Goal: Task Accomplishment & Management: Use online tool/utility

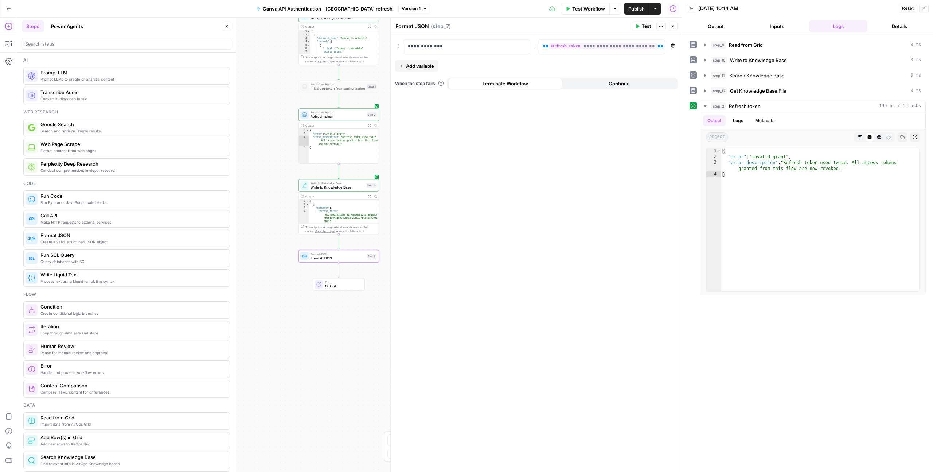
scroll to position [146, 0]
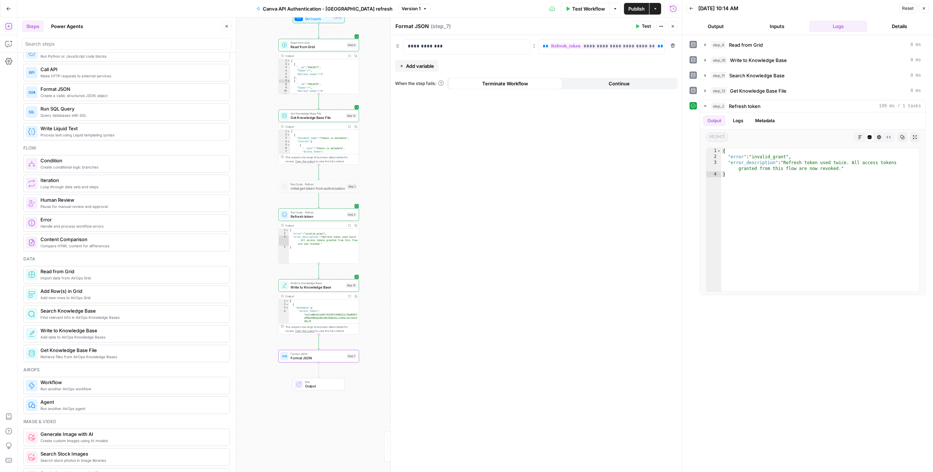
drag, startPoint x: 268, startPoint y: 85, endPoint x: 248, endPoint y: 185, distance: 101.9
click at [248, 185] on div "Workflow Set Inputs Inputs Read from Grid Read from Grid Step 9 Output Expand O…" at bounding box center [349, 244] width 665 height 454
click at [326, 34] on icon "button" at bounding box center [327, 36] width 4 height 4
click at [455, 96] on span "Delete Step" at bounding box center [447, 92] width 28 height 7
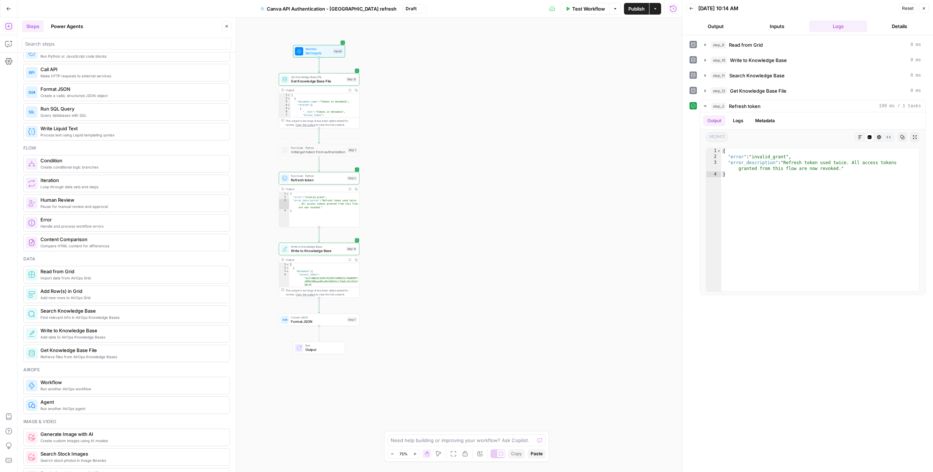
drag, startPoint x: 399, startPoint y: 62, endPoint x: 400, endPoint y: 122, distance: 59.8
click at [400, 122] on div "Workflow Set Inputs Inputs Get Knowledge Base File Get Knowledge Base File Step…" at bounding box center [349, 244] width 665 height 454
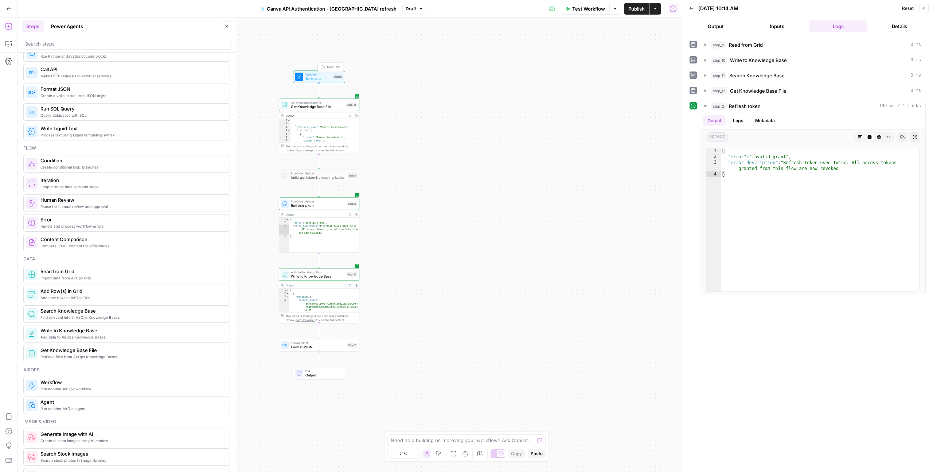
click at [330, 76] on span "Set Inputs" at bounding box center [319, 78] width 26 height 5
click at [674, 160] on icon "button" at bounding box center [672, 162] width 4 height 4
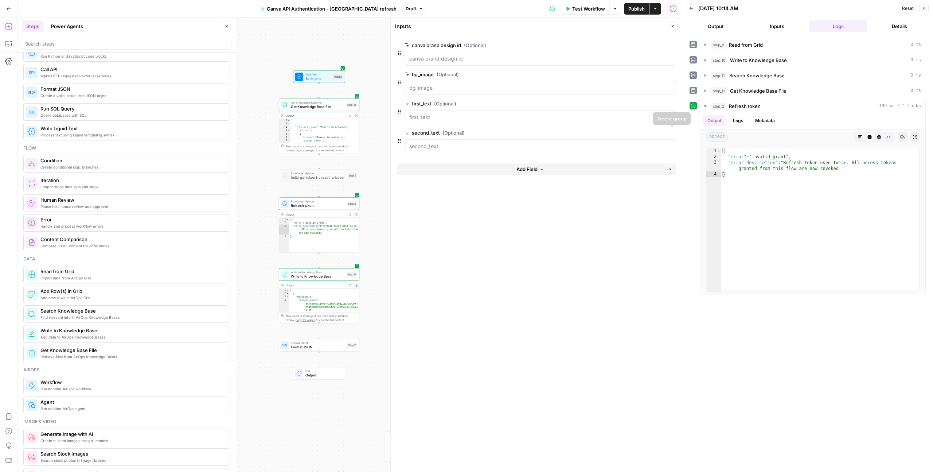
click at [672, 133] on icon "button" at bounding box center [672, 133] width 4 height 4
click at [672, 104] on icon "button" at bounding box center [672, 104] width 4 height 4
click at [670, 73] on icon "button" at bounding box center [672, 75] width 4 height 4
click at [670, 46] on icon "button" at bounding box center [672, 45] width 4 height 4
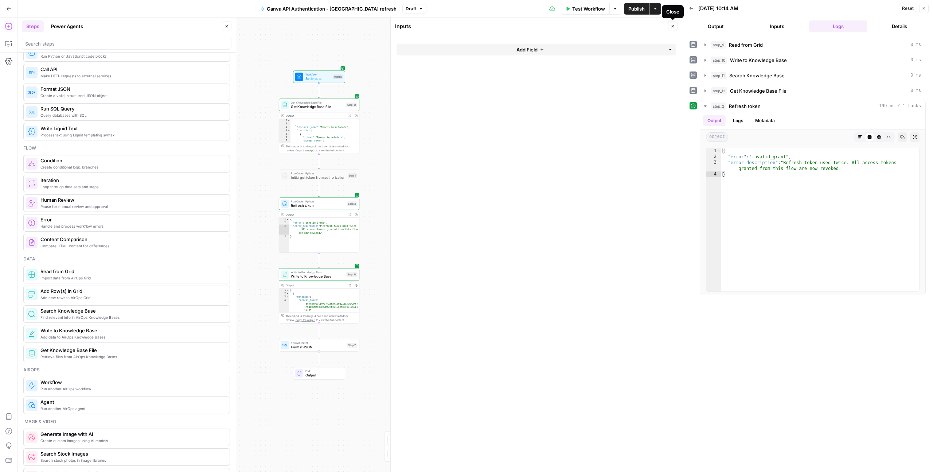
click at [675, 26] on icon "button" at bounding box center [673, 26] width 4 height 4
click at [330, 104] on span "Get Knowledge Base File" at bounding box center [317, 106] width 53 height 5
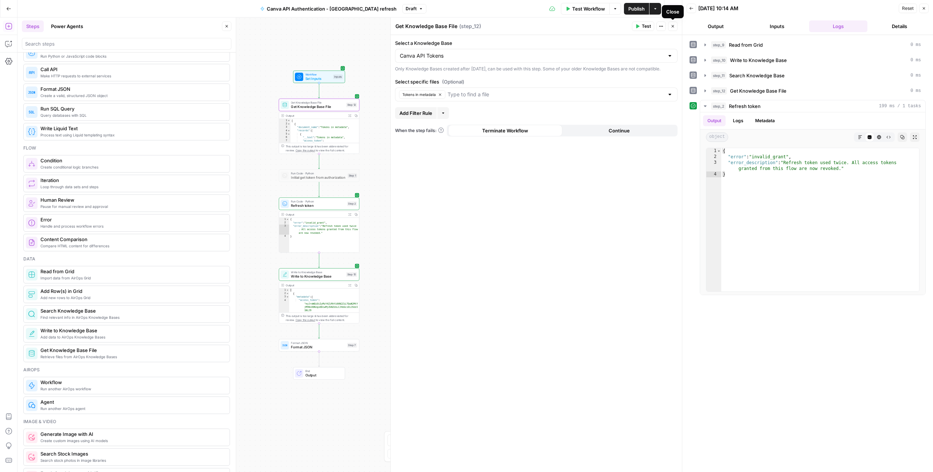
click at [646, 26] on span "Test" at bounding box center [646, 26] width 9 height 7
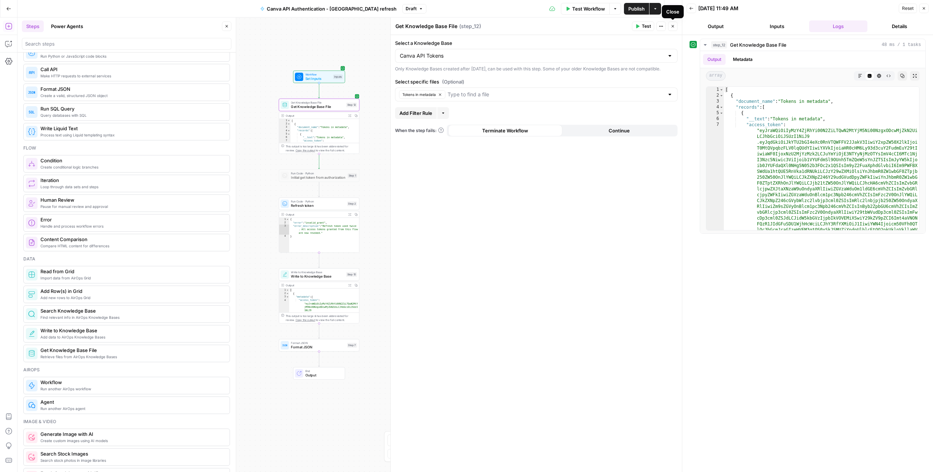
click at [674, 28] on icon "button" at bounding box center [673, 26] width 4 height 4
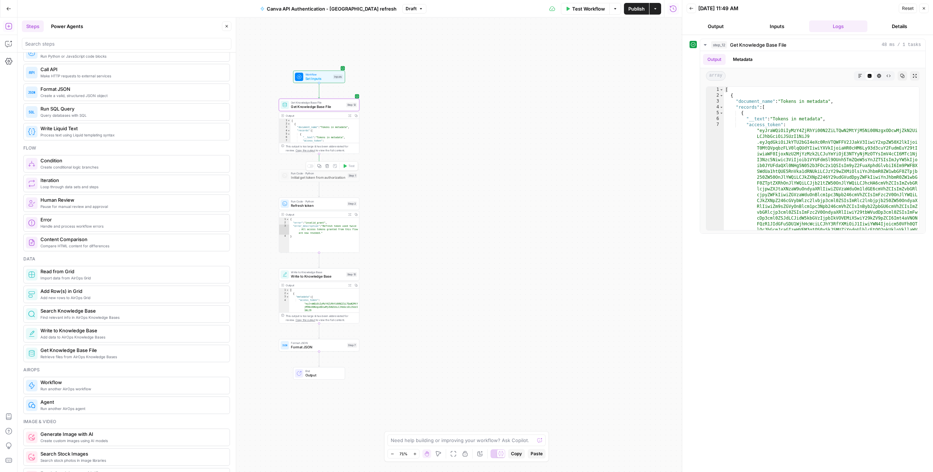
click at [309, 168] on div "Copy step Delete step Add Note Test" at bounding box center [332, 165] width 52 height 9
click at [310, 167] on div at bounding box center [310, 166] width 7 height 4
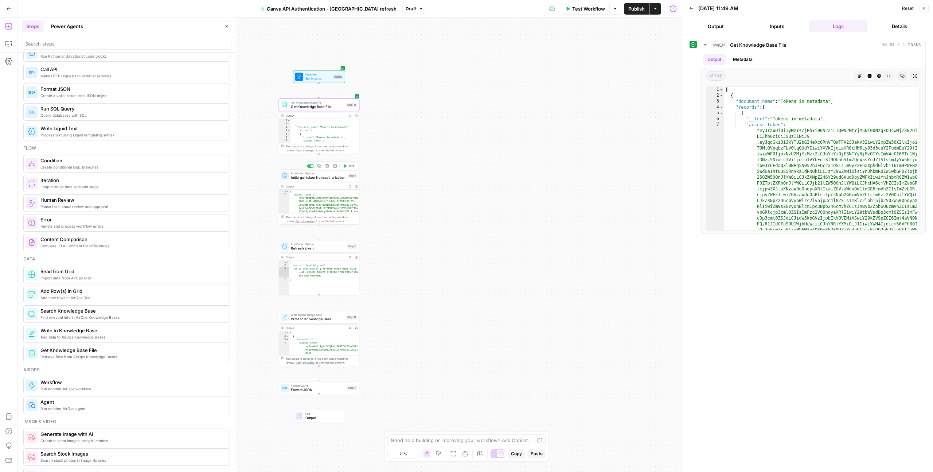
click at [317, 177] on span "Initial get token from authorization" at bounding box center [318, 177] width 55 height 5
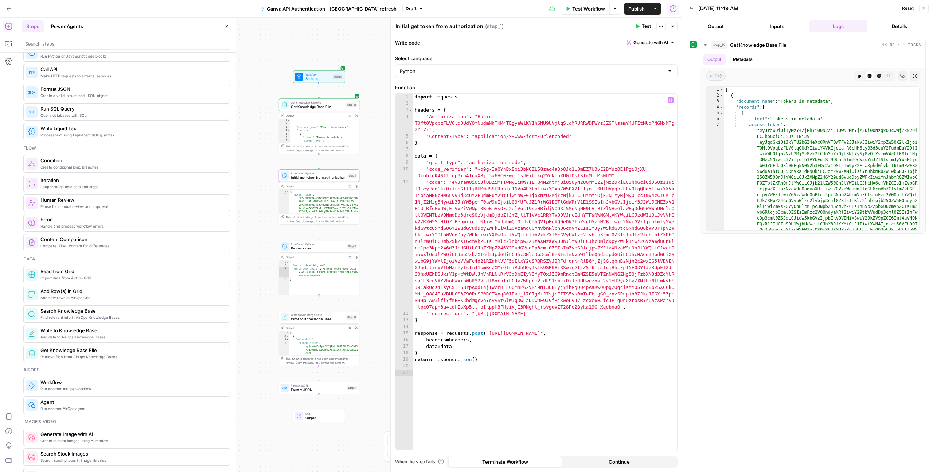
type textarea "**********"
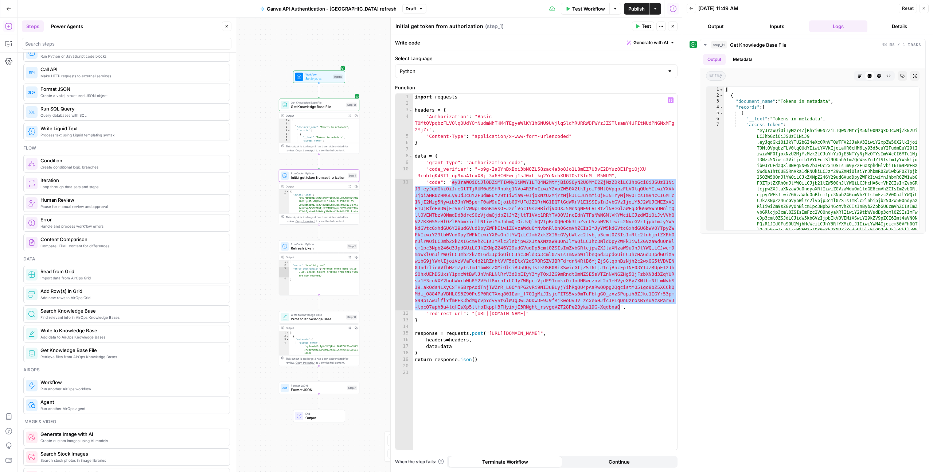
drag, startPoint x: 452, startPoint y: 183, endPoint x: 618, endPoint y: 304, distance: 205.1
click at [618, 304] on div "import requests headers = { "Authorization" : "Basic T0MtQVpqbzFLV0lqQUdYOmNudm…" at bounding box center [545, 278] width 264 height 369
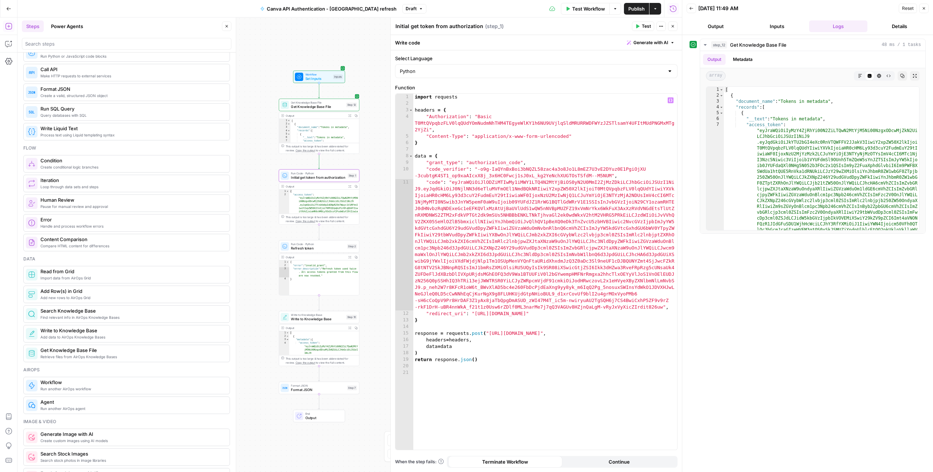
click at [640, 29] on button "Test" at bounding box center [643, 26] width 22 height 9
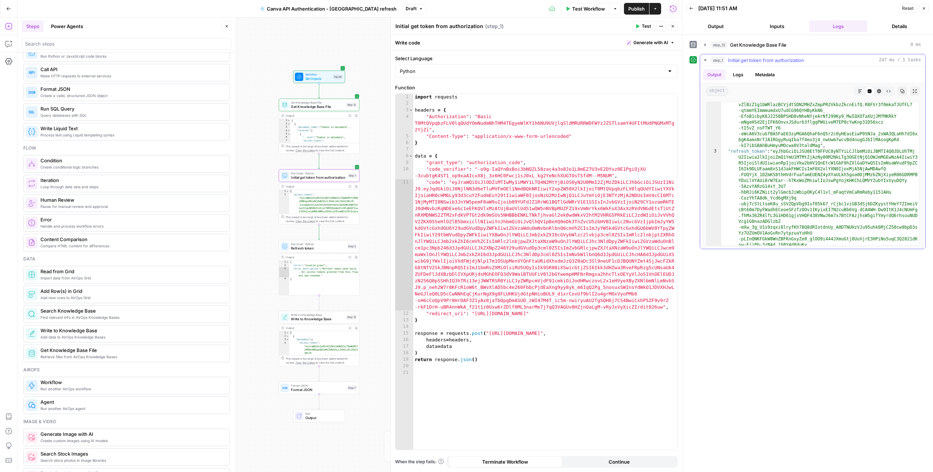
scroll to position [137, 0]
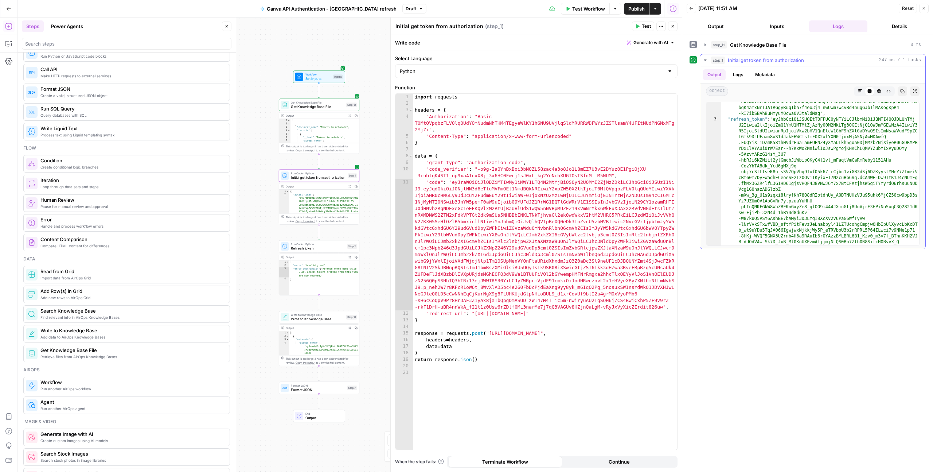
type textarea "**********"
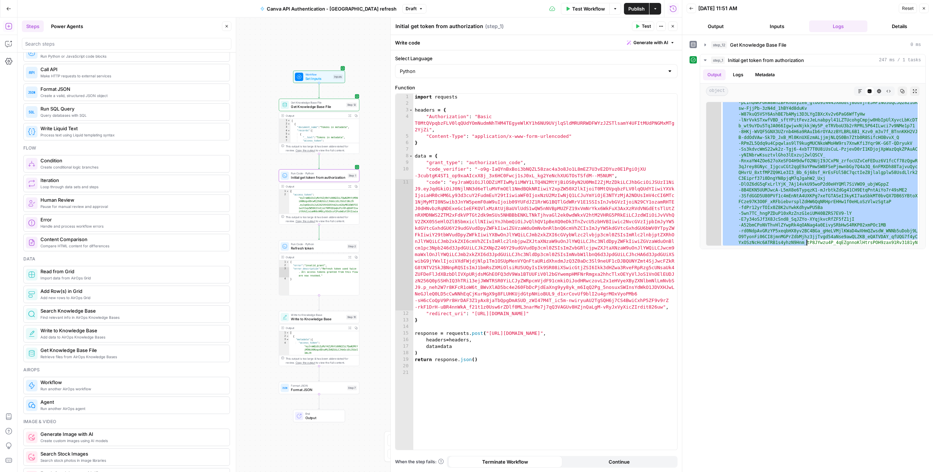
scroll to position [312, 0]
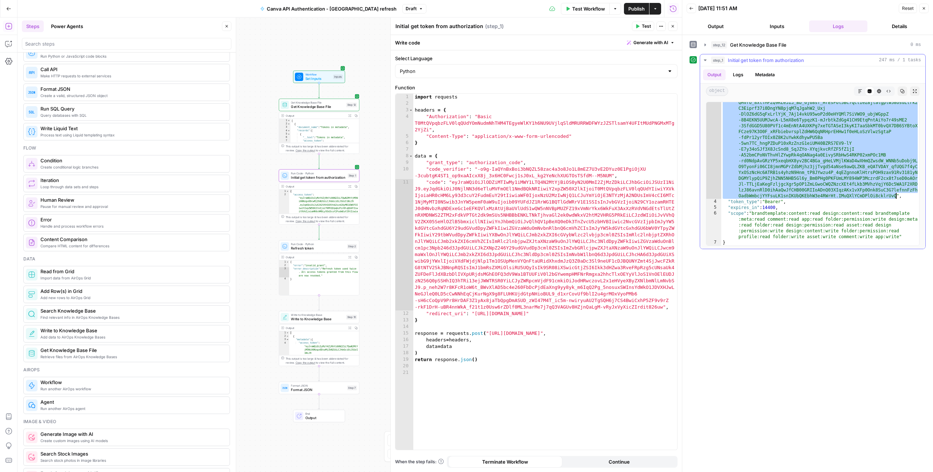
drag, startPoint x: 776, startPoint y: 120, endPoint x: 896, endPoint y: 196, distance: 142.0
click at [896, 196] on div ""refresh_token" : "eyJhbGciOiJSU0EtT0FFUC0yNTYiLCJlbmMiOiJBMTI4Q0JDLUhTMj U2Iiw…" at bounding box center [821, 145] width 198 height 406
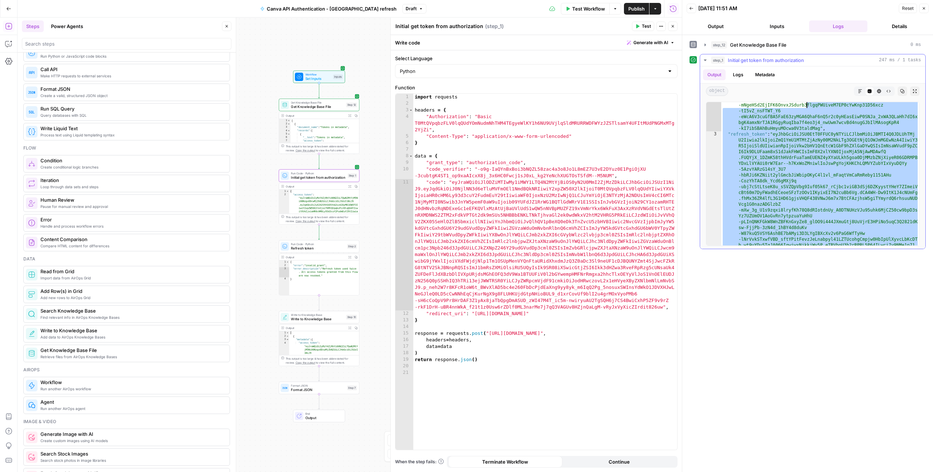
scroll to position [0, 0]
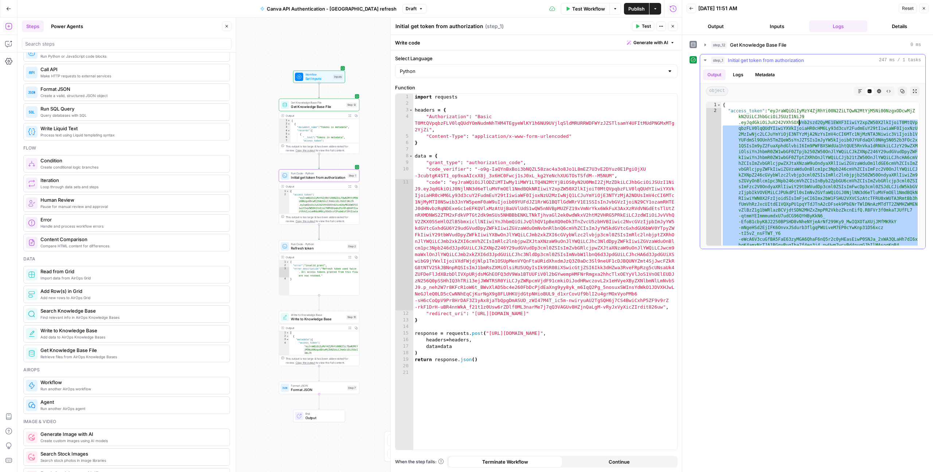
drag, startPoint x: 899, startPoint y: 196, endPoint x: 798, endPoint y: 122, distance: 125.0
click at [798, 122] on div "{ "access_token" : "eyJraWQiOiIyMzY4ZjRhYi00N2ZiLTQwN2MtYjM5Ni00NzgxODcwMjZ kN2…" at bounding box center [821, 249] width 198 height 295
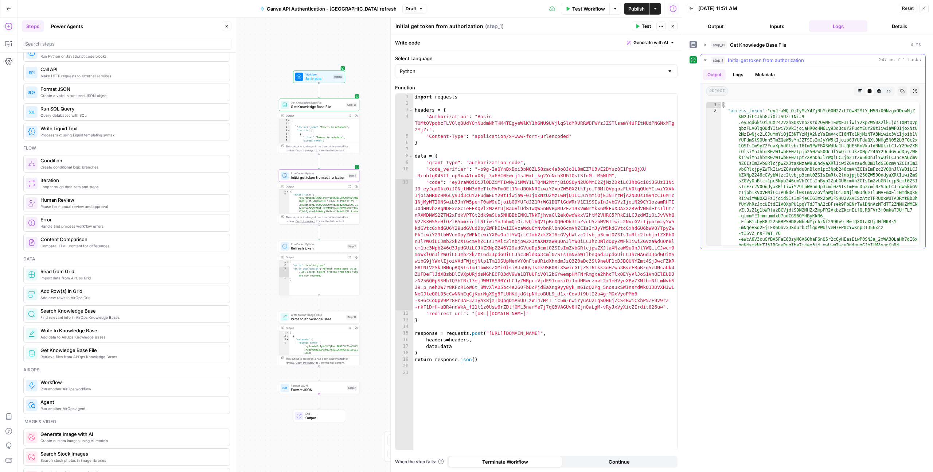
click at [723, 105] on div "{ "access_token" : "eyJraWQiOiIyMzY4ZjRhYi00N2ZiLTQwN2MtYjM5Ni00NzgxODcwMjZ kN2…" at bounding box center [821, 249] width 198 height 295
type textarea "*"
click at [903, 90] on icon "button" at bounding box center [903, 91] width 4 height 4
click at [316, 319] on span "Write to Knowledge Base" at bounding box center [317, 318] width 53 height 5
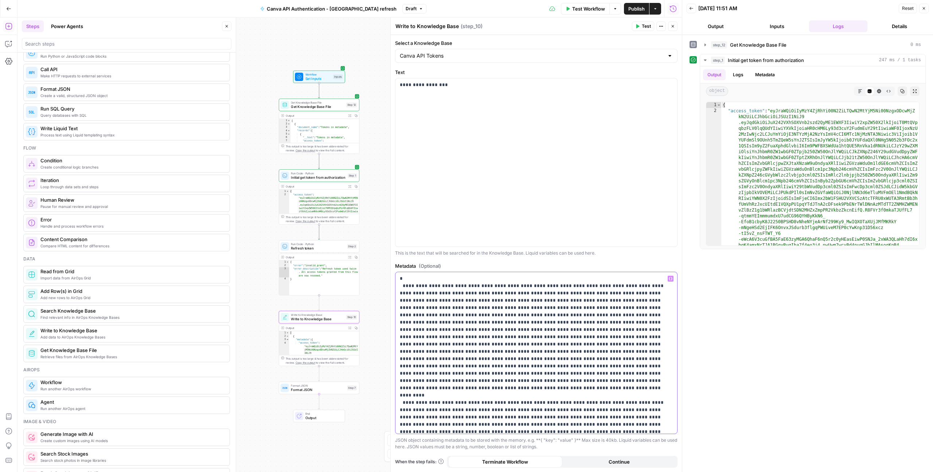
scroll to position [112, 0]
click at [641, 28] on button "Test" at bounding box center [643, 26] width 22 height 9
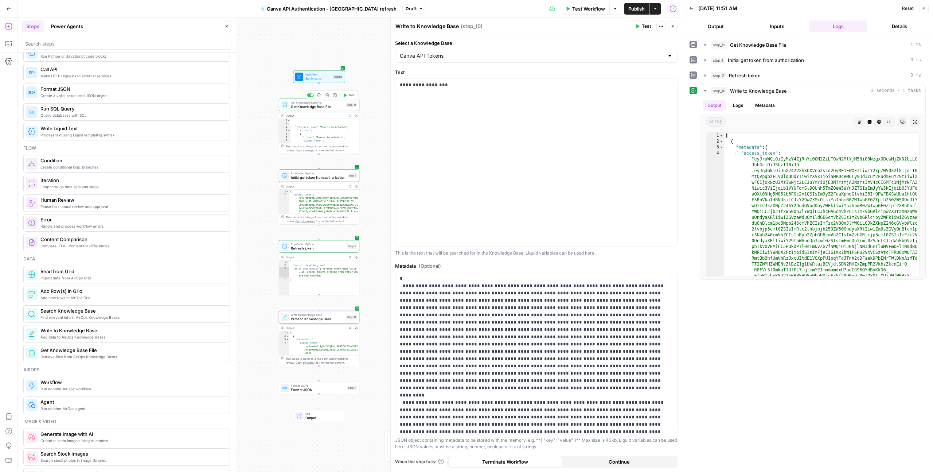
click at [317, 108] on span "Get Knowledge Base File" at bounding box center [317, 106] width 53 height 5
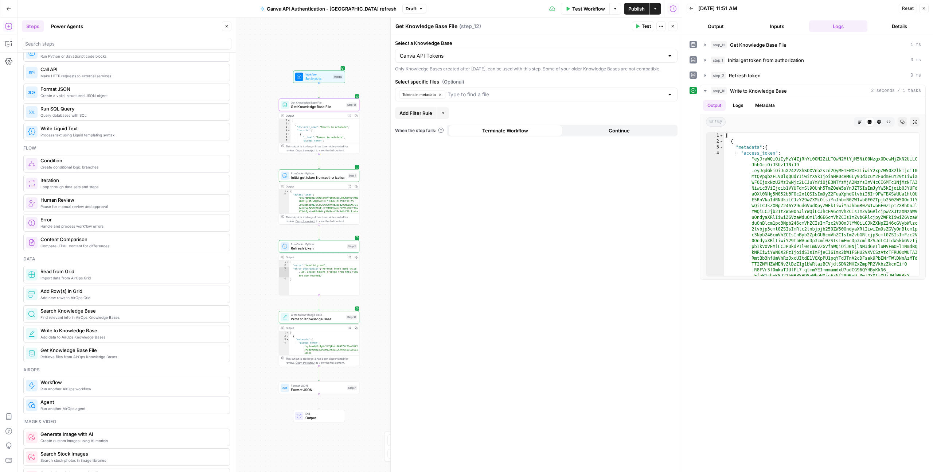
click at [637, 27] on icon "button" at bounding box center [638, 26] width 3 height 4
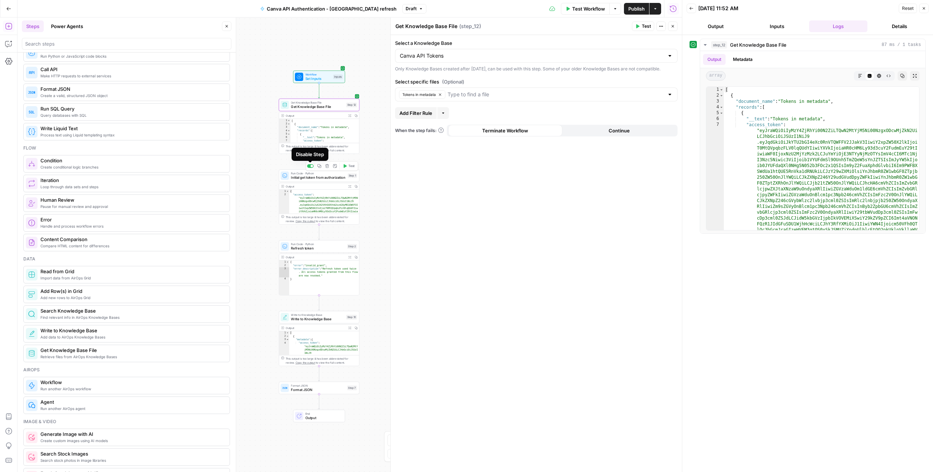
click at [311, 166] on div at bounding box center [312, 166] width 3 height 3
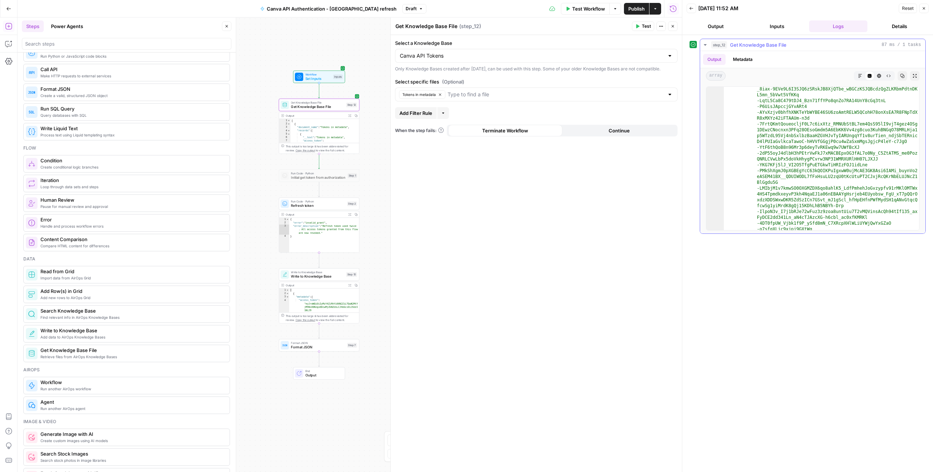
scroll to position [417, 0]
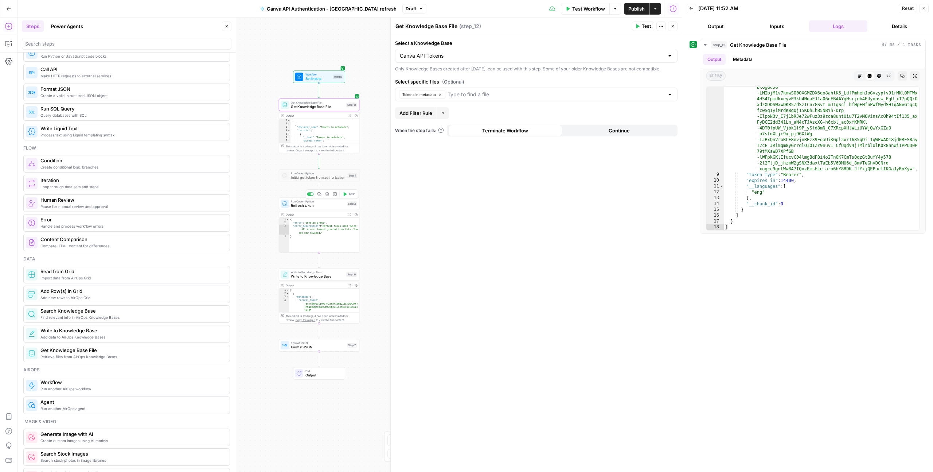
click at [306, 205] on span "Refresh token" at bounding box center [318, 205] width 54 height 5
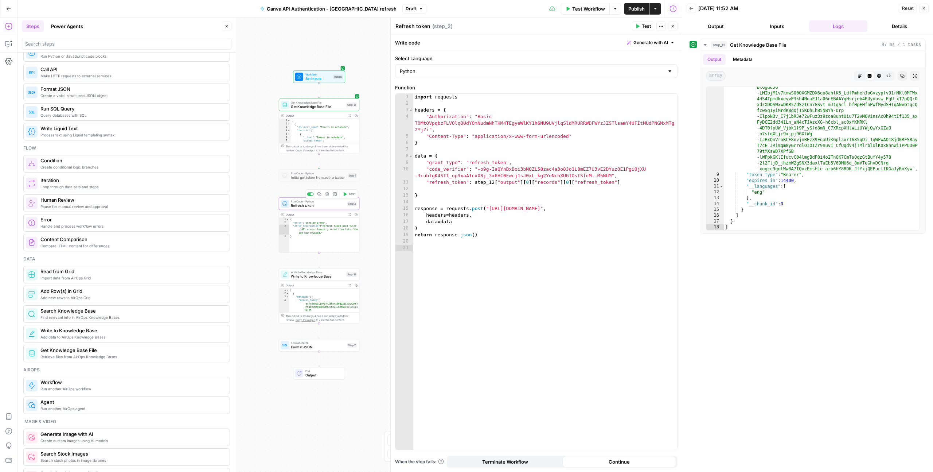
click at [349, 194] on span "Test" at bounding box center [352, 194] width 6 height 5
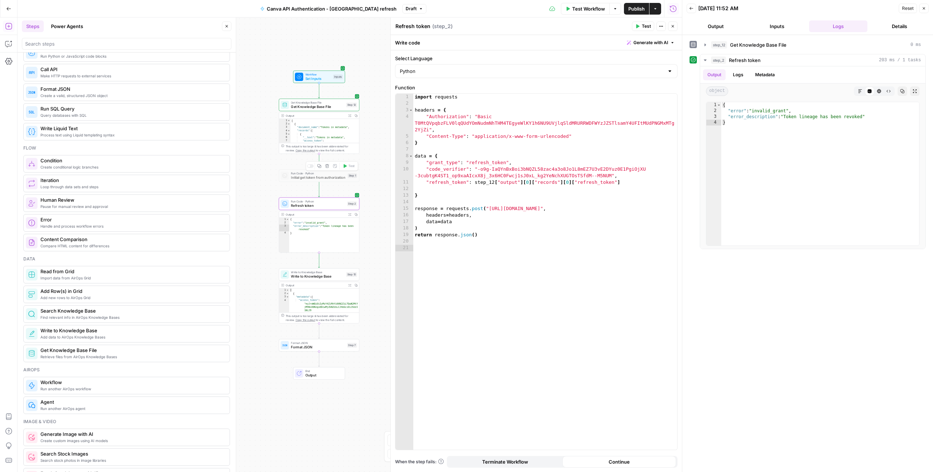
click at [309, 166] on div at bounding box center [309, 166] width 3 height 3
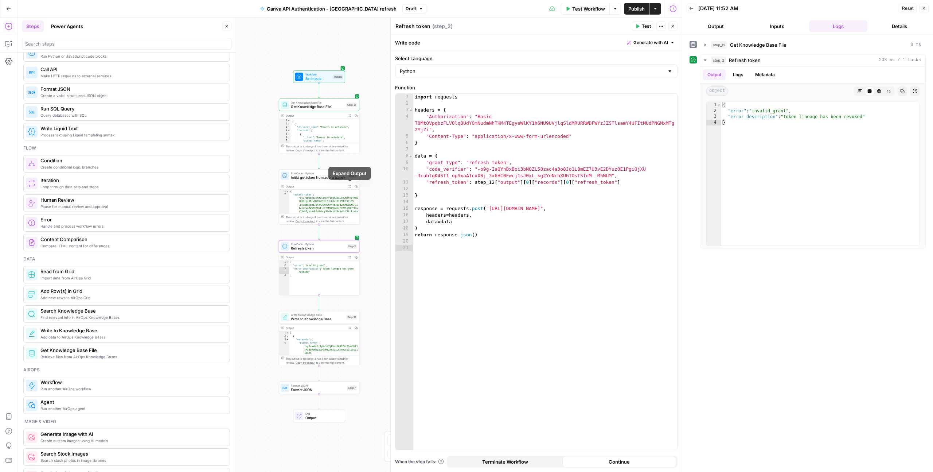
click at [350, 185] on icon "button" at bounding box center [350, 186] width 2 height 2
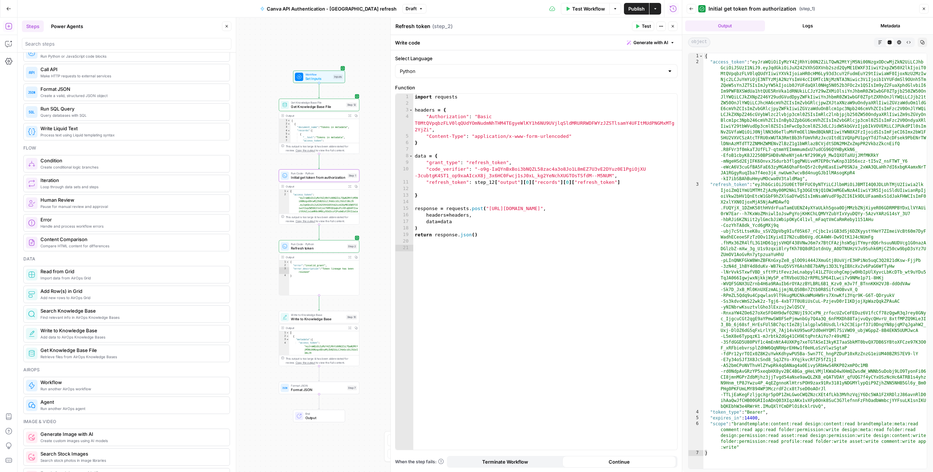
type textarea "**********"
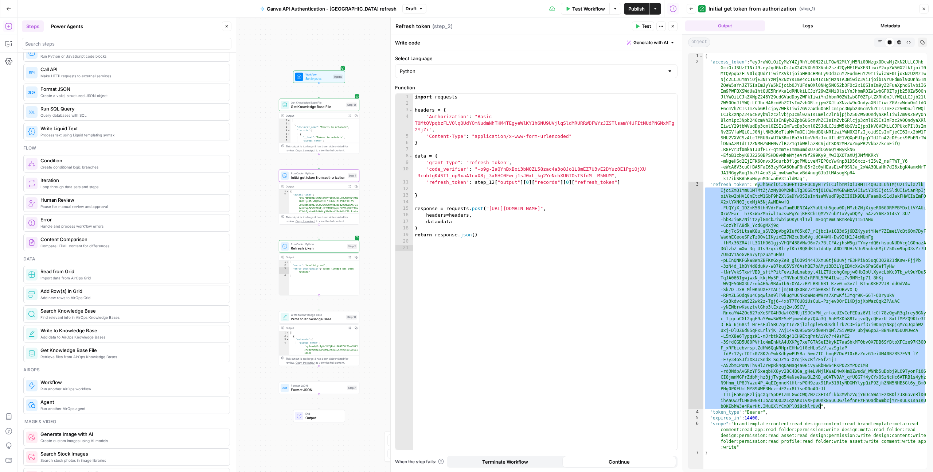
drag, startPoint x: 759, startPoint y: 185, endPoint x: 820, endPoint y: 407, distance: 230.1
click at [820, 407] on div "{ "access_token" : "eyJraWQiOiIyMzY4ZjRhYi00N2ZiLTQwN2MtYjM5Ni00NzgxODcwMjZkN2U…" at bounding box center [815, 266] width 223 height 427
click at [304, 248] on span "Refresh token" at bounding box center [318, 247] width 54 height 5
click at [306, 244] on span "Run Code · Python" at bounding box center [318, 244] width 54 height 4
drag, startPoint x: 475, startPoint y: 183, endPoint x: 621, endPoint y: 183, distance: 146.2
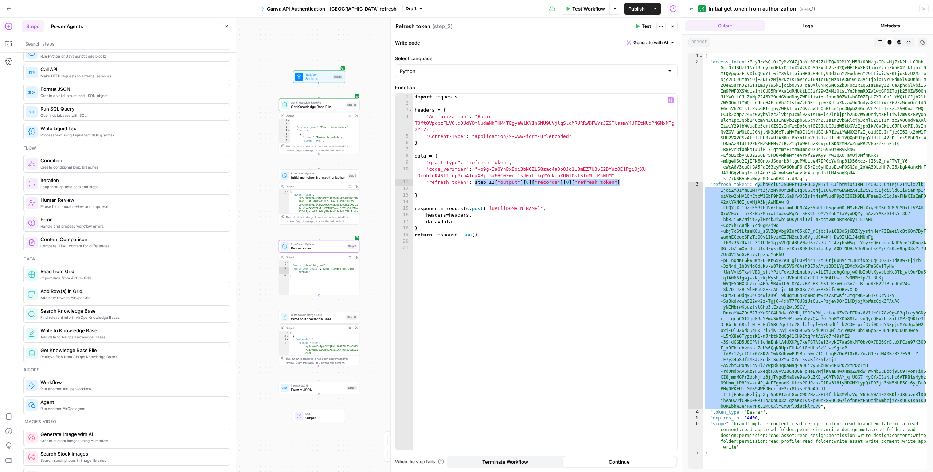
click at [621, 183] on div "import requests headers = { "Authorization" : "Basic T0MtQVpqbzFLV0lqQUdYOmNudm…" at bounding box center [545, 278] width 264 height 369
type textarea "**********"
paste textarea
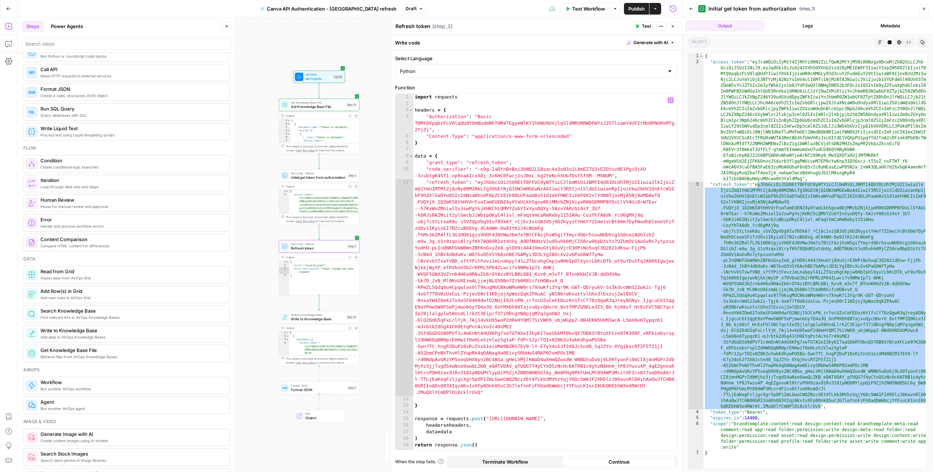
click at [647, 31] on button "Test" at bounding box center [643, 26] width 22 height 9
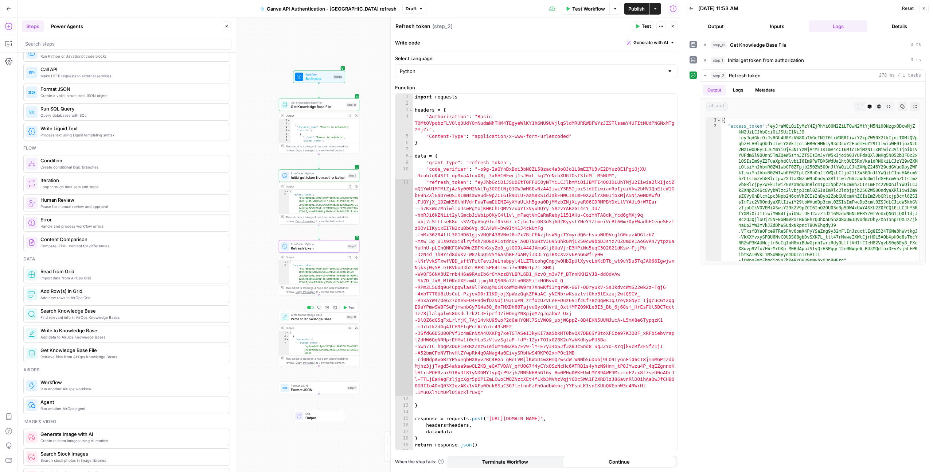
click at [332, 319] on span "Write to Knowledge Base" at bounding box center [317, 318] width 53 height 5
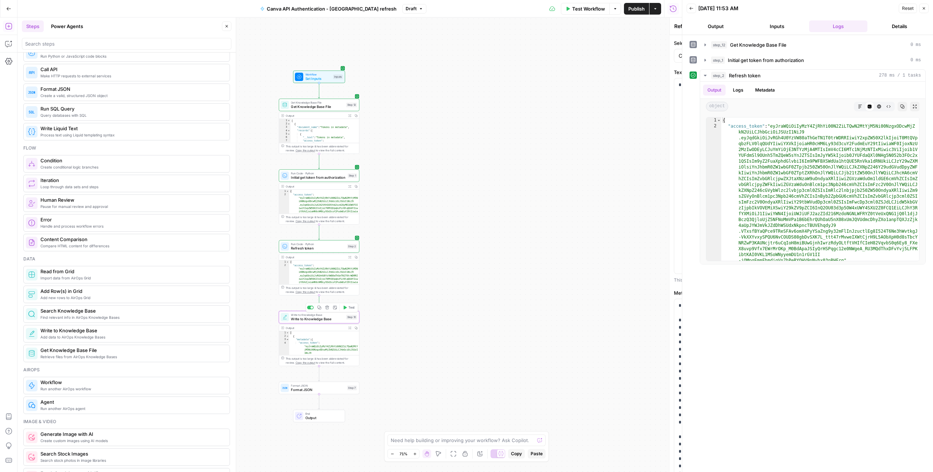
type textarea "Write to Knowledge Base"
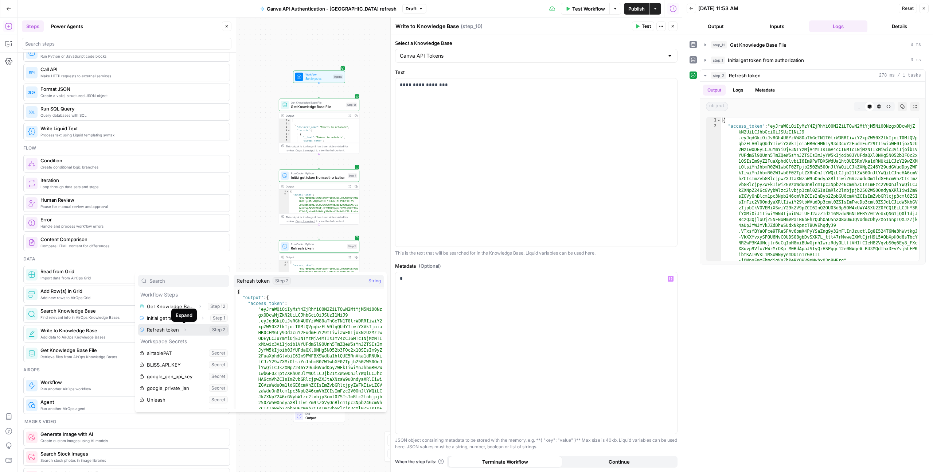
click at [186, 332] on button "Expand" at bounding box center [184, 329] width 9 height 9
click at [171, 341] on button "Expand" at bounding box center [168, 341] width 9 height 9
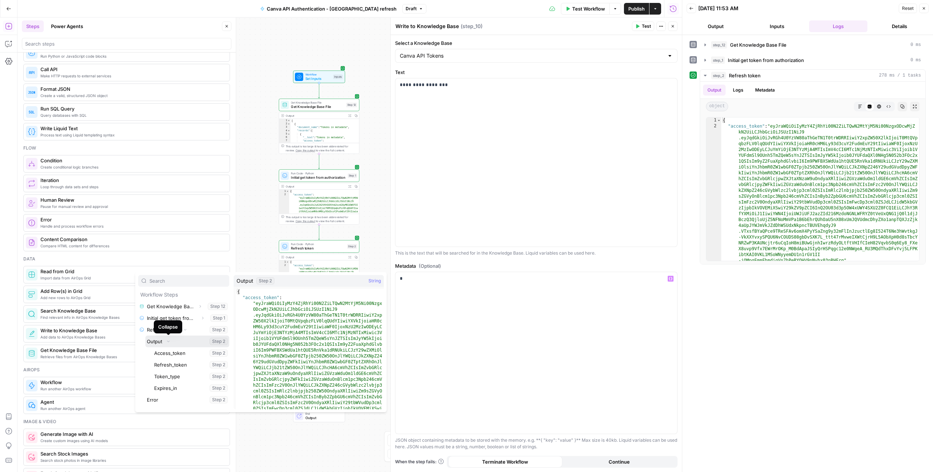
click at [157, 342] on button "Select variable Output" at bounding box center [187, 341] width 84 height 12
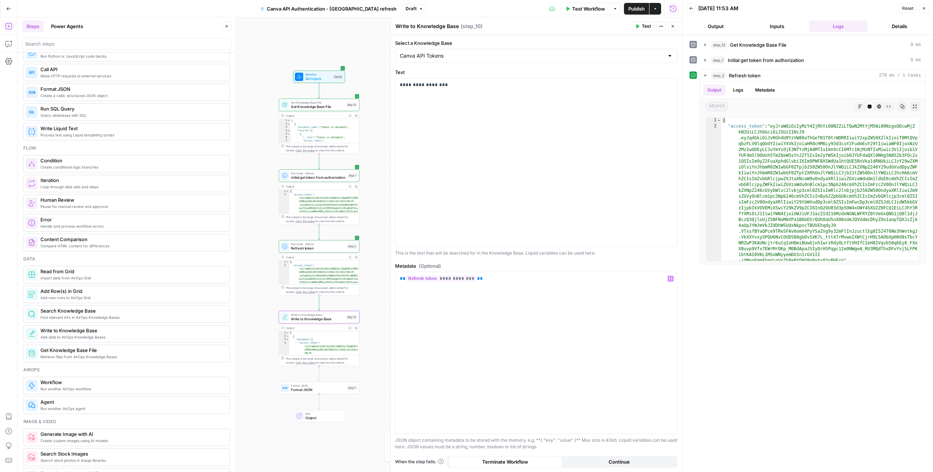
click at [638, 26] on icon "button" at bounding box center [638, 26] width 3 height 4
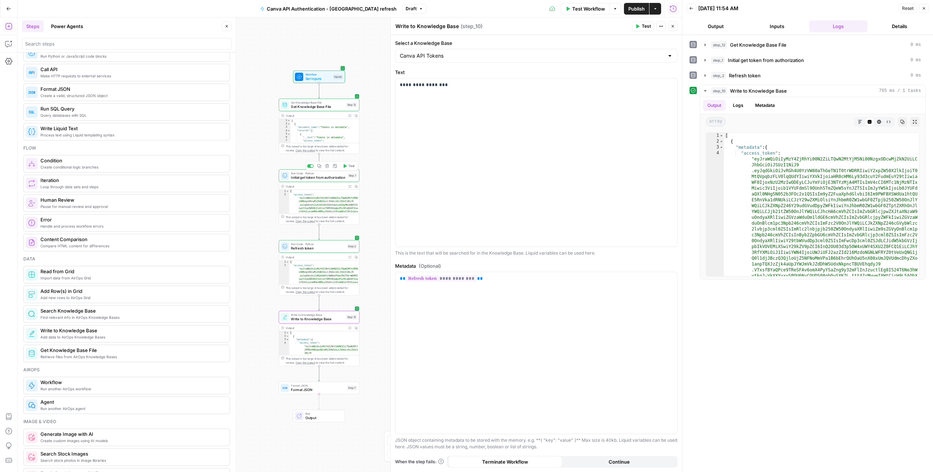
click at [310, 168] on div at bounding box center [310, 166] width 7 height 4
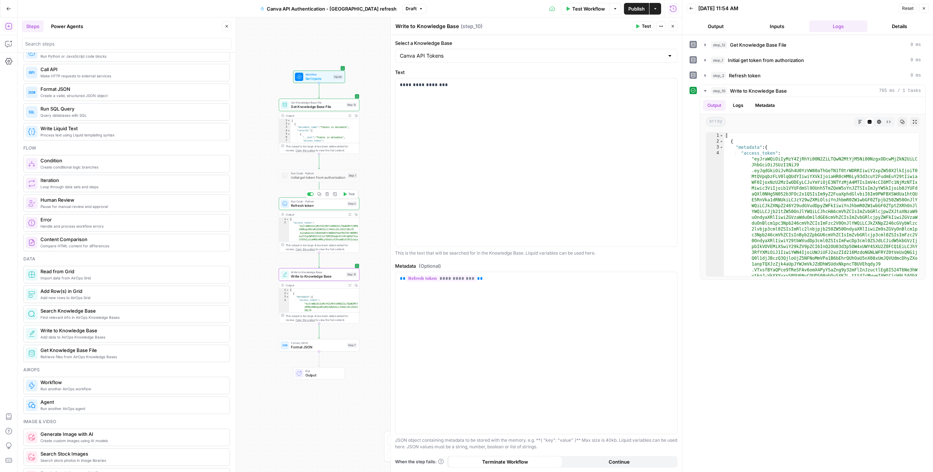
click at [317, 204] on span "Refresh token" at bounding box center [318, 205] width 54 height 5
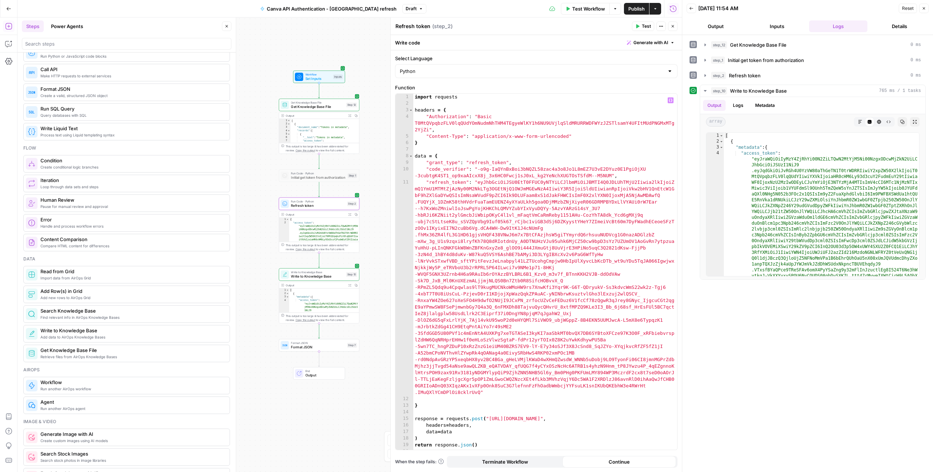
type textarea "**********"
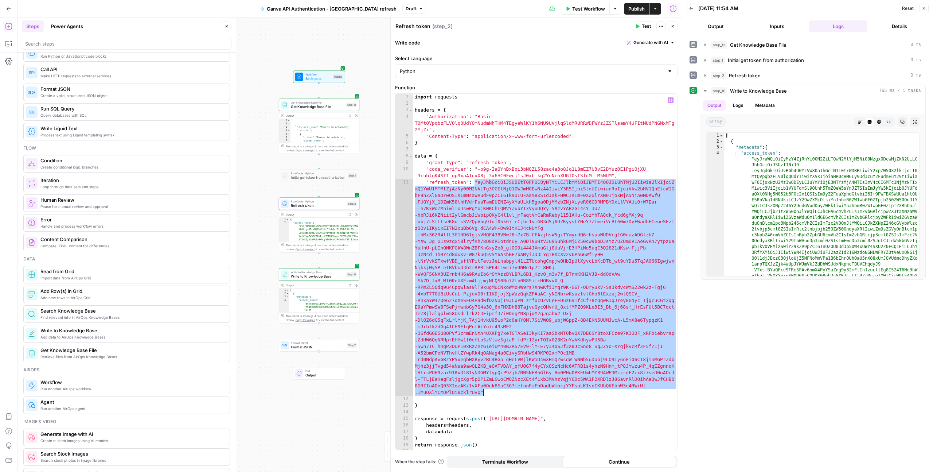
drag, startPoint x: 475, startPoint y: 182, endPoint x: 483, endPoint y: 392, distance: 210.2
click at [483, 392] on div "import requests headers = { "Authorization" : "Basic T0MtQVpqbzFLV0lqQUdYOmNudm…" at bounding box center [545, 278] width 264 height 369
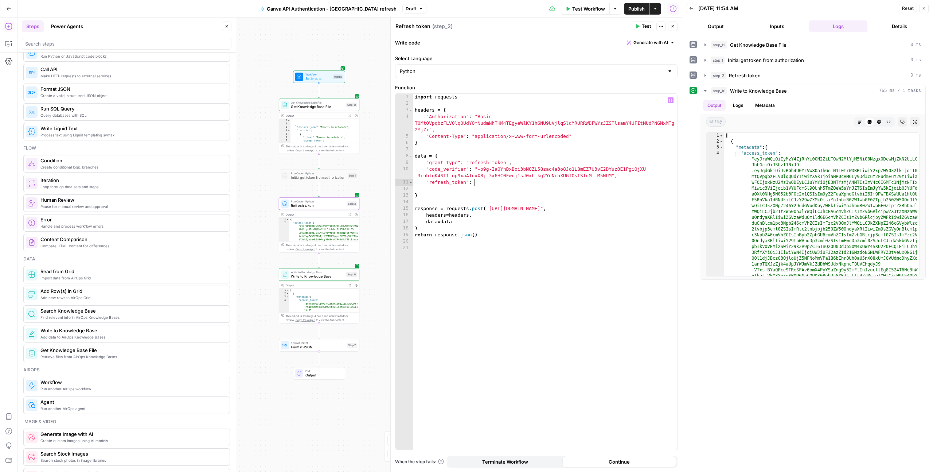
scroll to position [0, 4]
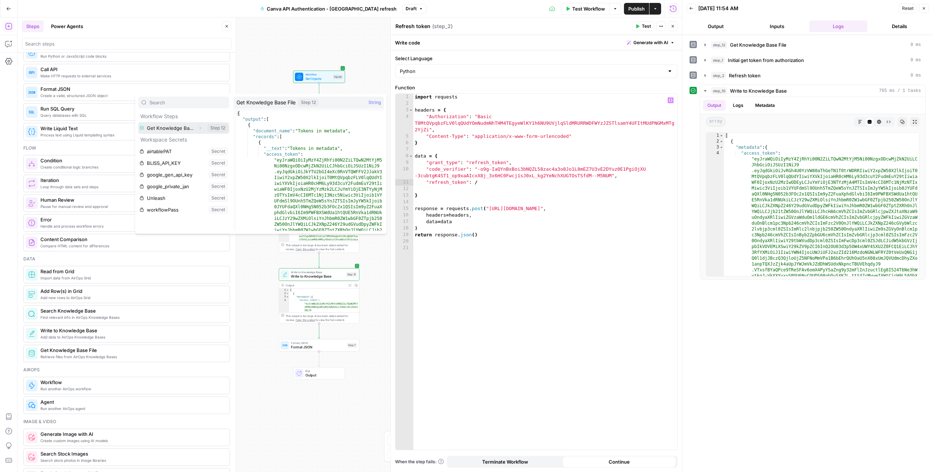
click at [198, 127] on icon "button" at bounding box center [200, 128] width 4 height 4
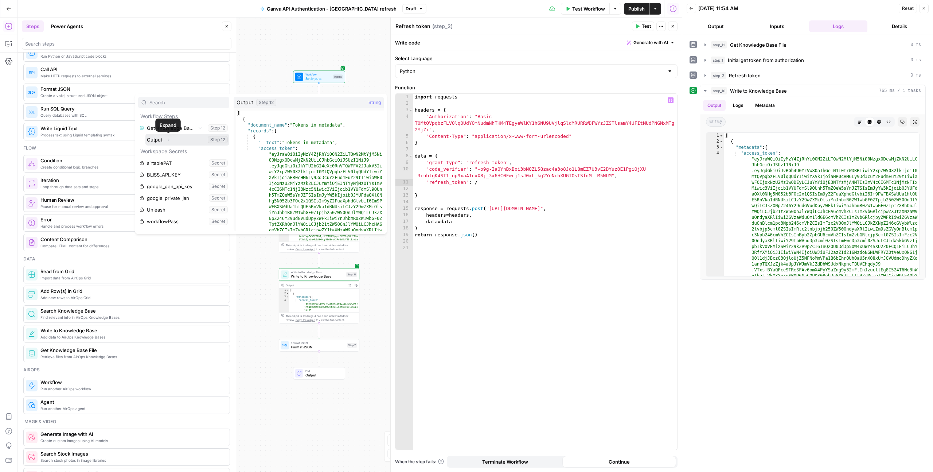
click at [169, 137] on icon "button" at bounding box center [168, 139] width 4 height 4
click at [166, 151] on icon "button" at bounding box center [167, 151] width 4 height 4
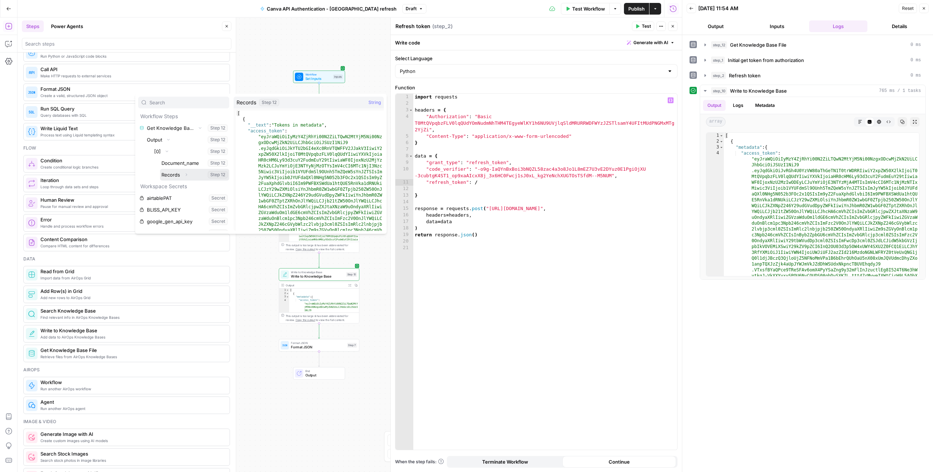
click at [184, 174] on icon "button" at bounding box center [186, 174] width 4 height 4
click at [183, 187] on button "Expand" at bounding box center [181, 186] width 9 height 9
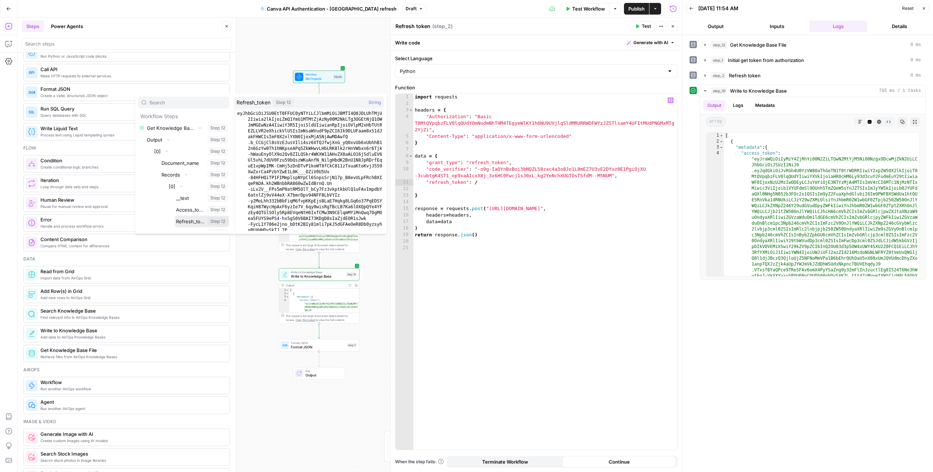
click at [185, 219] on button "Select variable Refresh_token" at bounding box center [202, 221] width 55 height 12
type textarea "**********"
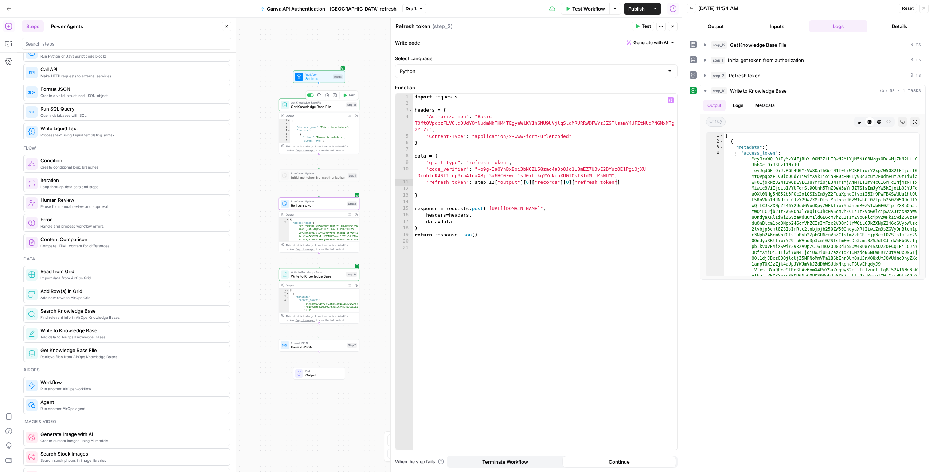
click at [300, 105] on span "Get Knowledge Base File" at bounding box center [317, 106] width 53 height 5
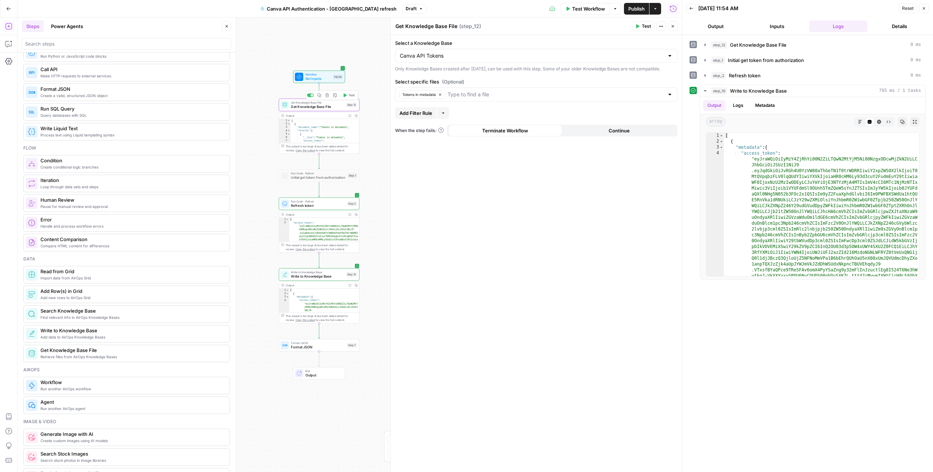
click at [351, 95] on span "Test" at bounding box center [352, 95] width 6 height 5
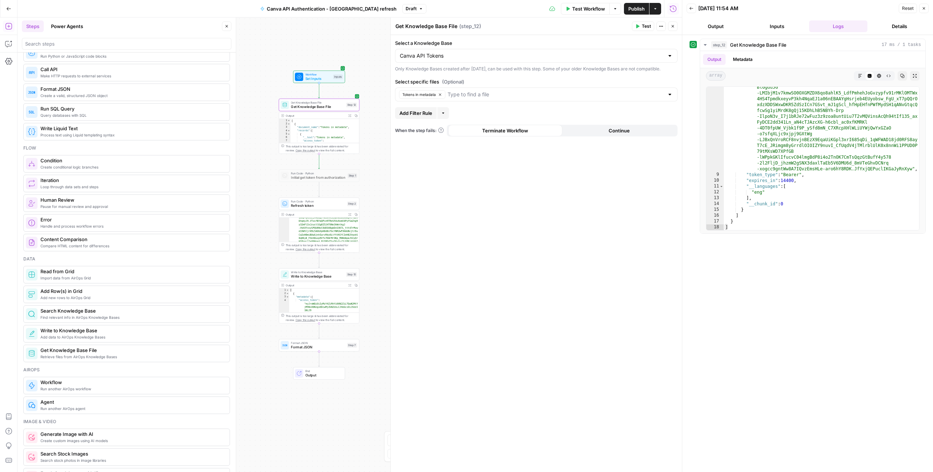
scroll to position [151, 0]
click at [350, 213] on icon "button" at bounding box center [350, 214] width 3 height 3
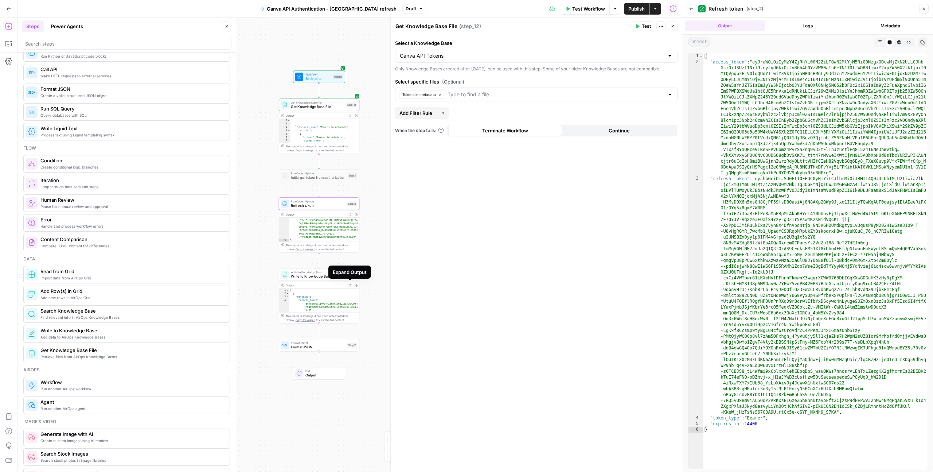
click at [350, 284] on icon "button" at bounding box center [350, 285] width 3 height 3
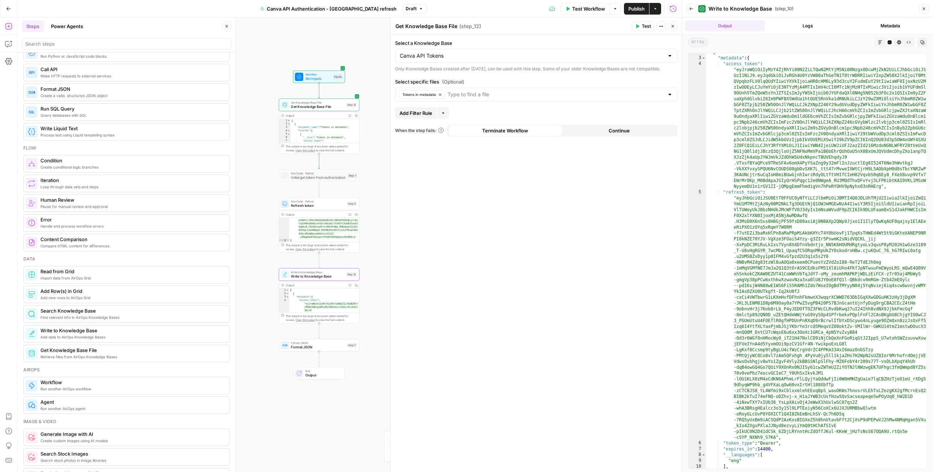
scroll to position [14, 0]
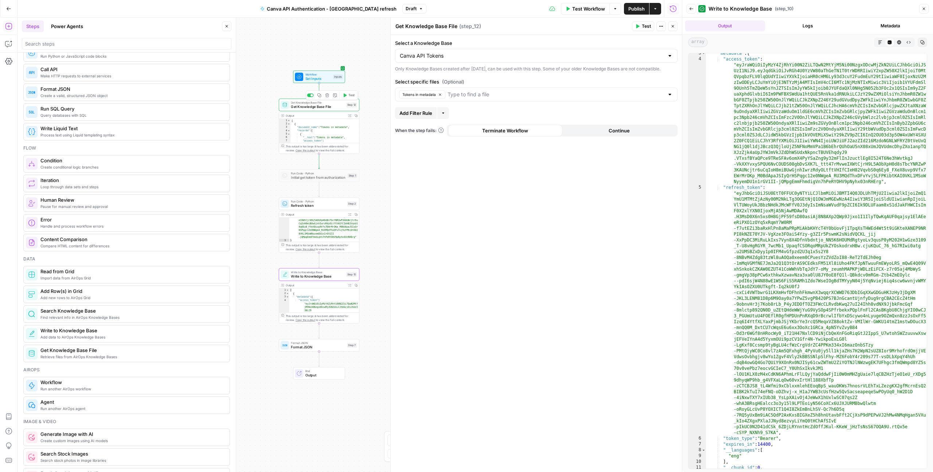
click at [345, 96] on icon "button" at bounding box center [345, 95] width 3 height 4
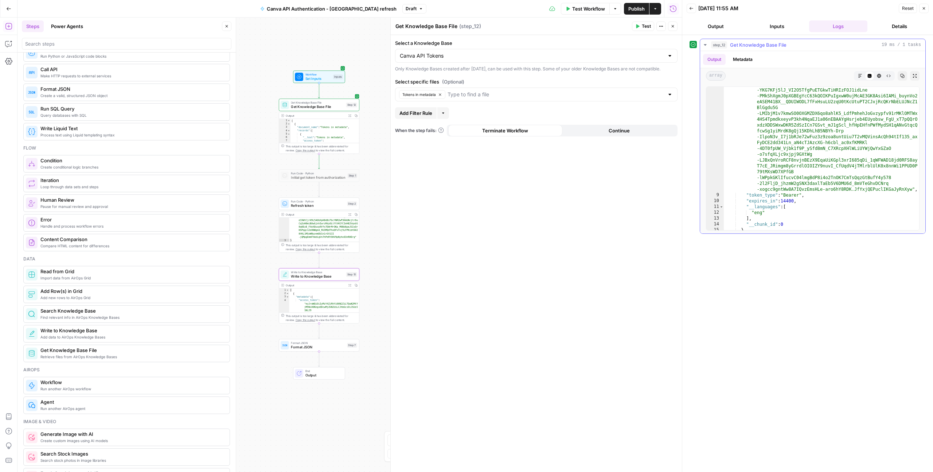
scroll to position [396, 0]
click at [331, 275] on span "Write to Knowledge Base" at bounding box center [317, 275] width 53 height 5
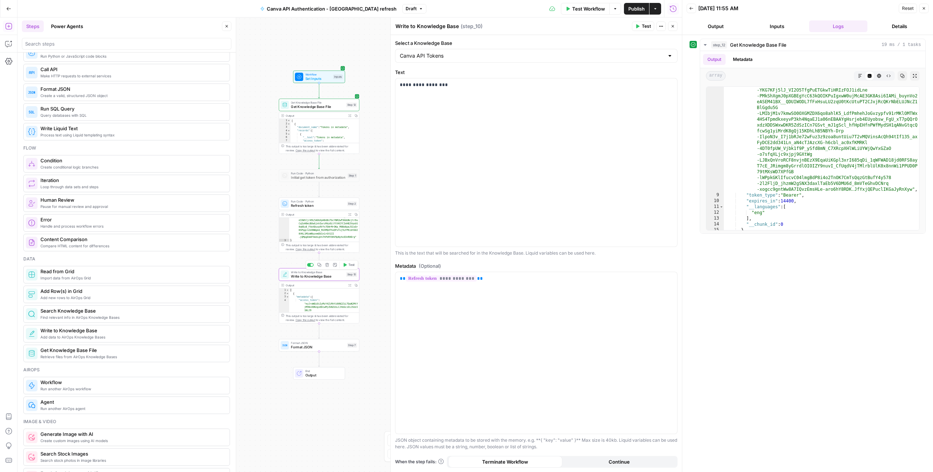
click at [348, 266] on button "Test" at bounding box center [349, 264] width 16 height 7
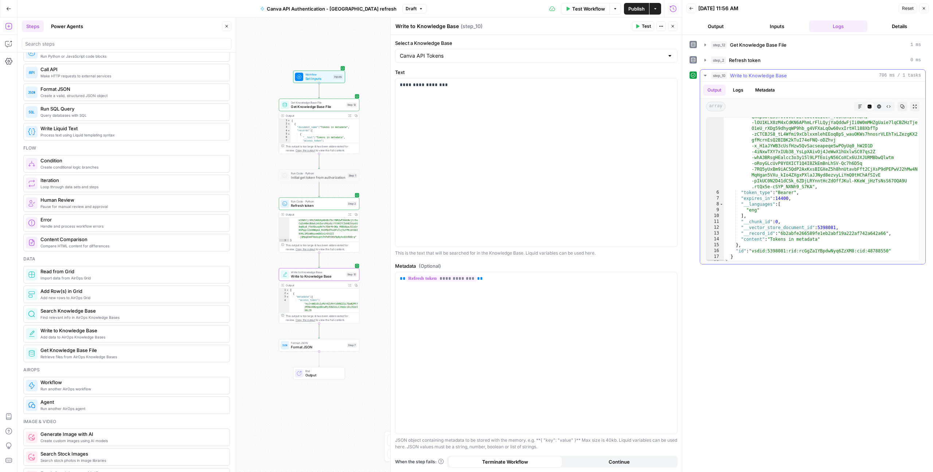
scroll to position [393, 0]
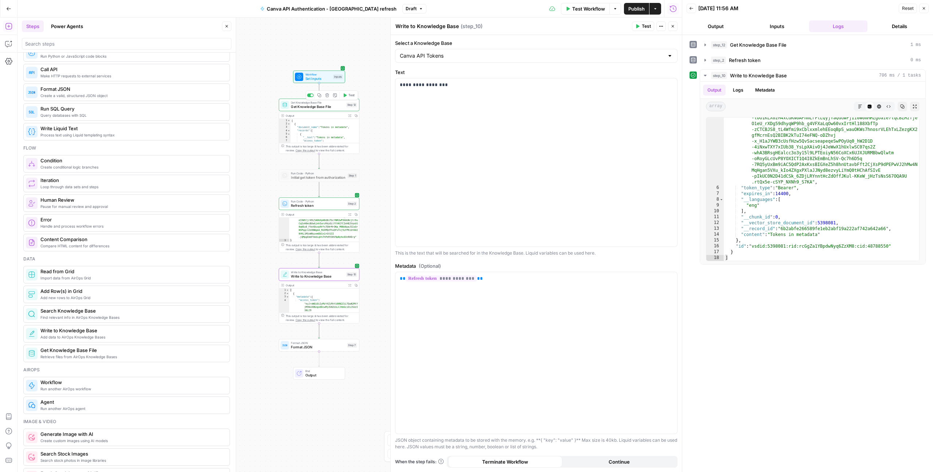
click at [331, 105] on span "Get Knowledge Base File" at bounding box center [317, 106] width 53 height 5
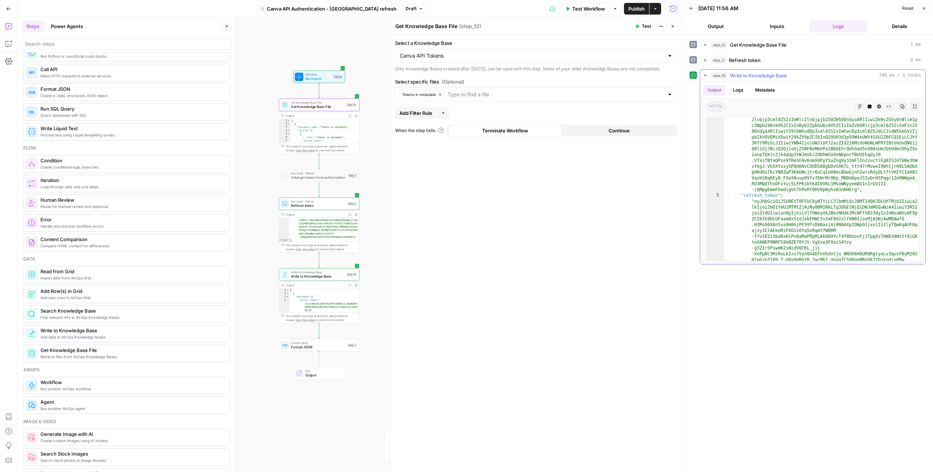
scroll to position [0, 0]
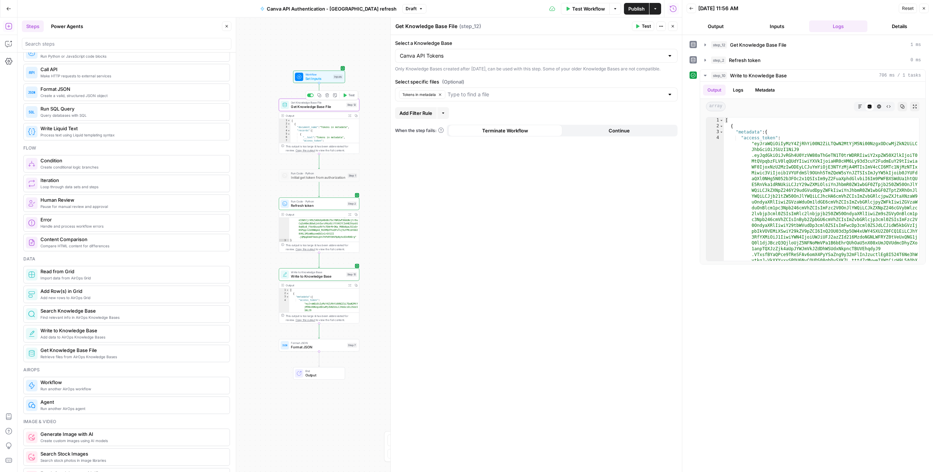
click at [315, 104] on span "Get Knowledge Base File" at bounding box center [317, 106] width 53 height 5
click at [433, 59] on input "Select a Knowledge Base" at bounding box center [532, 55] width 264 height 7
click at [436, 124] on span "Canva API Tokens" at bounding box center [531, 124] width 261 height 7
type input "Canva API Tokens"
click at [437, 98] on input "Select specific files (Optional)" at bounding box center [532, 94] width 264 height 7
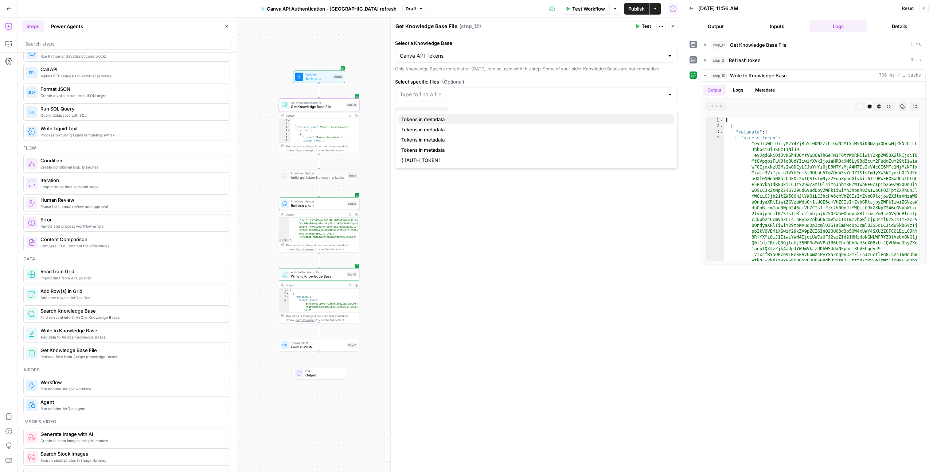
click at [438, 116] on span "Tokens in metadata" at bounding box center [534, 119] width 267 height 7
click at [299, 275] on span "Write to Knowledge Base" at bounding box center [317, 275] width 53 height 5
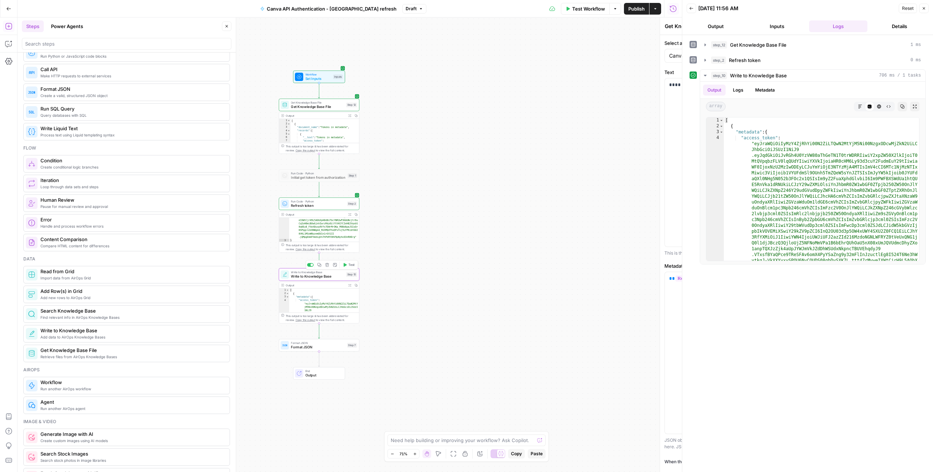
type textarea "Write to Knowledge Base"
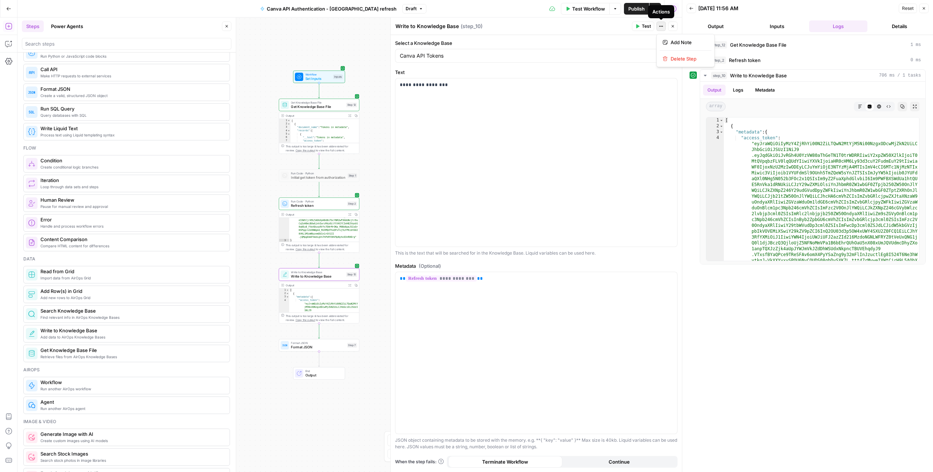
click at [662, 27] on icon "button" at bounding box center [661, 26] width 4 height 4
click at [264, 280] on div "Workflow Set Inputs Inputs Get Knowledge Base File Get Knowledge Base File Step…" at bounding box center [349, 244] width 665 height 454
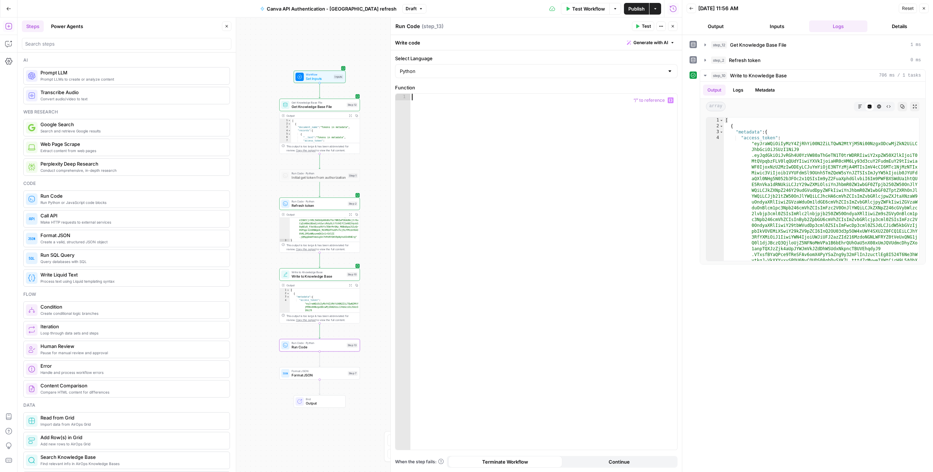
click at [474, 238] on div at bounding box center [544, 278] width 267 height 369
click at [666, 42] on span "Generate with AI" at bounding box center [651, 42] width 35 height 7
click at [645, 74] on div at bounding box center [696, 84] width 139 height 43
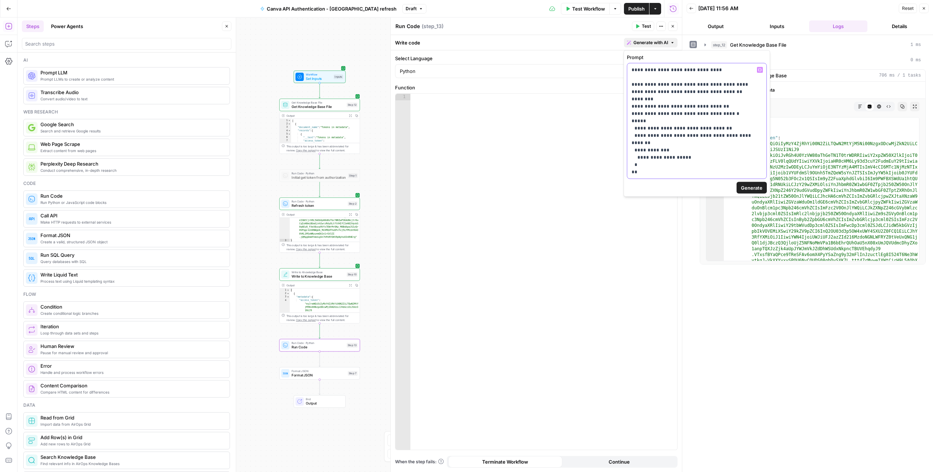
click at [707, 72] on p "**********" at bounding box center [697, 120] width 131 height 109
click at [744, 188] on span "Generate" at bounding box center [752, 187] width 22 height 7
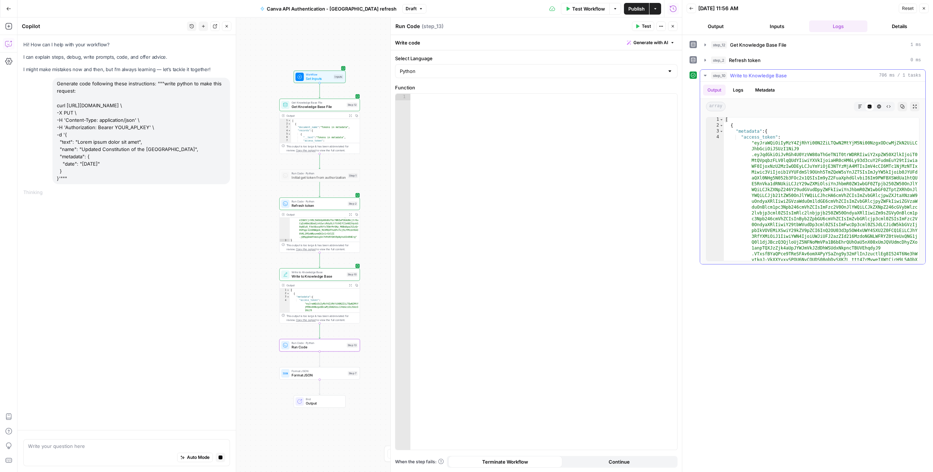
scroll to position [1, 0]
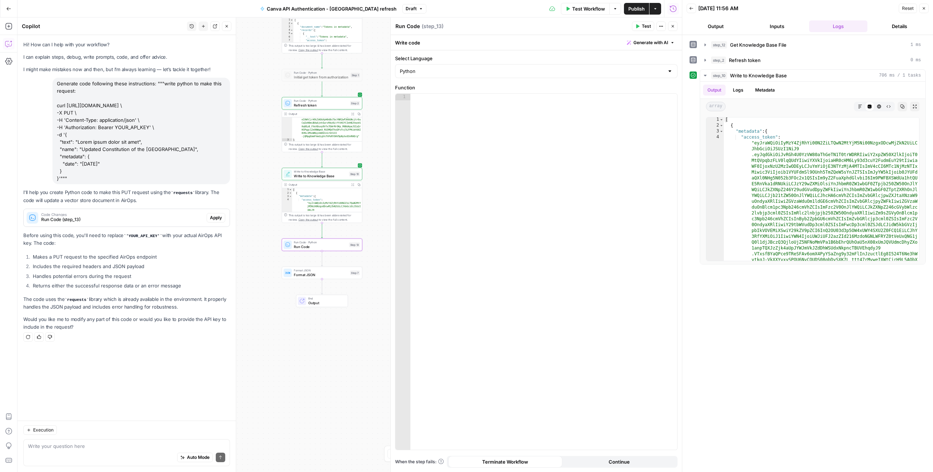
click at [218, 221] on span "Apply" at bounding box center [216, 217] width 12 height 7
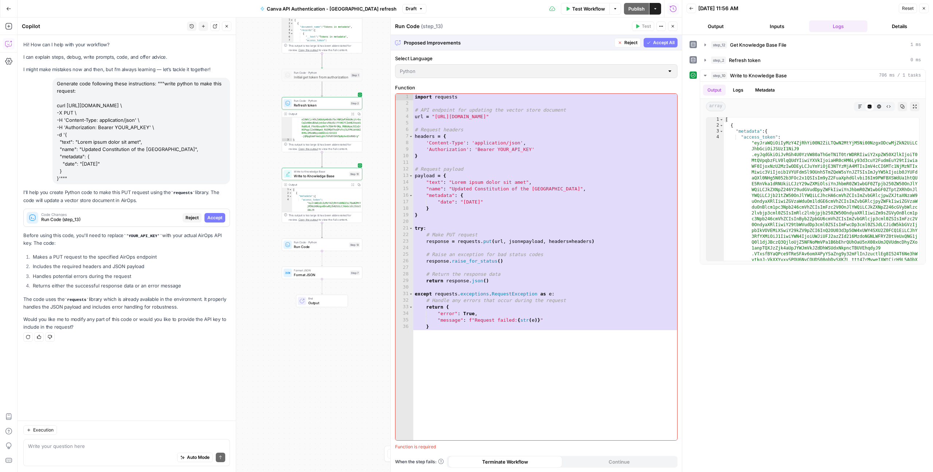
click at [616, 351] on div "1 2 3 4 5 6 7 8 9 10 11 12 13 14 15 16 17 18 19 20 21 22 23 24 25 26 27 28 29 3…" at bounding box center [537, 267] width 282 height 346
click at [661, 41] on span "Accept All" at bounding box center [664, 42] width 22 height 7
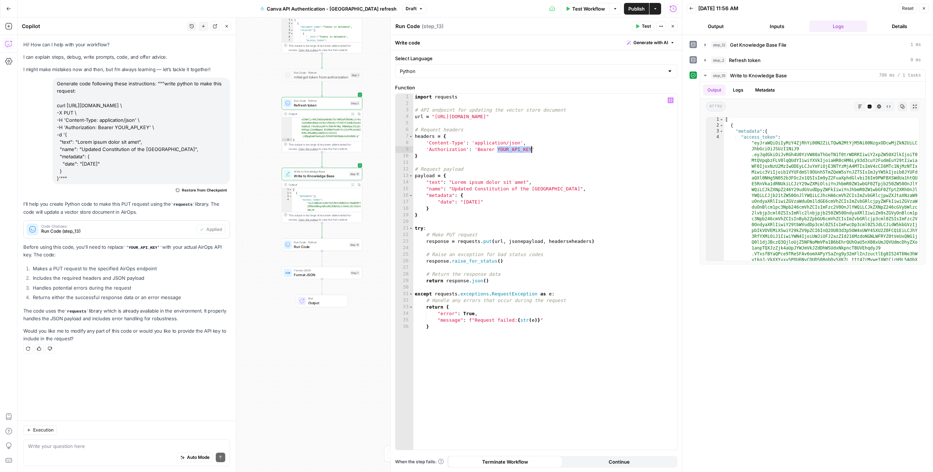
drag, startPoint x: 497, startPoint y: 149, endPoint x: 531, endPoint y: 151, distance: 34.0
click at [531, 151] on div "import requests # API endpoint for updating the vector store document url = "ht…" at bounding box center [545, 278] width 264 height 369
paste textarea "**********"
drag, startPoint x: 525, startPoint y: 181, endPoint x: 453, endPoint y: 181, distance: 72.6
click at [453, 181] on div "import requests # API endpoint for updating the vector store document url = "ht…" at bounding box center [545, 278] width 264 height 369
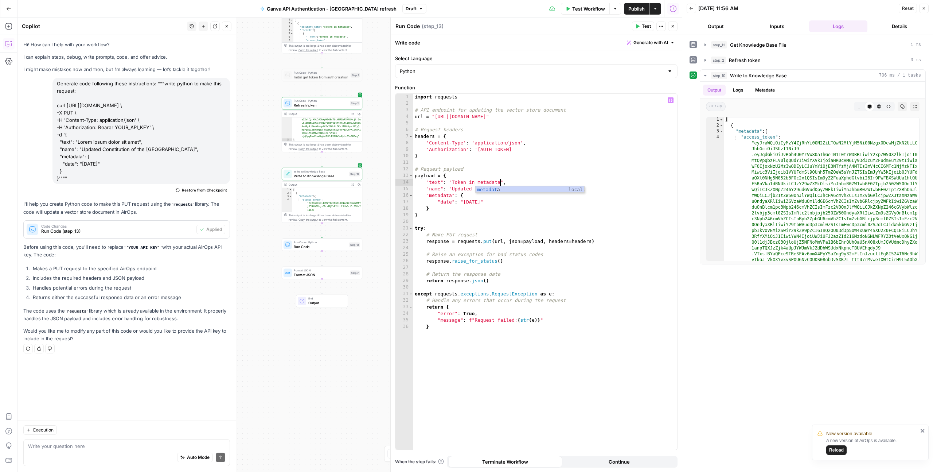
scroll to position [0, 6]
type textarea "**********"
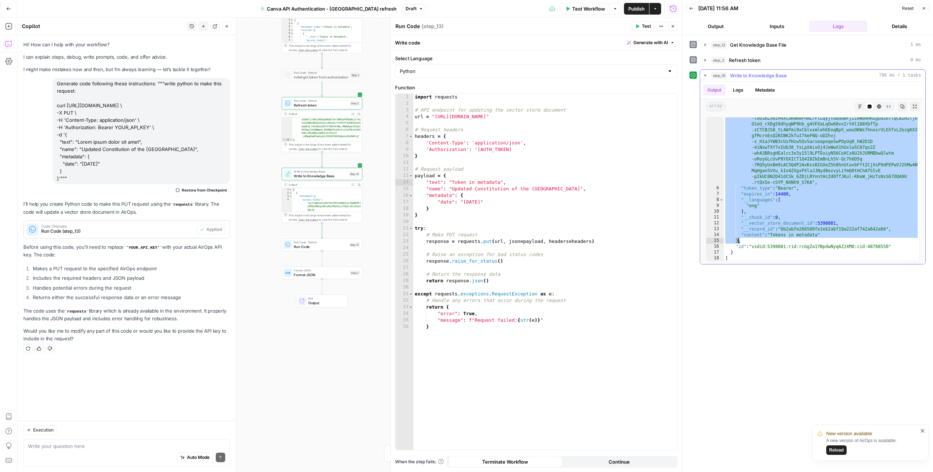
scroll to position [393, 0]
drag, startPoint x: 767, startPoint y: 131, endPoint x: 739, endPoint y: 239, distance: 111.2
click at [739, 239] on div ""refresh_token" : "eyJhbGciOiJSU0EtT0FFUC0yNTYiLCJlbmMiOiJBMTI4Q0JDLUhTMjU2Iiwi…" at bounding box center [821, 114] width 195 height 441
type textarea "**********"
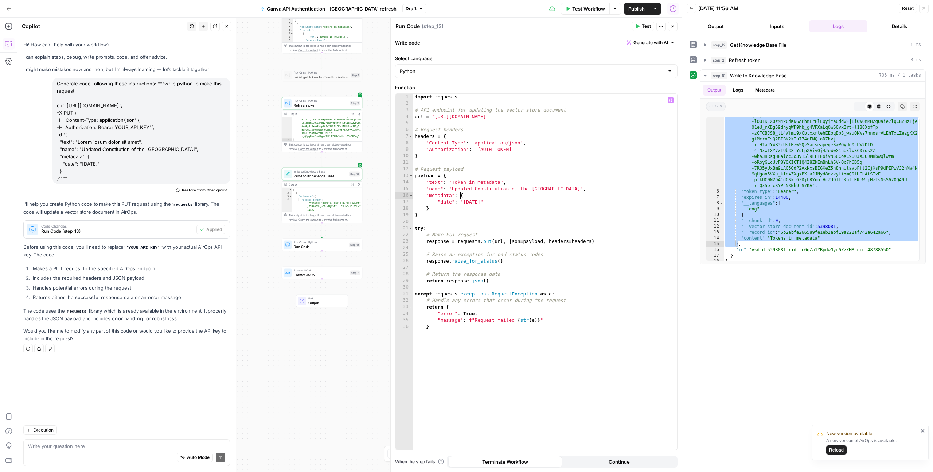
scroll to position [0, 3]
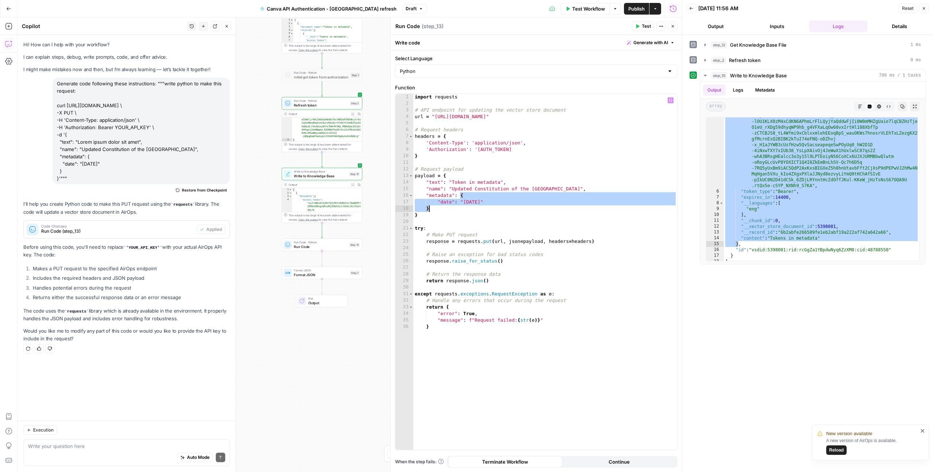
drag, startPoint x: 461, startPoint y: 197, endPoint x: 460, endPoint y: 208, distance: 11.0
click at [460, 208] on div "import requests # API endpoint for updating the vector store document url = "ht…" at bounding box center [545, 278] width 264 height 369
paste textarea
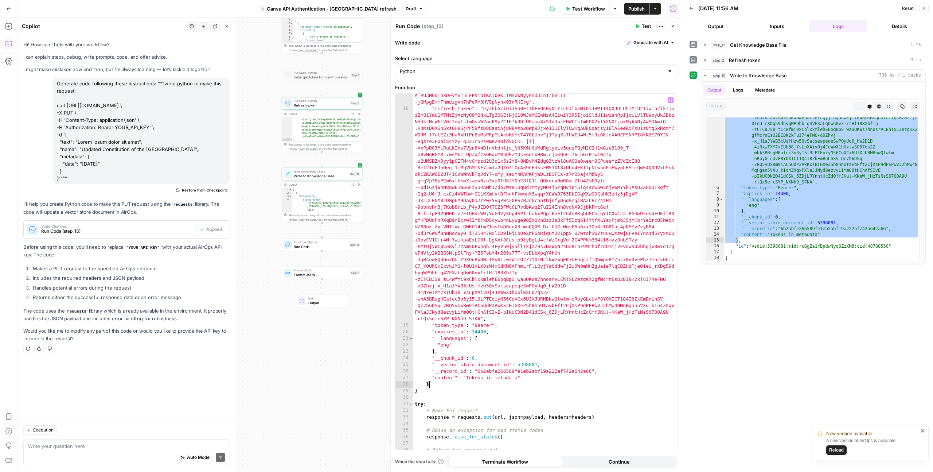
scroll to position [239, 0]
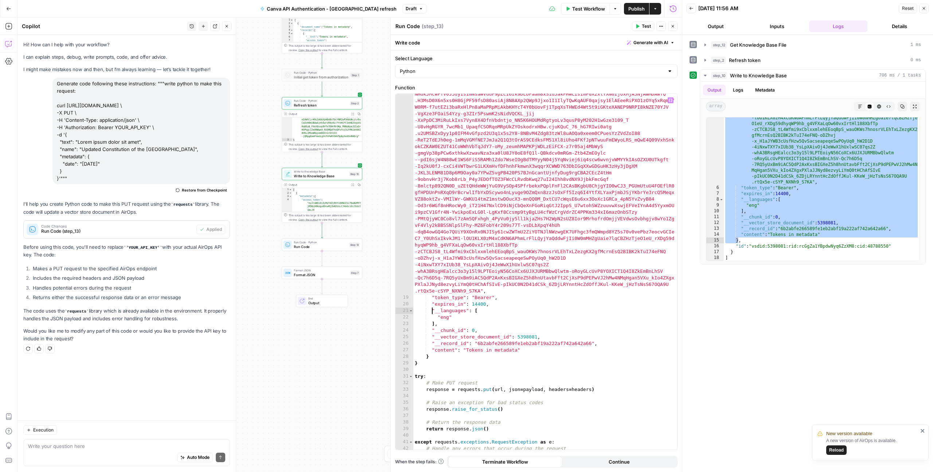
click at [432, 310] on div ""refresh_token" : "eyJhbGciOiJSU0EtT0FFUC0yNTYiLCJlbmMiOiJBMTI4Q0JDLUhTMjU2Iiwi…" at bounding box center [545, 367] width 264 height 579
drag, startPoint x: 517, startPoint y: 336, endPoint x: 537, endPoint y: 334, distance: 19.7
click at [537, 334] on div ""refresh_token" : "eyJhbGciOiJSU0EtT0FFUC0yNTYiLCJlbmMiOiJBMTI4Q0JDLUhTMjU2Iiwi…" at bounding box center [545, 367] width 264 height 579
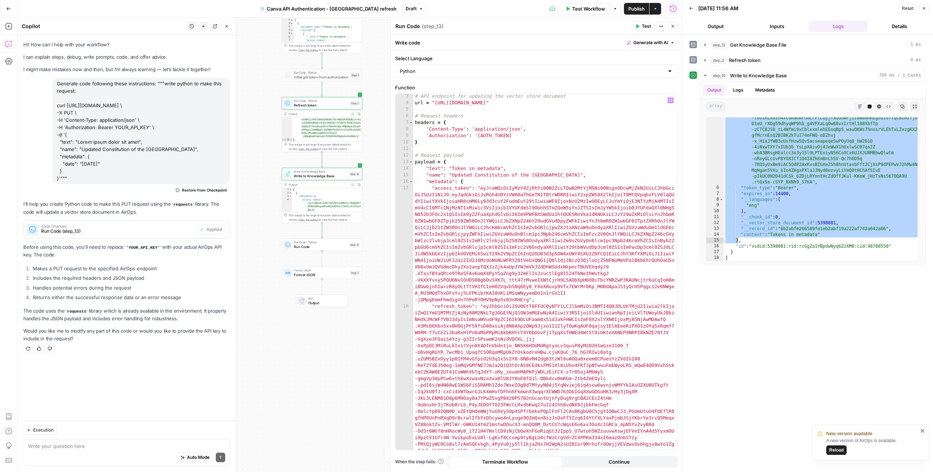
scroll to position [0, 0]
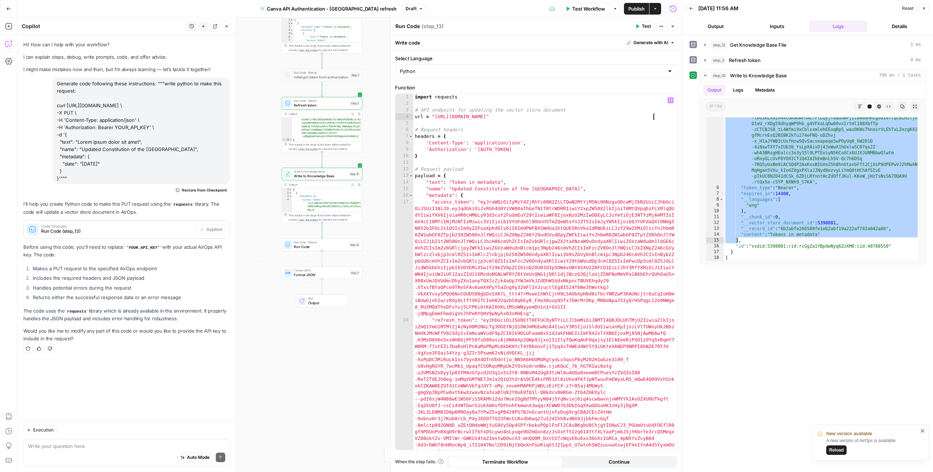
click at [655, 115] on div "import requests # API endpoint for updating the vector store document url = "ht…" at bounding box center [545, 383] width 264 height 579
paste textarea "*******"
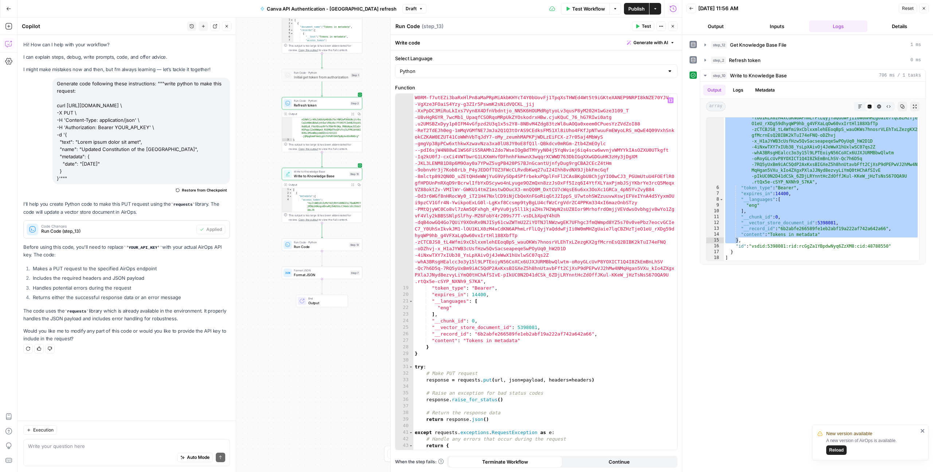
scroll to position [261, 0]
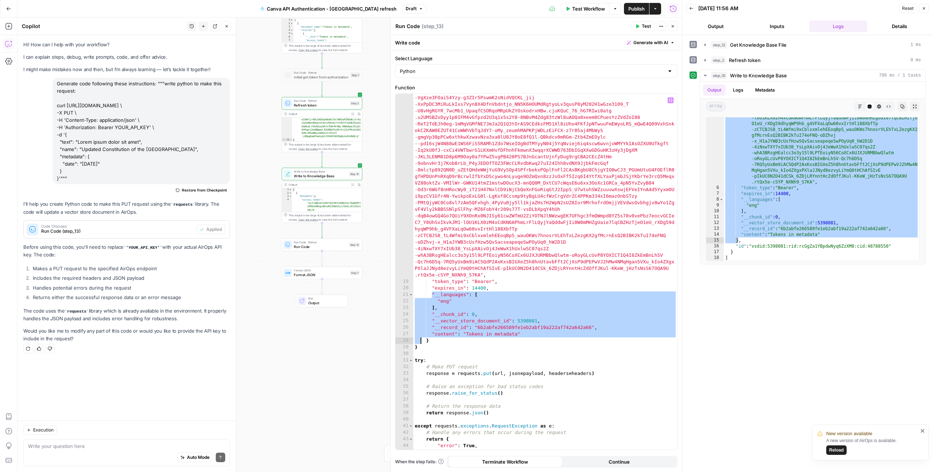
drag, startPoint x: 432, startPoint y: 295, endPoint x: 420, endPoint y: 341, distance: 47.8
click at [420, 341] on div ""refresh_token" : "eyJhbGciOiJSU0EtT0FFUC0yNTYiLCJlbmMiOiJBMTI4Q0JDLUhTMjU2Iiwi…" at bounding box center [545, 351] width 264 height 579
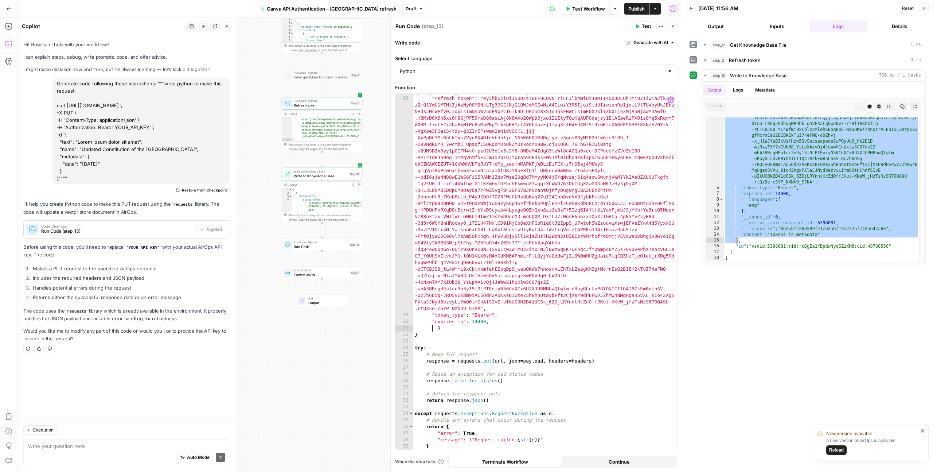
scroll to position [228, 0]
type textarea "*"
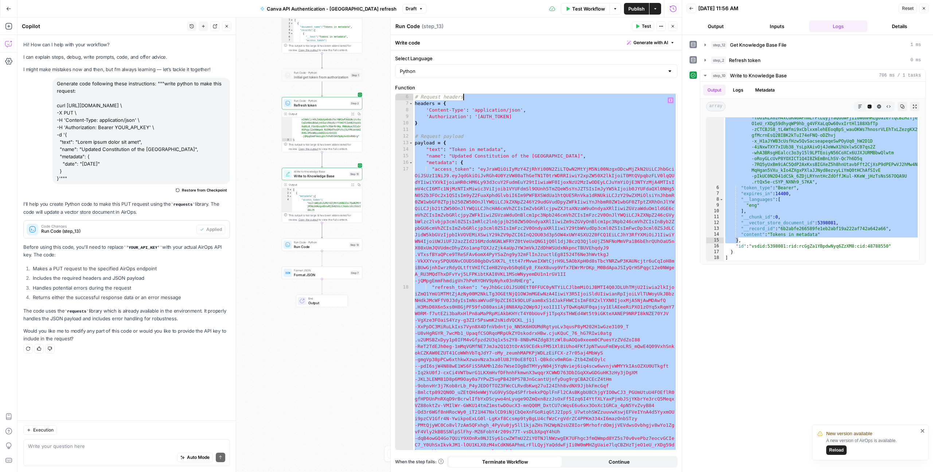
scroll to position [0, 0]
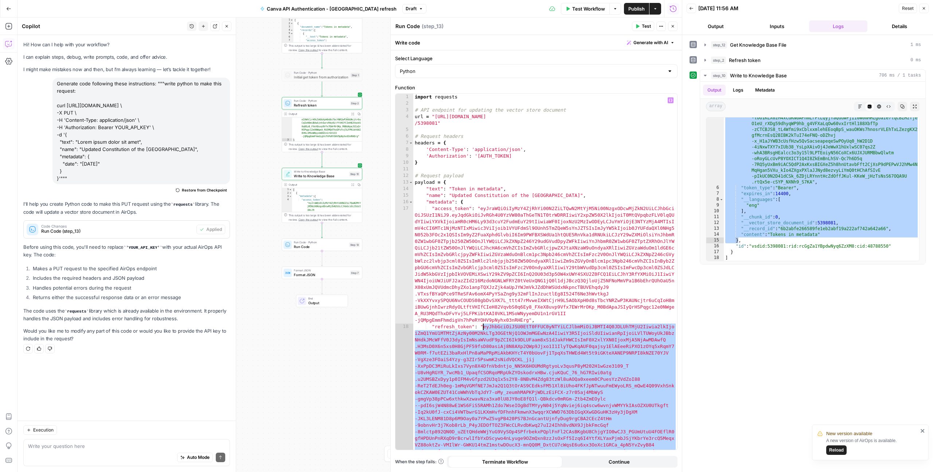
drag, startPoint x: 481, startPoint y: 308, endPoint x: 483, endPoint y: 326, distance: 18.0
click at [483, 326] on div "import requests # API endpoint for updating the vector store document url = "ht…" at bounding box center [545, 383] width 264 height 579
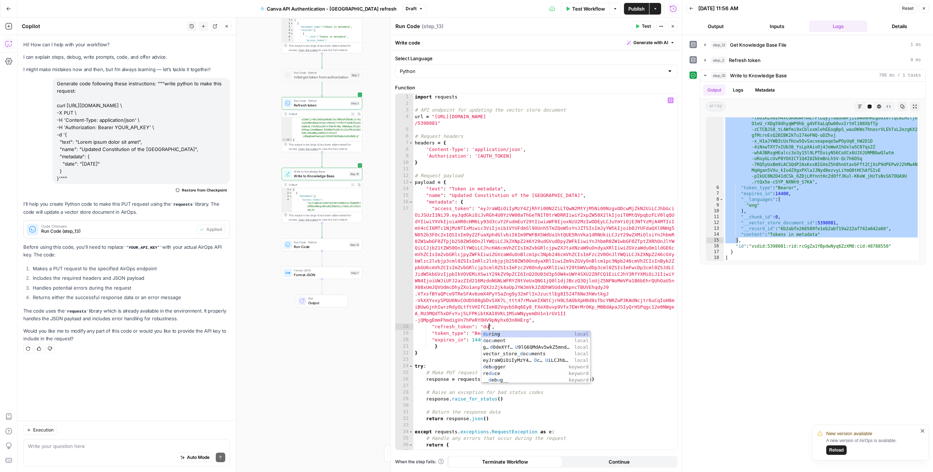
type textarea "****"
click at [532, 357] on div "import requests # API endpoint for updating the vector store document url = "ht…" at bounding box center [545, 278] width 264 height 369
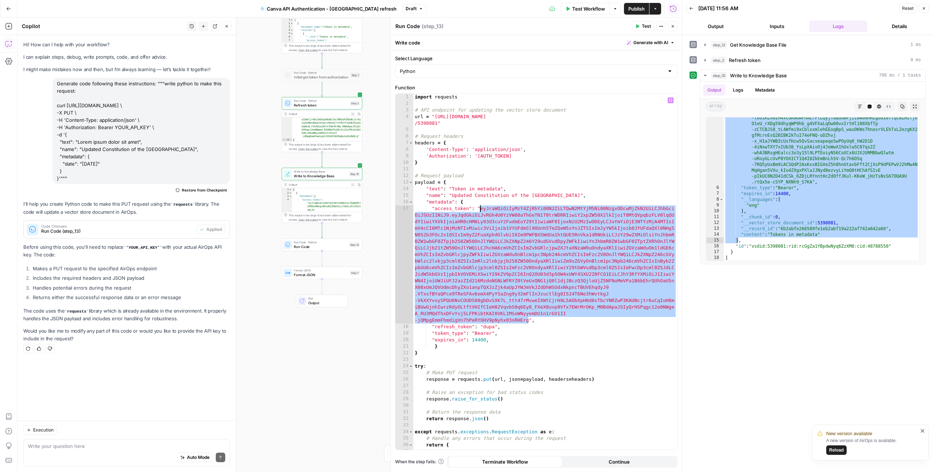
drag, startPoint x: 528, startPoint y: 320, endPoint x: 481, endPoint y: 207, distance: 122.8
click at [481, 207] on div "import requests # API endpoint for updating the vector store document url = "ht…" at bounding box center [545, 278] width 264 height 369
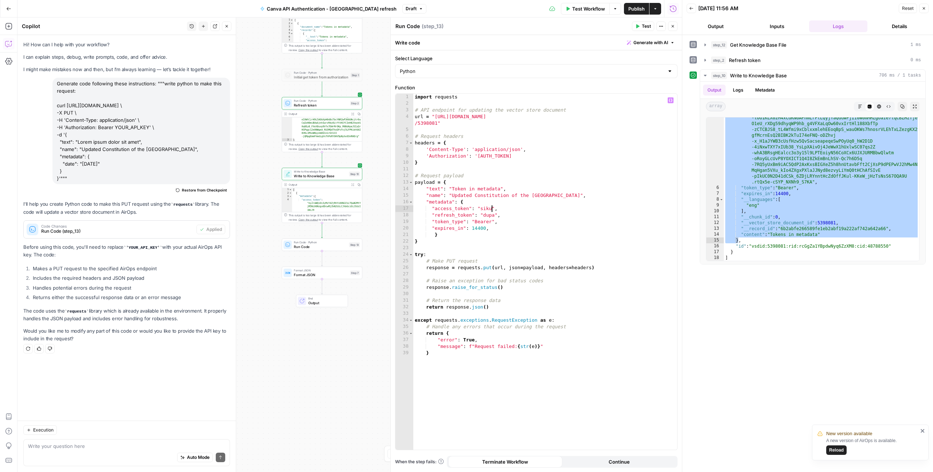
scroll to position [0, 0]
drag, startPoint x: 568, startPoint y: 195, endPoint x: 453, endPoint y: 193, distance: 115.6
click at [453, 193] on div "import requests # API endpoint for updating the vector store document url = "ht…" at bounding box center [545, 278] width 264 height 369
click at [501, 187] on div "import requests # API endpoint for updating the vector store document url = "ht…" at bounding box center [545, 278] width 264 height 369
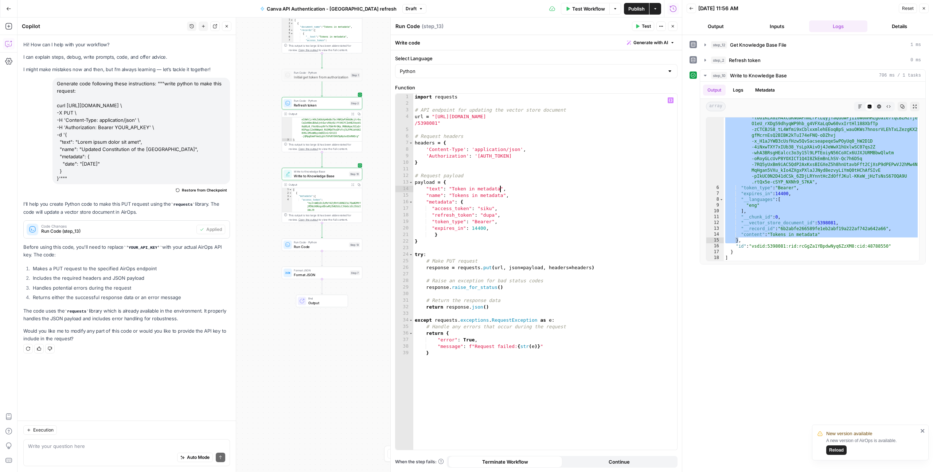
click at [451, 190] on div "import requests # API endpoint for updating the vector store document url = "ht…" at bounding box center [545, 278] width 264 height 369
type textarea "**********"
click at [646, 24] on span "Test" at bounding box center [646, 26] width 9 height 7
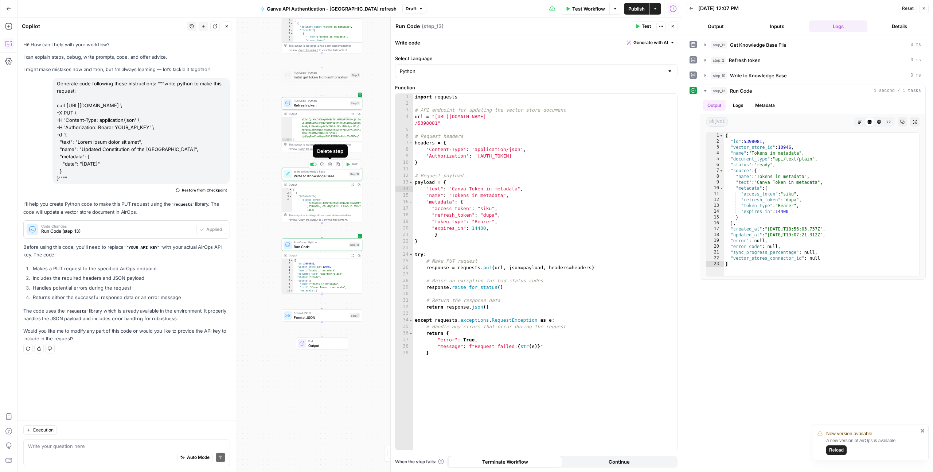
click at [330, 166] on button "Delete step" at bounding box center [330, 164] width 7 height 7
click at [453, 96] on span "Delete Step" at bounding box center [447, 92] width 28 height 7
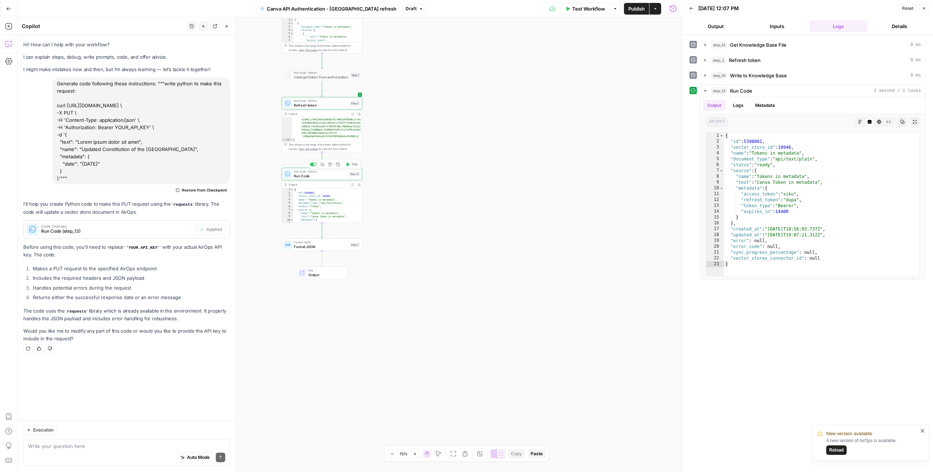
click at [330, 178] on span "Run Code" at bounding box center [320, 175] width 53 height 5
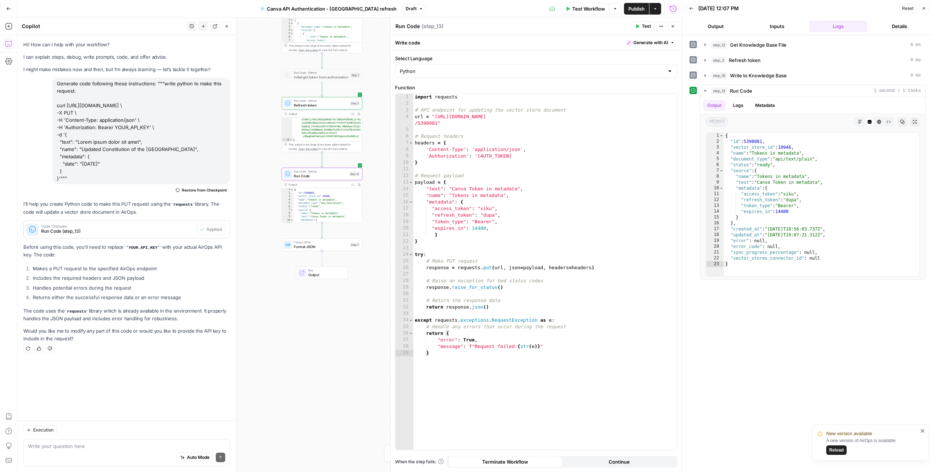
click at [396, 25] on textarea "Run Code" at bounding box center [408, 26] width 24 height 7
type textarea "Write to knowledge base Run Code"
click at [475, 211] on div "import requests # API endpoint for updating the vector store document url = "ht…" at bounding box center [545, 278] width 264 height 369
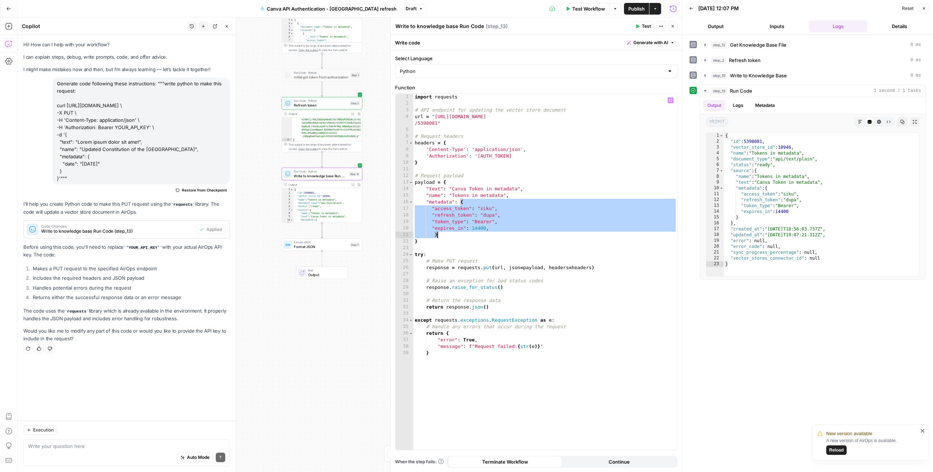
drag, startPoint x: 461, startPoint y: 202, endPoint x: 465, endPoint y: 234, distance: 32.7
click at [465, 234] on div "import requests # API endpoint for updating the vector store document url = "ht…" at bounding box center [545, 278] width 264 height 369
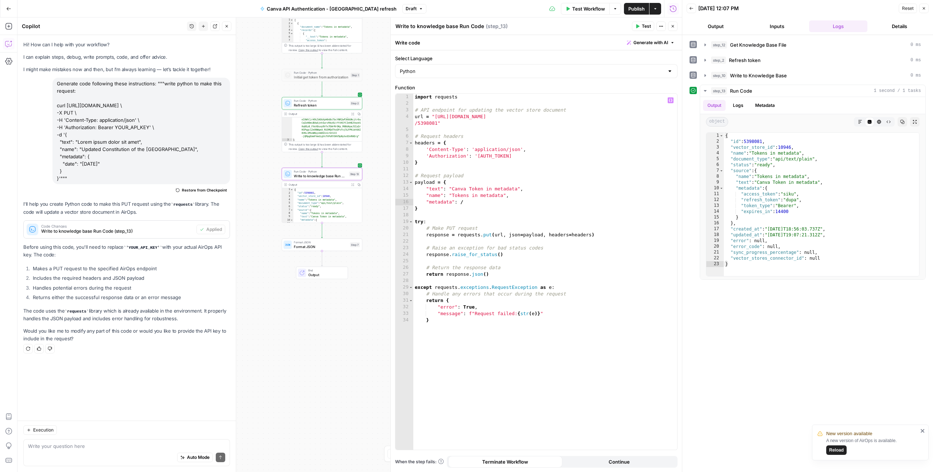
scroll to position [0, 3]
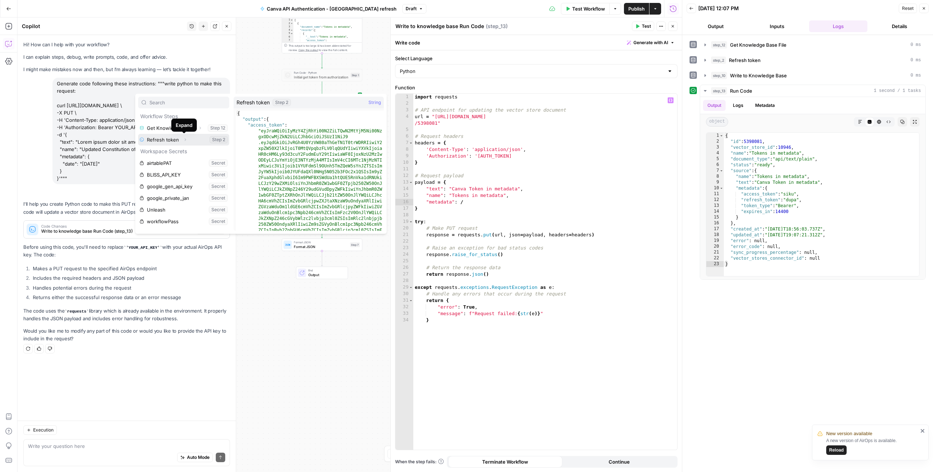
click at [184, 143] on button "Expand" at bounding box center [184, 139] width 9 height 9
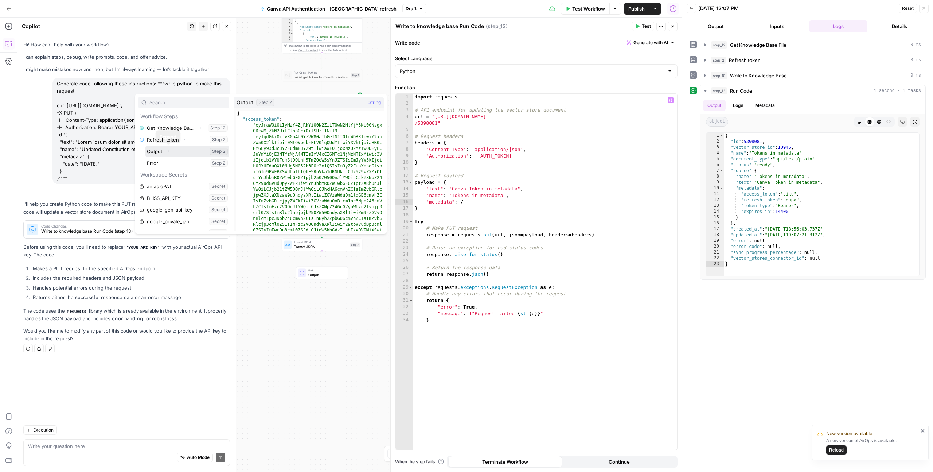
click at [168, 152] on icon "button" at bounding box center [168, 151] width 4 height 4
click at [157, 152] on button "Select variable Output" at bounding box center [187, 151] width 84 height 12
type textarea "**********"
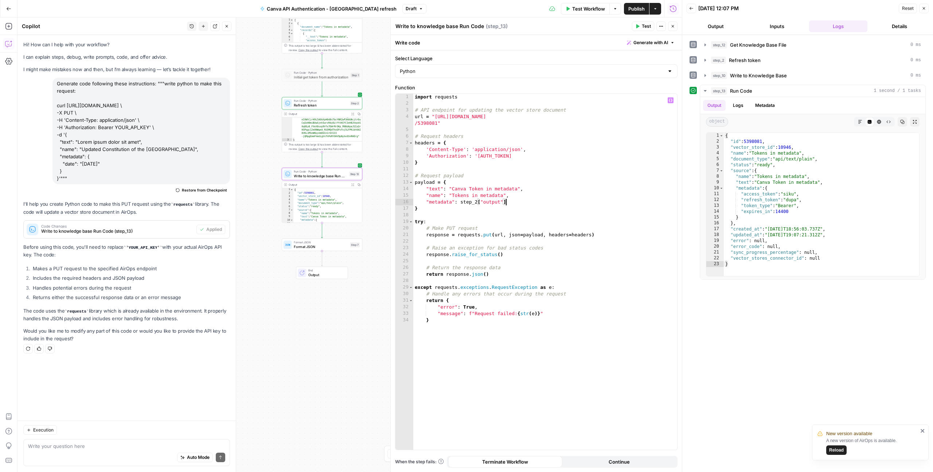
click at [647, 25] on span "Test" at bounding box center [646, 26] width 9 height 7
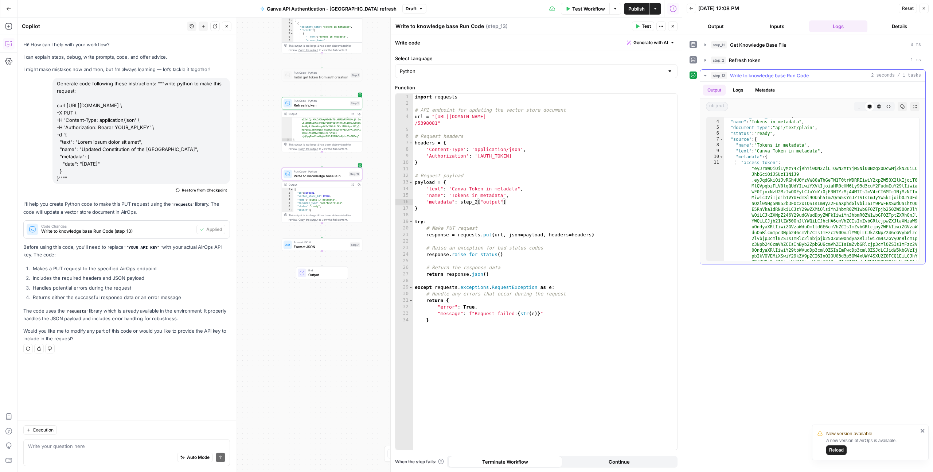
scroll to position [16, 0]
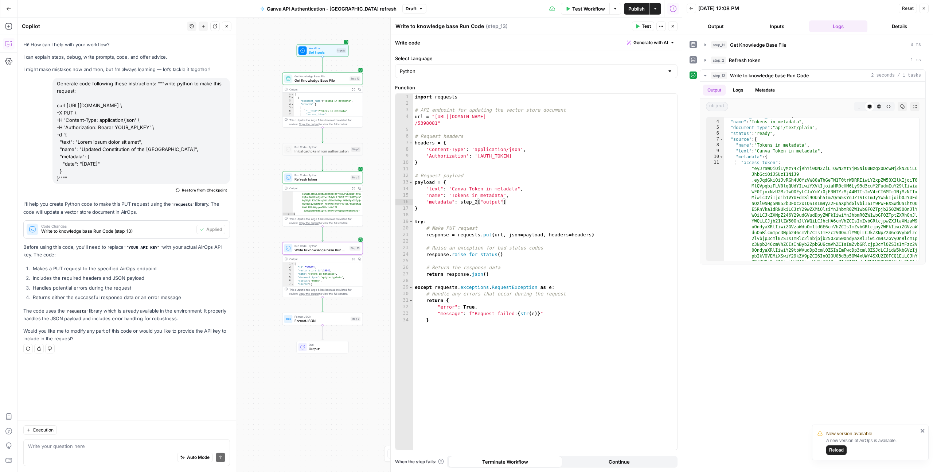
drag, startPoint x: 380, startPoint y: 107, endPoint x: 380, endPoint y: 195, distance: 88.2
click at [380, 195] on div "Workflow Set Inputs Inputs Get Knowledge Base File Get Knowledge Base File Step…" at bounding box center [349, 244] width 665 height 454
click at [357, 69] on span "Test" at bounding box center [355, 69] width 6 height 5
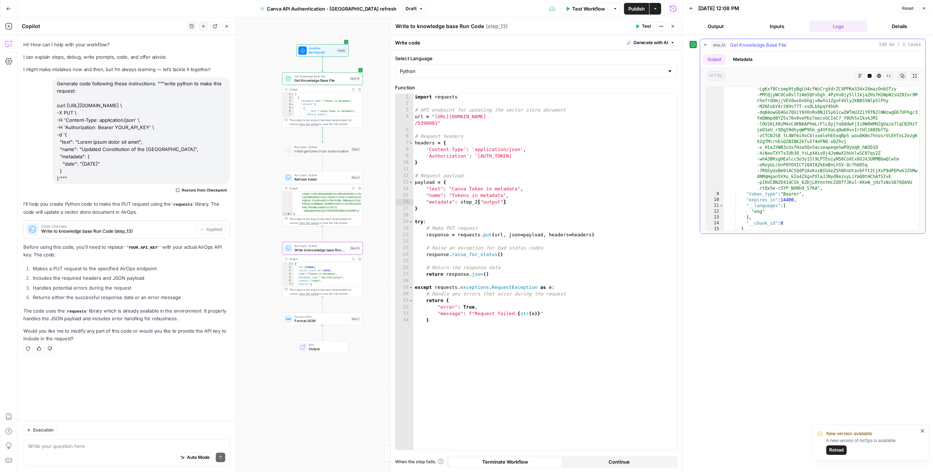
scroll to position [405, 0]
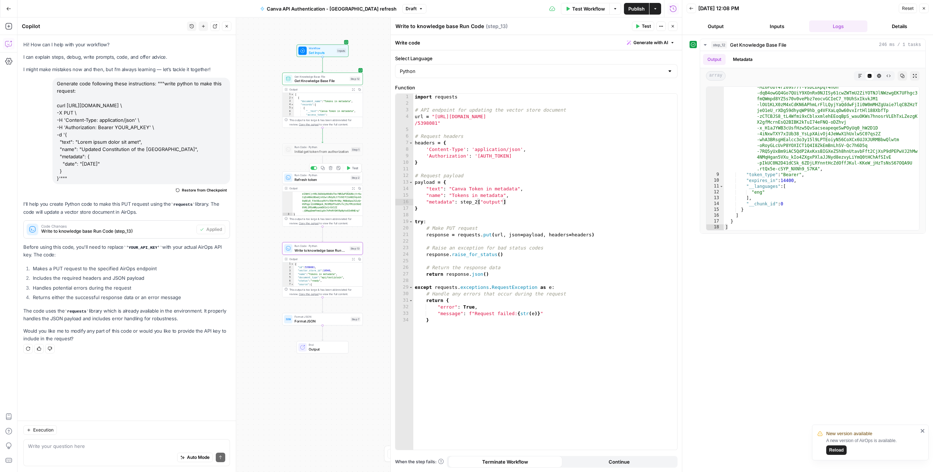
click at [350, 168] on icon "button" at bounding box center [348, 168] width 3 height 4
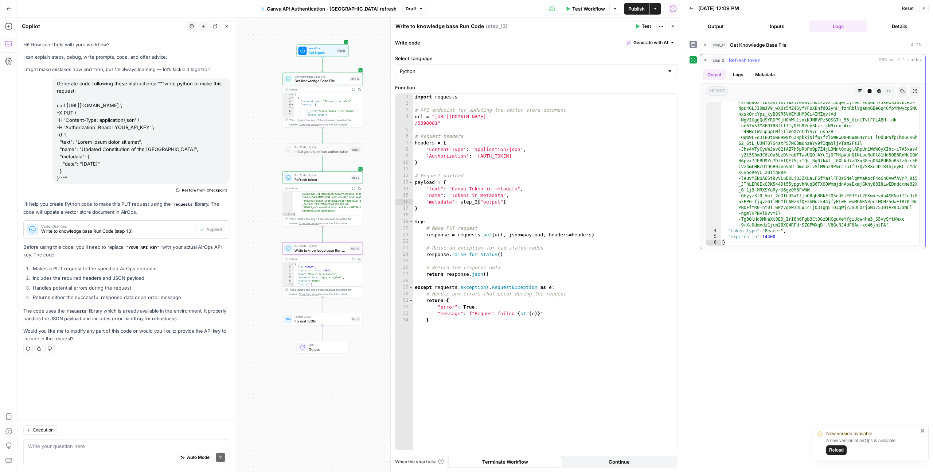
scroll to position [294, 0]
click at [351, 242] on button "Test" at bounding box center [352, 238] width 16 height 7
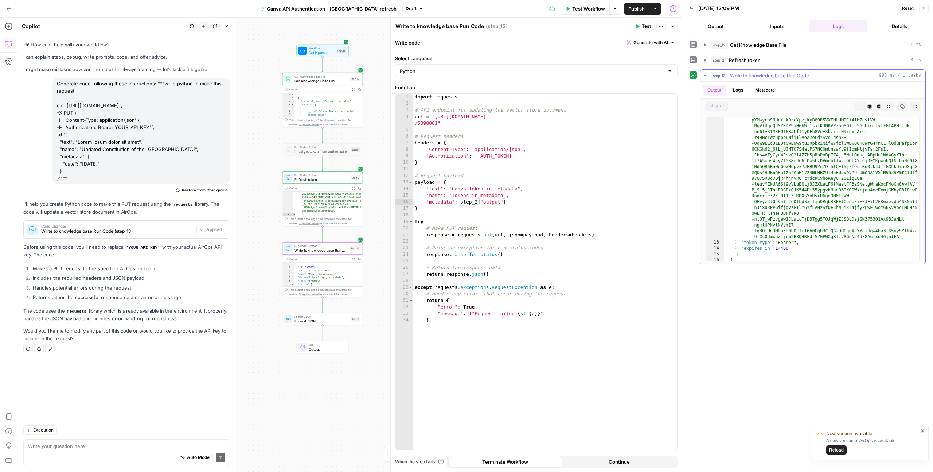
scroll to position [428, 0]
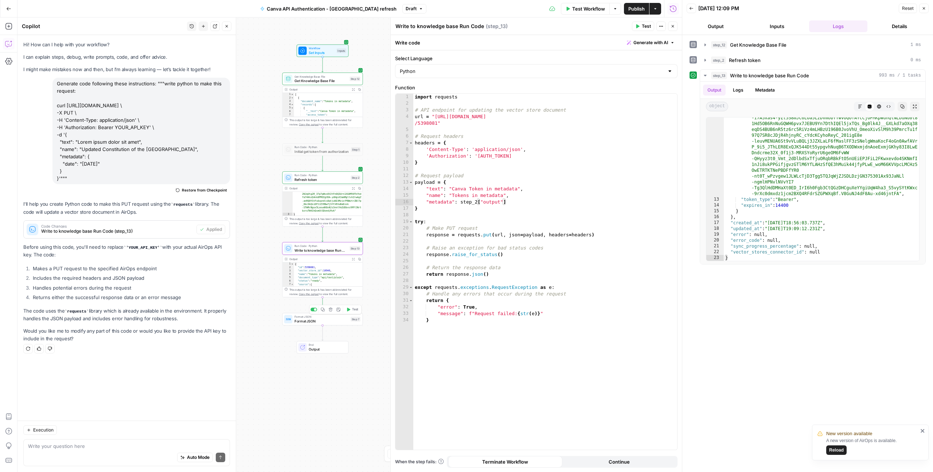
click at [350, 312] on button "Test" at bounding box center [352, 309] width 16 height 7
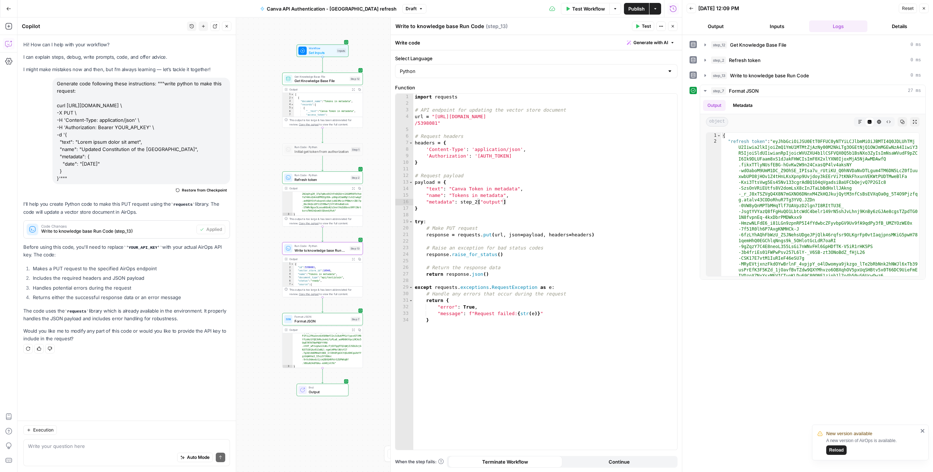
scroll to position [292, 0]
click at [326, 322] on span "Format JSON" at bounding box center [322, 320] width 54 height 5
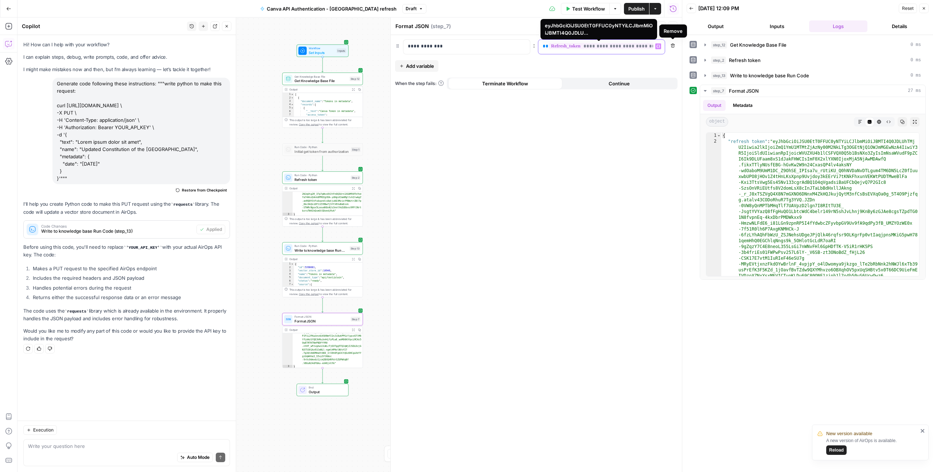
click at [620, 47] on span "**********" at bounding box center [603, 46] width 108 height 6
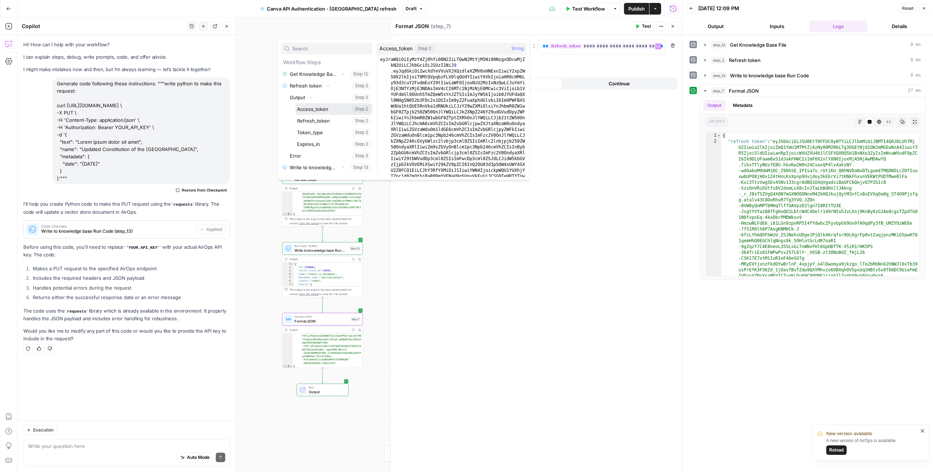
click at [305, 109] on button "Select variable Access_token" at bounding box center [334, 109] width 77 height 12
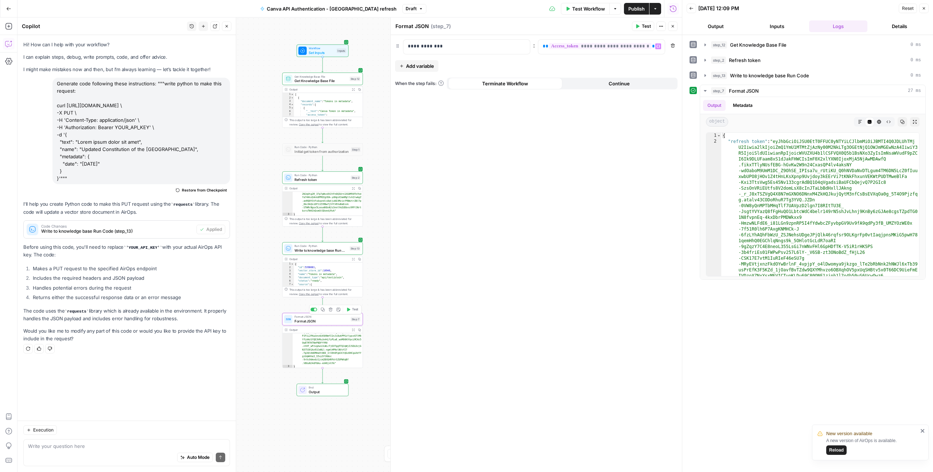
click at [341, 321] on span "Format JSON" at bounding box center [322, 320] width 54 height 5
drag, startPoint x: 423, startPoint y: 46, endPoint x: 388, endPoint y: 44, distance: 35.4
click at [390, 44] on div "**********" at bounding box center [536, 244] width 292 height 454
click at [648, 27] on span "Test" at bounding box center [646, 26] width 9 height 7
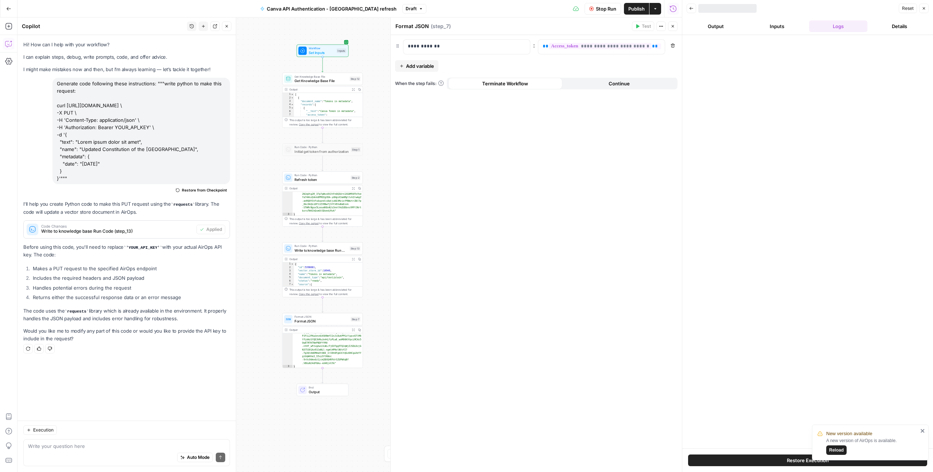
scroll to position [136, 0]
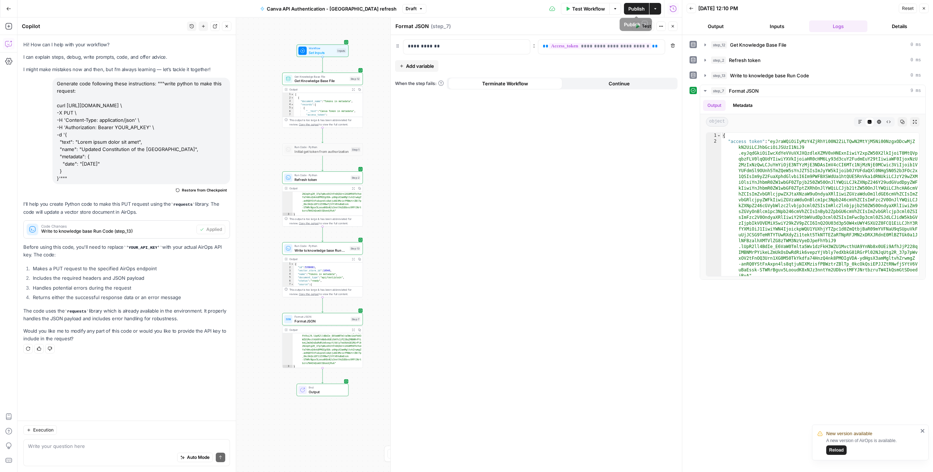
click at [631, 9] on span "Publish" at bounding box center [637, 8] width 16 height 7
click at [602, 22] on div "Format JSON Format JSON ( step_7 ) Test Actions Close" at bounding box center [536, 26] width 283 height 9
click at [569, 12] on button "Test Workflow" at bounding box center [585, 9] width 49 height 12
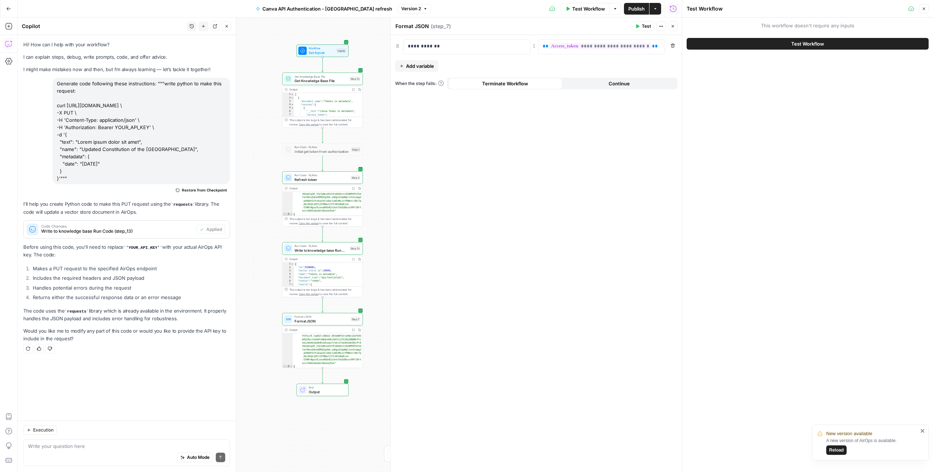
click at [706, 41] on button "Test Workflow" at bounding box center [808, 44] width 242 height 12
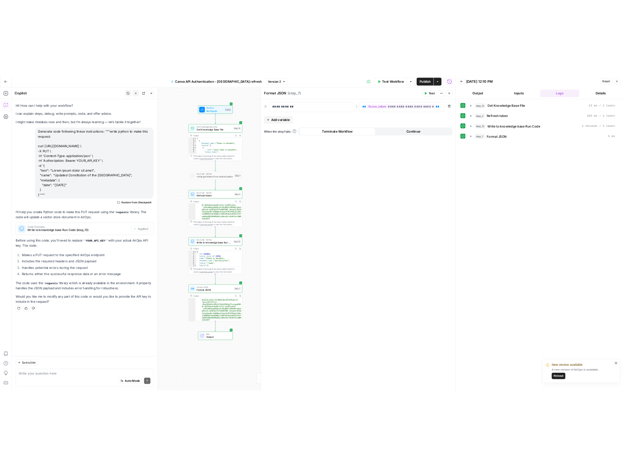
scroll to position [140, 0]
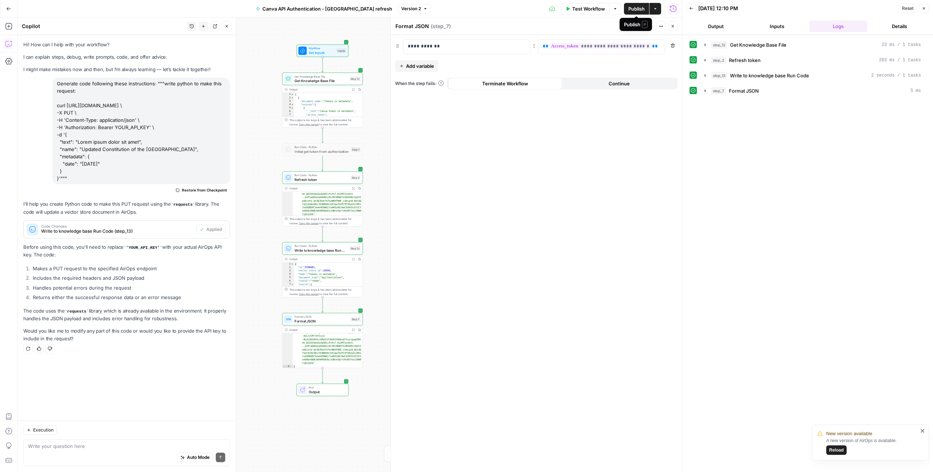
click at [627, 11] on button "Publish" at bounding box center [636, 9] width 25 height 12
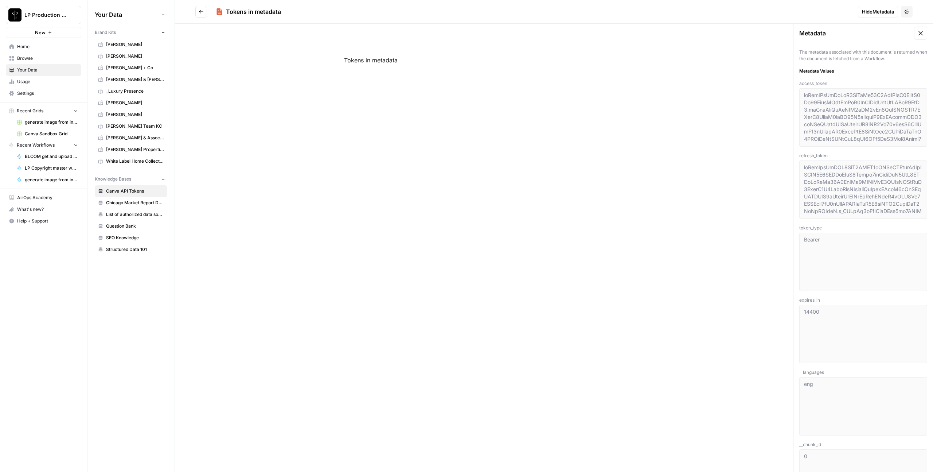
click at [197, 11] on button "Go back" at bounding box center [201, 12] width 12 height 12
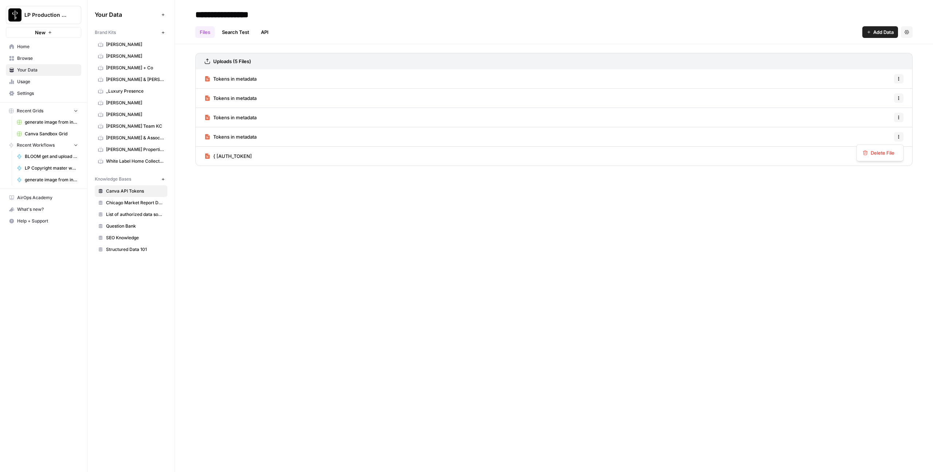
click at [901, 139] on icon "button" at bounding box center [899, 137] width 4 height 4
click at [892, 153] on span "Delete File" at bounding box center [883, 152] width 24 height 7
drag, startPoint x: 434, startPoint y: 92, endPoint x: 465, endPoint y: 96, distance: 30.9
click at [437, 92] on span "Delete" at bounding box center [441, 92] width 16 height 7
click at [899, 135] on icon "button" at bounding box center [899, 135] width 1 height 1
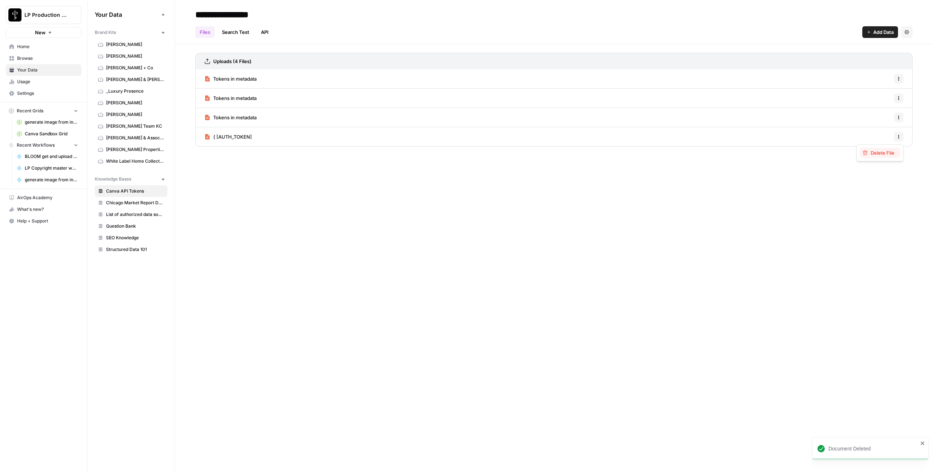
click at [888, 154] on span "Delete File" at bounding box center [883, 152] width 24 height 7
click at [451, 100] on button "Delete" at bounding box center [440, 92] width 24 height 13
click at [902, 117] on button "Options" at bounding box center [898, 117] width 9 height 9
click at [879, 135] on span "Delete File" at bounding box center [883, 133] width 24 height 7
click at [443, 97] on button "Delete" at bounding box center [440, 92] width 24 height 13
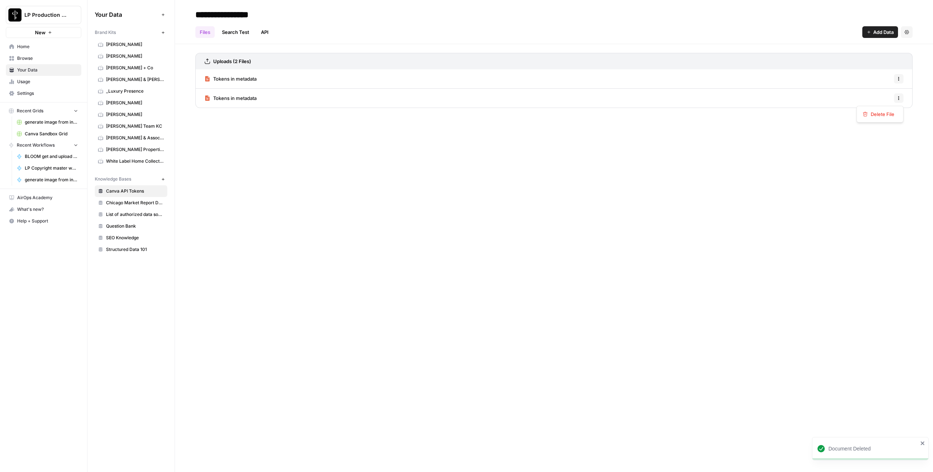
click at [898, 100] on icon "button" at bounding box center [899, 98] width 4 height 4
click at [886, 115] on span "Delete File" at bounding box center [883, 113] width 24 height 7
click at [436, 94] on span "Delete" at bounding box center [441, 92] width 16 height 7
click at [266, 36] on link "API" at bounding box center [265, 32] width 16 height 12
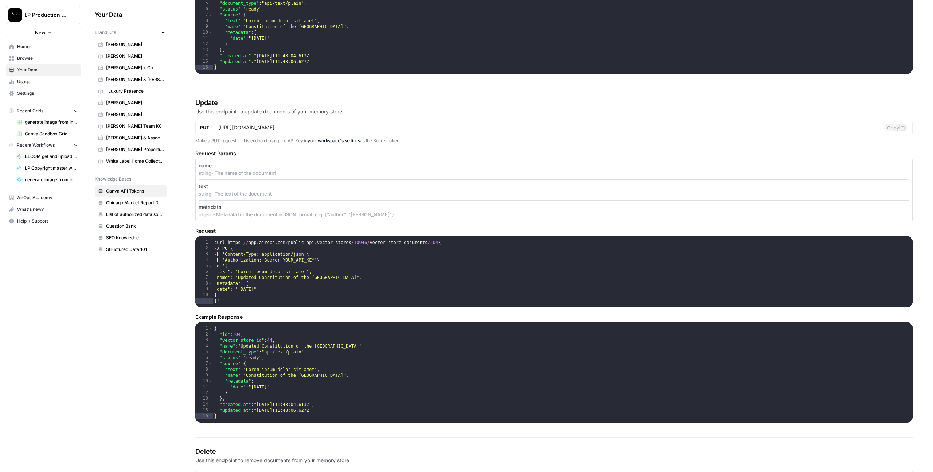
scroll to position [883, 0]
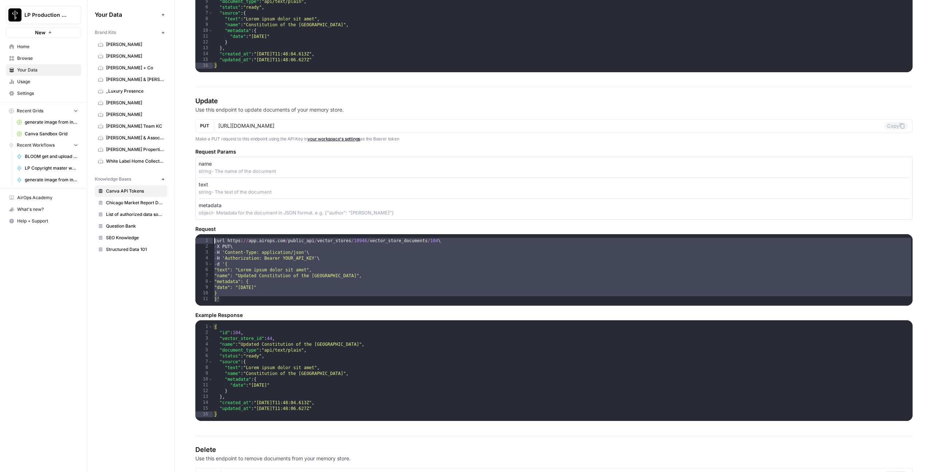
drag, startPoint x: 234, startPoint y: 301, endPoint x: 205, endPoint y: 240, distance: 67.4
click at [205, 240] on div "** 1 2 3 4 5 6 7 8 9 10 11 curl https : // app . airops . com / public_api / ve…" at bounding box center [553, 269] width 717 height 71
type textarea "**********"
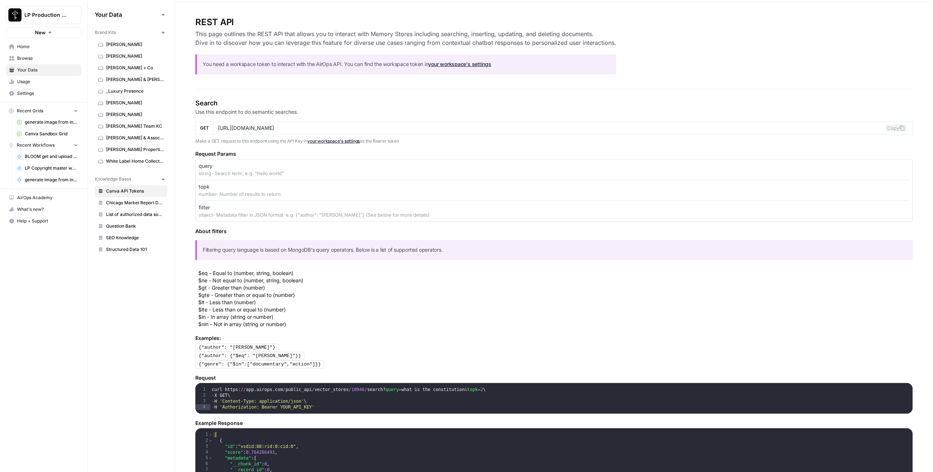
scroll to position [0, 0]
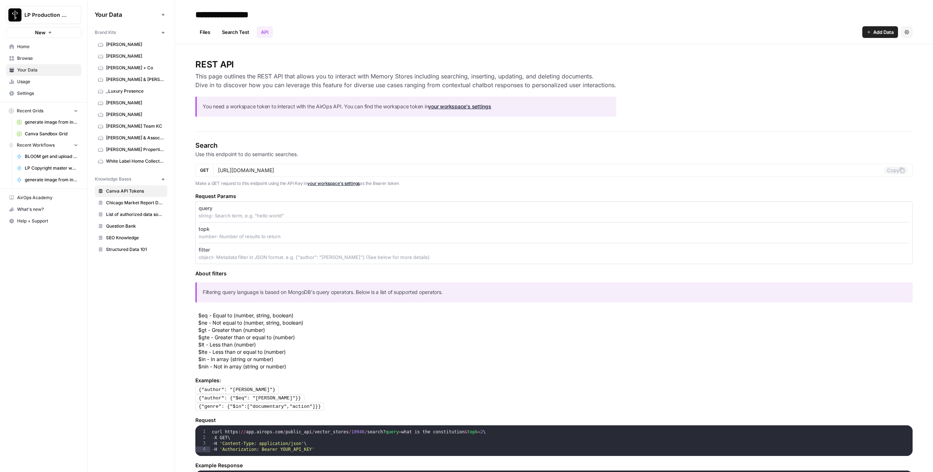
click at [228, 32] on link "Search Test" at bounding box center [236, 32] width 36 height 12
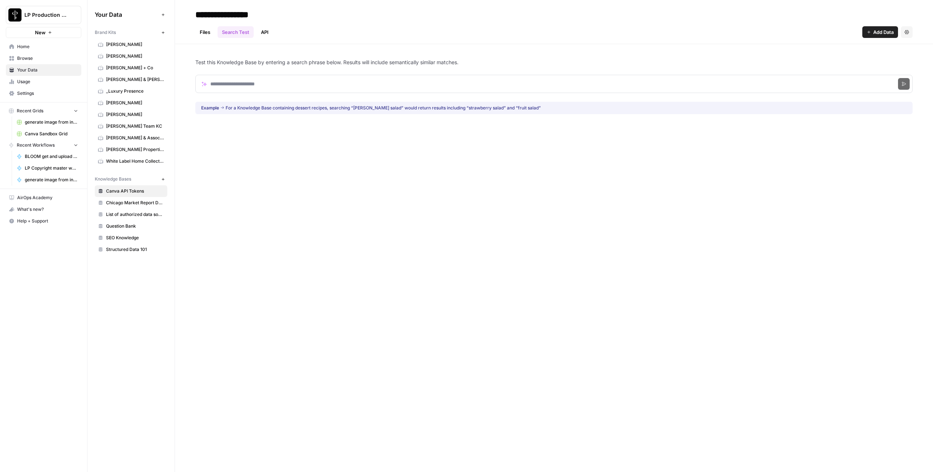
click at [205, 33] on link "Files" at bounding box center [204, 32] width 19 height 12
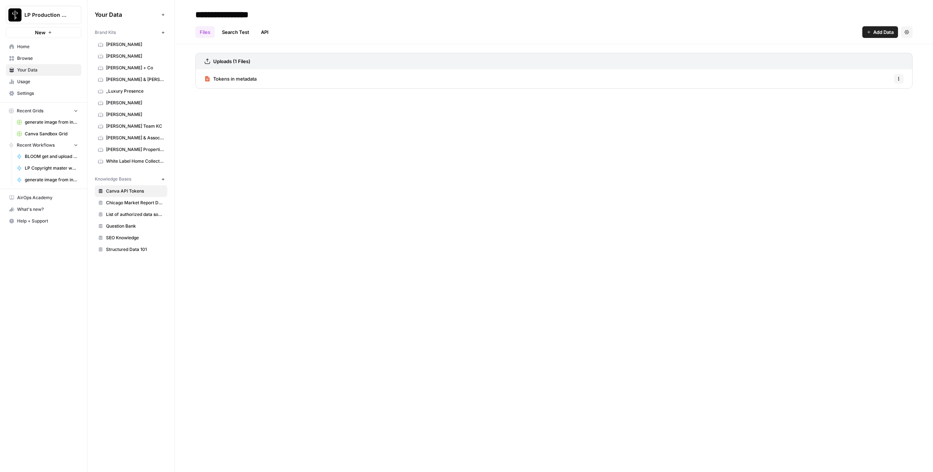
click at [230, 77] on span "Tokens in metadata" at bounding box center [234, 78] width 43 height 7
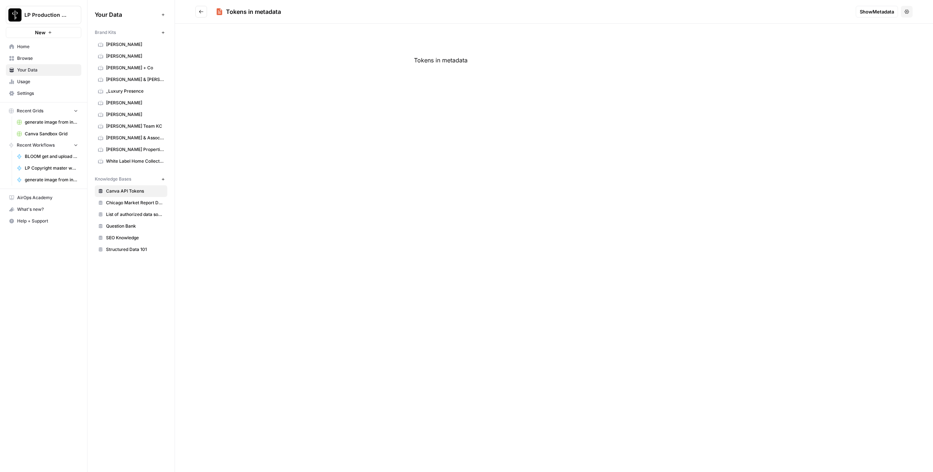
click at [28, 98] on link "Settings" at bounding box center [43, 93] width 75 height 12
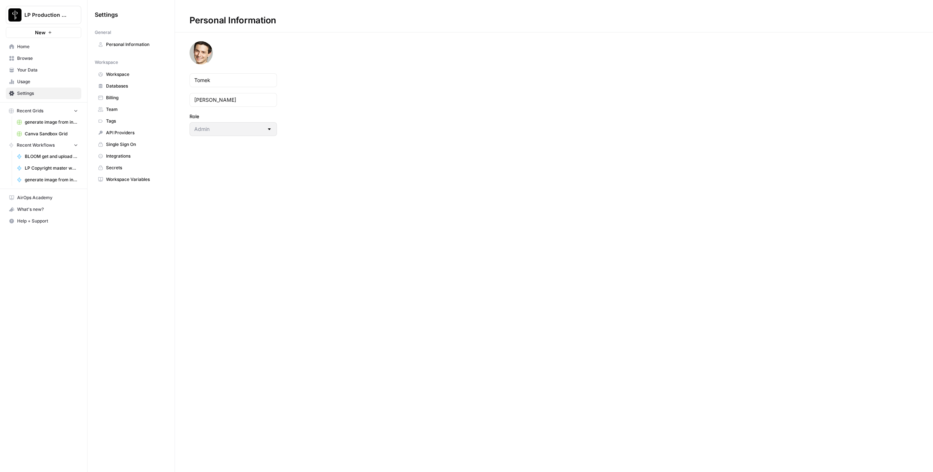
click at [115, 134] on span "API Providers" at bounding box center [135, 132] width 58 height 7
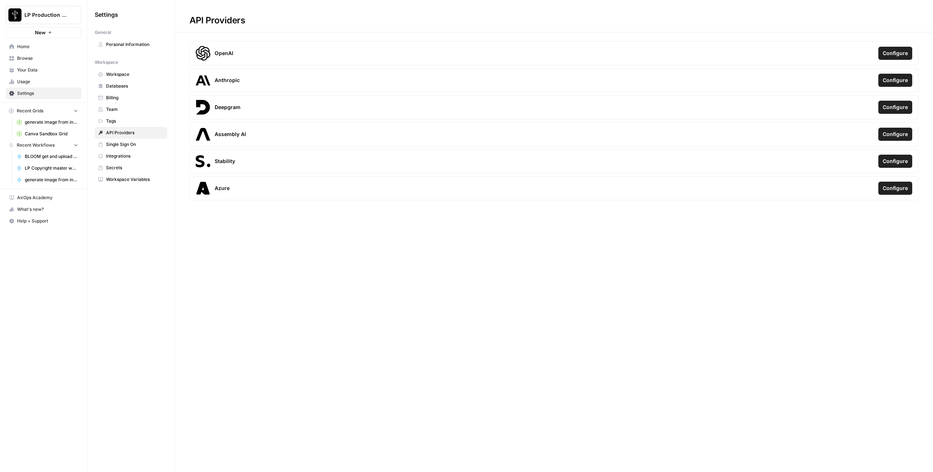
click at [114, 77] on span "Workspace" at bounding box center [135, 74] width 58 height 7
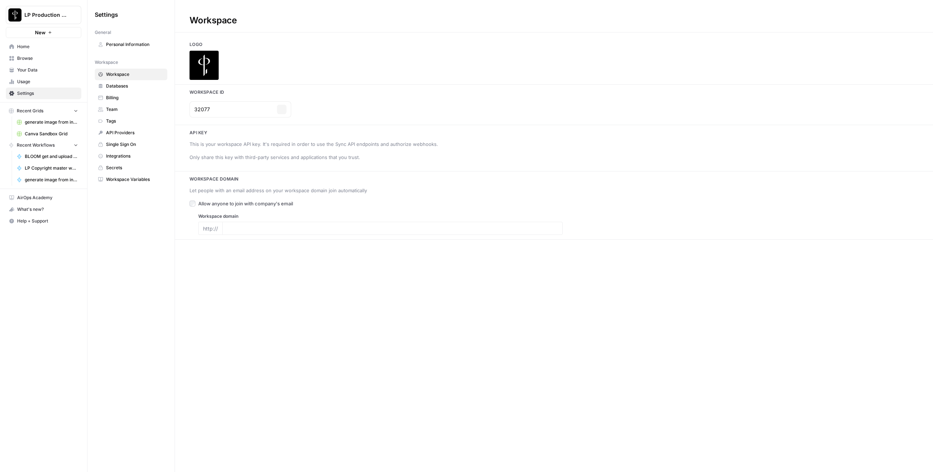
type input "luxurypresence.com"
click at [261, 174] on icon "button" at bounding box center [260, 175] width 4 height 4
click at [28, 67] on span "Your Data" at bounding box center [47, 70] width 61 height 7
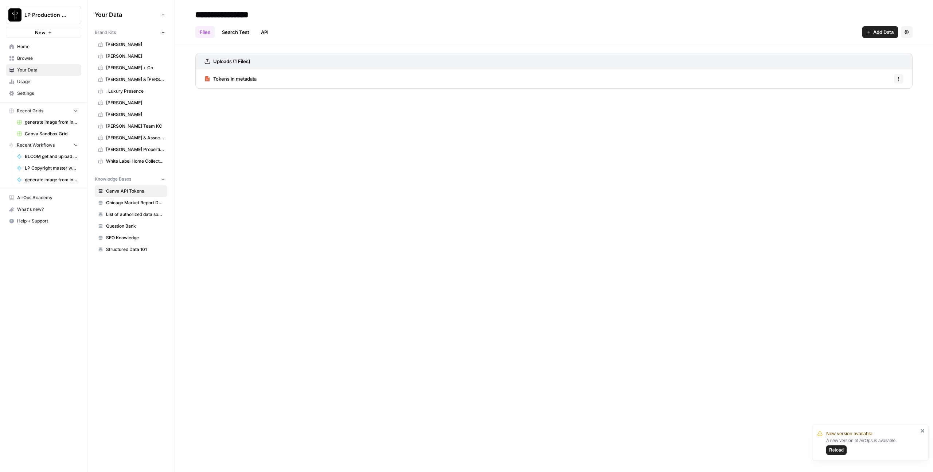
click at [252, 78] on span "Tokens in metadata" at bounding box center [234, 78] width 43 height 7
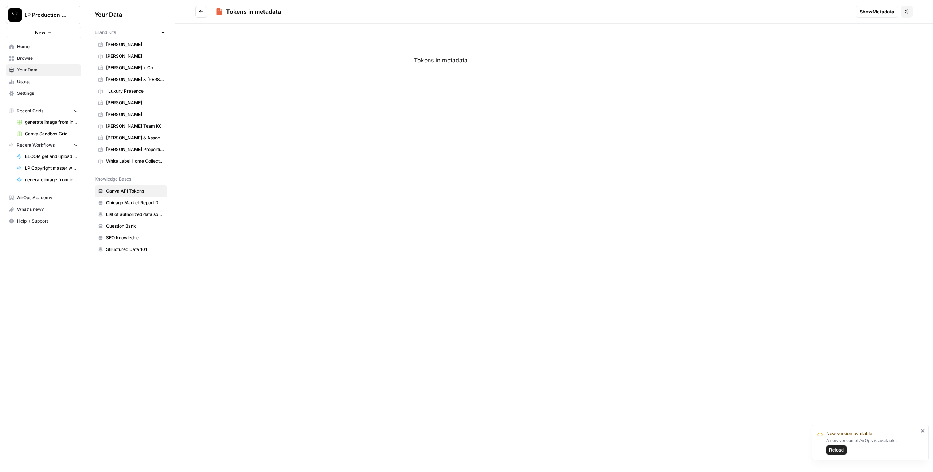
click at [878, 16] on button "Show Metadata" at bounding box center [877, 12] width 42 height 12
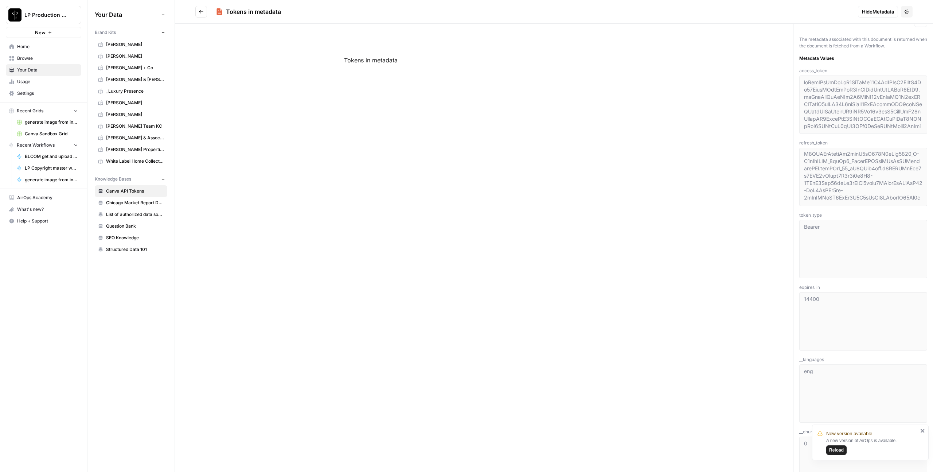
scroll to position [502, 0]
click at [204, 11] on button "Go back" at bounding box center [201, 12] width 12 height 12
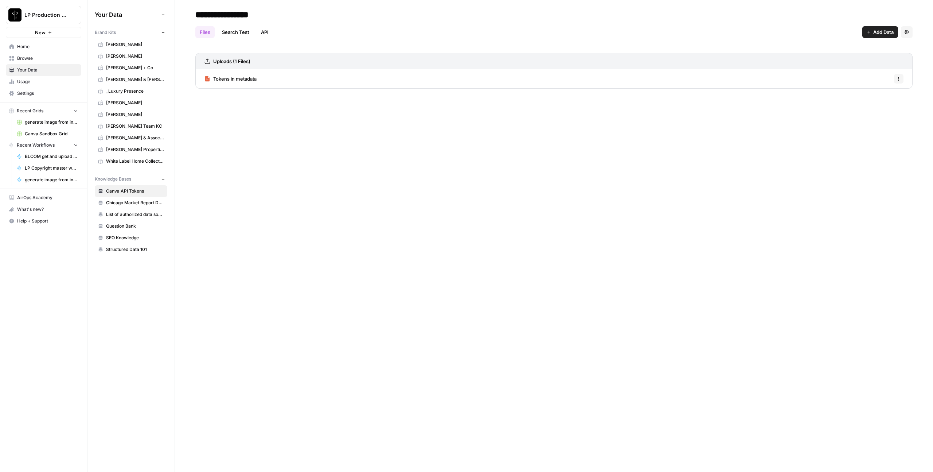
click at [230, 78] on span "Tokens in metadata" at bounding box center [234, 78] width 43 height 7
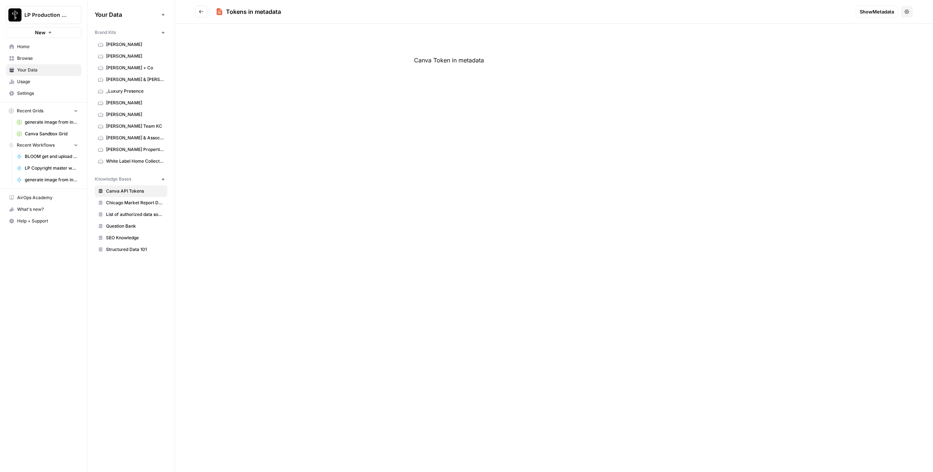
click at [872, 11] on span "Show Metadata" at bounding box center [877, 11] width 34 height 7
click at [197, 11] on button "Go back" at bounding box center [201, 12] width 12 height 12
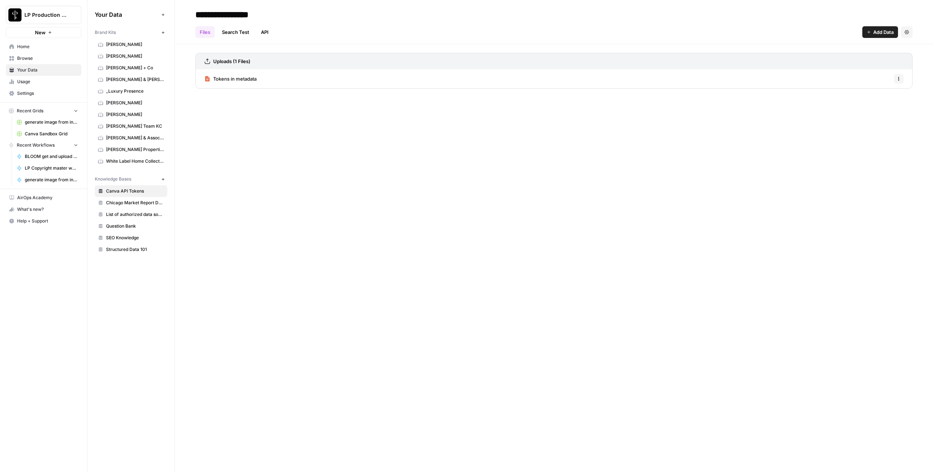
click at [231, 78] on span "Tokens in metadata" at bounding box center [234, 78] width 43 height 7
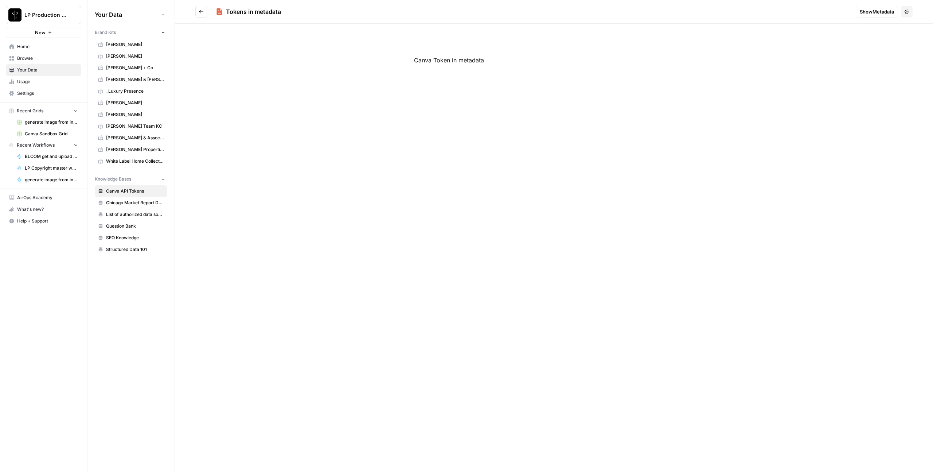
click at [872, 14] on span "Show Metadata" at bounding box center [877, 11] width 34 height 7
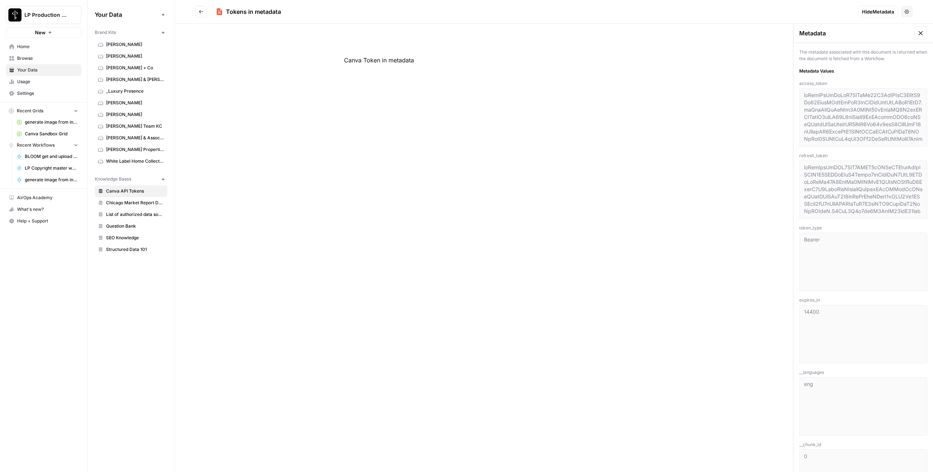
click at [872, 14] on span "Hide Metadata" at bounding box center [878, 11] width 32 height 7
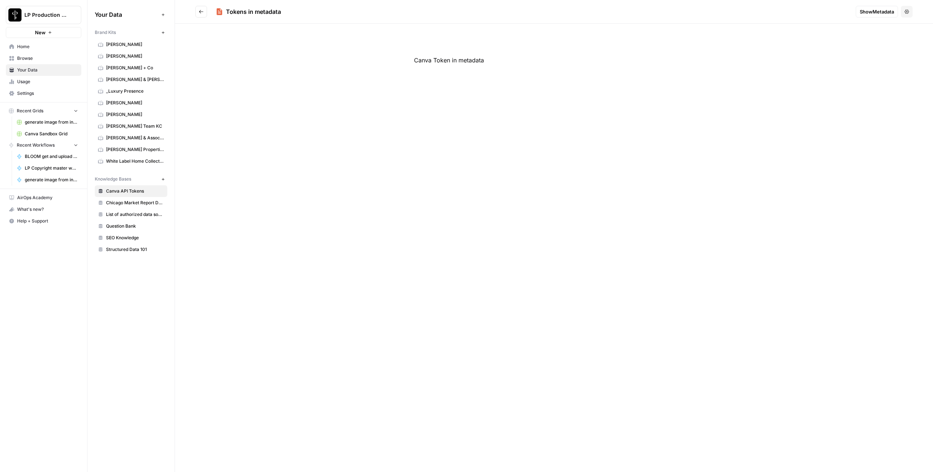
click at [24, 59] on span "Browse" at bounding box center [47, 58] width 61 height 7
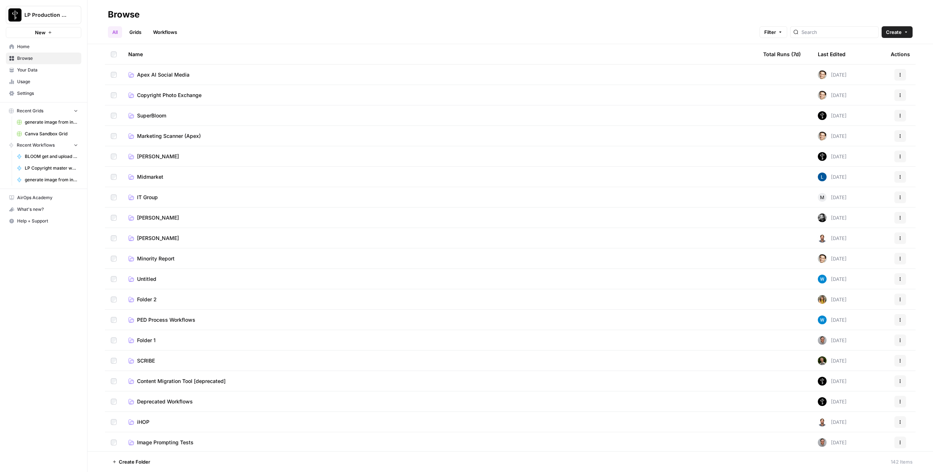
click at [148, 74] on span "Apex AI Social Media" at bounding box center [163, 74] width 52 height 7
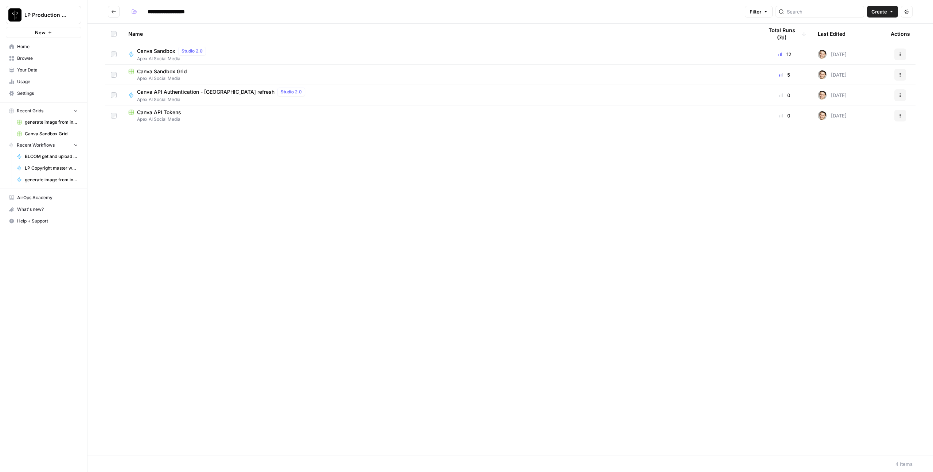
click at [155, 55] on span "Apex AI Social Media" at bounding box center [173, 58] width 72 height 7
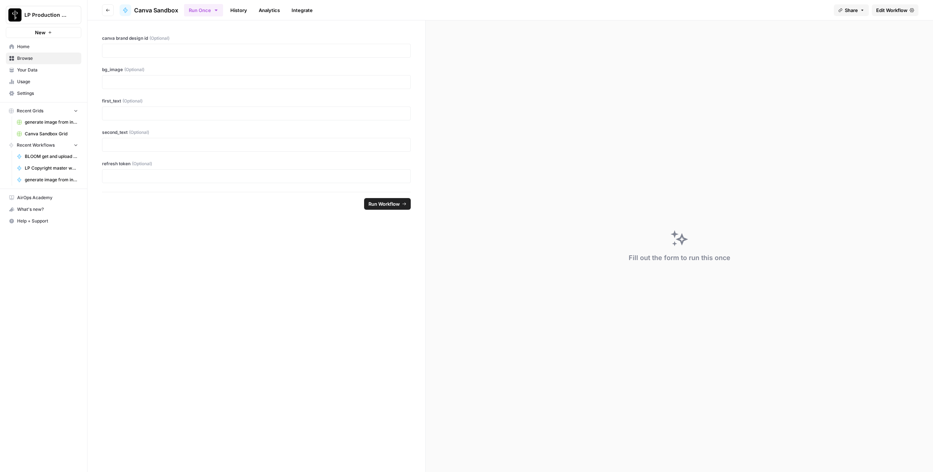
click at [901, 8] on span "Edit Workflow" at bounding box center [891, 10] width 31 height 7
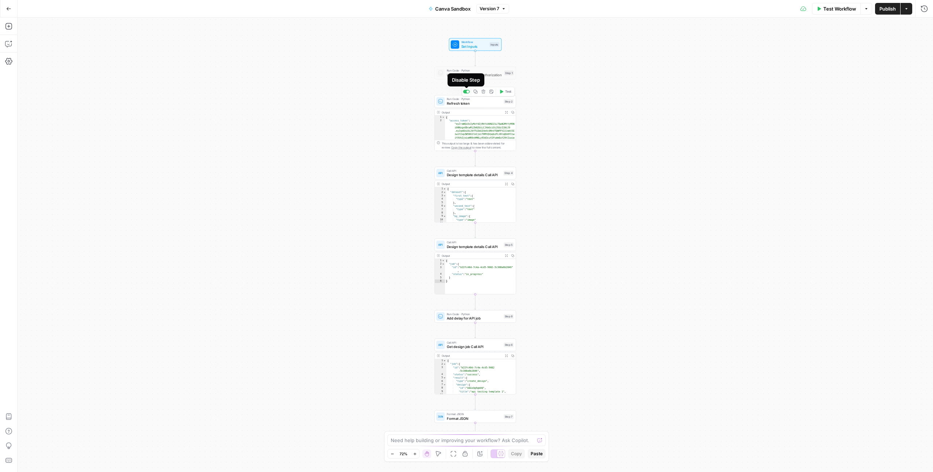
click at [466, 91] on div at bounding box center [466, 92] width 7 height 4
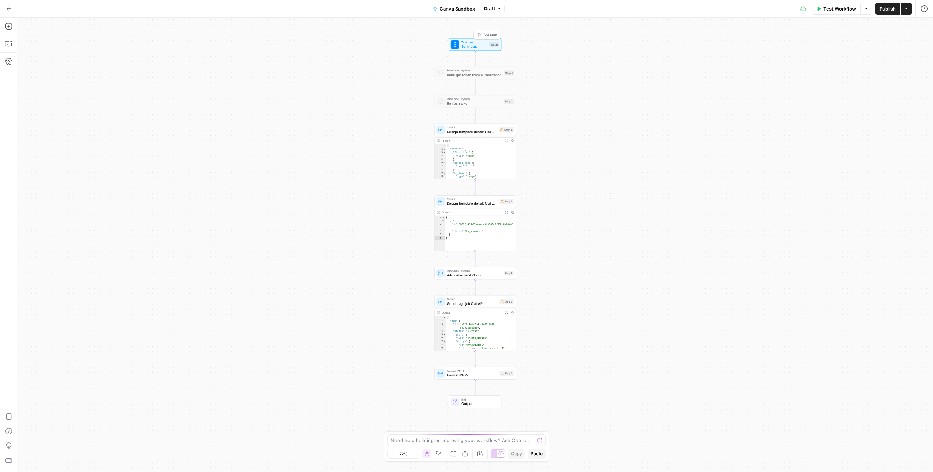
click at [462, 43] on span "Workflow" at bounding box center [475, 42] width 26 height 4
click at [923, 160] on icon "button" at bounding box center [923, 162] width 4 height 4
click at [8, 25] on icon "button" at bounding box center [8, 26] width 7 height 7
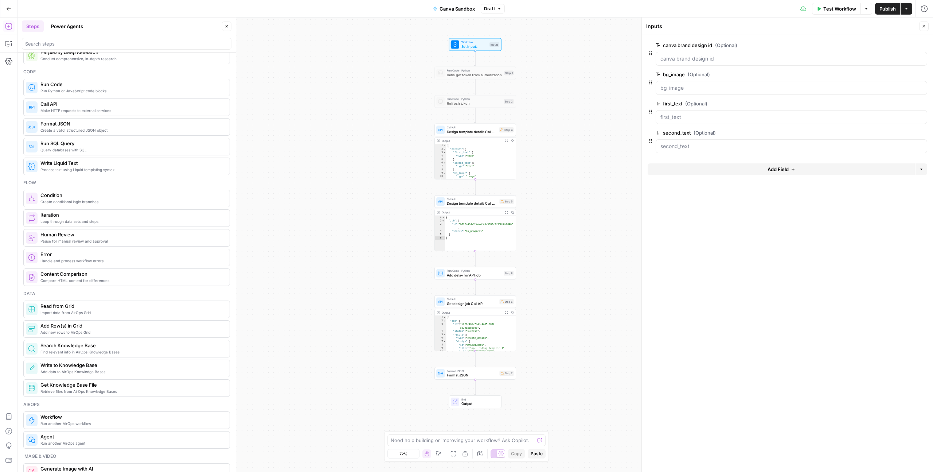
scroll to position [132, 0]
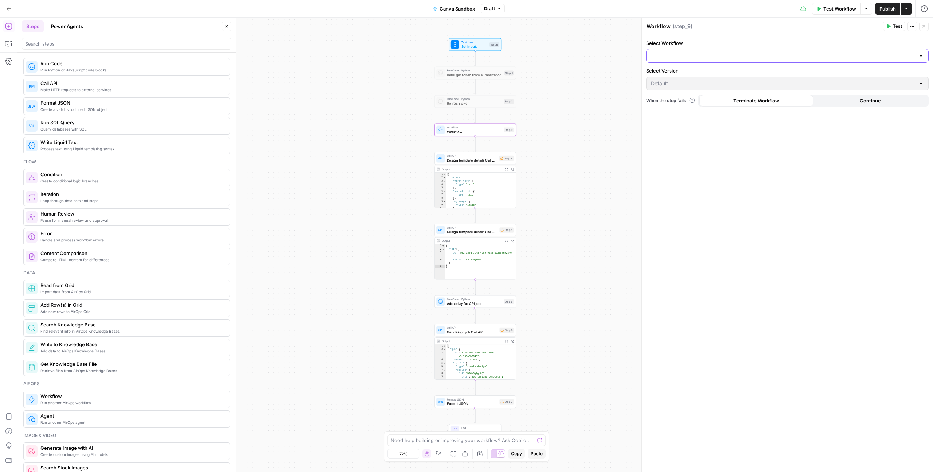
click at [685, 59] on input "Select Workflow" at bounding box center [783, 55] width 264 height 7
type input "canv"
click at [696, 89] on div "Canva Sandbox Canva API Authentication - Token refresh" at bounding box center [787, 79] width 283 height 27
click at [696, 86] on span "Canva API Authentication - Token refresh" at bounding box center [786, 84] width 267 height 7
type input "Canva API Authentication - Token refresh"
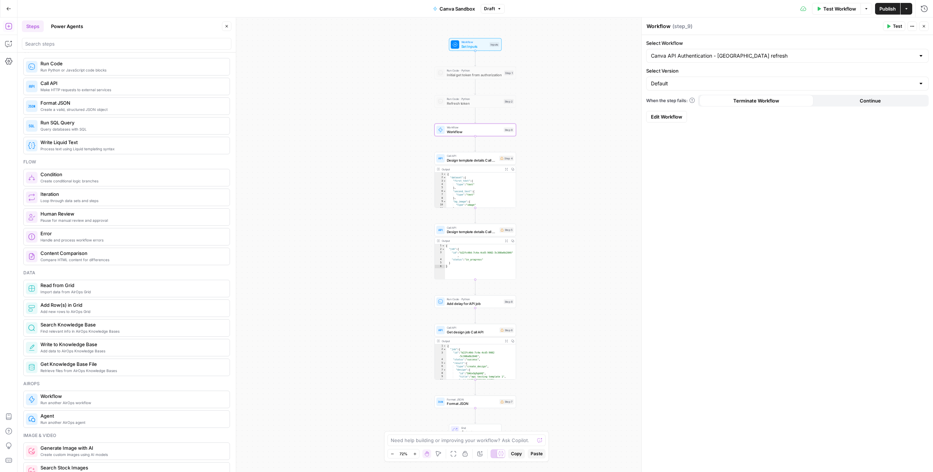
click at [897, 25] on span "Test" at bounding box center [897, 26] width 9 height 7
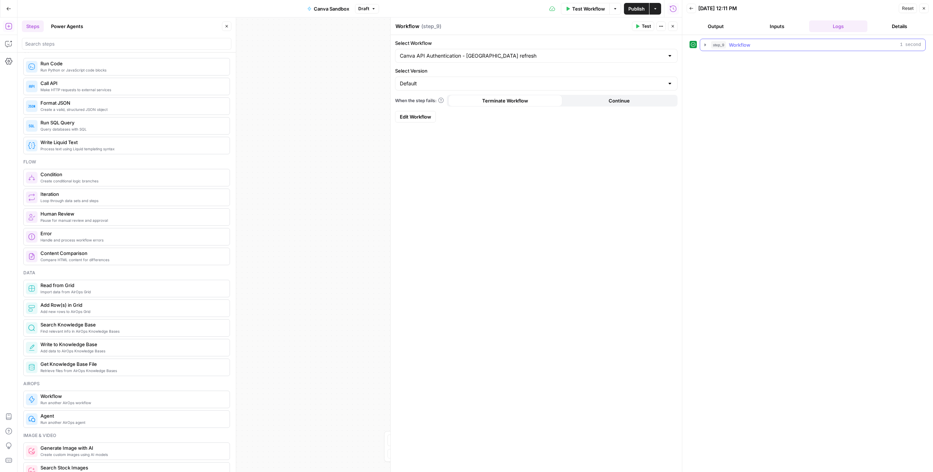
click at [707, 44] on icon "button" at bounding box center [706, 45] width 6 height 6
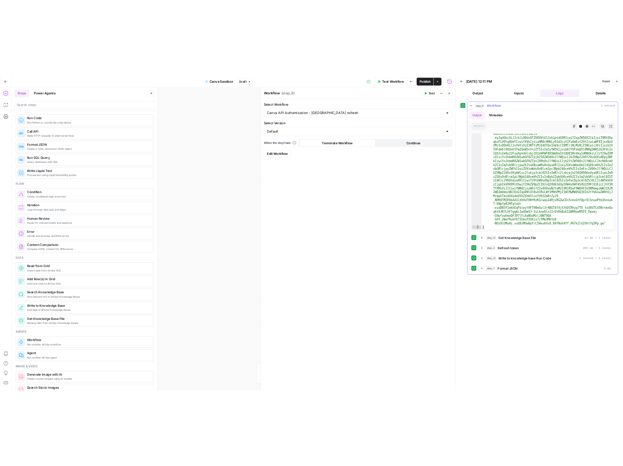
scroll to position [14, 0]
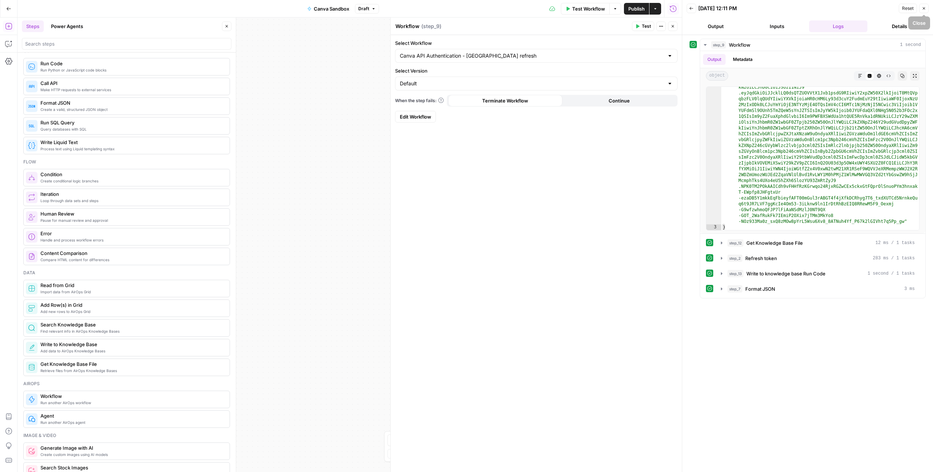
click at [923, 11] on button "Close" at bounding box center [923, 8] width 9 height 9
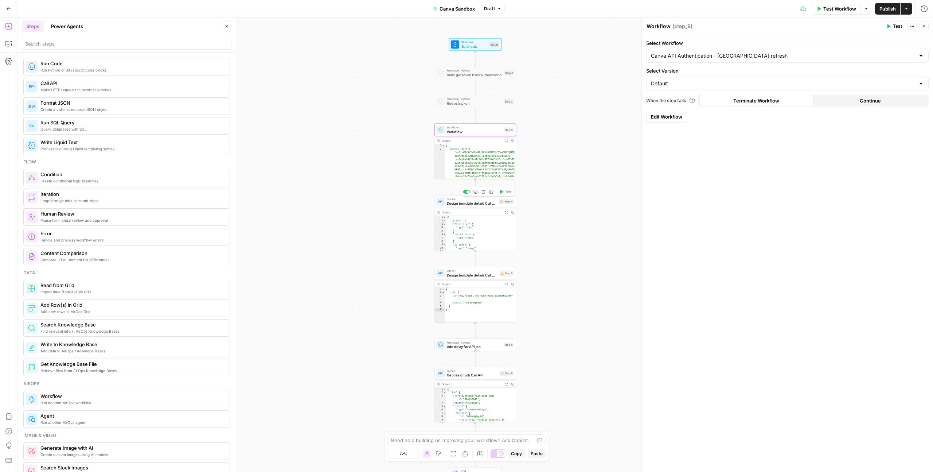
click at [459, 205] on span "Design template details Call API" at bounding box center [472, 203] width 50 height 5
type textarea "Design template details Call API"
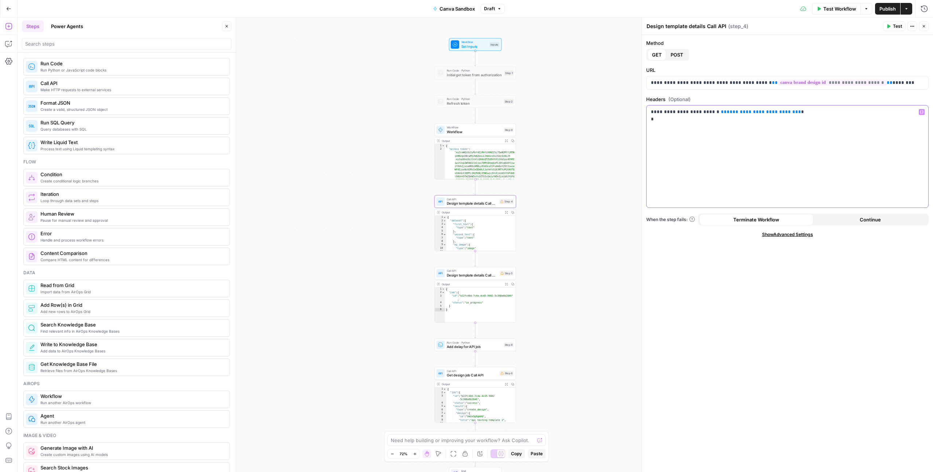
drag, startPoint x: 779, startPoint y: 112, endPoint x: 710, endPoint y: 112, distance: 69.6
click at [710, 112] on p "**********" at bounding box center [787, 115] width 273 height 15
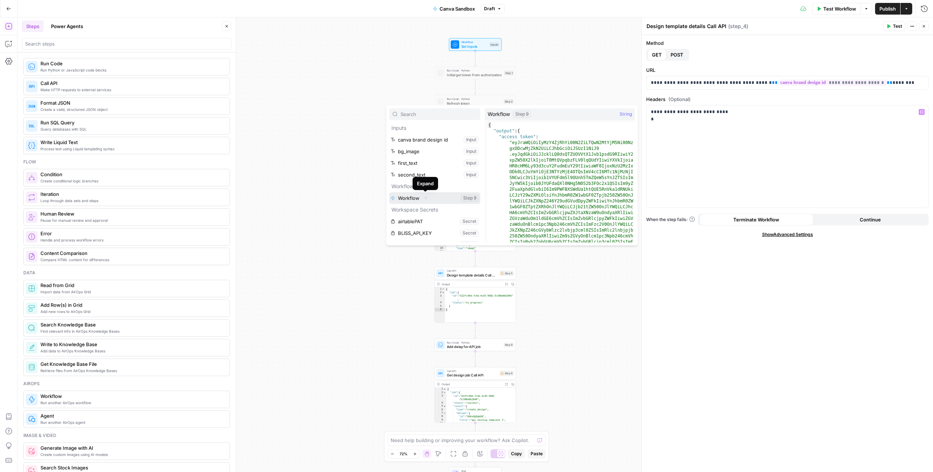
click at [426, 199] on icon "button" at bounding box center [426, 198] width 4 height 4
click at [423, 207] on button "Expand" at bounding box center [419, 209] width 9 height 9
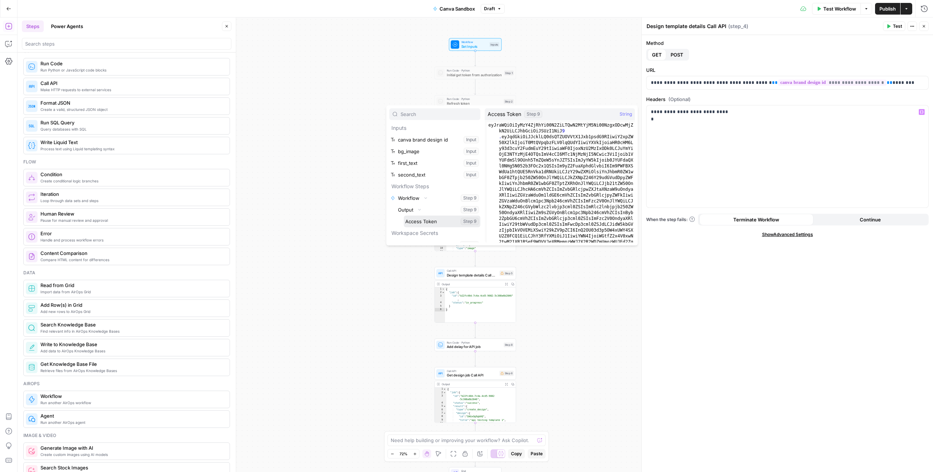
click at [423, 222] on button "Select variable Access Token" at bounding box center [442, 221] width 77 height 12
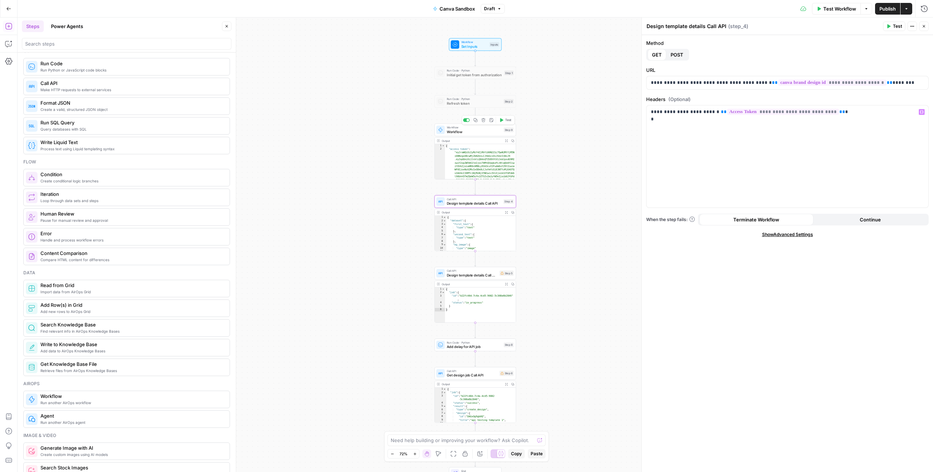
click at [455, 131] on span "Workflow" at bounding box center [474, 131] width 55 height 5
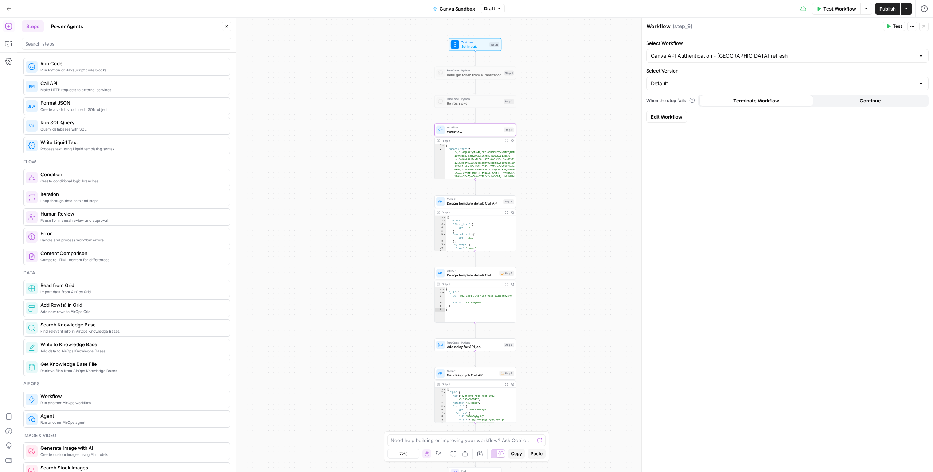
click at [649, 26] on textarea "Workflow" at bounding box center [659, 26] width 24 height 7
type textarea "Canva Token Refresh Workflow"
click at [927, 27] on button "Close" at bounding box center [923, 26] width 9 height 9
click at [464, 203] on span "Design template details Call API" at bounding box center [474, 203] width 55 height 5
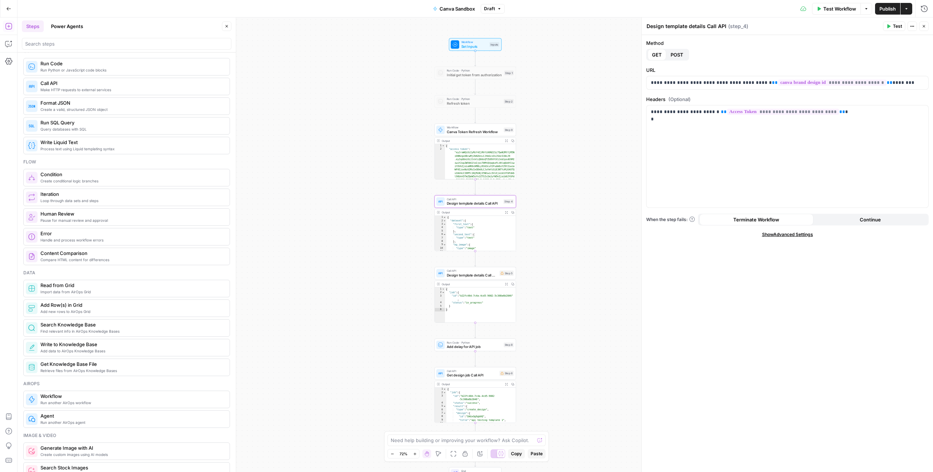
click at [561, 202] on div "Workflow Set Inputs Inputs Run Code · Python Initial get token from authorizati…" at bounding box center [475, 244] width 916 height 454
click at [471, 276] on span "Design template details Call API" at bounding box center [472, 274] width 51 height 5
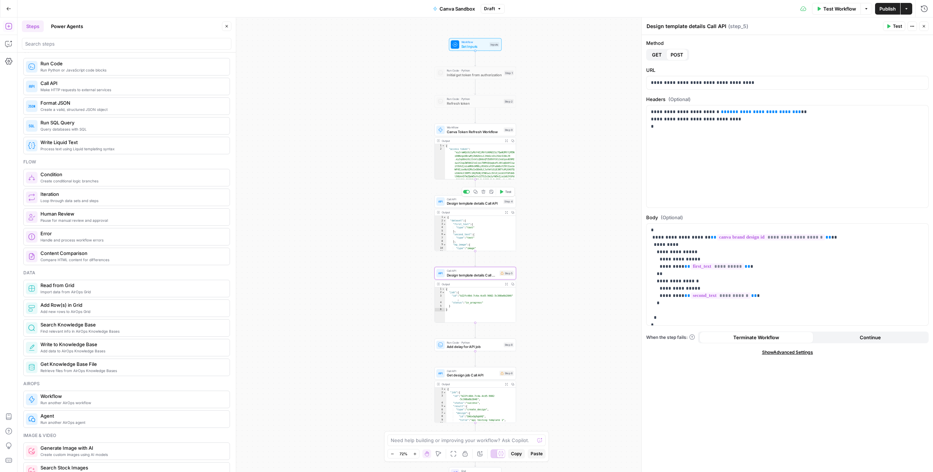
drag, startPoint x: 489, startPoint y: 203, endPoint x: 510, endPoint y: 198, distance: 21.1
click at [489, 203] on span "Design template details Call API" at bounding box center [474, 203] width 55 height 5
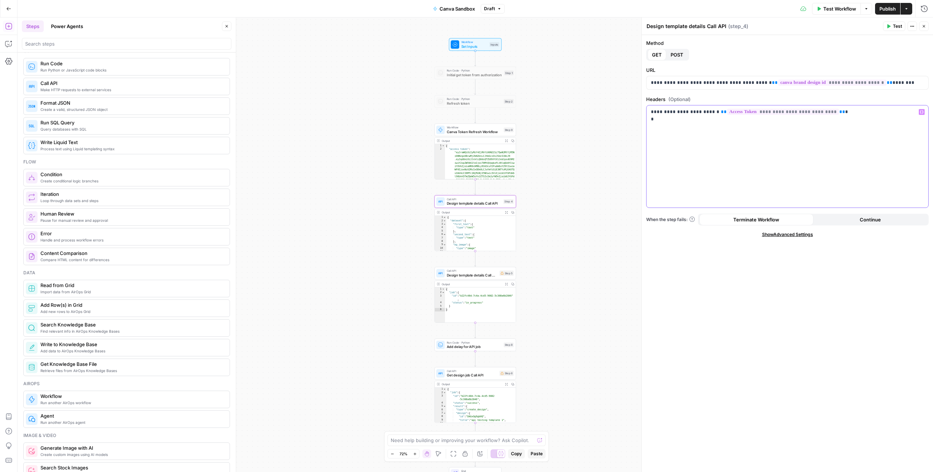
drag, startPoint x: 825, startPoint y: 112, endPoint x: 710, endPoint y: 113, distance: 115.2
click at [710, 113] on p "**********" at bounding box center [787, 115] width 273 height 15
copy p "**********"
click at [582, 62] on div "Workflow Set Inputs Inputs Run Code · Python Initial get token from authorizati…" at bounding box center [475, 244] width 916 height 454
click at [488, 34] on span "Test Step" at bounding box center [490, 34] width 14 height 5
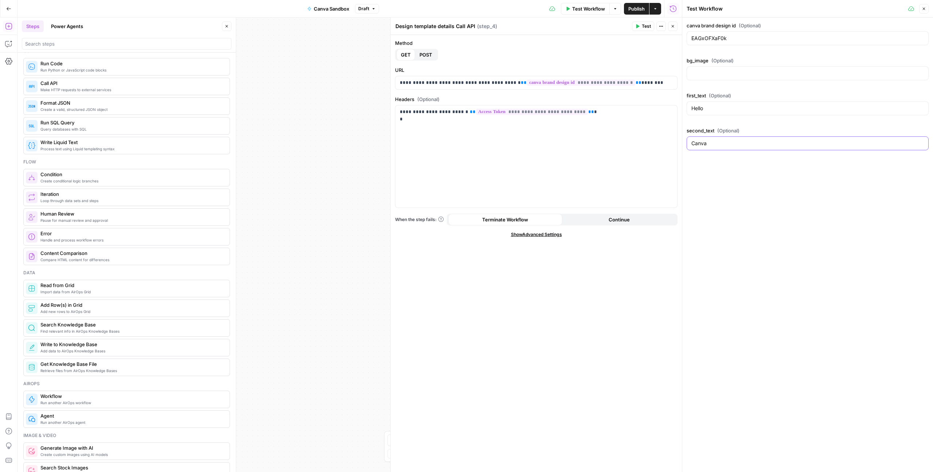
click at [740, 143] on input "Canva" at bounding box center [808, 143] width 233 height 7
type input "Canva Wednesday"
click at [921, 9] on button "Close" at bounding box center [923, 8] width 9 height 9
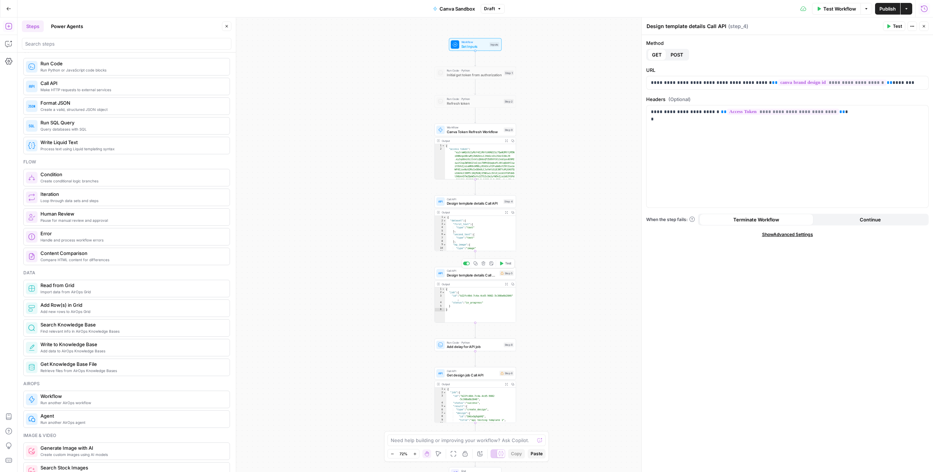
click at [491, 275] on span "Design template details Call API" at bounding box center [472, 274] width 51 height 5
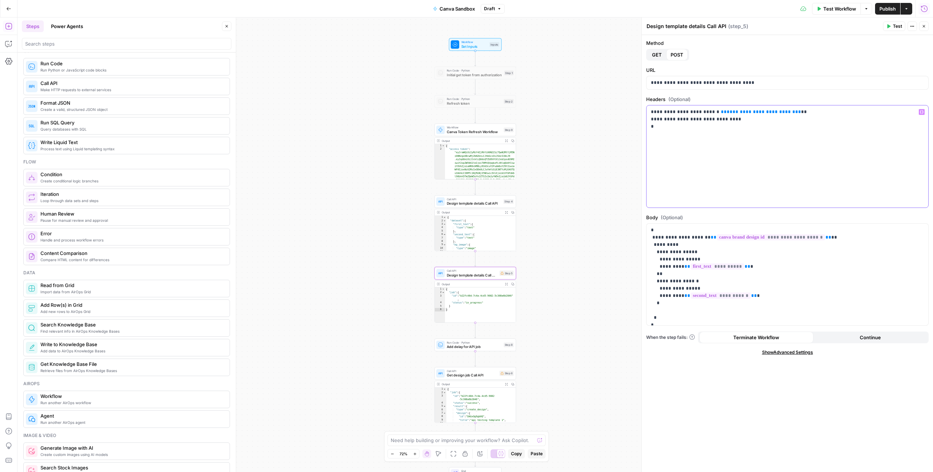
drag, startPoint x: 779, startPoint y: 112, endPoint x: 708, endPoint y: 112, distance: 70.4
click at [708, 112] on p "**********" at bounding box center [787, 119] width 273 height 22
click at [555, 284] on div "Workflow Set Inputs Inputs Run Code · Python Initial get token from authorizati…" at bounding box center [475, 244] width 916 height 454
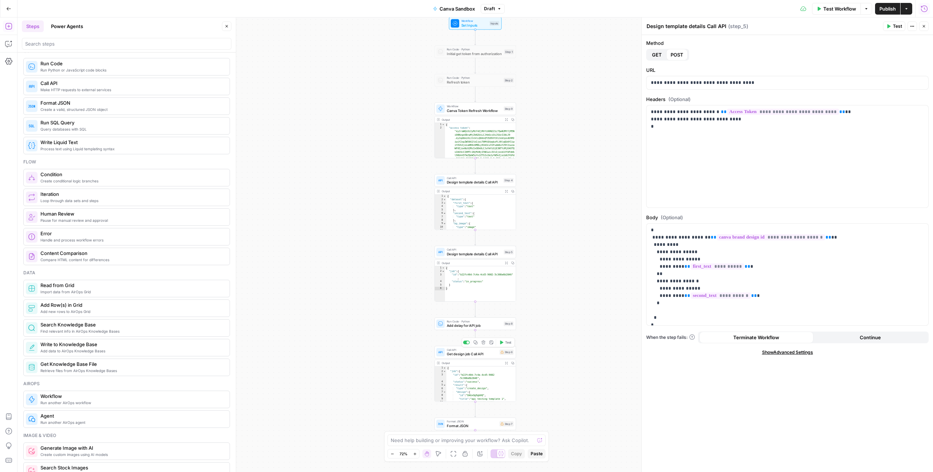
click at [484, 351] on span "Get design job Call API" at bounding box center [472, 353] width 51 height 5
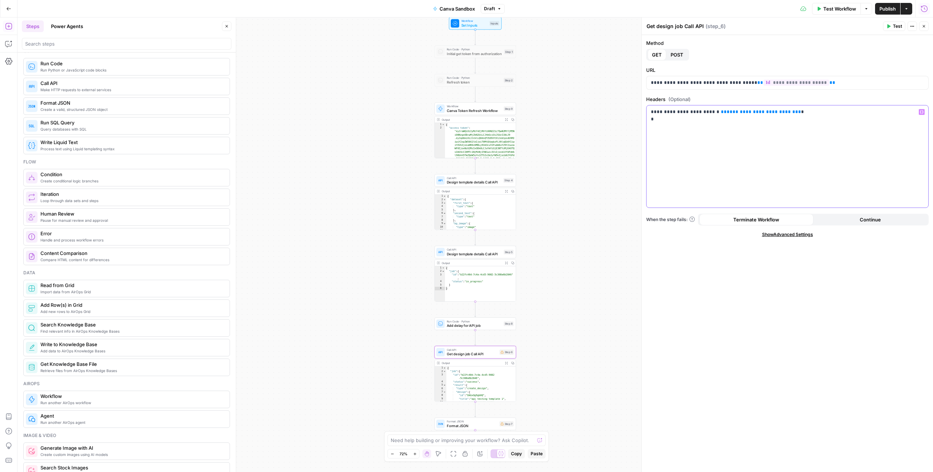
drag, startPoint x: 780, startPoint y: 112, endPoint x: 709, endPoint y: 113, distance: 70.4
click at [709, 113] on p "**********" at bounding box center [787, 115] width 273 height 15
click at [617, 190] on div "Workflow Set Inputs Inputs Run Code · Python Initial get token from authorizati…" at bounding box center [475, 244] width 916 height 454
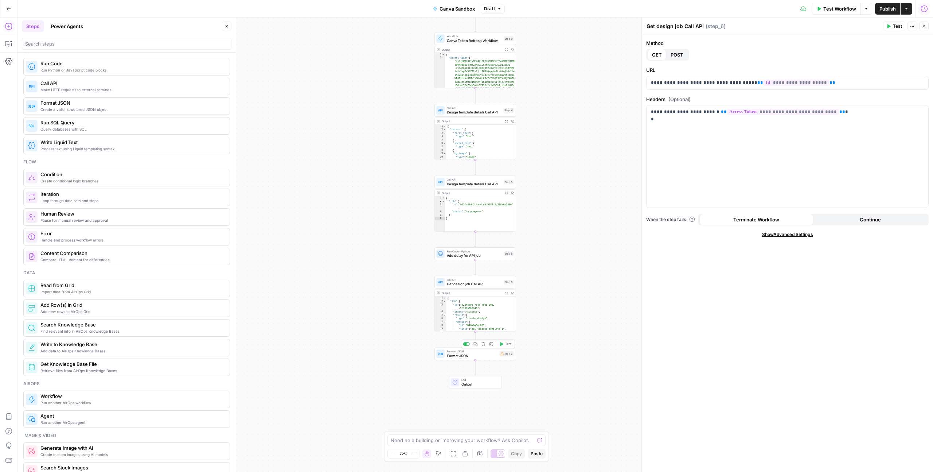
click at [496, 357] on span "Format JSON" at bounding box center [472, 355] width 51 height 5
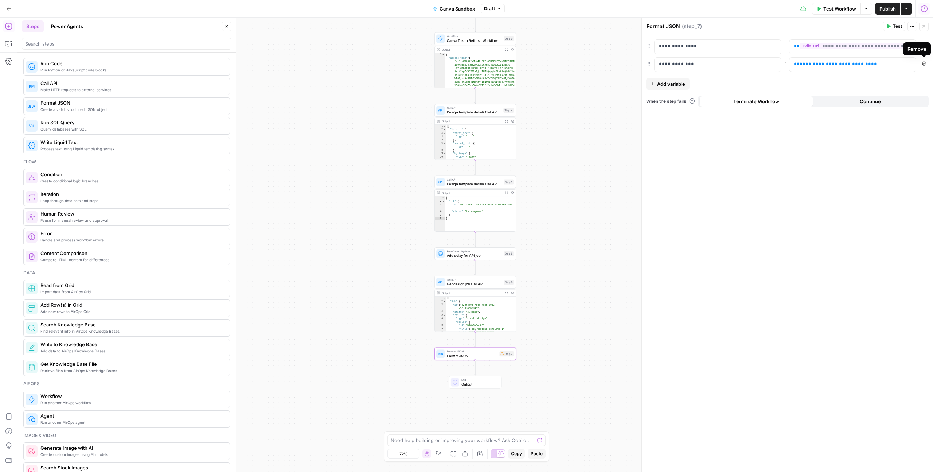
click at [923, 66] on button "Remove" at bounding box center [923, 63] width 9 height 9
click at [569, 114] on div "Workflow Set Inputs Inputs Run Code · Python Initial get token from authorizati…" at bounding box center [475, 244] width 916 height 454
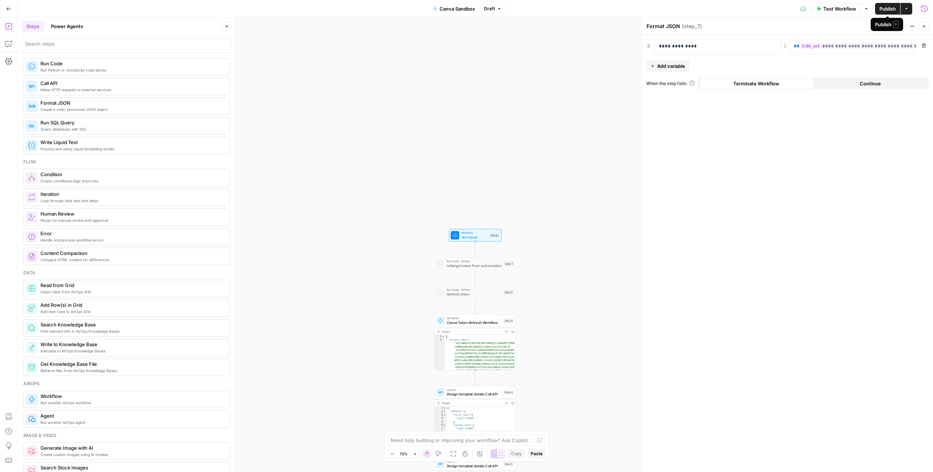
click at [895, 9] on span "Publish" at bounding box center [888, 8] width 16 height 7
click at [580, 133] on div "Workflow Set Inputs Inputs Run Code · Python Initial get token from authorizati…" at bounding box center [475, 244] width 916 height 454
click at [842, 10] on span "Test Workflow" at bounding box center [840, 8] width 33 height 7
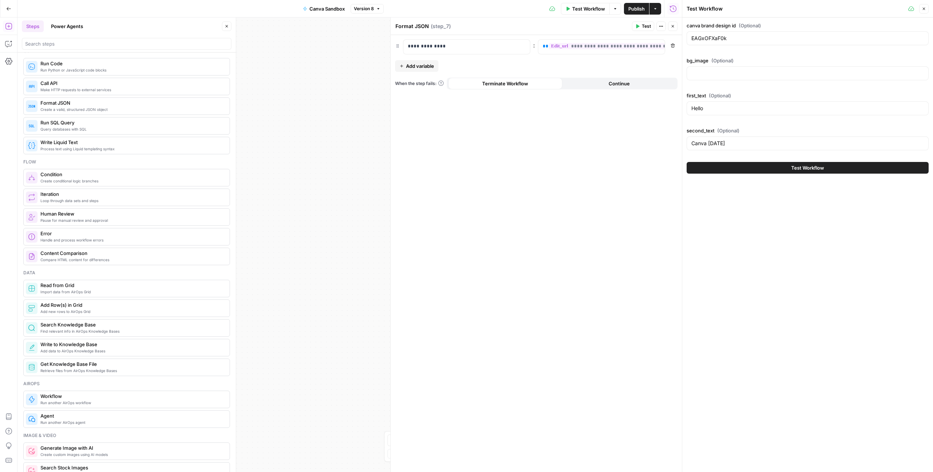
click at [727, 168] on button "Test Workflow" at bounding box center [808, 168] width 242 height 12
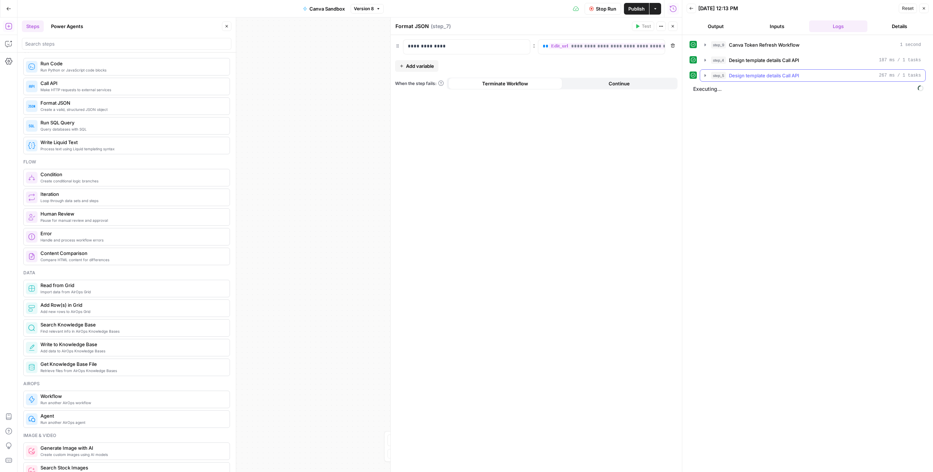
click at [705, 76] on icon "button" at bounding box center [705, 75] width 1 height 3
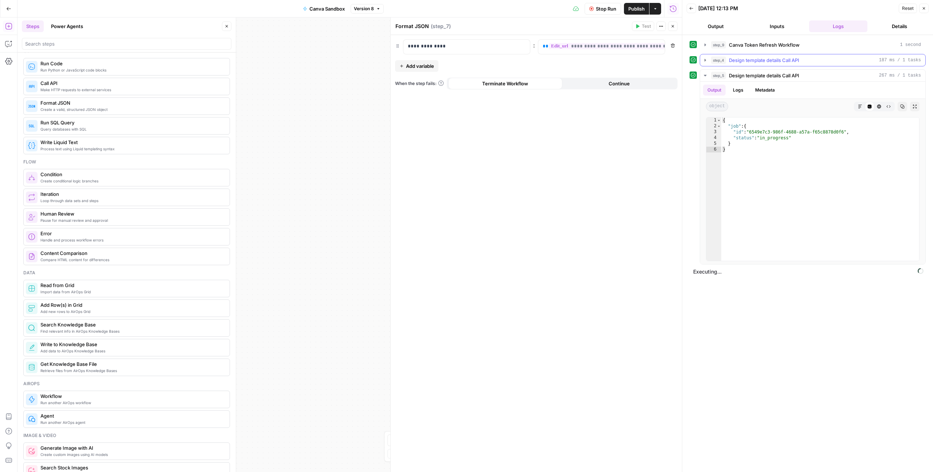
click at [705, 62] on icon "button" at bounding box center [706, 60] width 6 height 6
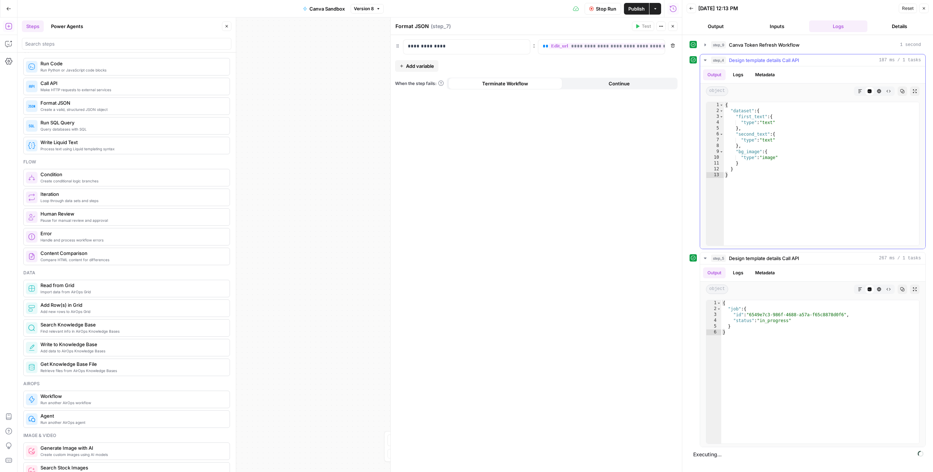
click at [705, 62] on icon "button" at bounding box center [706, 60] width 6 height 6
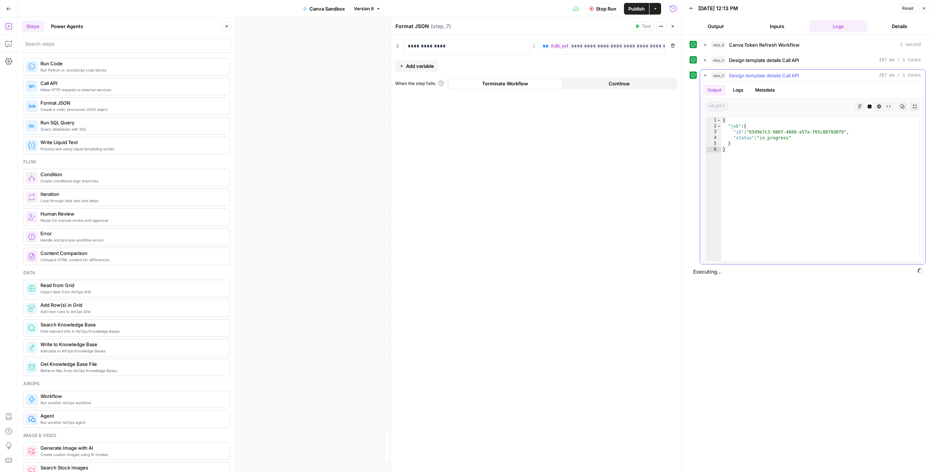
click at [705, 76] on icon "button" at bounding box center [705, 75] width 3 height 1
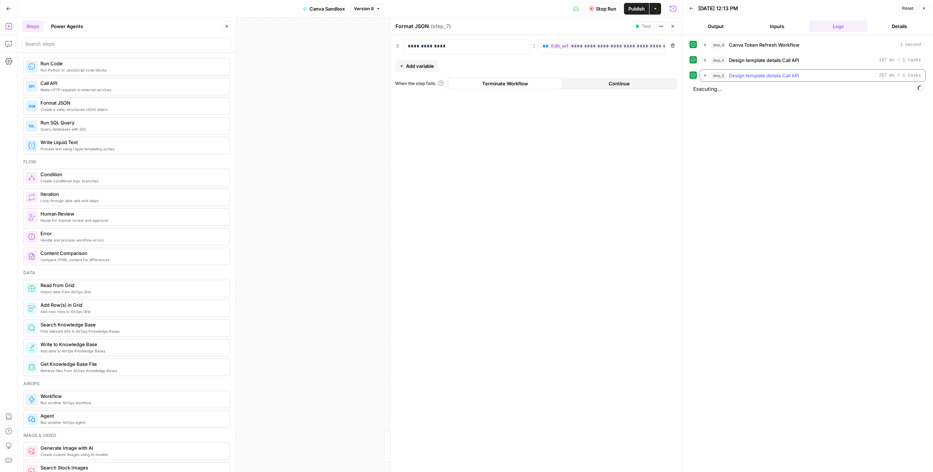
click at [705, 76] on icon "button" at bounding box center [705, 75] width 1 height 3
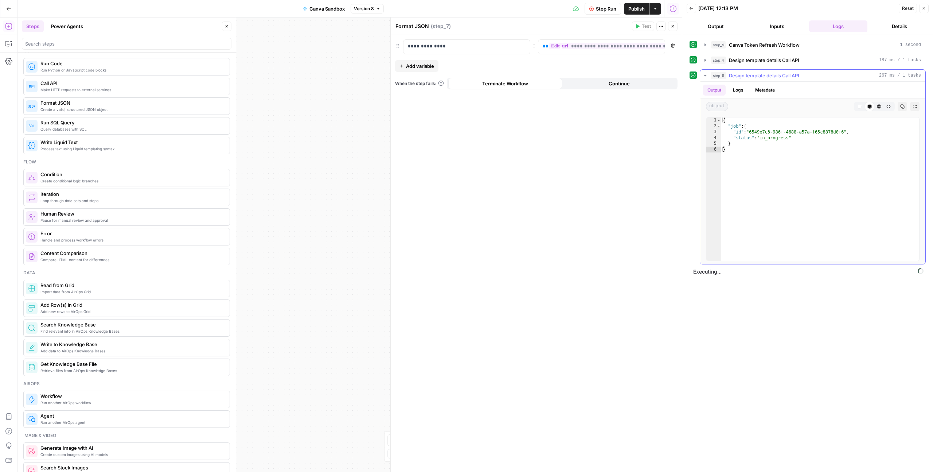
click at [705, 76] on icon "button" at bounding box center [705, 75] width 3 height 1
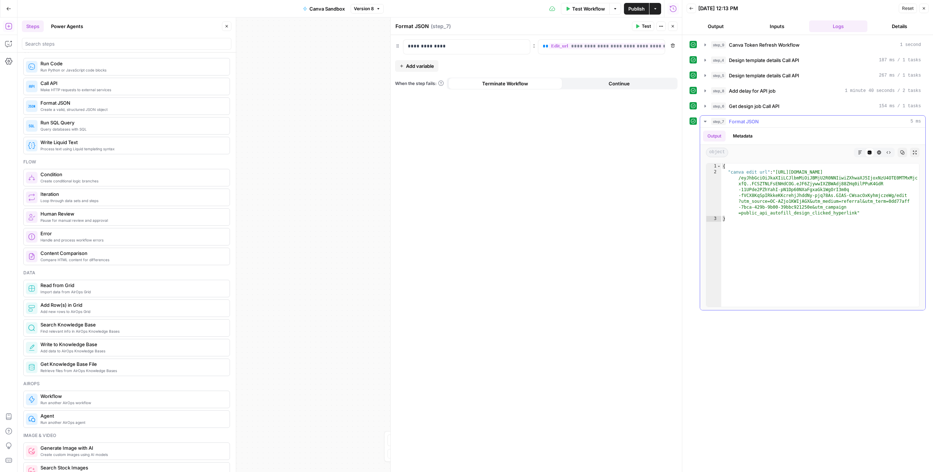
type textarea "**********"
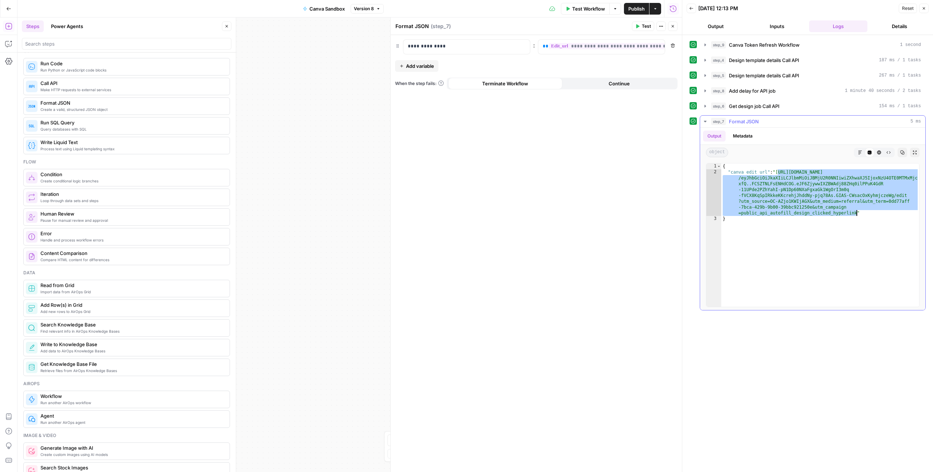
drag, startPoint x: 778, startPoint y: 172, endPoint x: 858, endPoint y: 212, distance: 88.9
click at [858, 212] on div "{ "canva edit url" : "https://www.canva.com/api/design /eyJhbGciOiJkaXIiLCJlbmM…" at bounding box center [821, 240] width 198 height 155
click at [674, 25] on icon "button" at bounding box center [673, 26] width 3 height 3
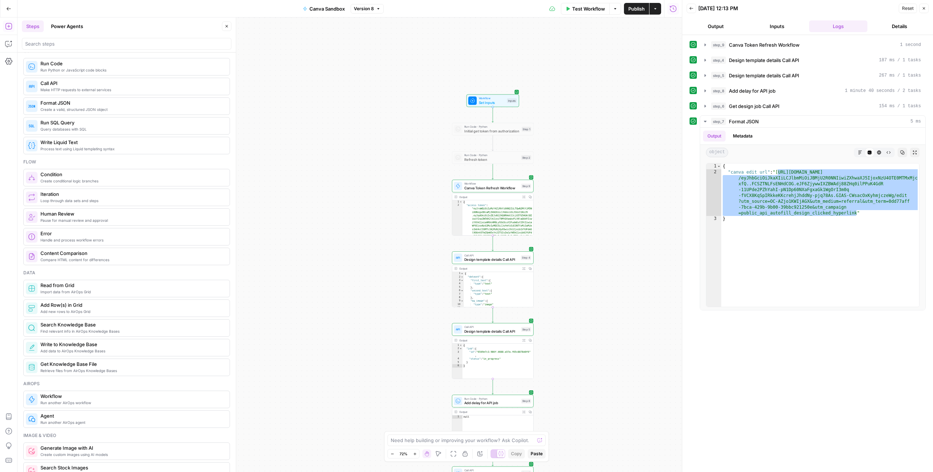
drag, startPoint x: 617, startPoint y: 237, endPoint x: 640, endPoint y: 82, distance: 156.6
click at [640, 82] on div "Workflow Set Inputs Inputs Run Code · Python Initial get token from authorizati…" at bounding box center [349, 244] width 665 height 454
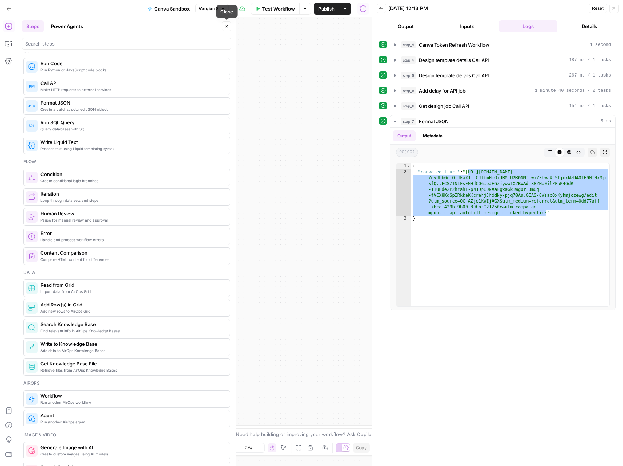
click at [227, 24] on icon "button" at bounding box center [227, 26] width 4 height 4
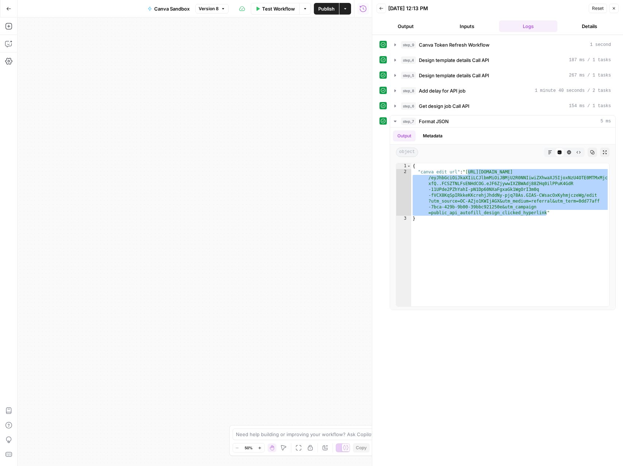
click at [611, 10] on button "Close" at bounding box center [613, 8] width 9 height 9
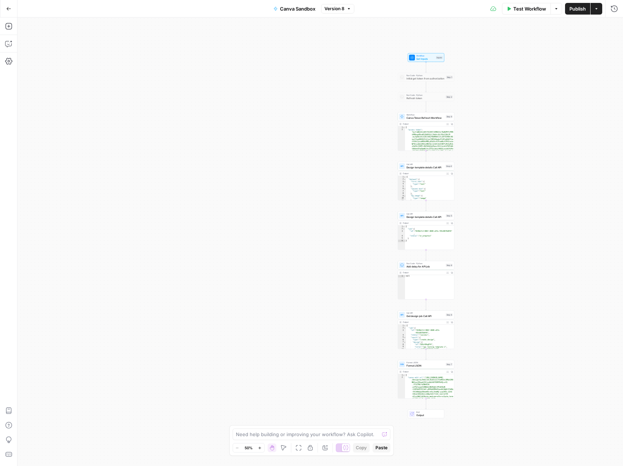
click at [305, 9] on span "Canva Sandbox" at bounding box center [297, 8] width 35 height 7
click at [89, 54] on input "Canva Sandbox" at bounding box center [126, 54] width 203 height 7
type input "Canva Create Design Workflow"
click at [361, 75] on div "Workflow Set Inputs Inputs Run Code · Python Initial get token from authorizati…" at bounding box center [320, 241] width 606 height 449
click at [575, 6] on span "Publish" at bounding box center [577, 8] width 16 height 7
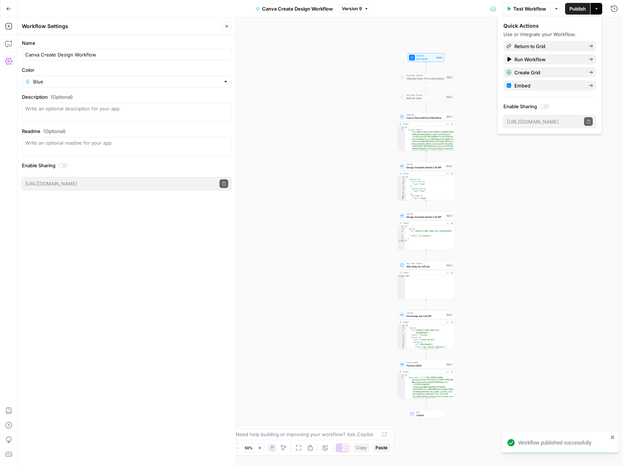
click at [8, 6] on icon "button" at bounding box center [8, 8] width 5 height 5
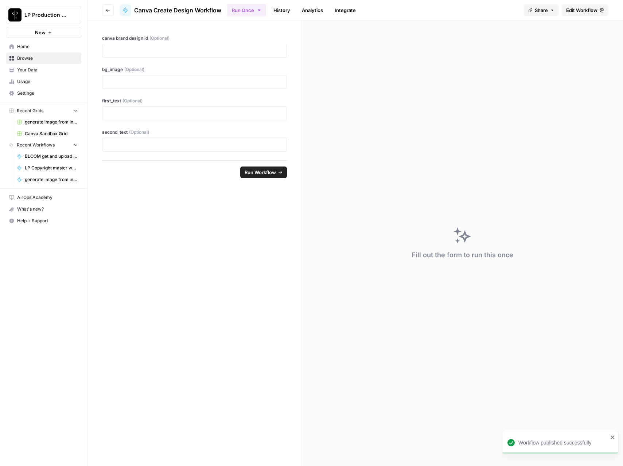
click at [112, 8] on button "Go back" at bounding box center [108, 10] width 12 height 12
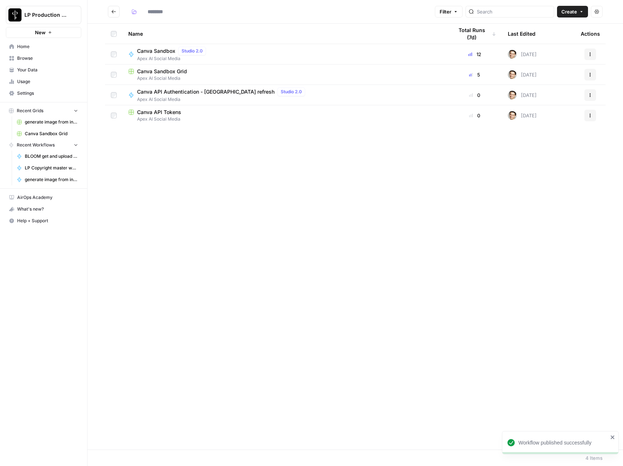
type input "**********"
click at [587, 53] on button "Actions" at bounding box center [590, 54] width 12 height 12
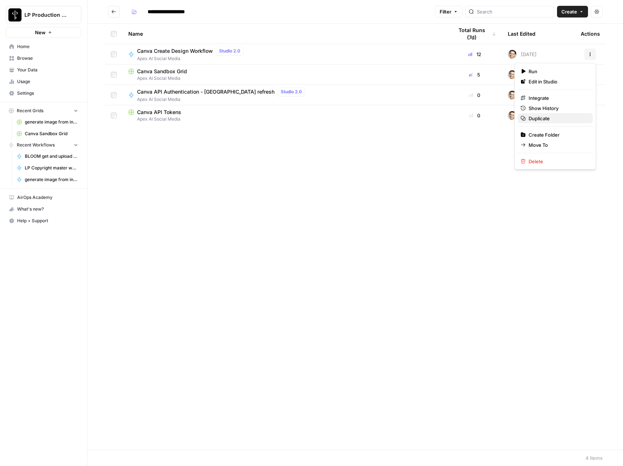
click at [551, 115] on span "Duplicate" at bounding box center [558, 118] width 58 height 7
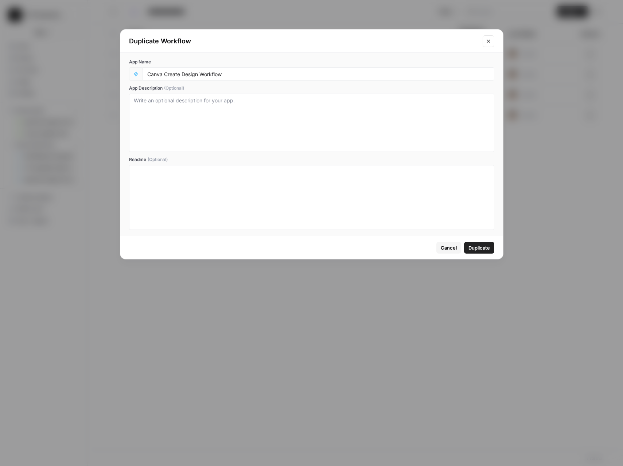
click at [269, 77] on div "Canva Create Design Workflow" at bounding box center [319, 73] width 352 height 13
click at [268, 72] on input "Canva Create Design Workflow" at bounding box center [318, 74] width 342 height 7
drag, startPoint x: 200, startPoint y: 73, endPoint x: 206, endPoint y: 77, distance: 7.2
click at [200, 73] on input "Canva Create Design Workflow" at bounding box center [318, 74] width 342 height 7
type input "Canva Create Design with Image Workflow"
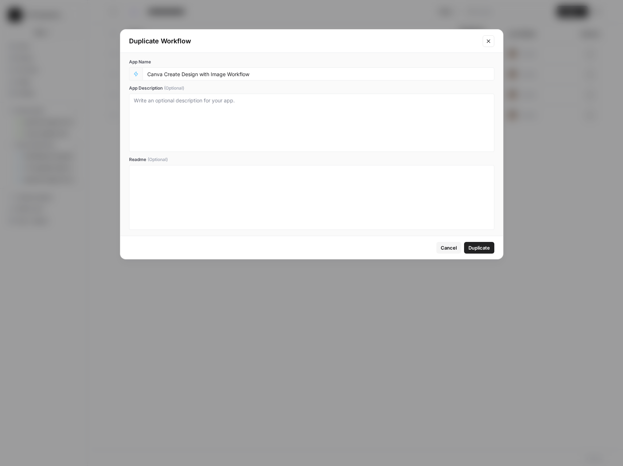
click at [490, 252] on button "Duplicate" at bounding box center [479, 248] width 30 height 12
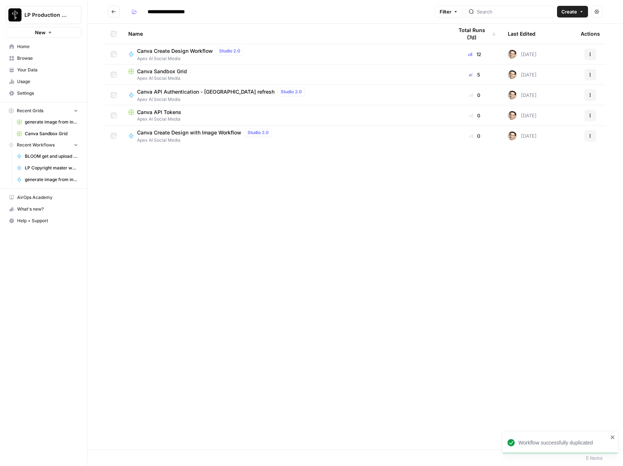
click at [217, 129] on span "Canva Create Design with Image Workflow" at bounding box center [189, 132] width 104 height 7
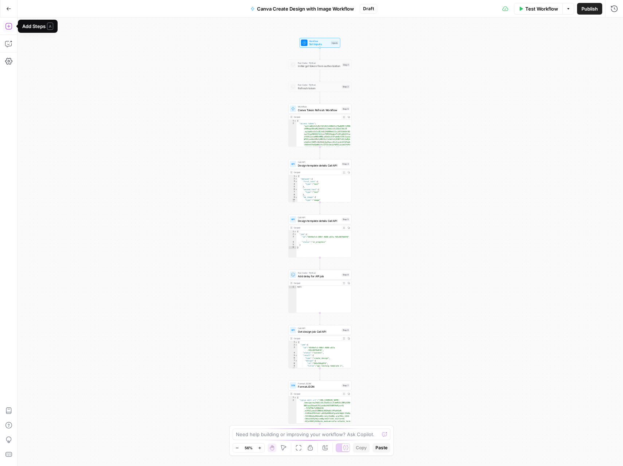
click at [8, 27] on icon "button" at bounding box center [8, 26] width 7 height 7
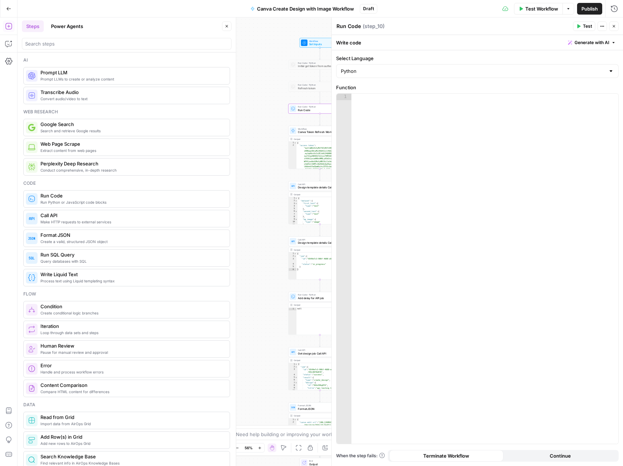
click at [406, 136] on div at bounding box center [484, 275] width 267 height 363
paste textarea "**********"
type textarea "**********"
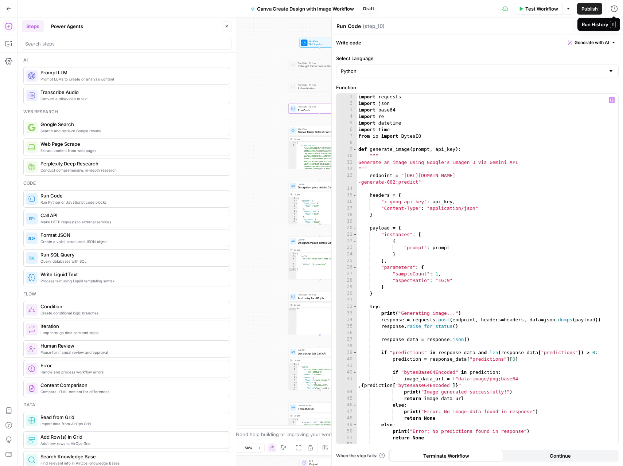
click at [617, 24] on div "Run History E" at bounding box center [598, 24] width 43 height 13
click at [617, 27] on button "Close" at bounding box center [613, 26] width 9 height 9
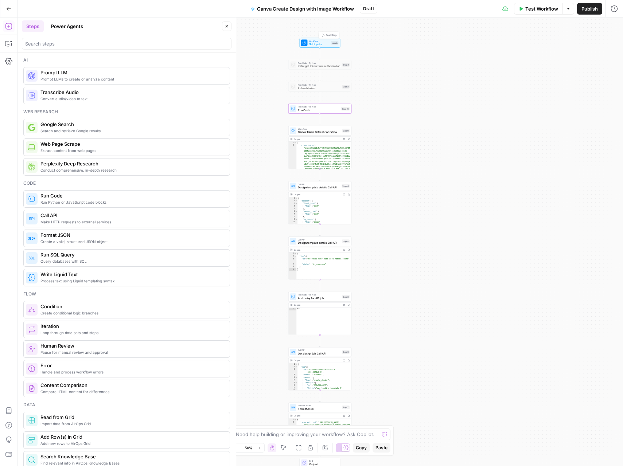
click at [319, 41] on span "Workflow" at bounding box center [319, 40] width 20 height 3
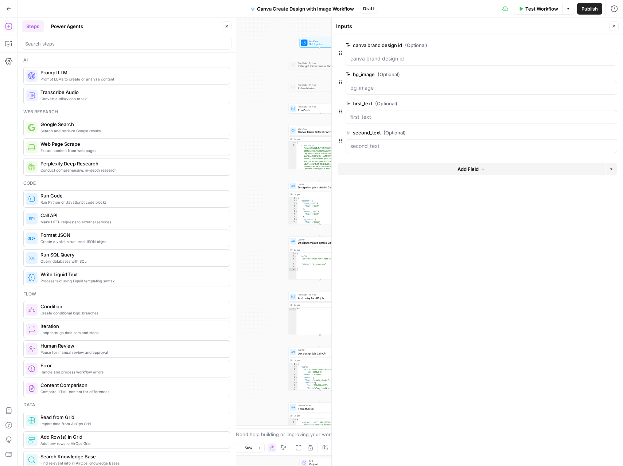
click at [593, 75] on span "edit field" at bounding box center [590, 74] width 16 height 6
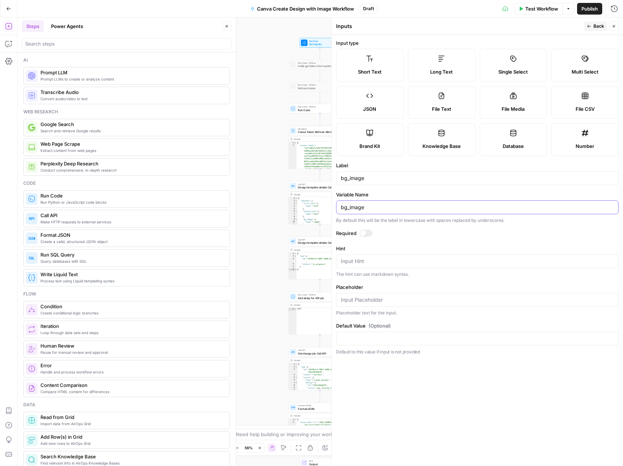
click at [371, 210] on input "bg_image" at bounding box center [477, 207] width 273 height 7
click at [372, 176] on input "bg_image" at bounding box center [477, 178] width 273 height 7
type input "bg image prompt"
click at [374, 209] on input "bg_image" at bounding box center [477, 207] width 273 height 7
type input "bg_image_prompt"
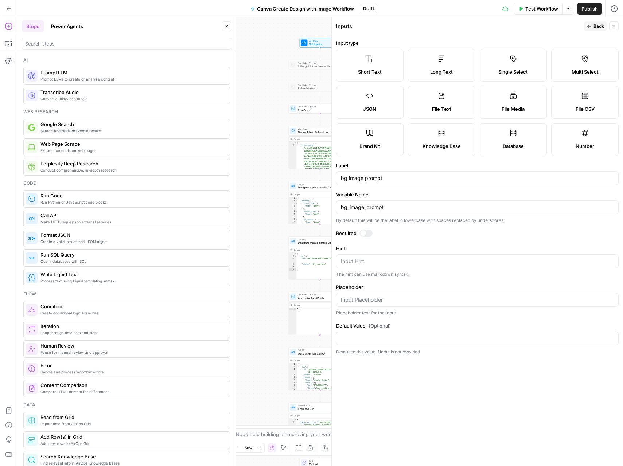
click at [615, 28] on icon "button" at bounding box center [614, 26] width 4 height 4
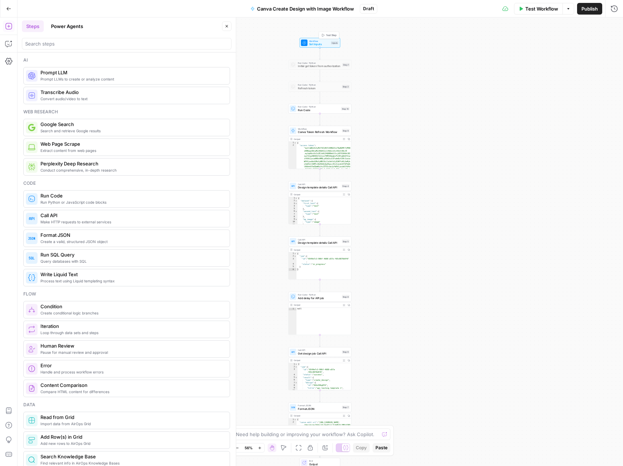
click at [313, 43] on span "Set Inputs" at bounding box center [319, 44] width 20 height 4
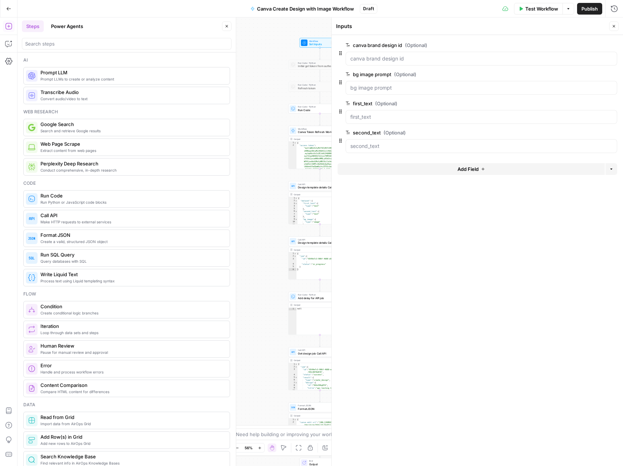
click at [618, 25] on header "Inputs Close" at bounding box center [477, 25] width 291 height 17
click at [617, 25] on button "Close" at bounding box center [613, 26] width 9 height 9
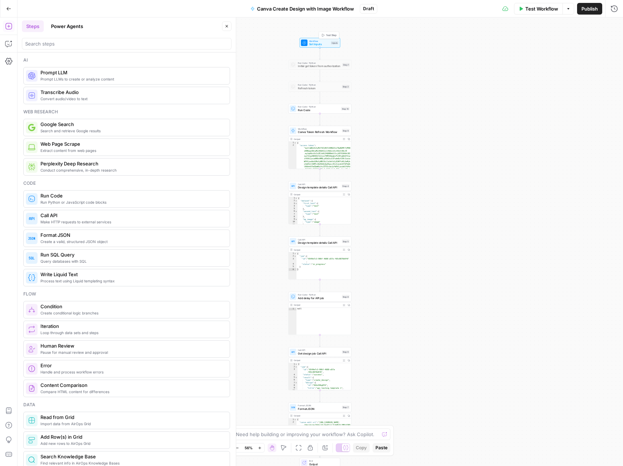
click at [332, 35] on span "Test Step" at bounding box center [331, 36] width 11 height 4
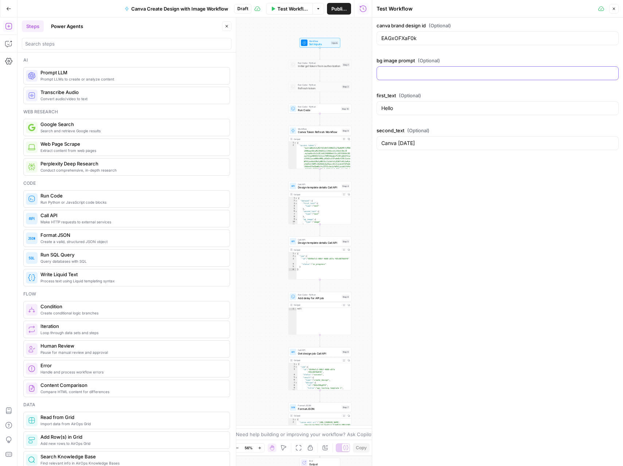
click at [450, 73] on input "bg image prompt (Optional)" at bounding box center [497, 73] width 233 height 7
type input "sunny day in the mountains"
click at [614, 10] on icon "button" at bounding box center [614, 9] width 4 height 4
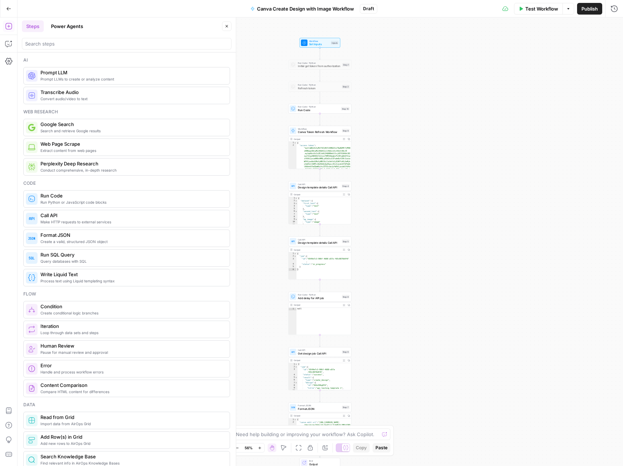
click at [327, 109] on span "Run Code" at bounding box center [319, 110] width 42 height 4
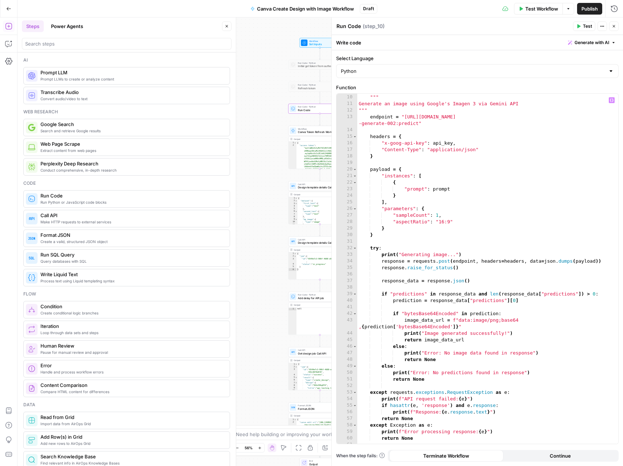
scroll to position [62, 0]
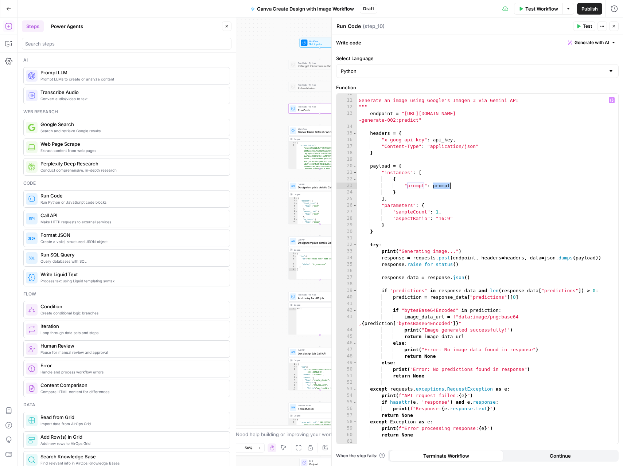
drag, startPoint x: 433, startPoint y: 185, endPoint x: 449, endPoint y: 186, distance: 15.7
click at [449, 186] on div """" Generate an image using Google's Imagen 3 via Gemini API """ endpoint = "ht…" at bounding box center [487, 272] width 261 height 363
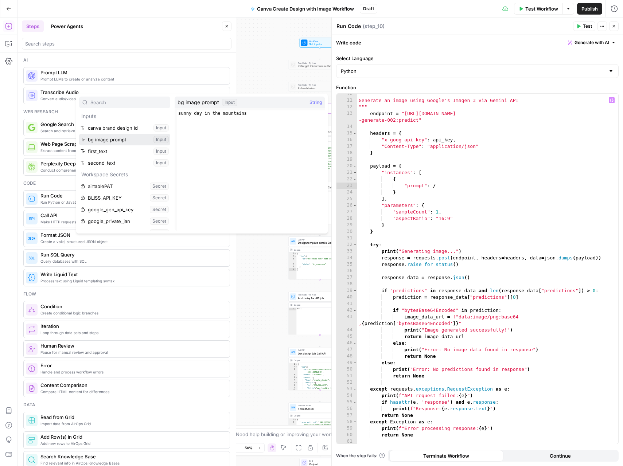
click at [122, 140] on button "Select variable bg image prompt" at bounding box center [124, 140] width 91 height 12
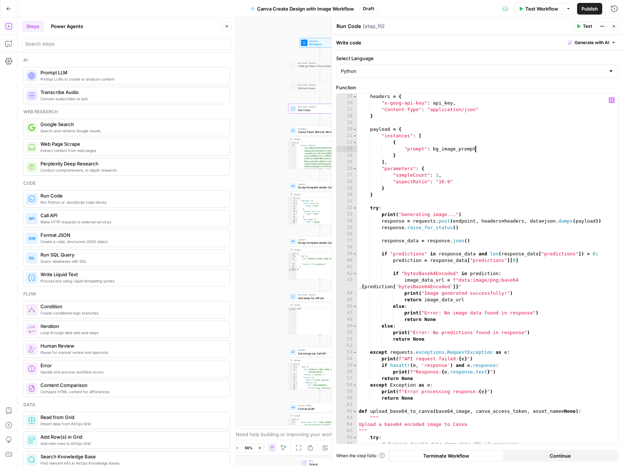
scroll to position [100, 0]
drag, startPoint x: 450, startPoint y: 181, endPoint x: 439, endPoint y: 182, distance: 11.3
click at [439, 182] on div "headers = { "x-goog-api-key" : api_key , "Content-Type" : "application/json" } …" at bounding box center [487, 274] width 261 height 363
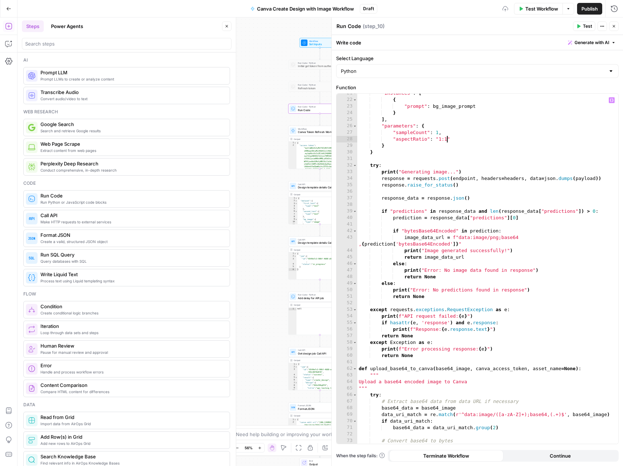
scroll to position [141, 0]
click at [435, 176] on div ""instances" : [ { "prompt" : bg_image_prompt } ] , "parameters" : { "sampleCoun…" at bounding box center [487, 271] width 261 height 363
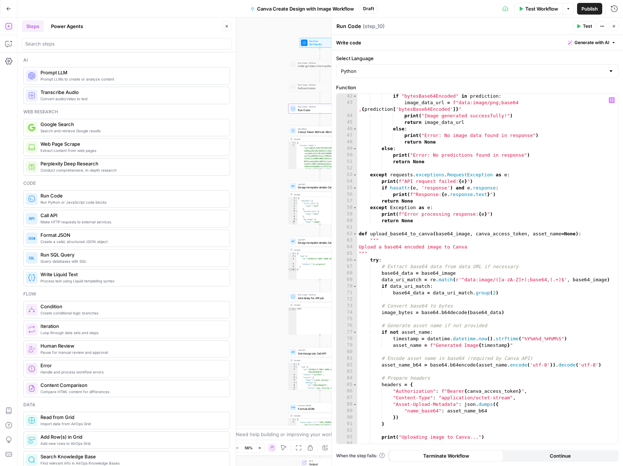
scroll to position [276, 0]
type textarea "**********"
click at [617, 27] on button "Close" at bounding box center [613, 26] width 9 height 9
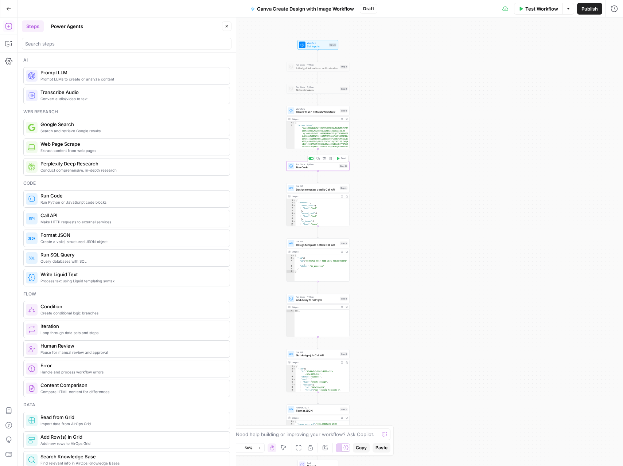
click at [329, 166] on span "Run Code" at bounding box center [317, 168] width 42 height 4
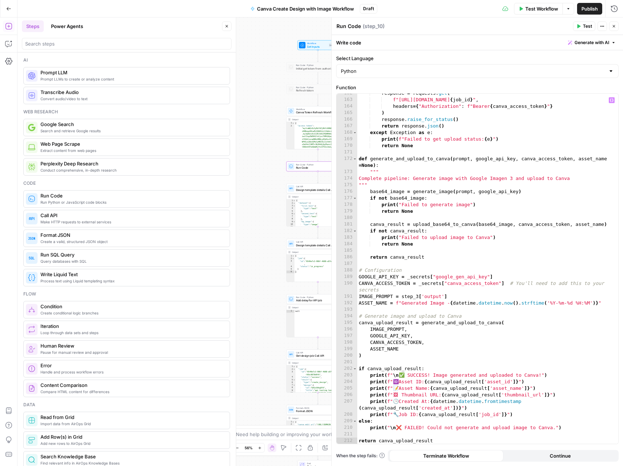
scroll to position [1074, 0]
drag, startPoint x: 419, startPoint y: 284, endPoint x: 420, endPoint y: 288, distance: 3.8
click at [420, 288] on div "response = requests . get ( f"https://api.canva.com/rest/v1/asset-uploads/ { jo…" at bounding box center [487, 271] width 261 height 363
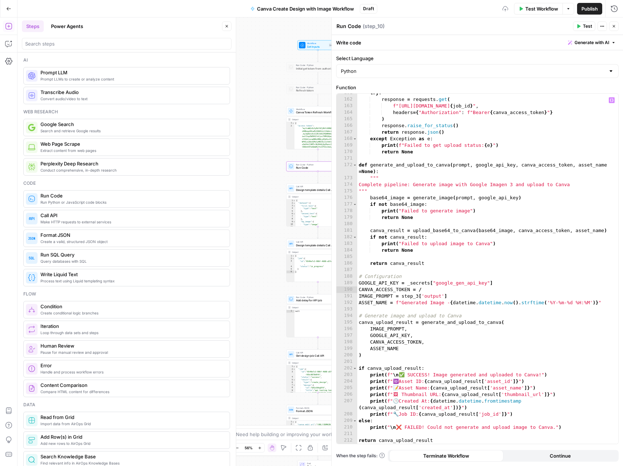
scroll to position [0, 4]
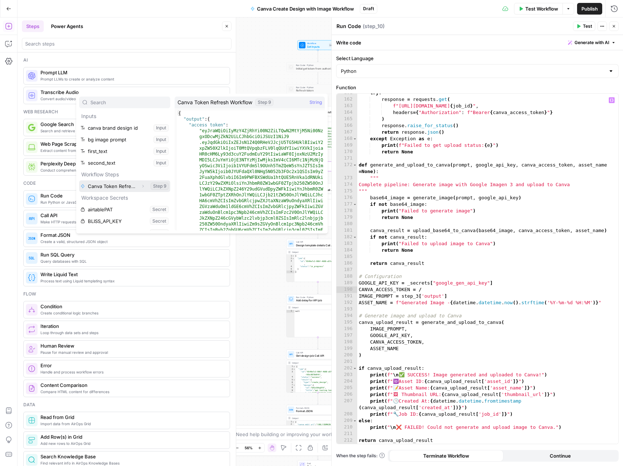
click at [143, 184] on icon "button" at bounding box center [143, 186] width 4 height 4
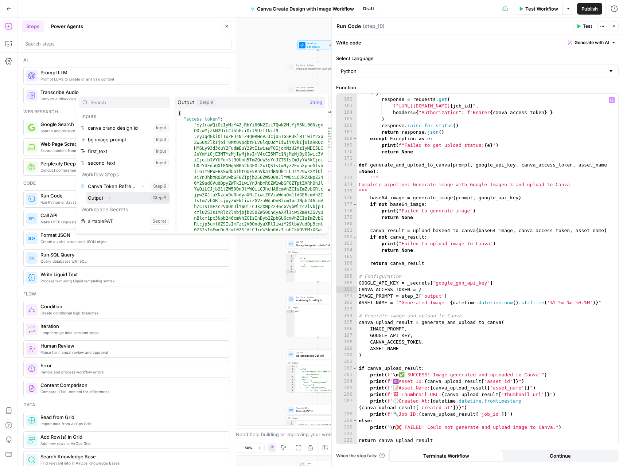
click at [110, 201] on button "Expand" at bounding box center [109, 197] width 9 height 9
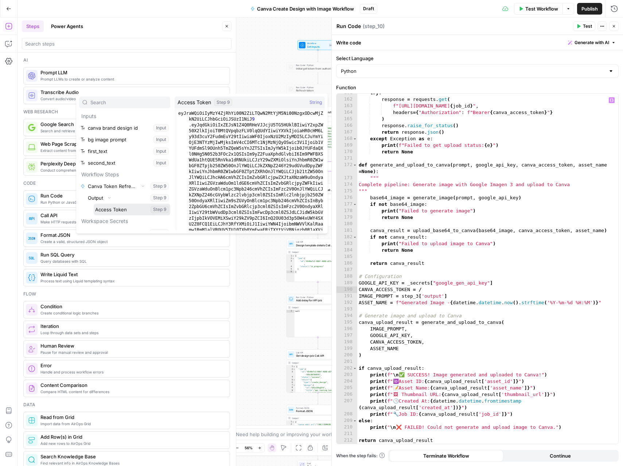
click at [114, 212] on button "Select variable Access Token" at bounding box center [132, 210] width 77 height 12
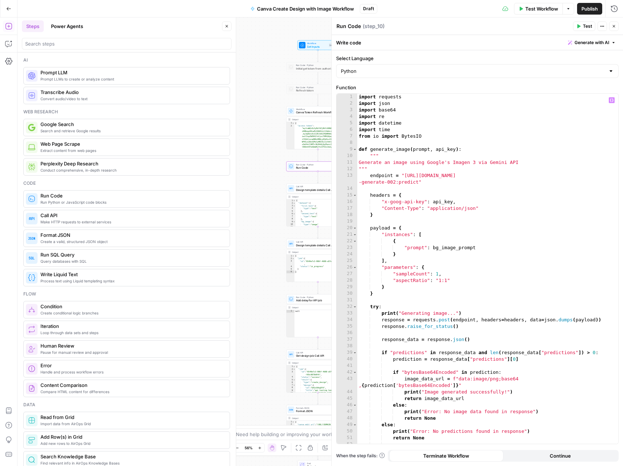
scroll to position [0, 0]
drag, startPoint x: 432, startPoint y: 248, endPoint x: 475, endPoint y: 247, distance: 43.0
click at [475, 247] on div "import requests import json import base64 import re import datetime import time…" at bounding box center [487, 275] width 261 height 363
click at [448, 254] on div "prompt local IMAGE_ PROMPT local" at bounding box center [485, 265] width 109 height 26
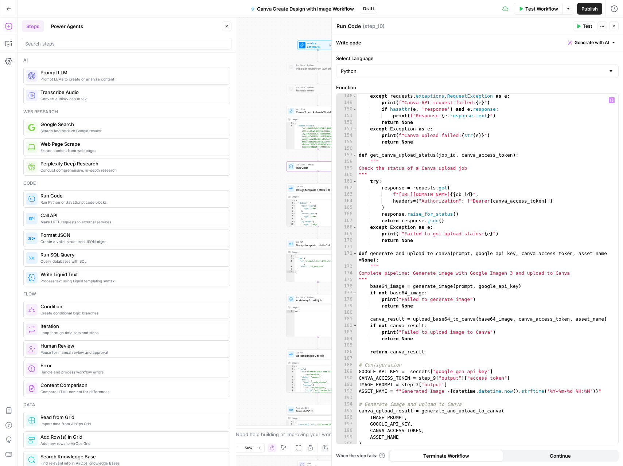
scroll to position [1067, 0]
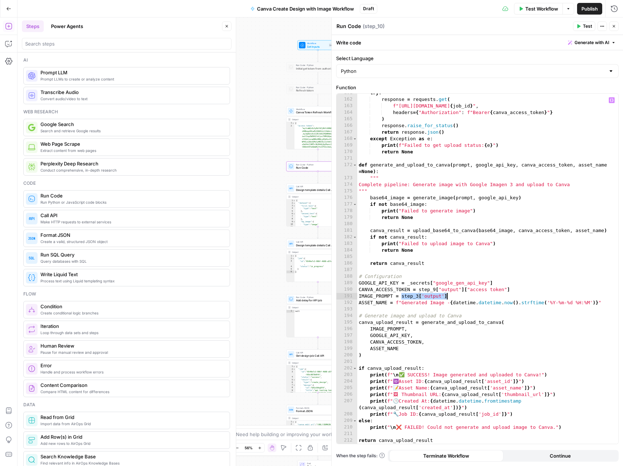
drag, startPoint x: 402, startPoint y: 298, endPoint x: 446, endPoint y: 296, distance: 44.2
click at [446, 296] on div "try : response = requests . get ( f"https://api.canva.com/rest/v1/asset-uploads…" at bounding box center [487, 271] width 261 height 363
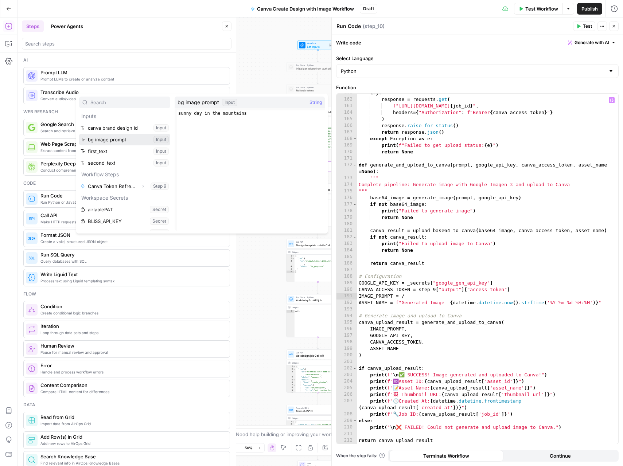
click at [122, 139] on button "Select variable bg image prompt" at bounding box center [124, 140] width 91 height 12
type textarea "**********"
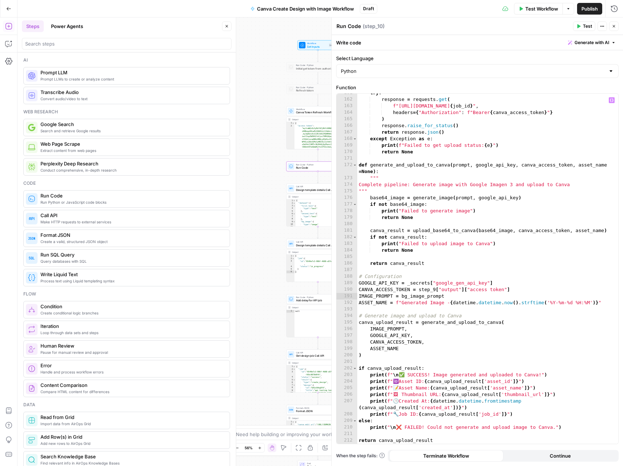
click at [578, 28] on icon "button" at bounding box center [578, 26] width 4 height 4
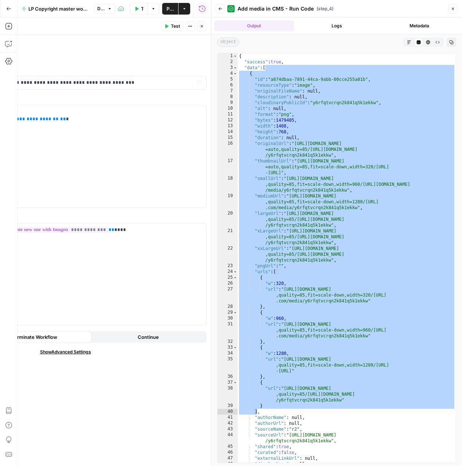
scroll to position [3, 0]
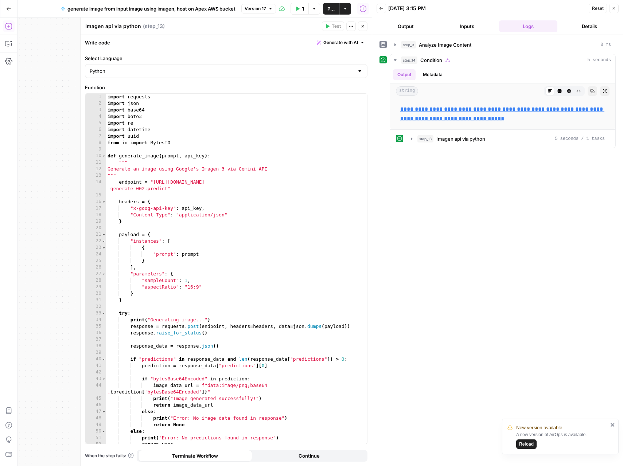
click at [363, 26] on icon "button" at bounding box center [363, 26] width 3 height 3
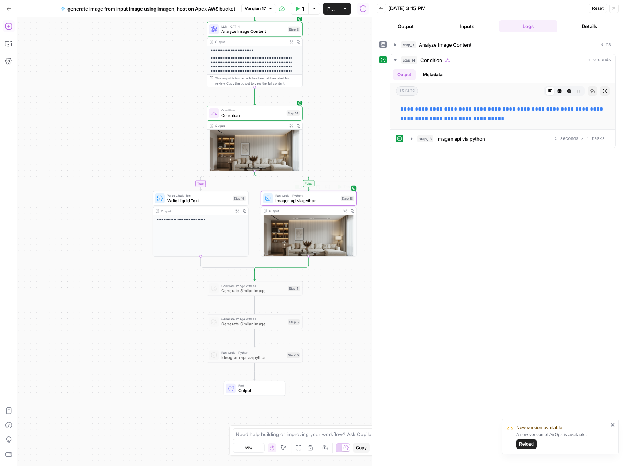
click at [316, 200] on span "Imagen api via python" at bounding box center [306, 201] width 63 height 6
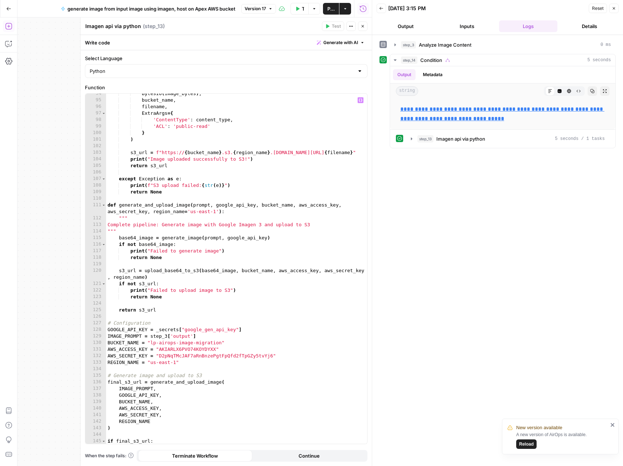
scroll to position [673, 0]
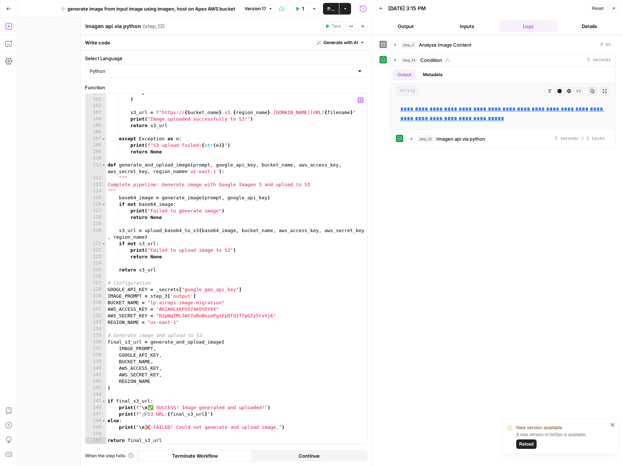
click at [248, 195] on div "} ) s3_url = f"https:// { bucket_name } .s3. { region_name } .[DOMAIN_NAME][URL…" at bounding box center [236, 271] width 261 height 363
type textarea "**********"
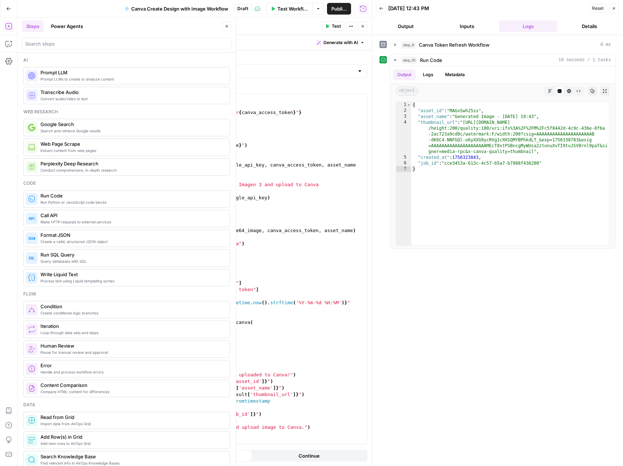
scroll to position [1067, 0]
type textarea "**********"
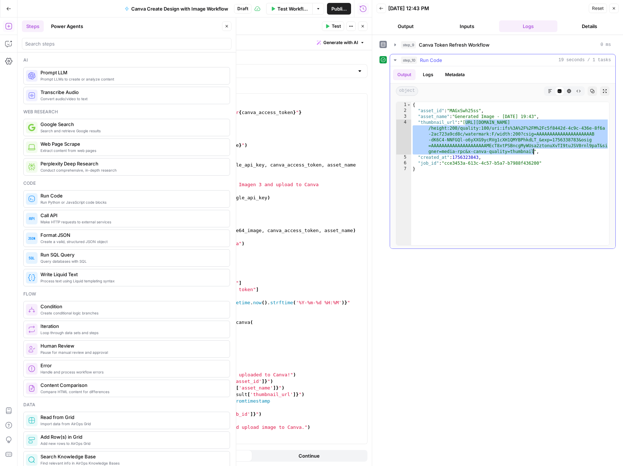
drag, startPoint x: 466, startPoint y: 122, endPoint x: 533, endPoint y: 154, distance: 74.7
click at [533, 154] on div "{ "asset_id" : "MAGxSwh25ss" , "asset_name" : "Generated Image - [DATE] 19:43" …" at bounding box center [510, 179] width 198 height 155
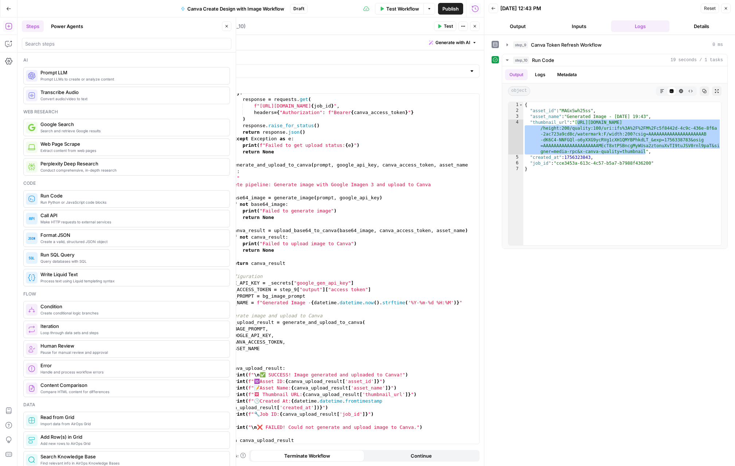
click at [205, 27] on textarea "Run Code" at bounding box center [210, 26] width 24 height 7
type textarea "C"
type textarea "Generate Image with Imagen and upload to Canva"
click at [474, 28] on icon "button" at bounding box center [475, 26] width 4 height 4
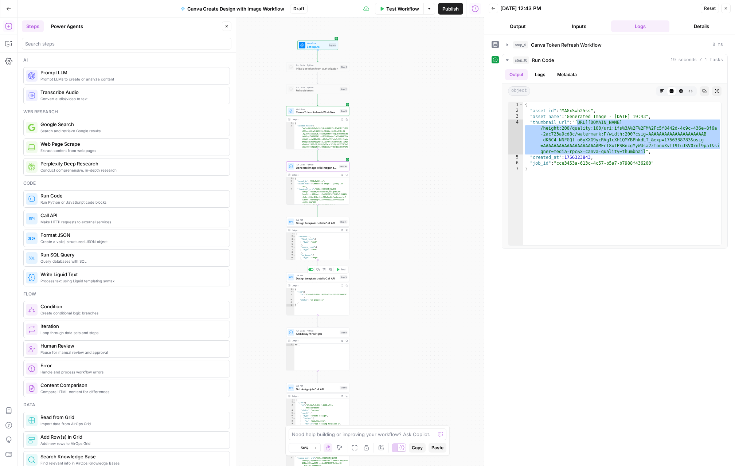
click at [322, 277] on span "Design template details Call API" at bounding box center [317, 279] width 42 height 4
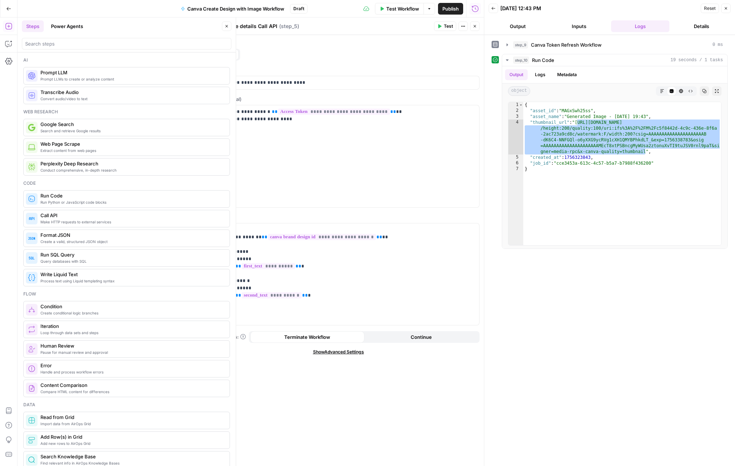
click at [479, 27] on button "Close" at bounding box center [474, 26] width 9 height 9
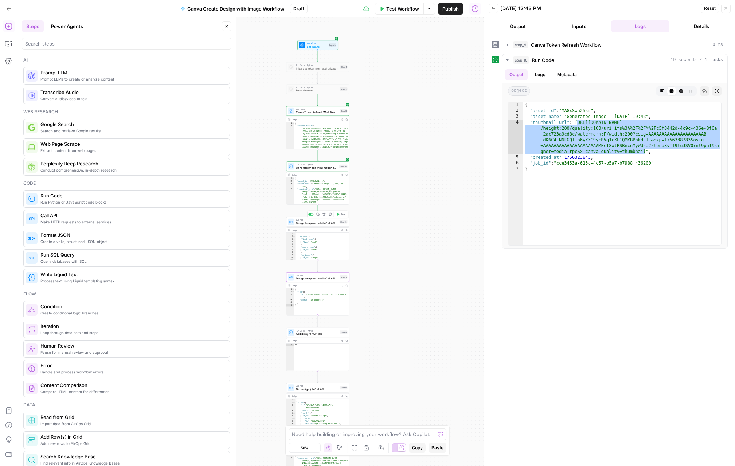
click at [317, 223] on span "Design template details Call API" at bounding box center [317, 223] width 42 height 4
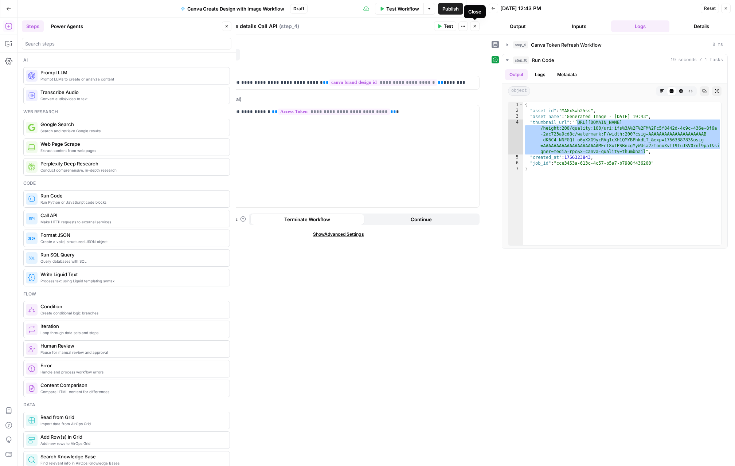
click at [477, 26] on button "Close" at bounding box center [474, 26] width 9 height 9
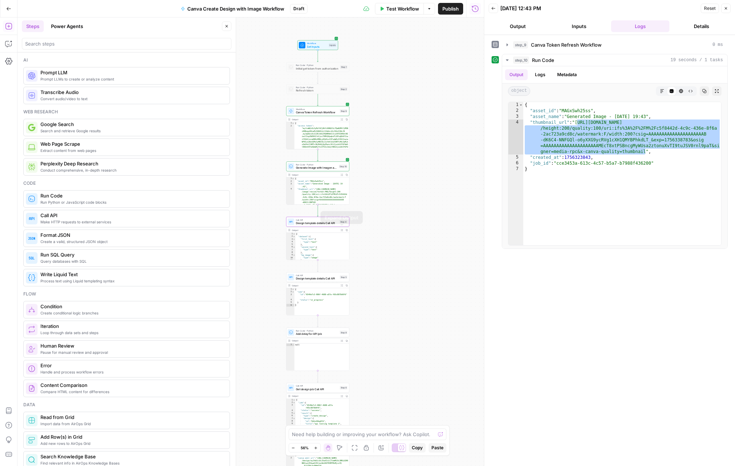
click at [343, 229] on button "Expand Output" at bounding box center [341, 230] width 5 height 5
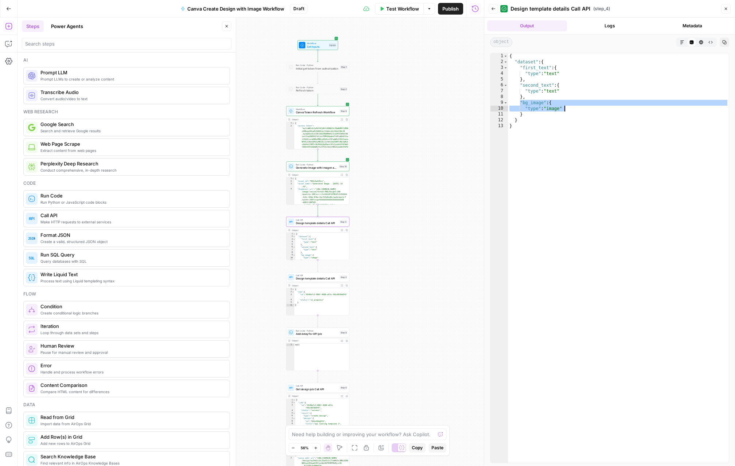
drag, startPoint x: 520, startPoint y: 103, endPoint x: 564, endPoint y: 109, distance: 44.1
click at [564, 109] on div "{ "dataset" : { "first_text" : { "type" : "text" } , "second_text" : { "type" :…" at bounding box center [618, 263] width 221 height 421
type textarea "**********"
click at [322, 279] on span "Design template details Call API" at bounding box center [317, 279] width 42 height 4
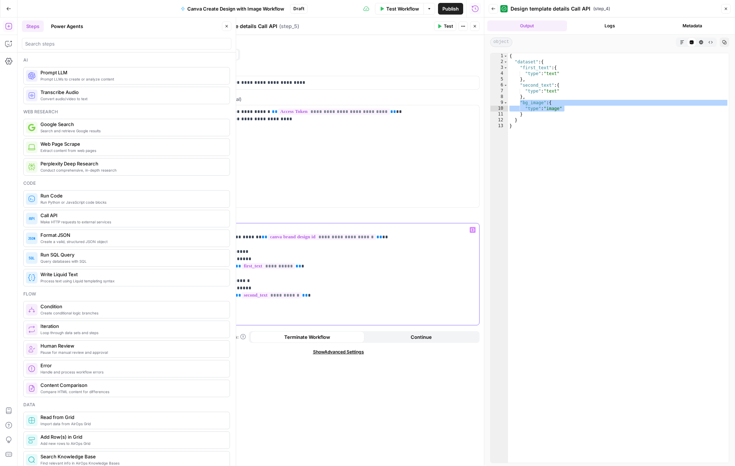
click at [233, 302] on p "**********" at bounding box center [338, 277] width 273 height 102
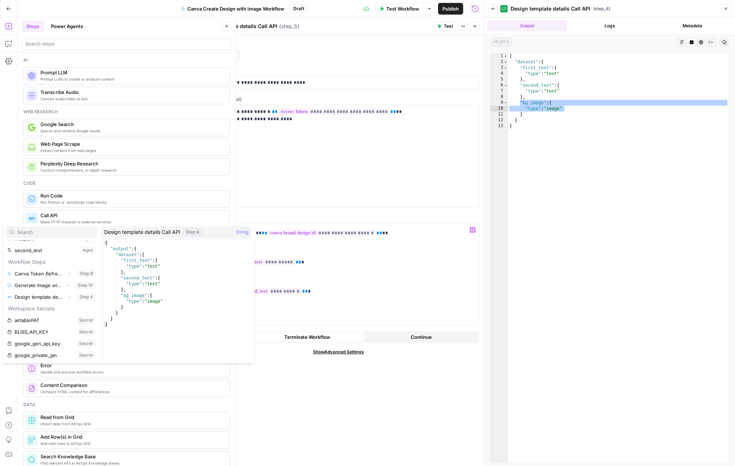
scroll to position [43, 0]
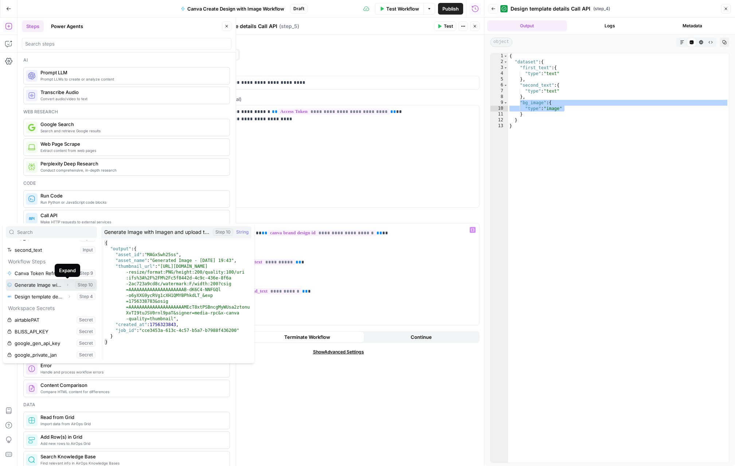
click at [68, 283] on icon "button" at bounding box center [67, 285] width 4 height 4
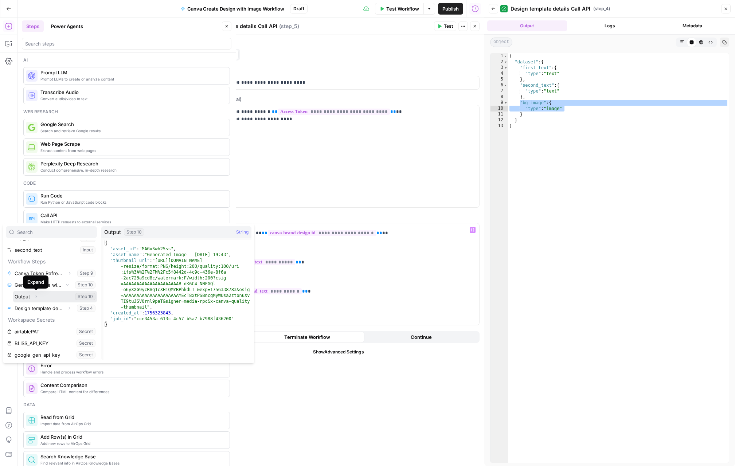
click at [37, 297] on icon "button" at bounding box center [36, 297] width 4 height 4
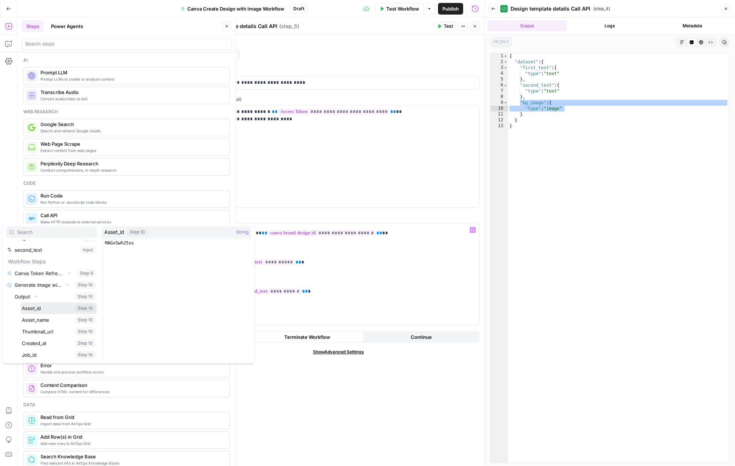
click at [37, 307] on button "Select variable Asset_id" at bounding box center [58, 309] width 77 height 12
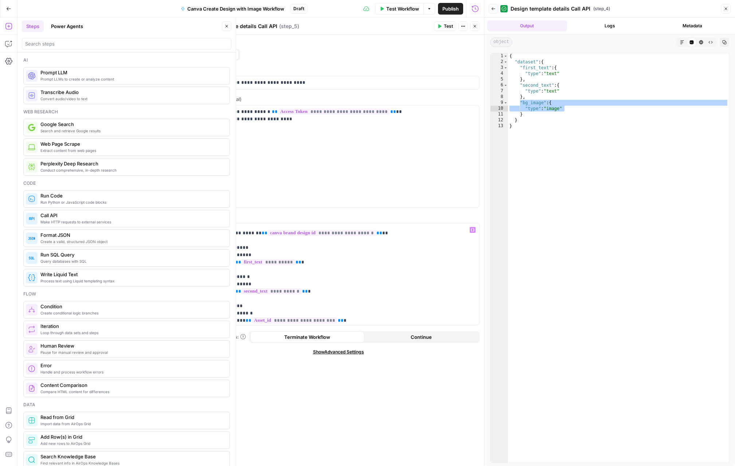
click at [282, 365] on div "**********" at bounding box center [338, 250] width 291 height 431
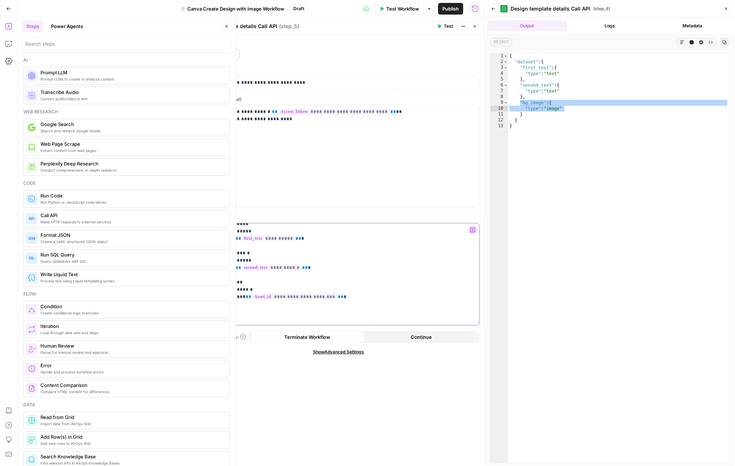
click at [333, 298] on p "**********" at bounding box center [338, 261] width 273 height 124
click at [210, 305] on p "**********" at bounding box center [338, 261] width 273 height 124
click at [449, 25] on span "Test" at bounding box center [448, 26] width 9 height 7
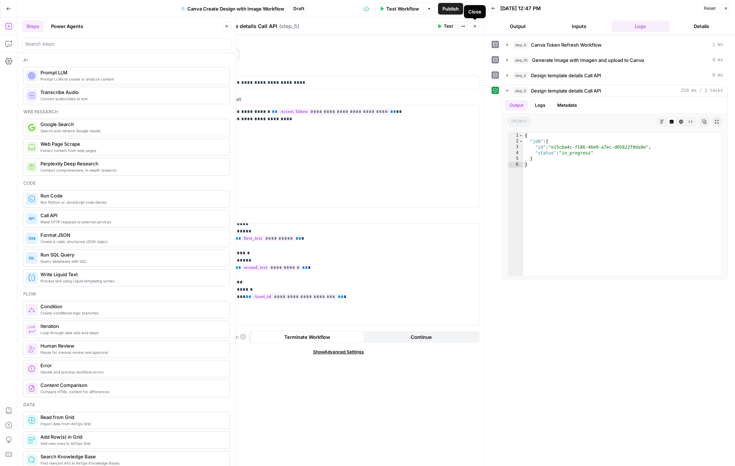
click at [473, 30] on button "Close" at bounding box center [474, 26] width 9 height 9
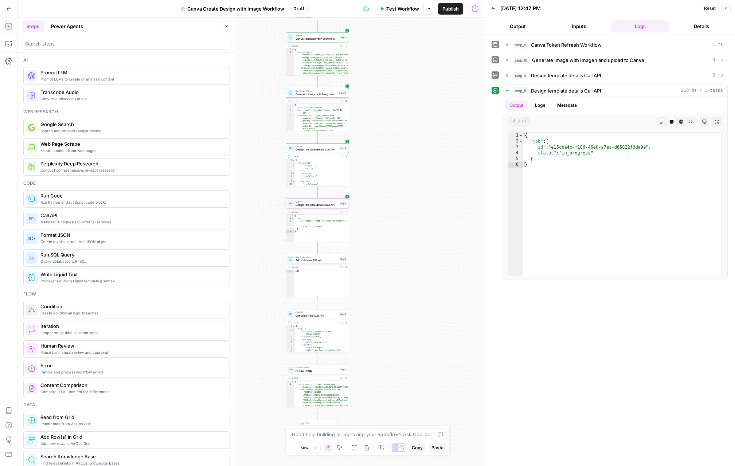
drag, startPoint x: 374, startPoint y: 321, endPoint x: 373, endPoint y: 247, distance: 73.6
click at [373, 247] on div "Workflow Set Inputs Inputs Run Code · Python Initial get token from authorizati…" at bounding box center [250, 241] width 467 height 449
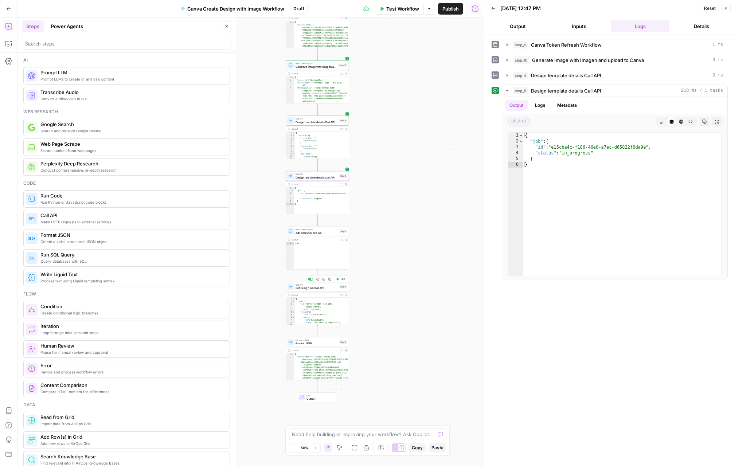
click at [325, 290] on div "Call API Get design job Call API Step 6 Copy step Delete step Add Note Test" at bounding box center [317, 287] width 63 height 10
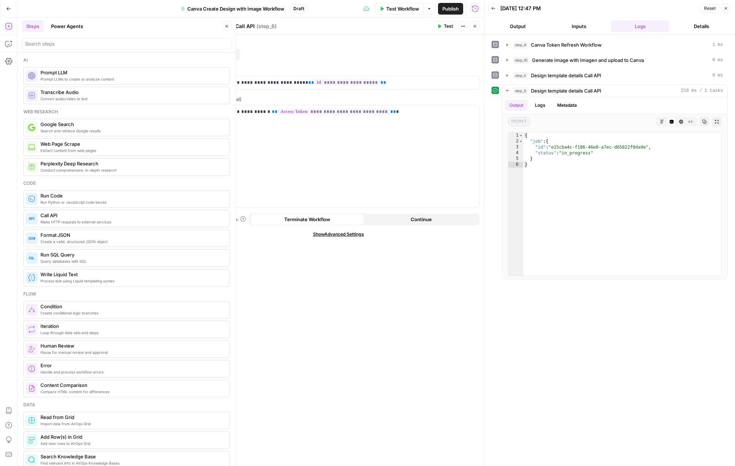
click at [472, 23] on button "Close" at bounding box center [474, 26] width 9 height 9
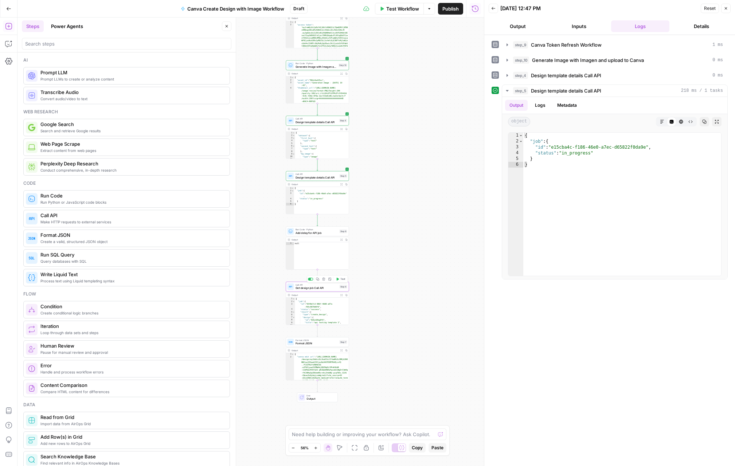
click at [341, 280] on span "Test" at bounding box center [343, 279] width 5 height 4
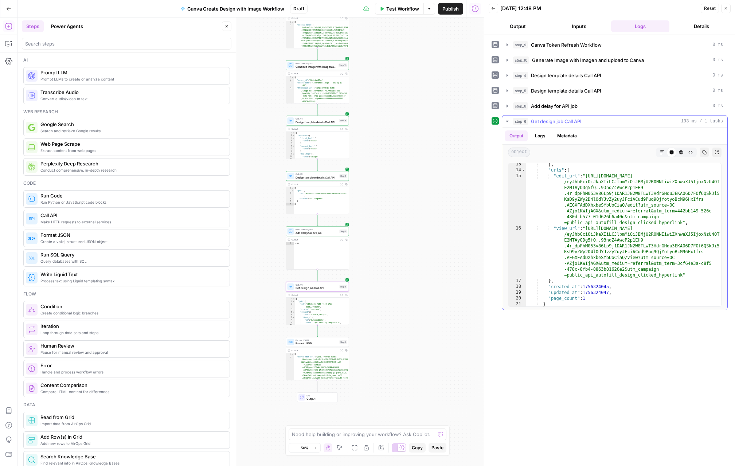
scroll to position [139, 0]
type textarea "**********"
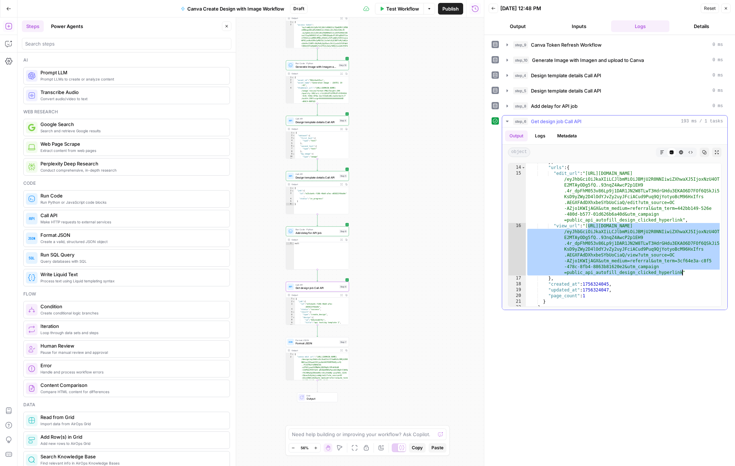
drag, startPoint x: 588, startPoint y: 226, endPoint x: 681, endPoint y: 271, distance: 104.0
click at [623, 271] on div "} , "urls" : { "edit_url" : "https://www.canva.com/api/design /eyJhbGciOiJkaXIi…" at bounding box center [623, 236] width 195 height 155
click at [451, 10] on span "Publish" at bounding box center [451, 8] width 16 height 7
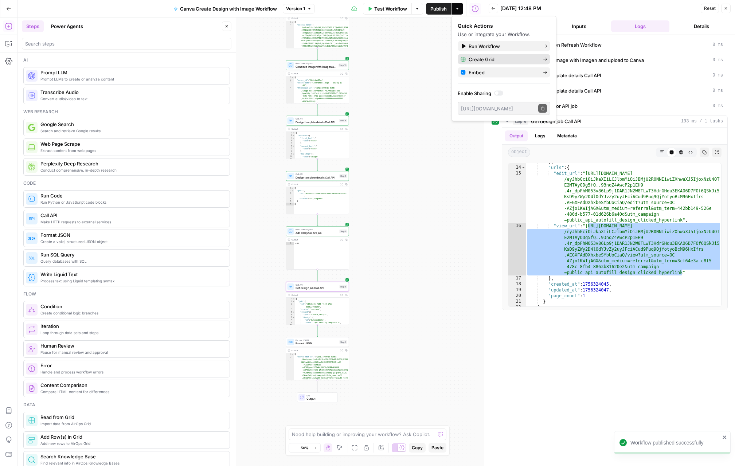
click at [483, 58] on span "Create Grid" at bounding box center [503, 59] width 69 height 7
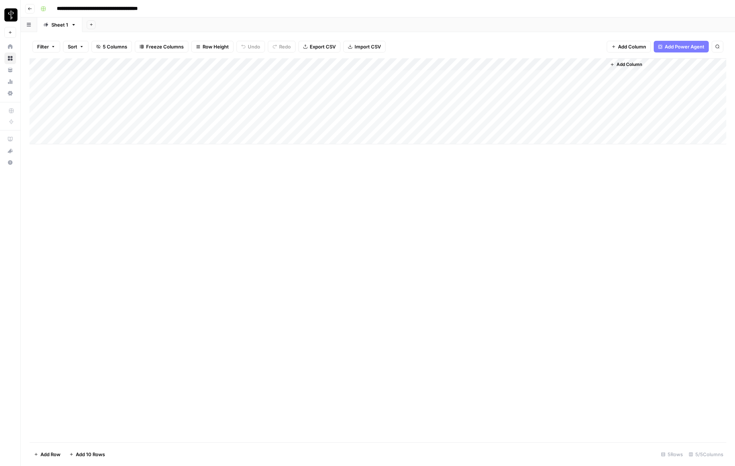
click at [29, 8] on icon "button" at bounding box center [30, 8] width 4 height 3
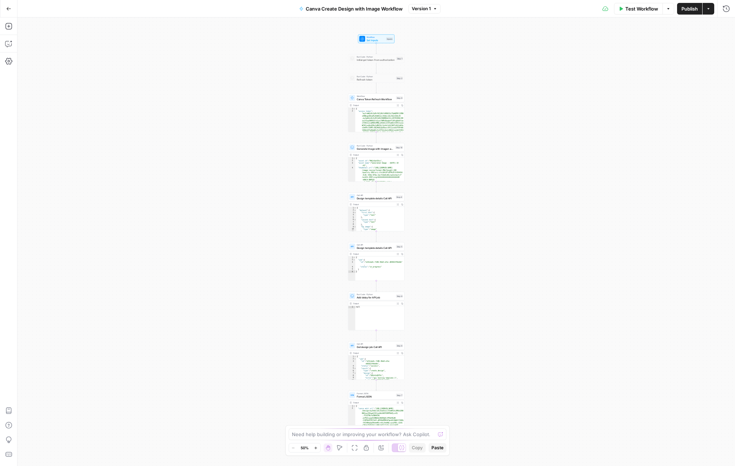
click at [9, 8] on icon "button" at bounding box center [9, 8] width 4 height 3
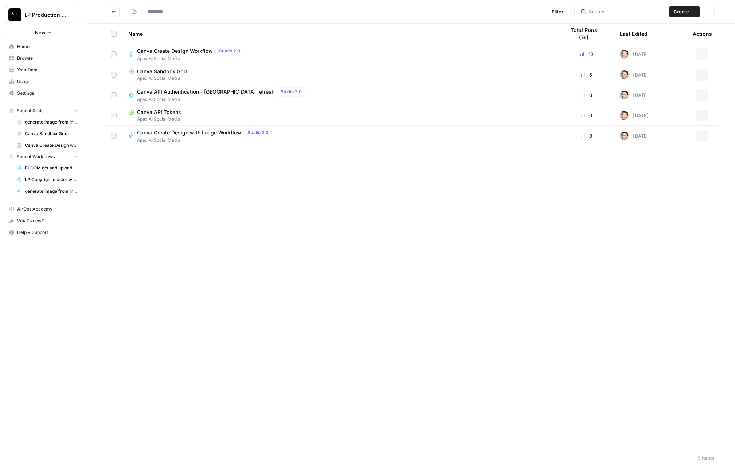
type input "**********"
click at [171, 74] on span "Canva Sandbox Grid" at bounding box center [162, 71] width 50 height 7
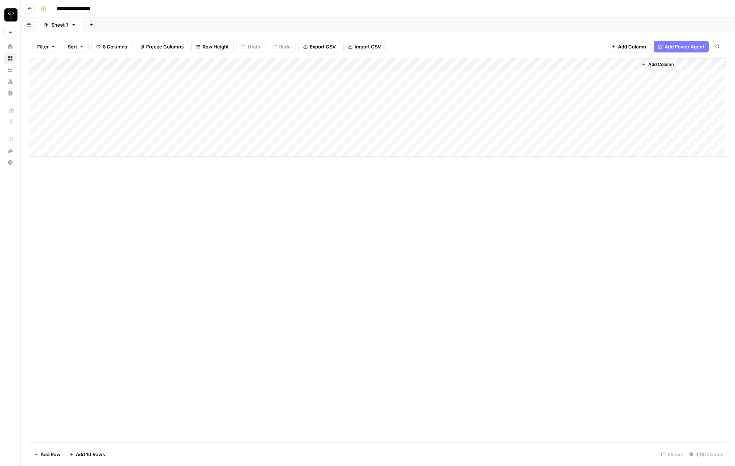
click at [96, 77] on div "Add Column" at bounding box center [378, 107] width 697 height 98
click at [28, 7] on icon "button" at bounding box center [30, 9] width 4 height 4
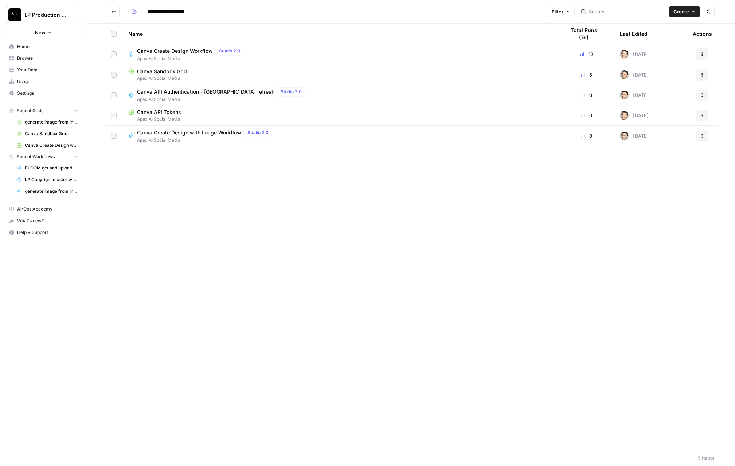
click at [113, 9] on icon "Go back" at bounding box center [113, 11] width 5 height 5
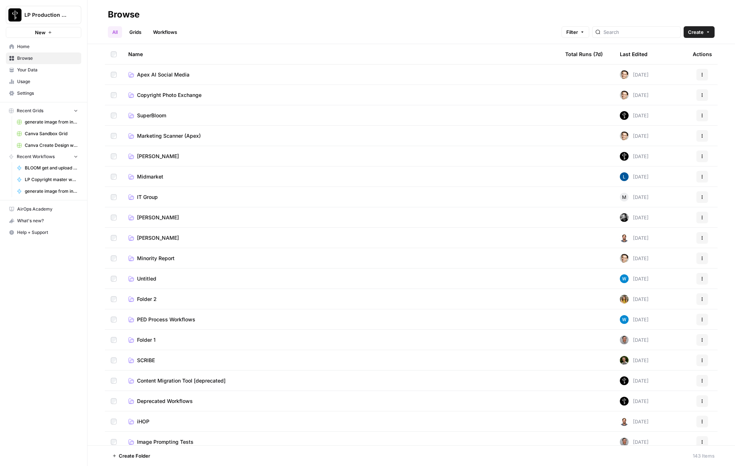
click at [131, 28] on link "Grids" at bounding box center [135, 32] width 21 height 12
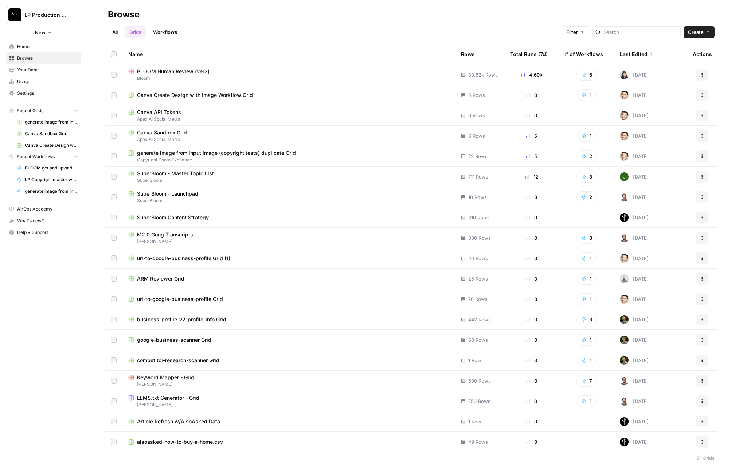
click at [623, 53] on icon at bounding box center [651, 54] width 3 height 4
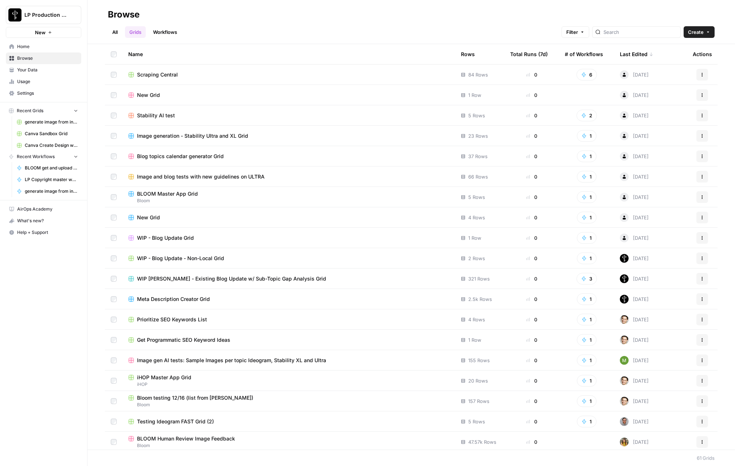
click at [623, 53] on icon at bounding box center [651, 54] width 4 height 4
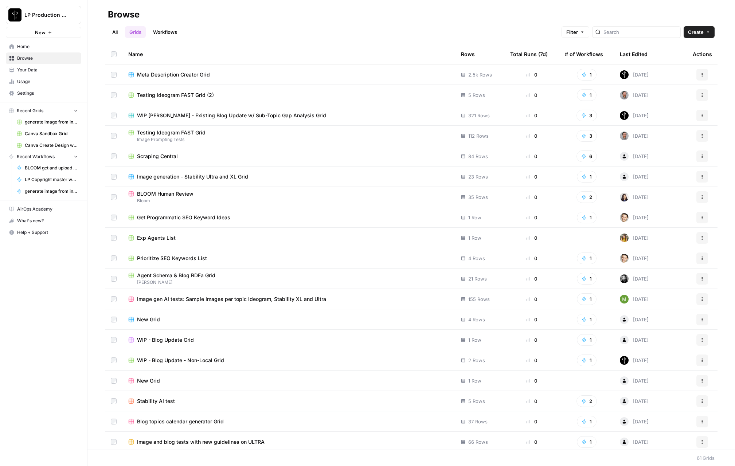
click at [623, 56] on div "Last Edited" at bounding box center [634, 54] width 28 height 20
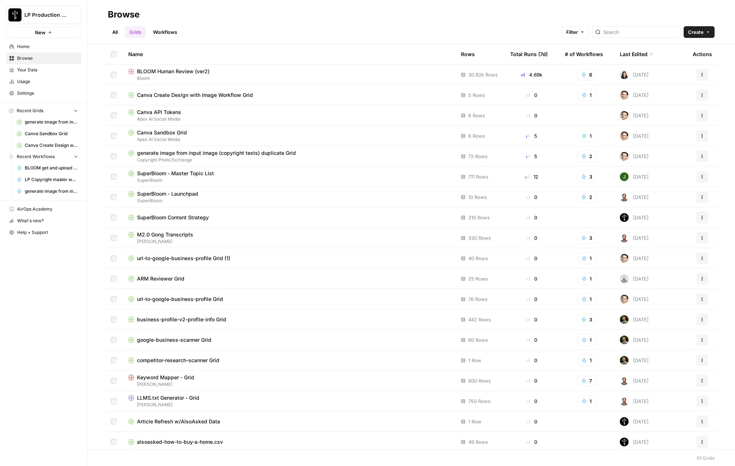
click at [623, 97] on button "Actions" at bounding box center [703, 95] width 12 height 12
click at [623, 137] on span "Move To" at bounding box center [670, 138] width 58 height 7
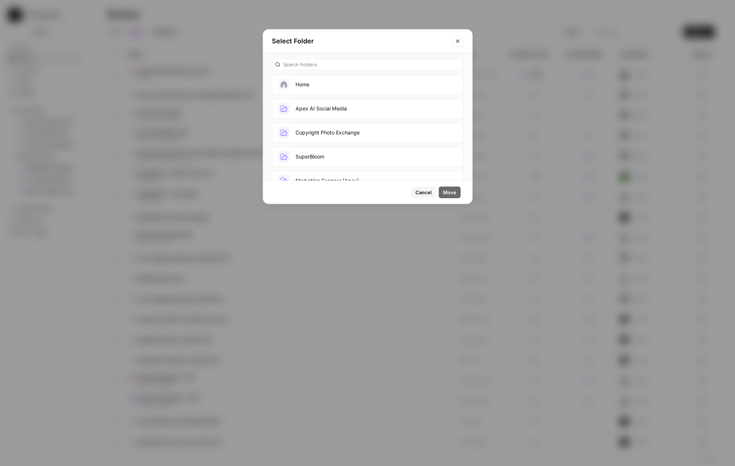
click at [334, 106] on button "Apex AI Social Media" at bounding box center [368, 109] width 192 height 20
click at [456, 190] on button "Move" at bounding box center [450, 193] width 22 height 12
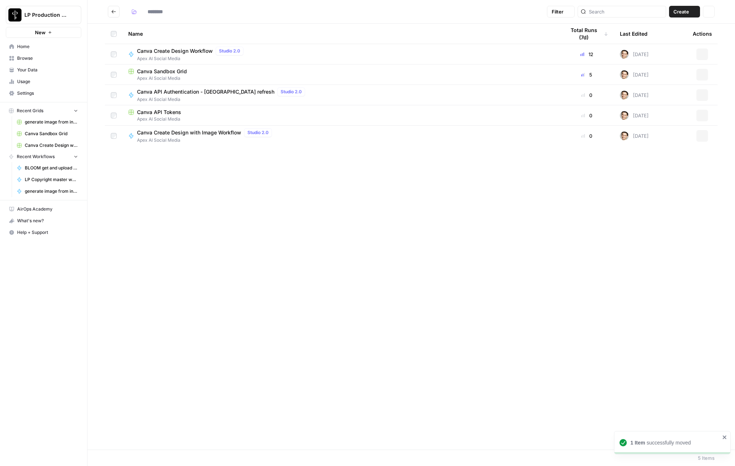
type input "**********"
click at [157, 153] on span "Canva Create Design with Image Workflow Grid" at bounding box center [195, 152] width 116 height 7
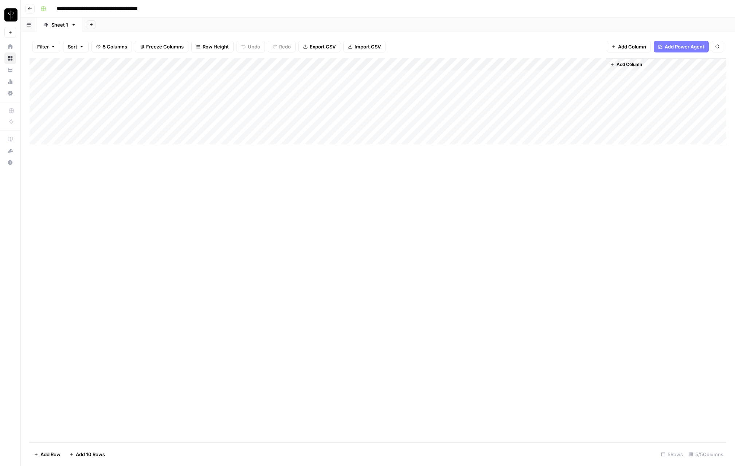
click at [102, 77] on div "Add Column" at bounding box center [378, 101] width 697 height 86
type textarea "**********"
click at [541, 77] on div "Add Column" at bounding box center [378, 101] width 697 height 86
click at [623, 76] on div "Add Column" at bounding box center [378, 101] width 697 height 86
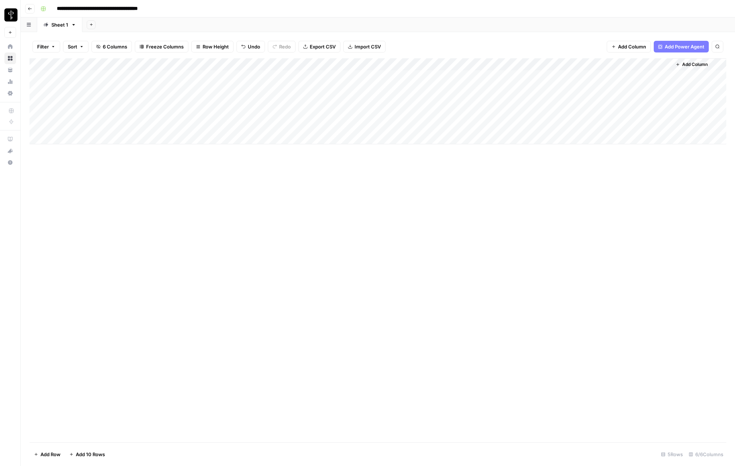
click at [32, 10] on button "Go back" at bounding box center [29, 8] width 9 height 9
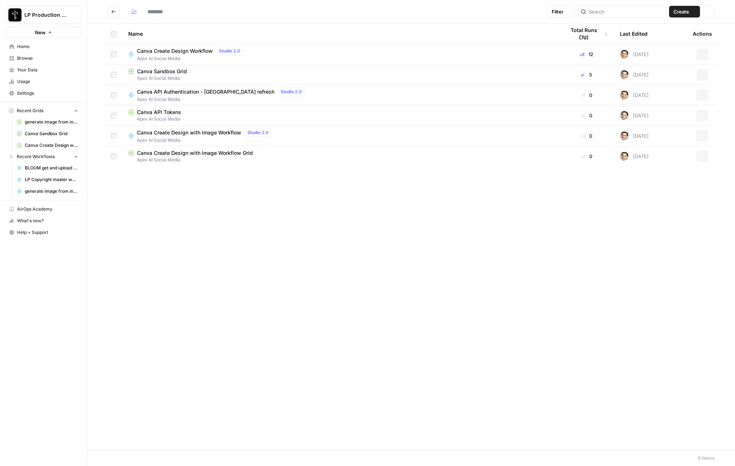
type input "**********"
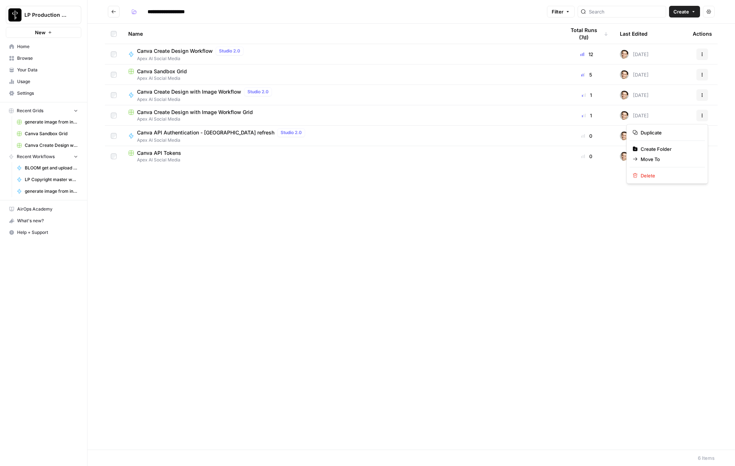
click at [623, 116] on icon "button" at bounding box center [702, 115] width 4 height 4
click at [623, 136] on span "Duplicate" at bounding box center [670, 132] width 58 height 7
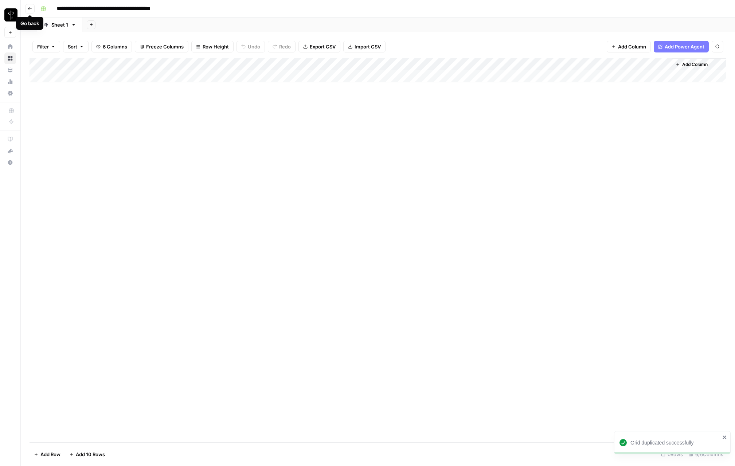
click at [30, 9] on icon "button" at bounding box center [30, 9] width 4 height 4
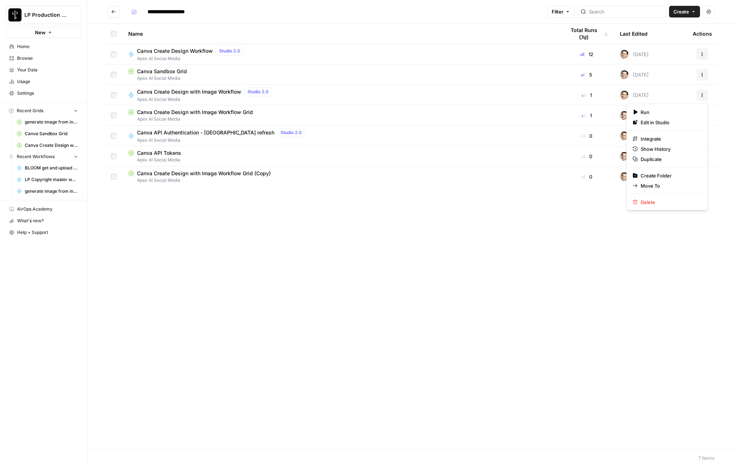
click at [623, 96] on button "Actions" at bounding box center [703, 95] width 12 height 12
click at [623, 159] on span "Duplicate" at bounding box center [670, 159] width 58 height 7
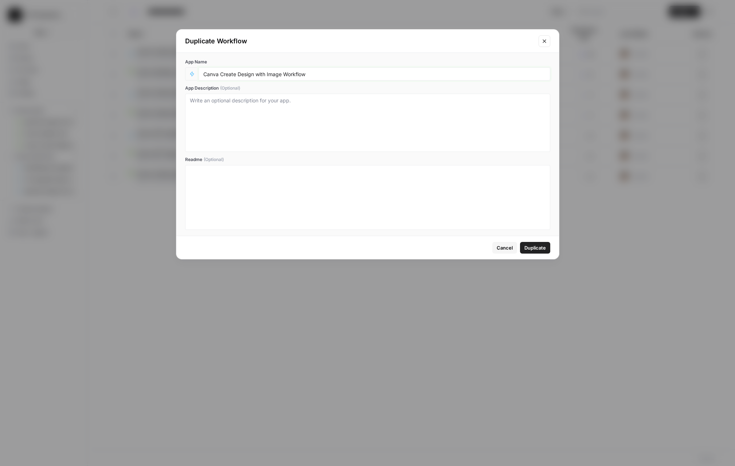
click at [358, 73] on input "Canva Create Design with Image Workflow" at bounding box center [374, 74] width 342 height 7
type input "Canva Create Design with Image based on Single prompt"
click at [535, 249] on span "Duplicate" at bounding box center [536, 247] width 22 height 7
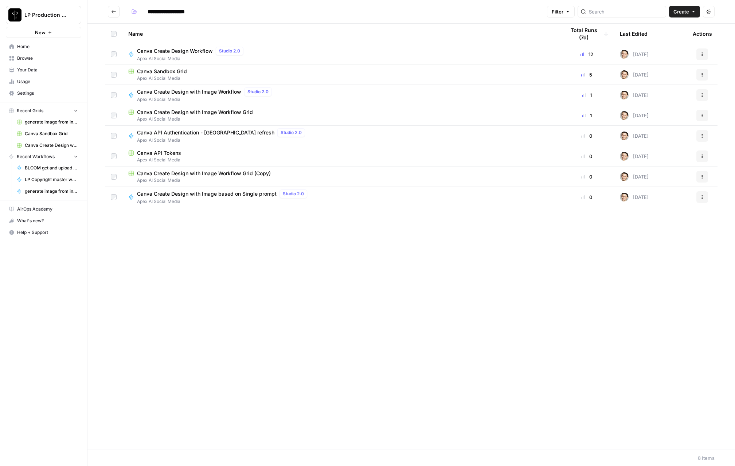
click at [245, 195] on span "Canva Create Design with Image based on Single prompt" at bounding box center [207, 193] width 140 height 7
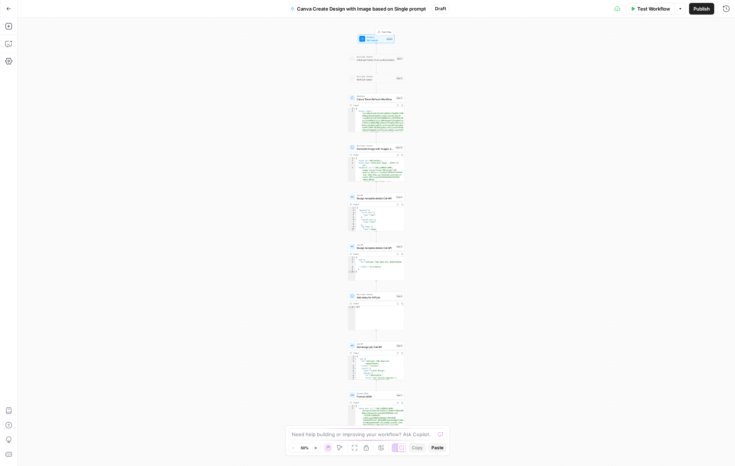
click at [376, 39] on span "Set Inputs" at bounding box center [376, 40] width 18 height 4
click at [623, 101] on span "edit field" at bounding box center [702, 104] width 16 height 6
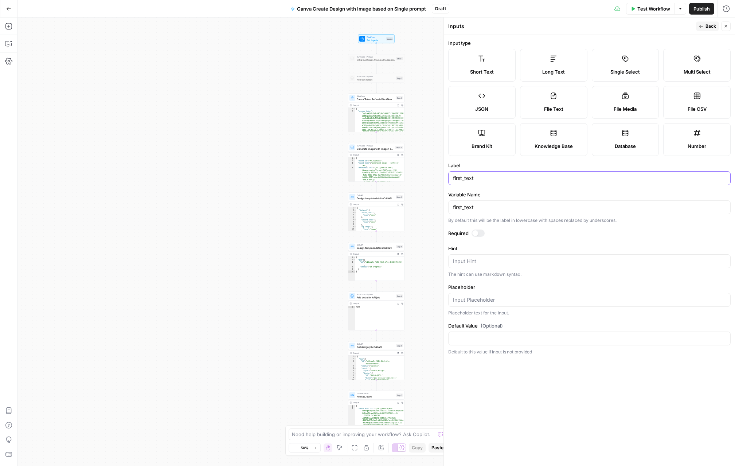
drag, startPoint x: 486, startPoint y: 177, endPoint x: 437, endPoint y: 178, distance: 48.9
click at [437, 178] on body "LP Production Workloads New Home Browse Your Data Usage Settings Recent Grids g…" at bounding box center [367, 233] width 735 height 466
click at [623, 29] on button "Back" at bounding box center [707, 26] width 23 height 9
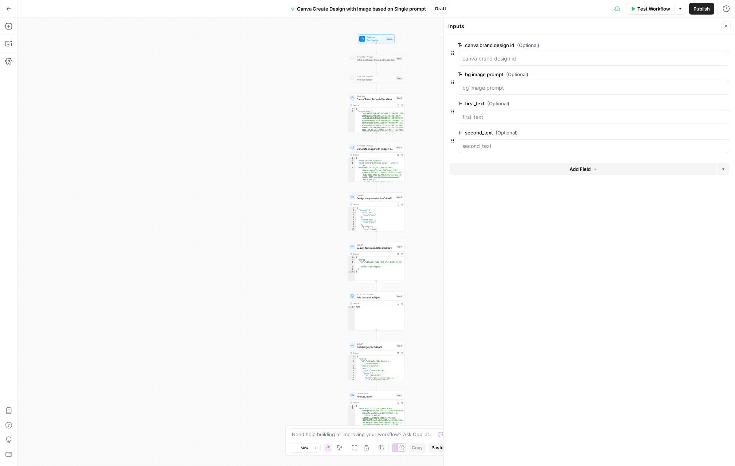
click at [525, 171] on button "Add Field" at bounding box center [583, 169] width 267 height 12
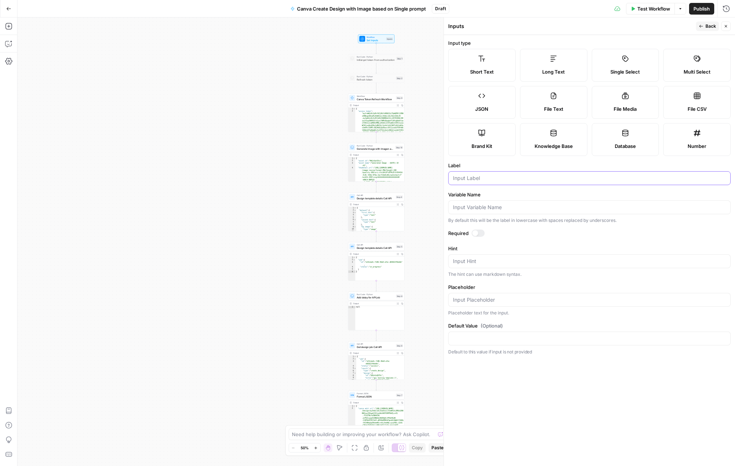
click at [480, 176] on input "Label" at bounding box center [589, 178] width 273 height 7
type input "c"
type input "Content prompt"
click at [623, 27] on span "Back" at bounding box center [711, 26] width 11 height 7
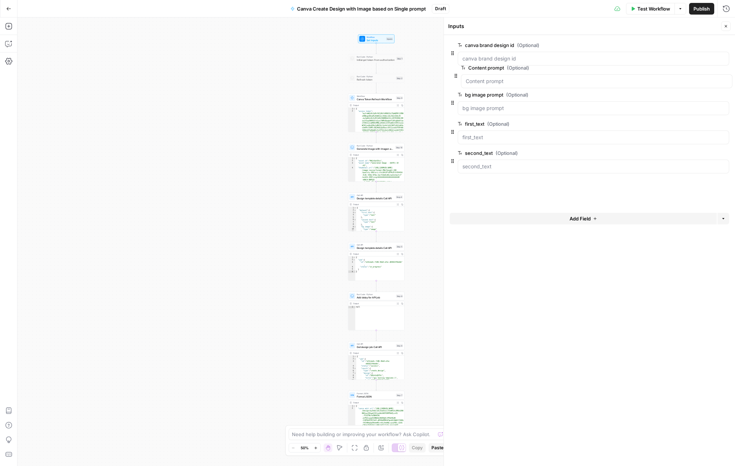
drag, startPoint x: 453, startPoint y: 171, endPoint x: 456, endPoint y: 72, distance: 98.8
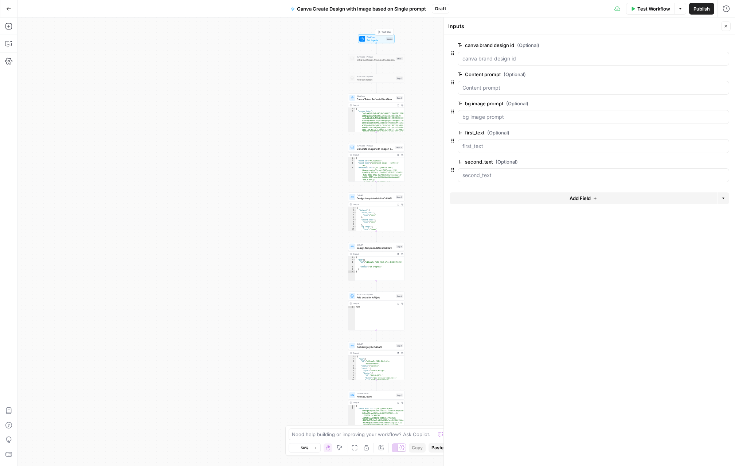
click at [385, 31] on span "Test Step" at bounding box center [387, 32] width 10 height 3
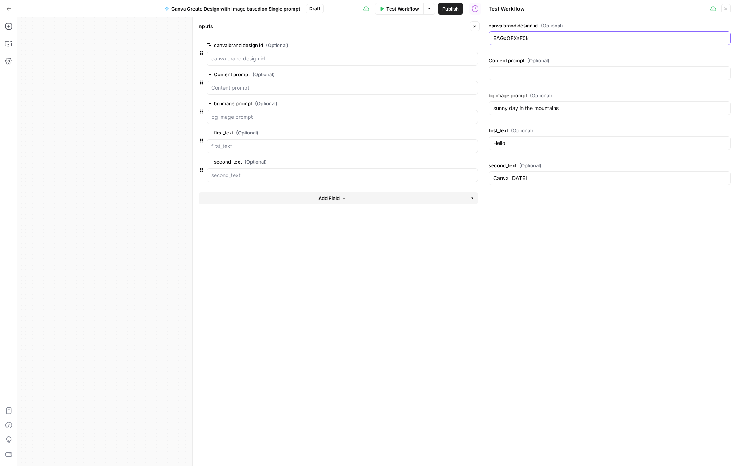
drag, startPoint x: 545, startPoint y: 40, endPoint x: 493, endPoint y: 36, distance: 52.3
click at [493, 36] on div "EAGxOFXaF0k" at bounding box center [610, 38] width 242 height 14
paste input "TF6mfwI"
type input "EAGxTF6mfwI"
click at [525, 78] on div at bounding box center [610, 73] width 242 height 14
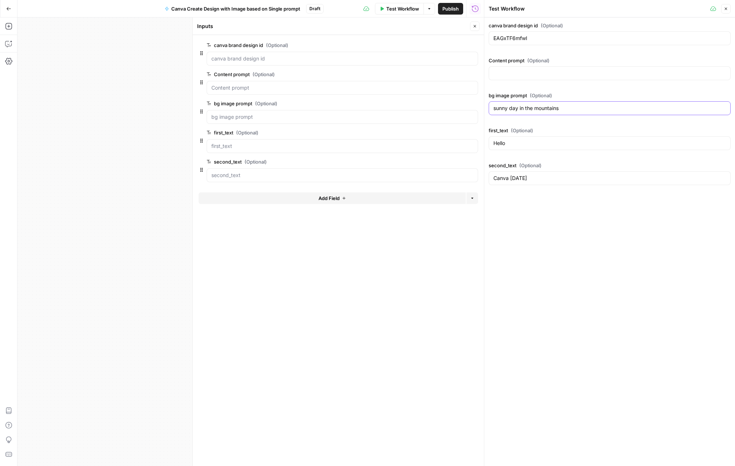
drag, startPoint x: 570, startPoint y: 106, endPoint x: 473, endPoint y: 112, distance: 96.8
click at [473, 112] on body "LP Production Workloads New Home Browse Your Data Usage Settings Recent Grids g…" at bounding box center [367, 233] width 735 height 466
click at [507, 71] on input "Content prompt (Optional)" at bounding box center [610, 73] width 233 height 7
paste input "Create an Instagram carousel with three prompts."
paste input "reasons why fall is a great time to sell your house in Marin County, California"
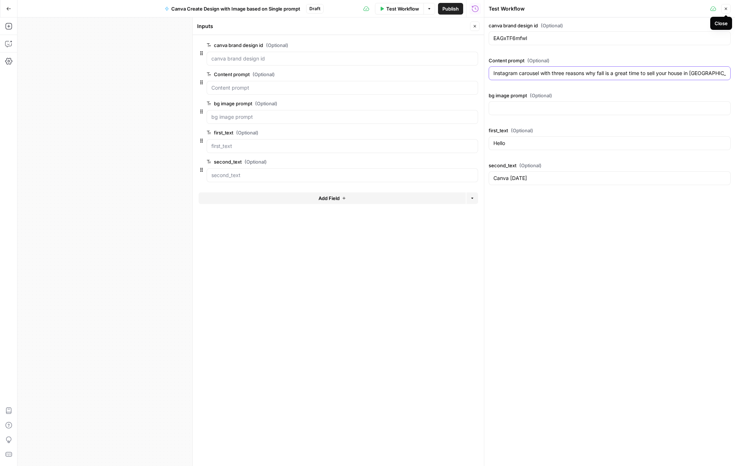
type input "Instagram carousel with three reasons why fall is a great time to sell your hou…"
click at [623, 10] on icon "button" at bounding box center [726, 9] width 4 height 4
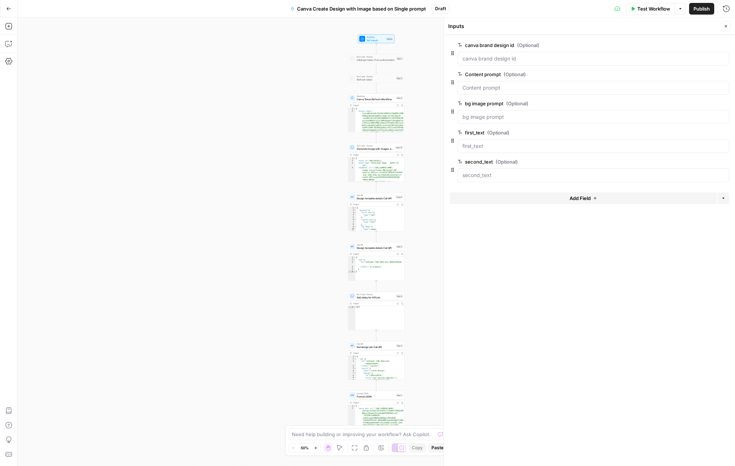
click at [623, 30] on button "Close" at bounding box center [726, 26] width 9 height 9
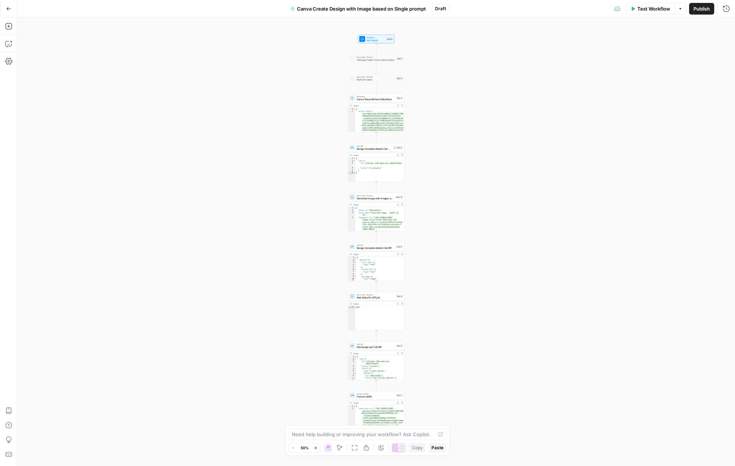
click at [372, 147] on span "Design template details Call API" at bounding box center [374, 149] width 35 height 4
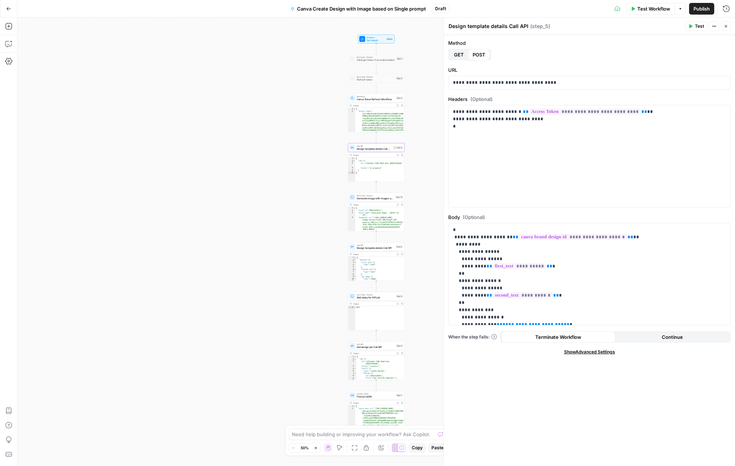
click at [429, 180] on div "Workflow Set Inputs Inputs Run Code · Python Initial get token from authorizati…" at bounding box center [376, 241] width 718 height 449
click at [372, 197] on span "Design template details Call API" at bounding box center [376, 199] width 38 height 4
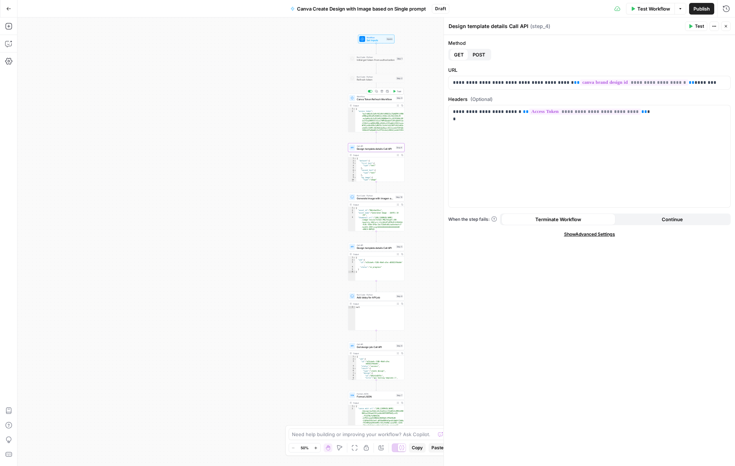
click at [395, 92] on icon "button" at bounding box center [394, 91] width 3 height 3
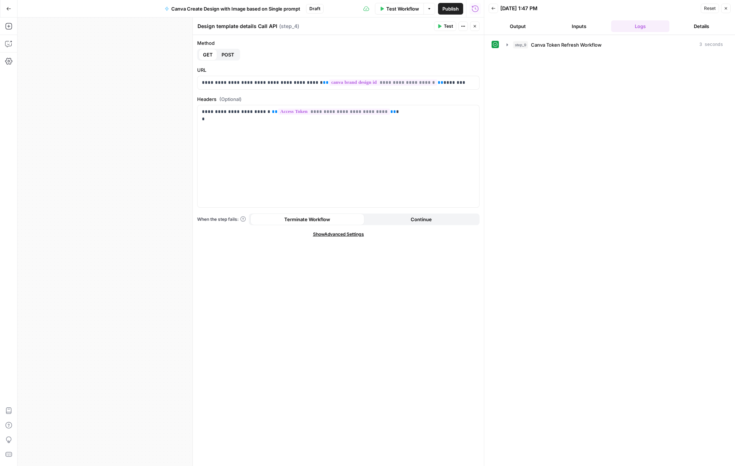
click at [476, 26] on icon "button" at bounding box center [475, 26] width 4 height 4
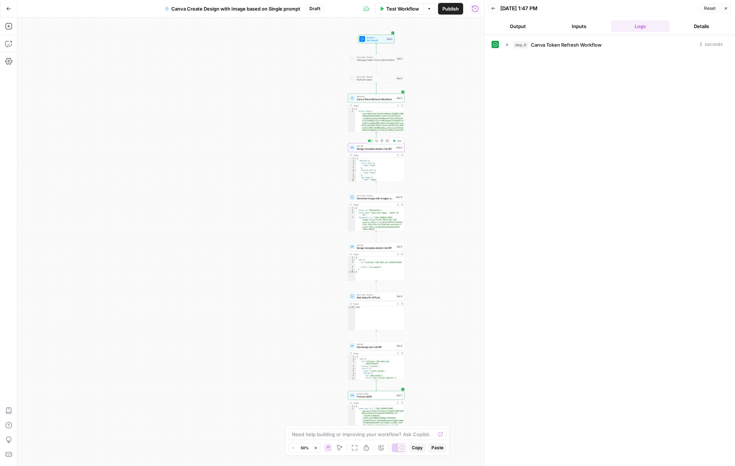
click at [397, 143] on div "Copy step Delete step Add Note Test" at bounding box center [385, 141] width 37 height 7
click at [397, 142] on span "Test" at bounding box center [399, 140] width 4 height 3
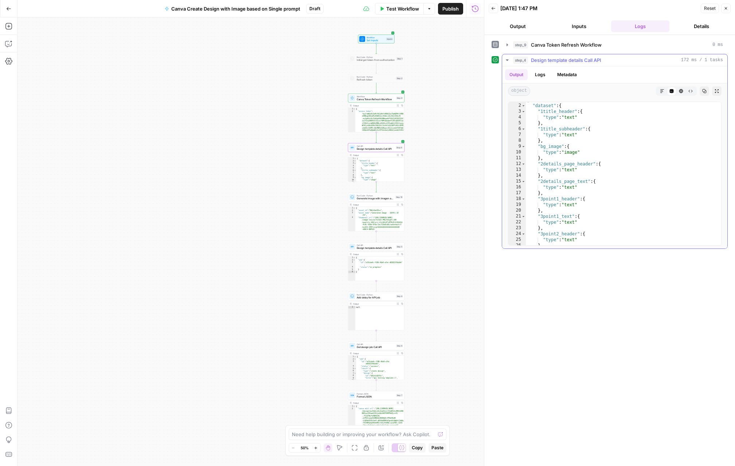
scroll to position [5, 0]
click at [387, 246] on span "Design template details Call API" at bounding box center [376, 248] width 38 height 4
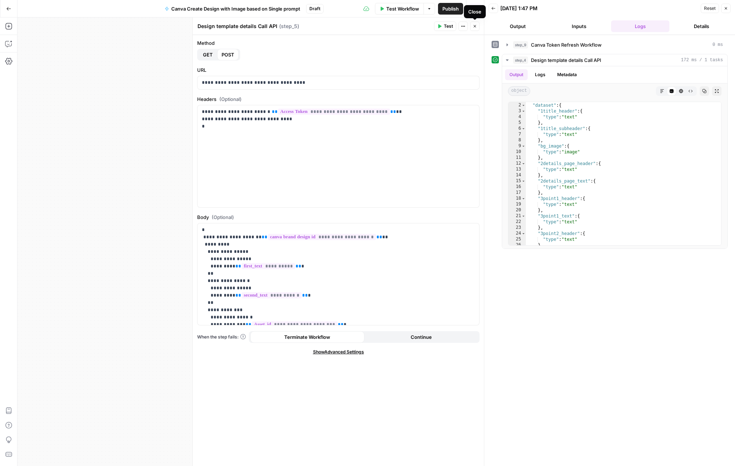
click at [478, 30] on button "Close" at bounding box center [474, 26] width 9 height 9
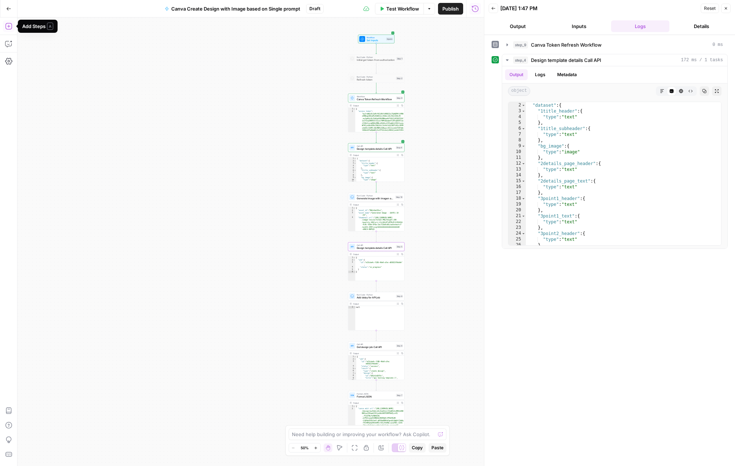
click at [11, 28] on icon "button" at bounding box center [8, 26] width 7 height 7
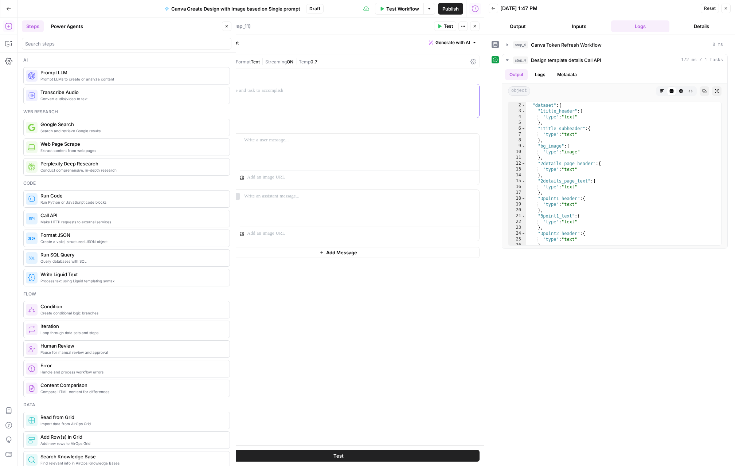
click at [276, 100] on div at bounding box center [339, 101] width 282 height 34
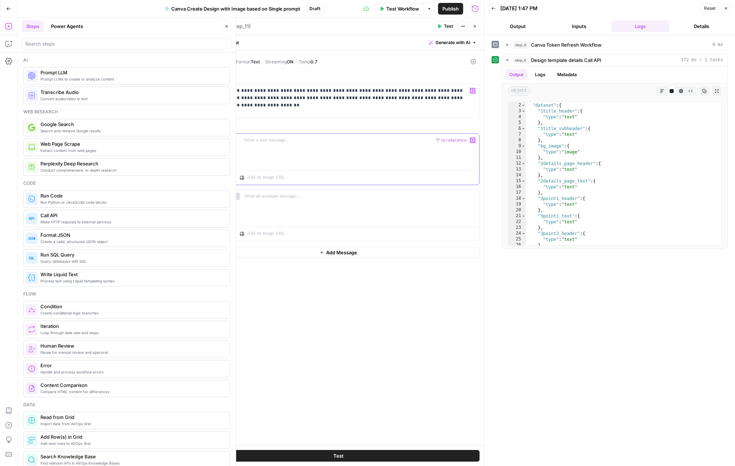
click at [273, 152] on div at bounding box center [360, 151] width 240 height 34
click at [455, 96] on p "**********" at bounding box center [338, 94] width 273 height 15
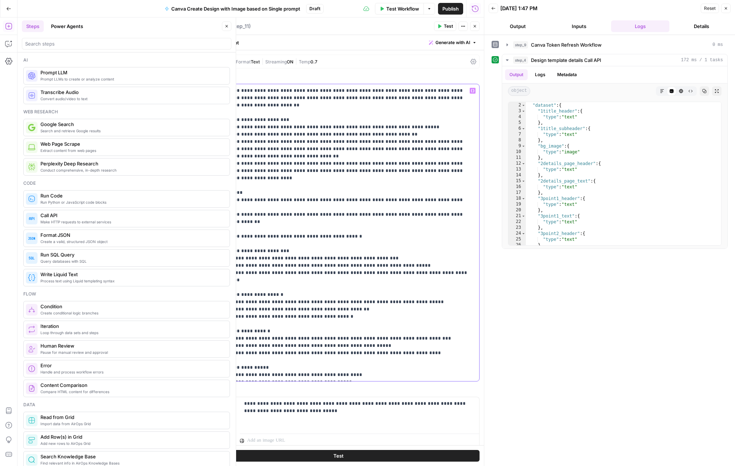
drag, startPoint x: 227, startPoint y: 209, endPoint x: 199, endPoint y: 187, distance: 34.6
click at [199, 187] on div "**********" at bounding box center [339, 232] width 282 height 297
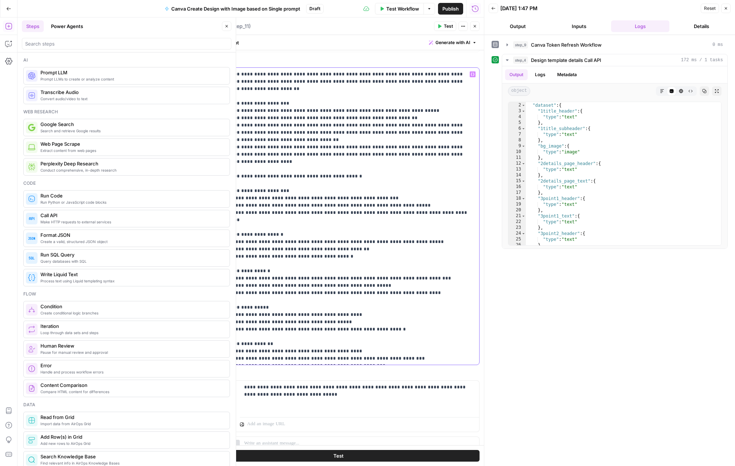
scroll to position [0, 0]
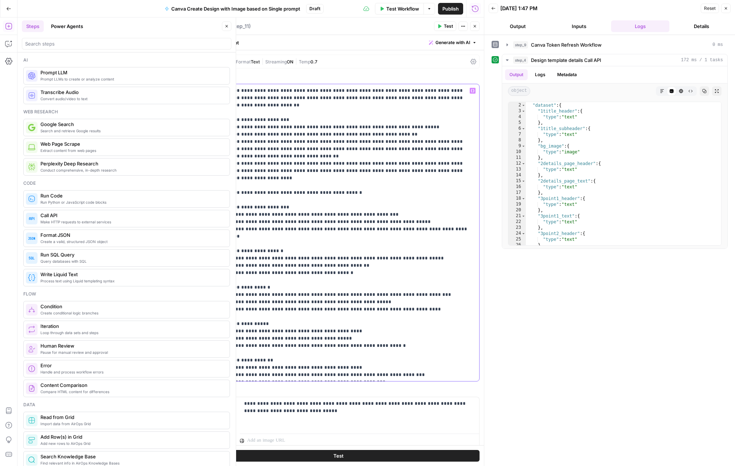
click at [455, 100] on p "**********" at bounding box center [338, 320] width 273 height 467
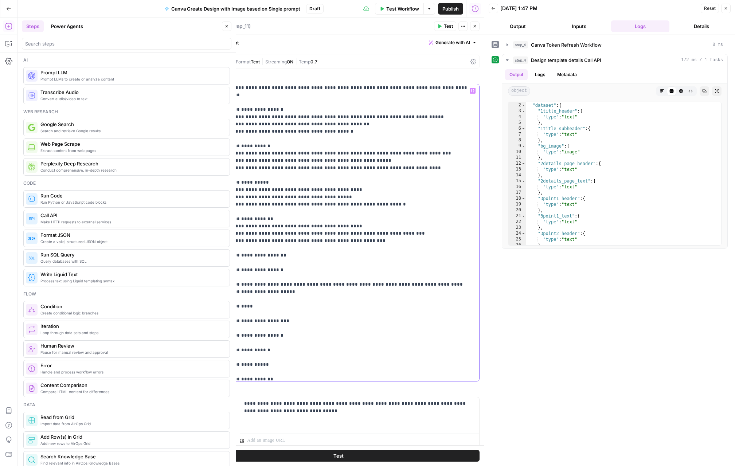
scroll to position [175, 0]
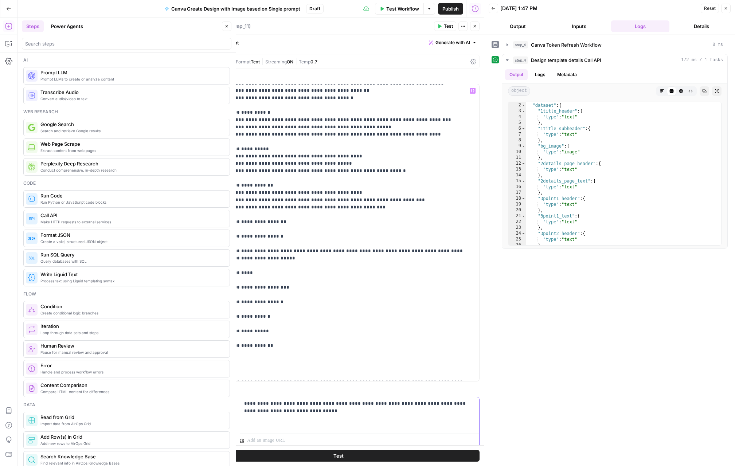
click at [323, 409] on p "**********" at bounding box center [359, 407] width 231 height 15
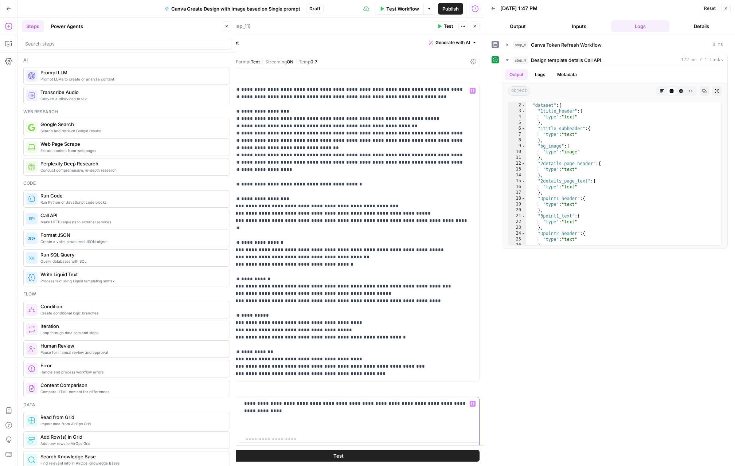
scroll to position [183, 0]
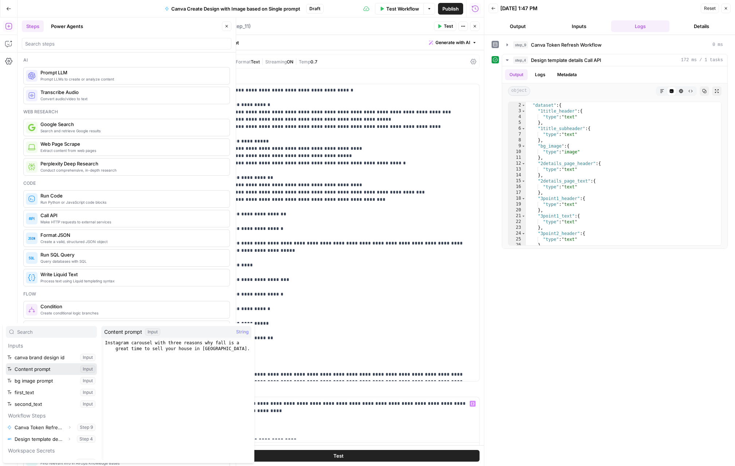
click at [54, 373] on button "Select variable Content prompt" at bounding box center [51, 369] width 91 height 12
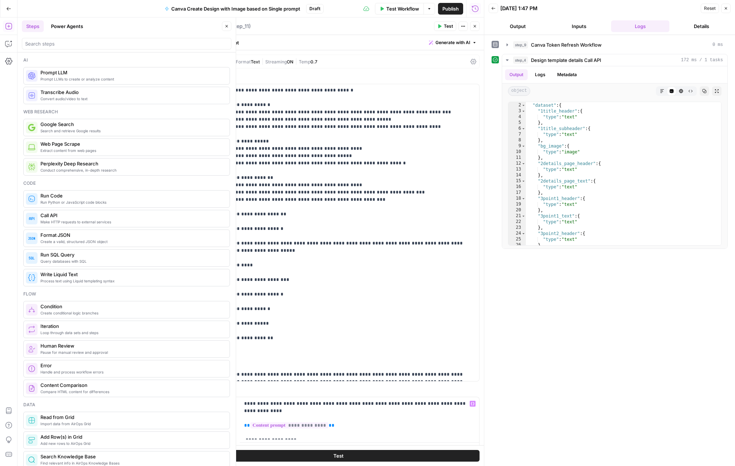
click at [397, 459] on button "Test" at bounding box center [338, 456] width 283 height 12
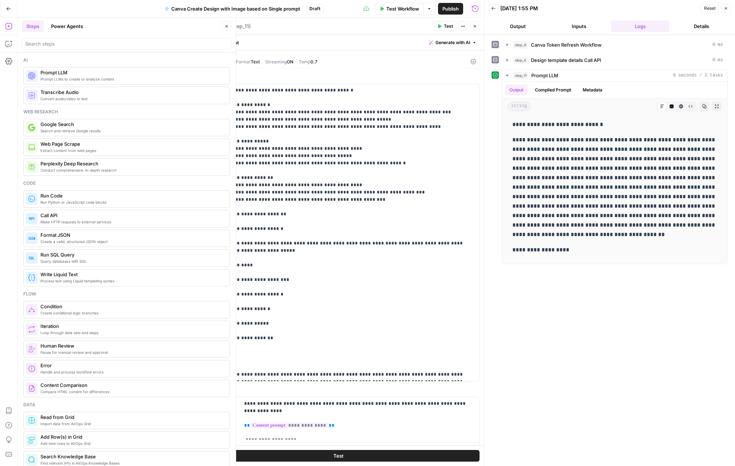
click at [477, 24] on button "Close" at bounding box center [474, 26] width 9 height 9
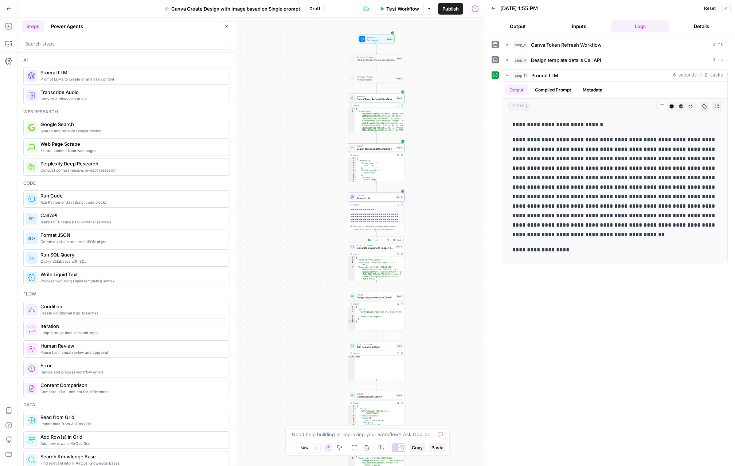
click at [386, 249] on span "Generate Image with Imagen and upload to Canva" at bounding box center [375, 248] width 37 height 4
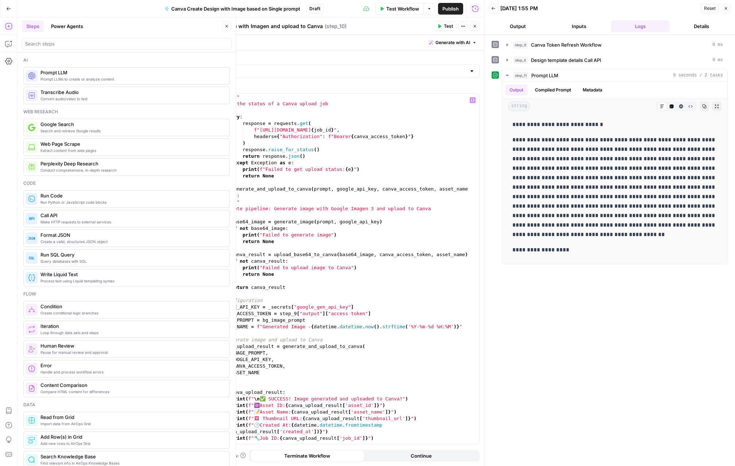
scroll to position [1067, 0]
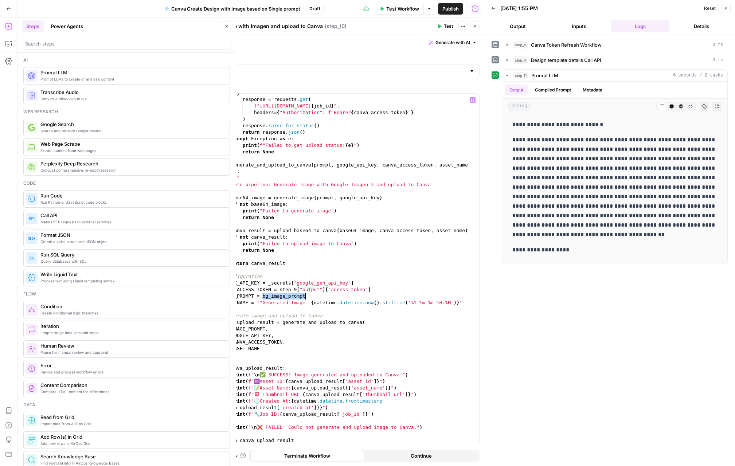
drag, startPoint x: 262, startPoint y: 296, endPoint x: 305, endPoint y: 296, distance: 42.7
click at [306, 296] on div "try : response = requests . get ( f"https://api.canva.com/rest/v1/asset-uploads…" at bounding box center [348, 271] width 261 height 363
type textarea "**********"
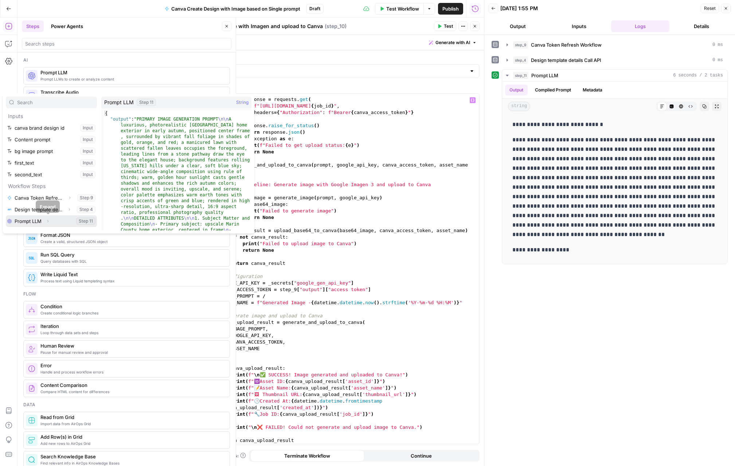
click at [47, 223] on button "Expand" at bounding box center [47, 221] width 9 height 9
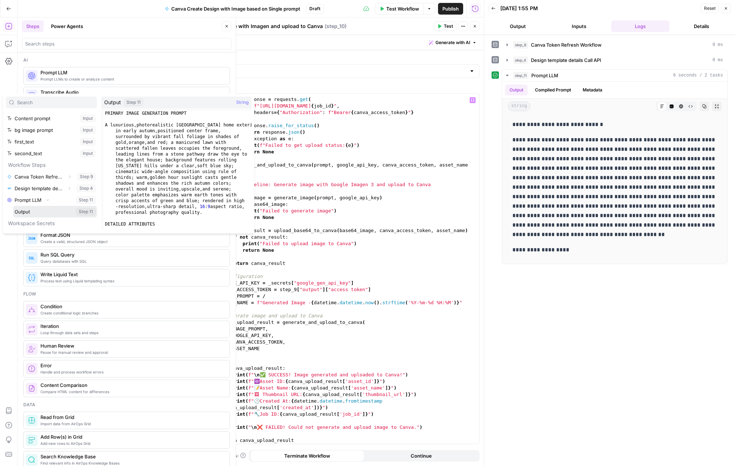
click at [28, 214] on button "Select variable Output" at bounding box center [55, 212] width 84 height 12
type textarea "**********"
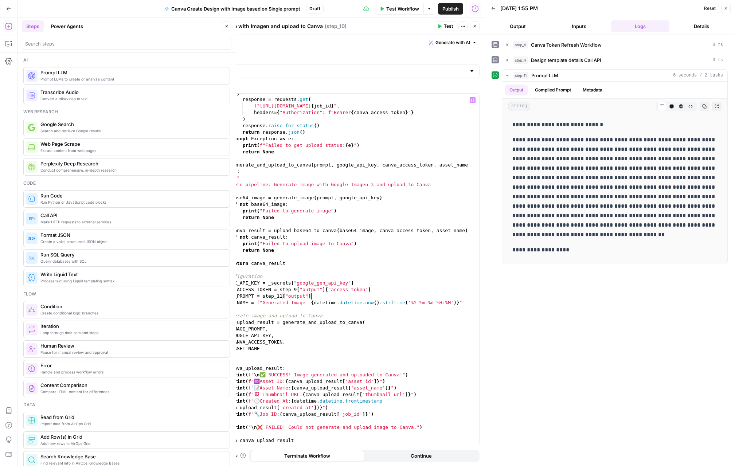
click at [451, 28] on span "Test" at bounding box center [448, 26] width 9 height 7
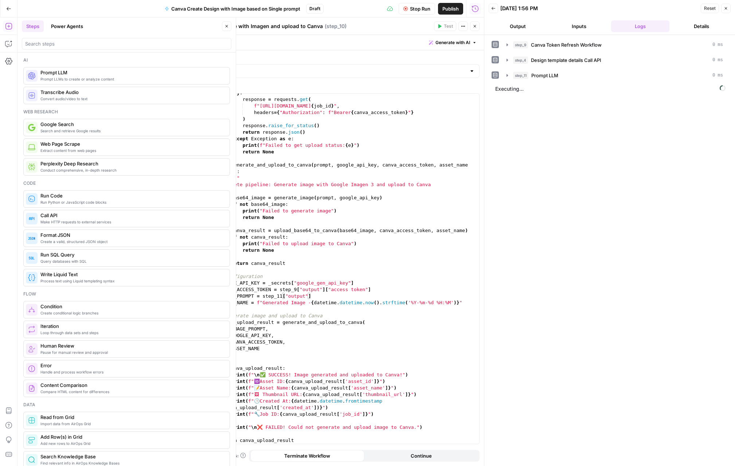
click at [222, 25] on button "Close" at bounding box center [226, 26] width 9 height 9
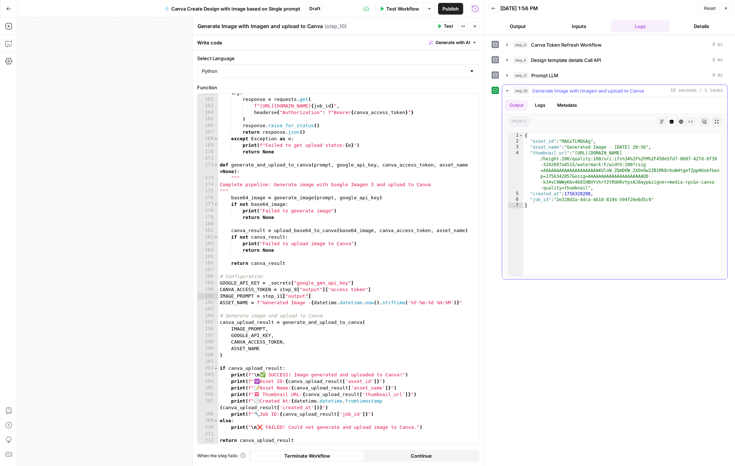
type textarea "**********"
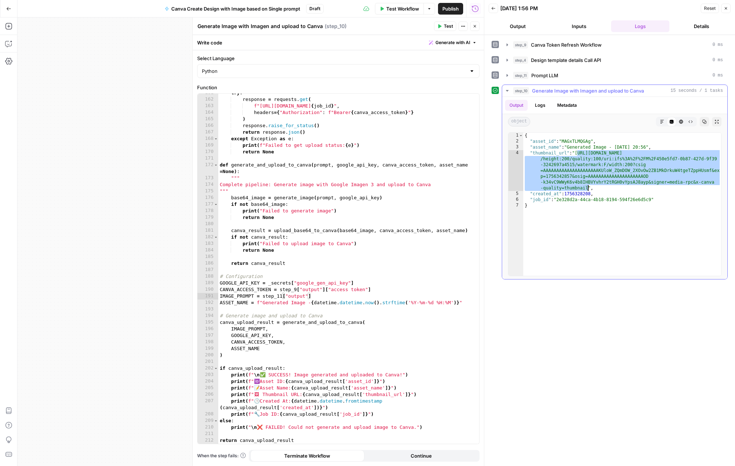
drag, startPoint x: 579, startPoint y: 153, endPoint x: 588, endPoint y: 188, distance: 36.3
click at [588, 188] on div "{ "asset_id" : "MAGxTLMQGAg" , "asset_name" : "Generated Image - 2025-08-27 20:…" at bounding box center [623, 210] width 198 height 155
click at [477, 26] on button "Close" at bounding box center [474, 26] width 9 height 9
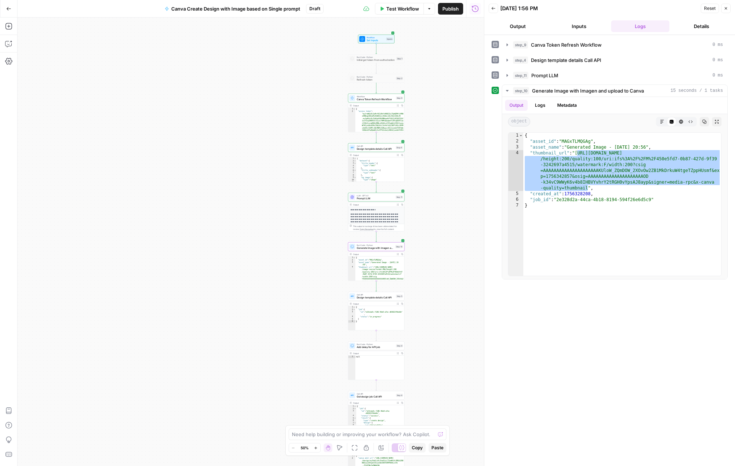
click at [361, 198] on span "Prompt LLM" at bounding box center [376, 199] width 38 height 4
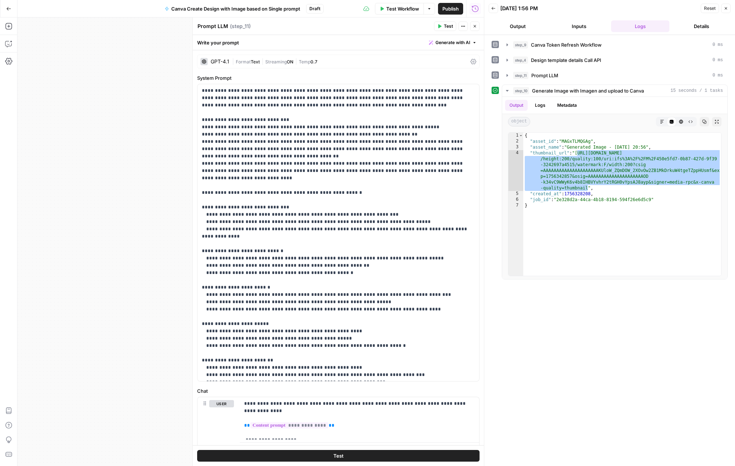
click at [200, 27] on textarea "Prompt LLM" at bounding box center [213, 26] width 31 height 7
type textarea "Image generation prompt Prompt LLM"
click at [478, 26] on button "Close" at bounding box center [474, 26] width 9 height 9
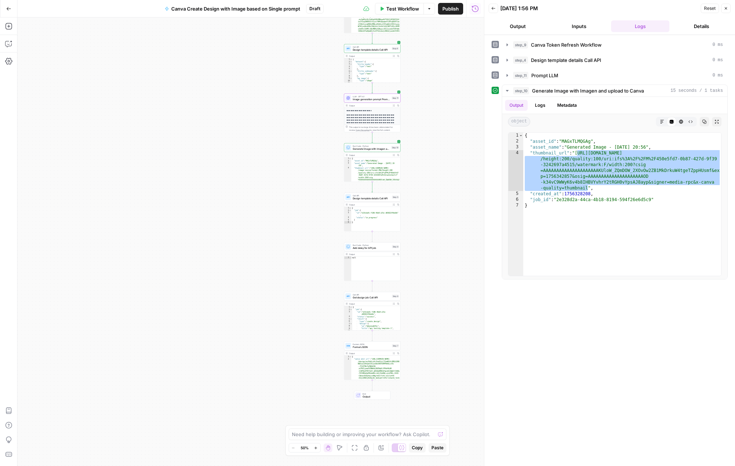
drag, startPoint x: 429, startPoint y: 255, endPoint x: 426, endPoint y: 156, distance: 98.8
click at [425, 156] on div "Workflow Set Inputs Inputs Run Code · Python Initial get token from authorizati…" at bounding box center [250, 241] width 467 height 449
click at [9, 27] on icon "button" at bounding box center [8, 26] width 7 height 7
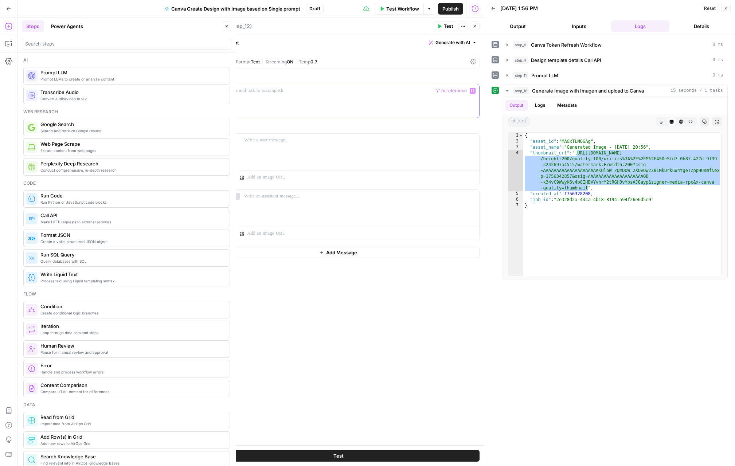
click at [265, 92] on p at bounding box center [338, 90] width 273 height 7
click at [352, 90] on p "**********" at bounding box center [338, 94] width 273 height 15
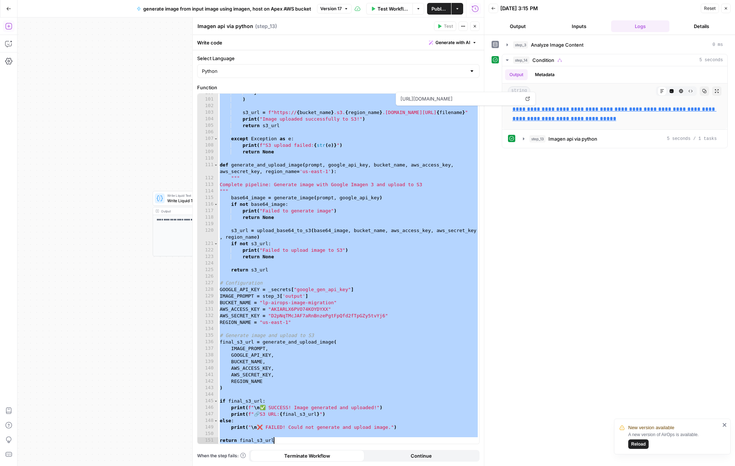
scroll to position [673, 0]
click at [478, 27] on button "Close" at bounding box center [474, 26] width 9 height 9
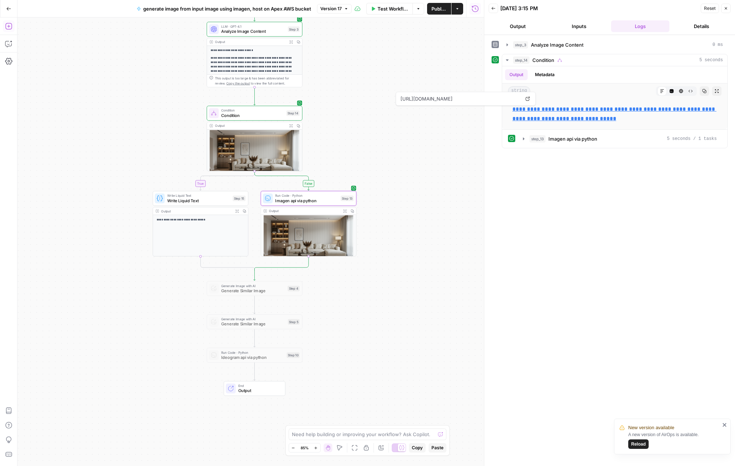
click at [257, 34] on span "Analyze Image Content" at bounding box center [253, 31] width 64 height 6
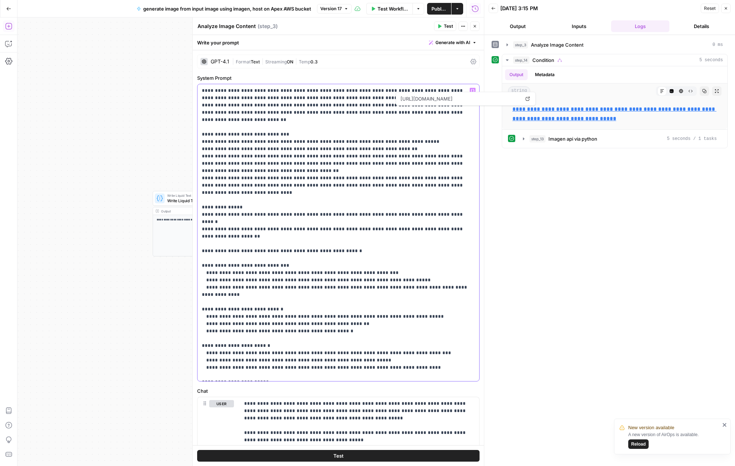
click at [203, 127] on p "**********" at bounding box center [338, 346] width 273 height 518
click at [205, 137] on p "**********" at bounding box center [338, 346] width 273 height 518
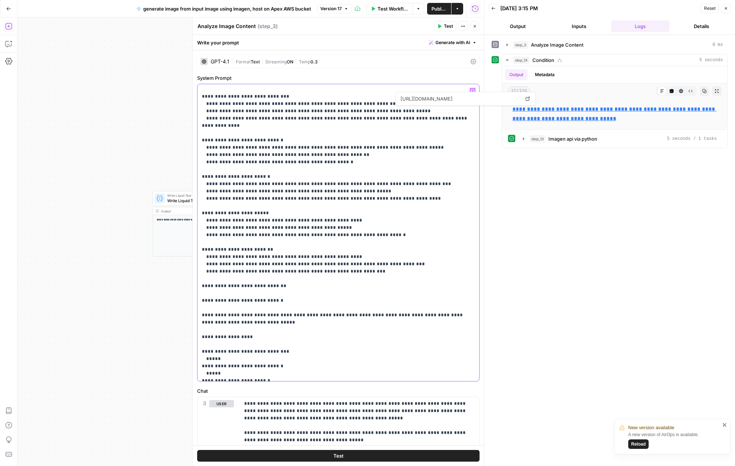
scroll to position [226, 0]
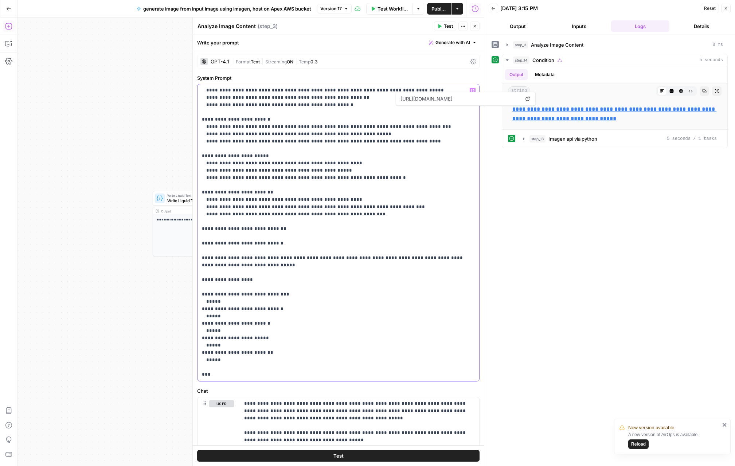
drag, startPoint x: 202, startPoint y: 127, endPoint x: 441, endPoint y: 374, distance: 344.2
click at [441, 374] on p "**********" at bounding box center [338, 120] width 273 height 518
copy p "**********"
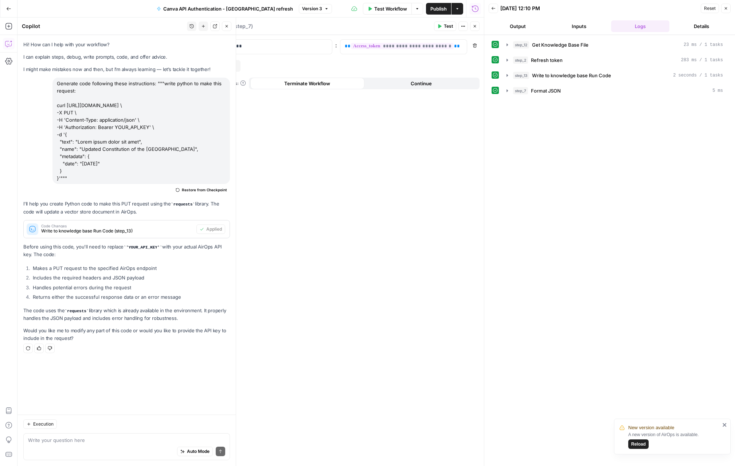
scroll to position [140, 0]
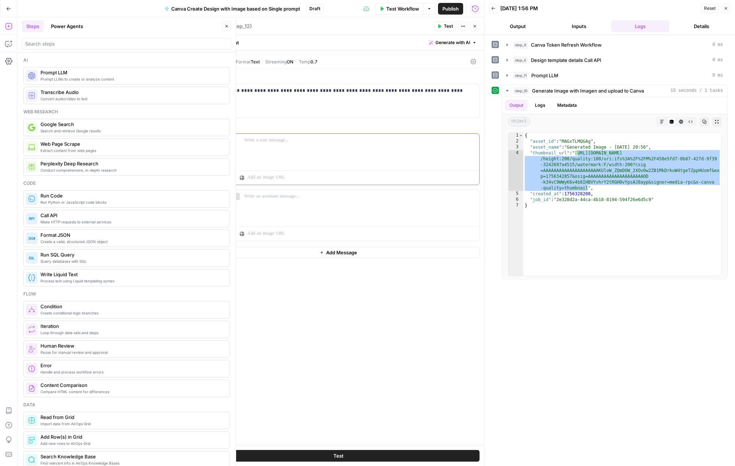
click at [286, 143] on p at bounding box center [359, 140] width 231 height 7
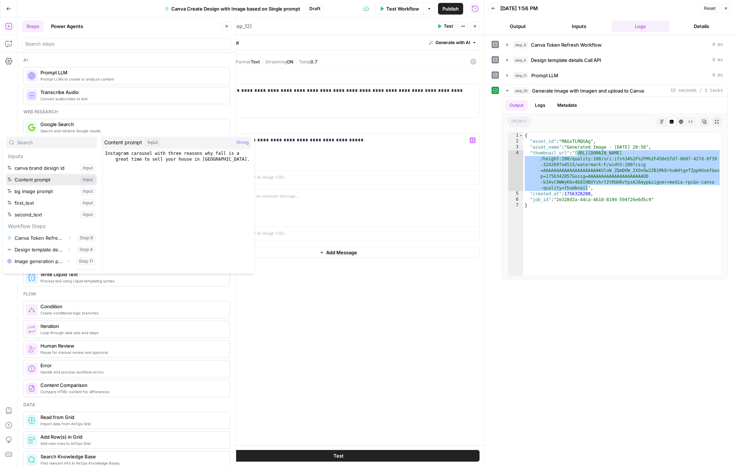
click at [6, 174] on button "Select variable Content prompt" at bounding box center [51, 180] width 91 height 12
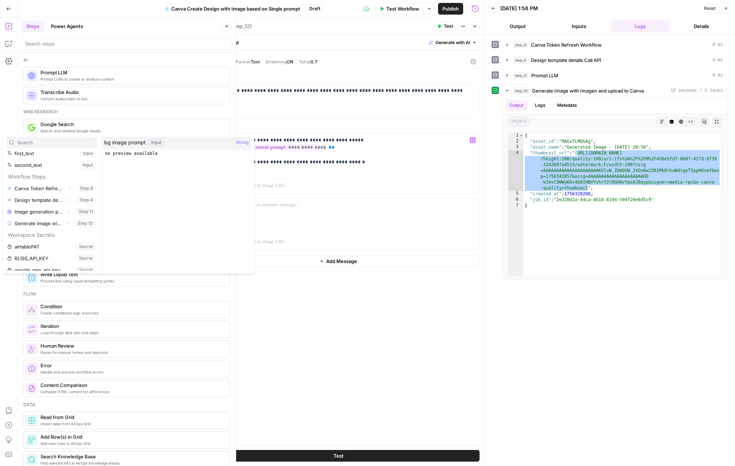
scroll to position [57, 0]
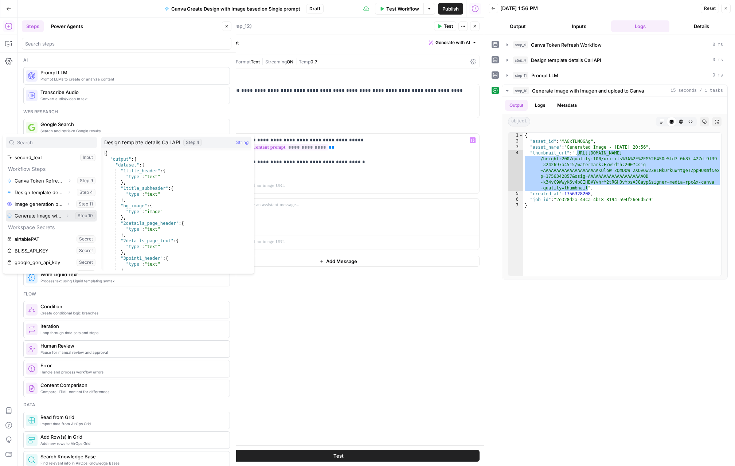
click at [67, 216] on icon "button" at bounding box center [67, 216] width 4 height 4
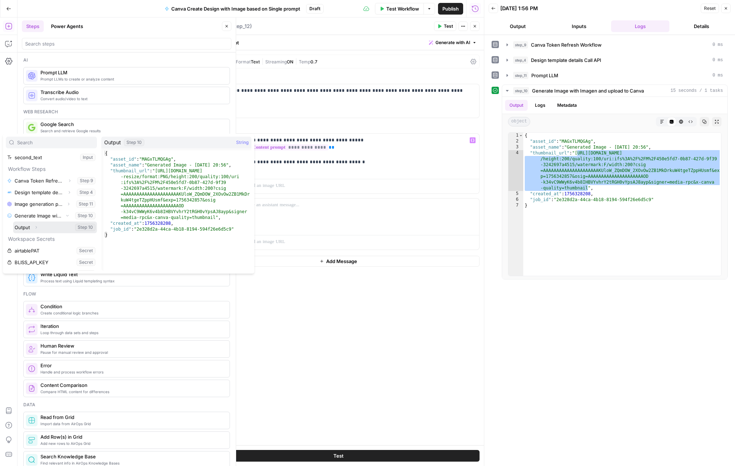
click at [36, 230] on icon "button" at bounding box center [36, 227] width 4 height 4
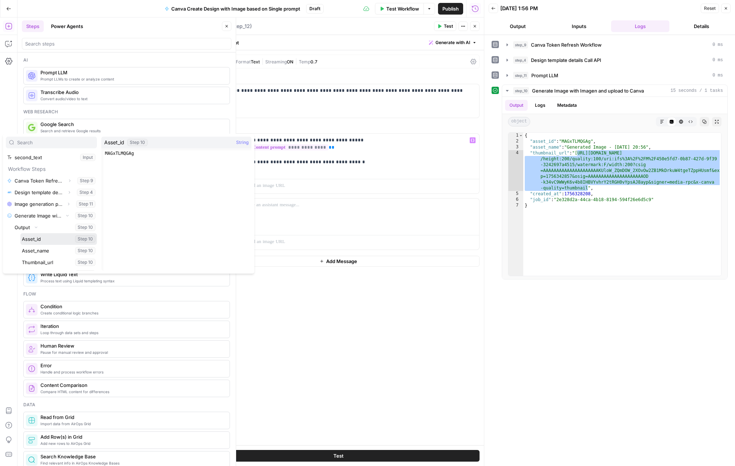
click at [34, 242] on button "Select variable Asset_id" at bounding box center [58, 239] width 77 height 12
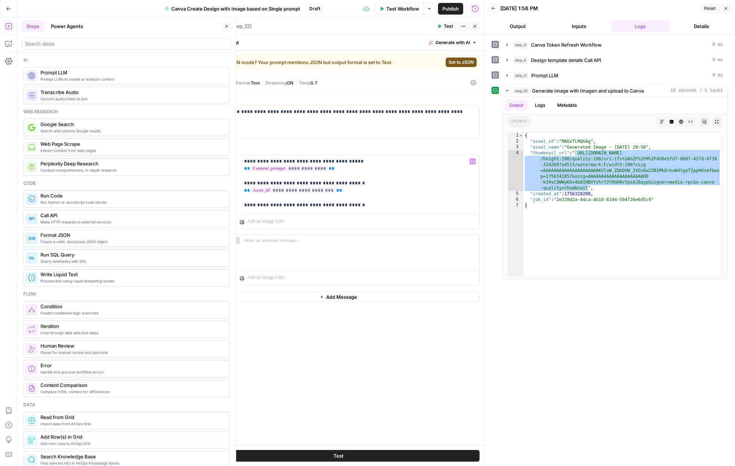
click at [460, 65] on span "Set to JSON" at bounding box center [461, 62] width 25 height 7
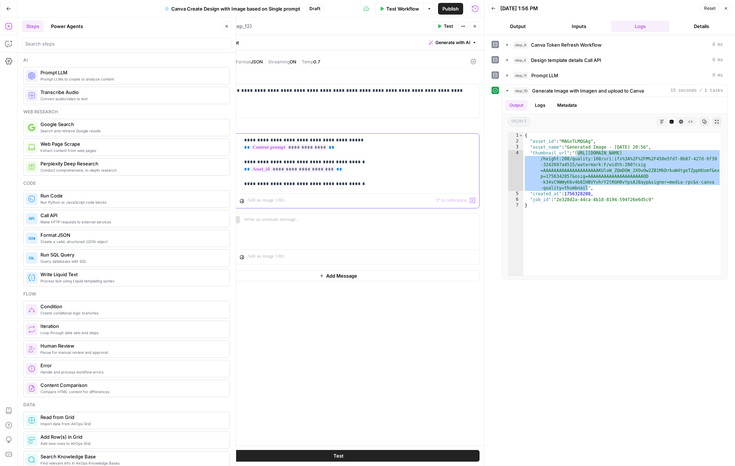
click at [361, 187] on p "**********" at bounding box center [359, 162] width 231 height 51
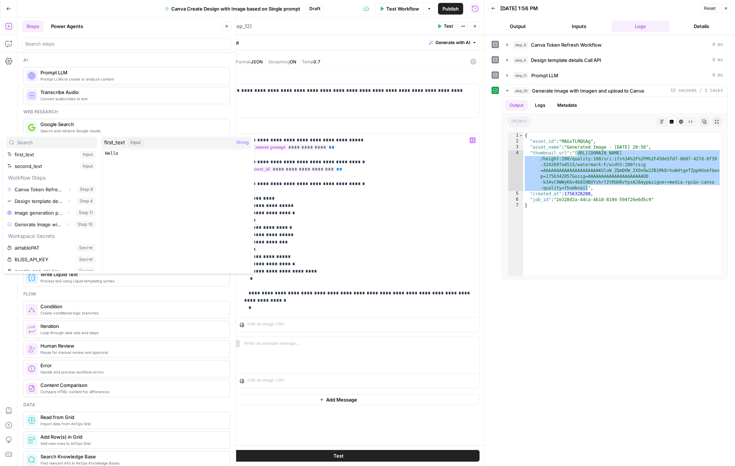
scroll to position [51, 0]
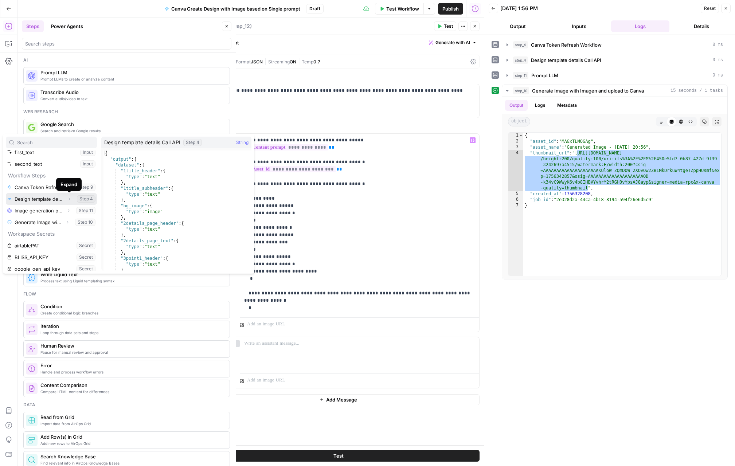
click at [69, 198] on icon "button" at bounding box center [69, 199] width 4 height 4
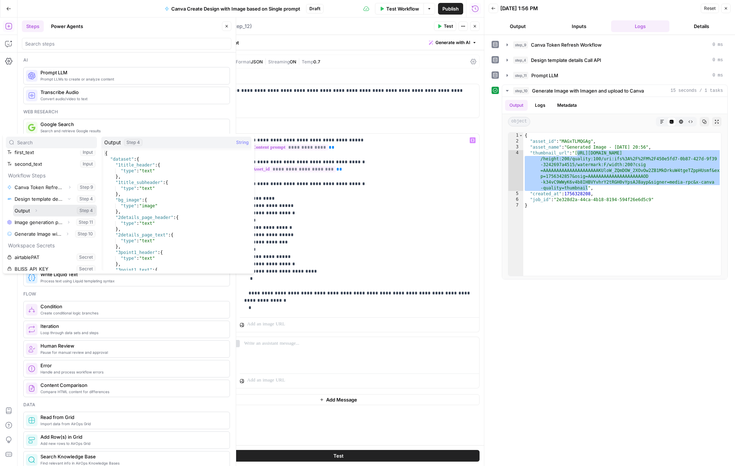
click at [34, 210] on icon "button" at bounding box center [36, 211] width 4 height 4
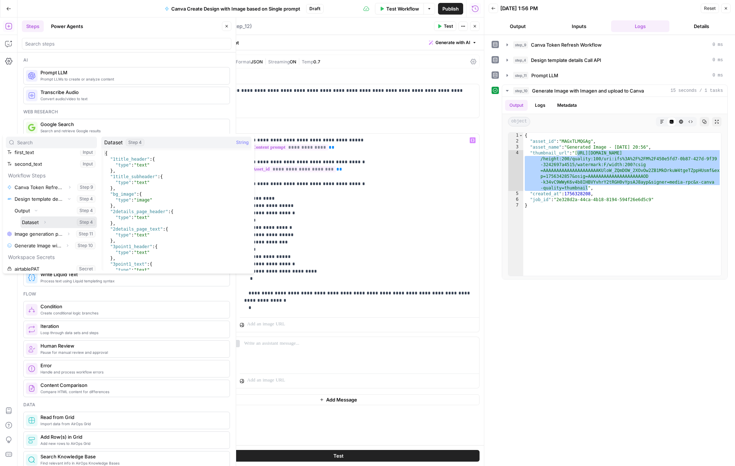
click at [32, 223] on button "Select variable Dataset" at bounding box center [58, 223] width 77 height 12
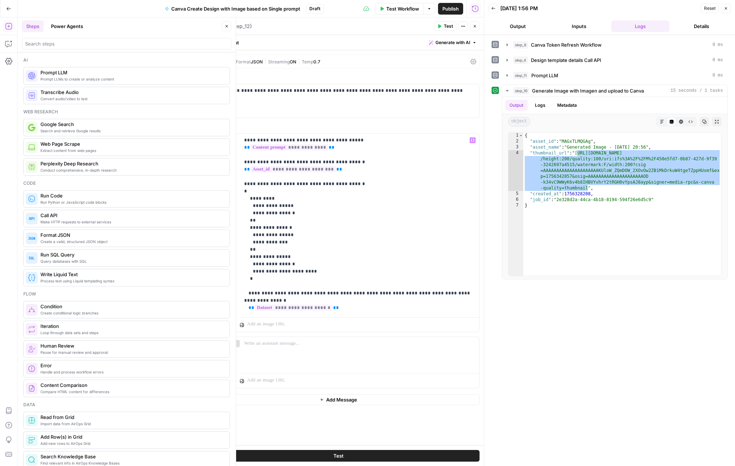
click at [350, 453] on button "Test" at bounding box center [338, 456] width 283 height 12
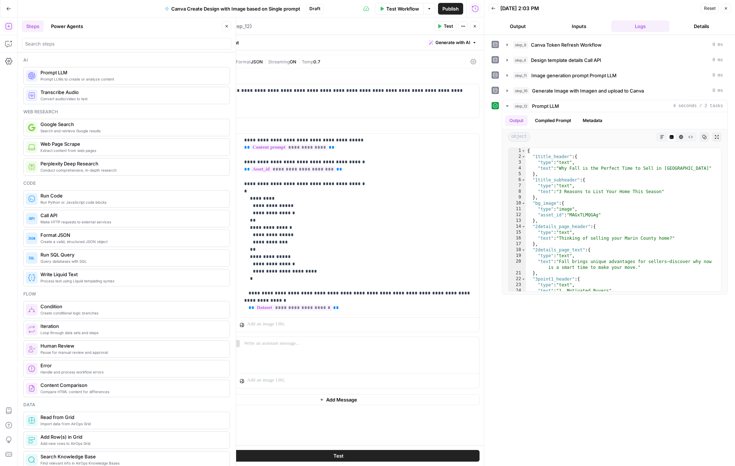
click at [198, 26] on textarea "Prompt LLM" at bounding box center [213, 26] width 31 height 7
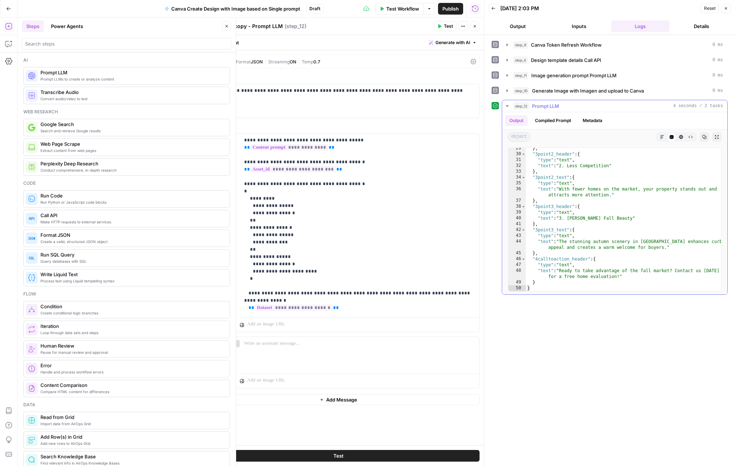
scroll to position [178, 0]
type textarea "Generate post copy - Prompt LLM"
click at [477, 28] on button "Close" at bounding box center [474, 26] width 9 height 9
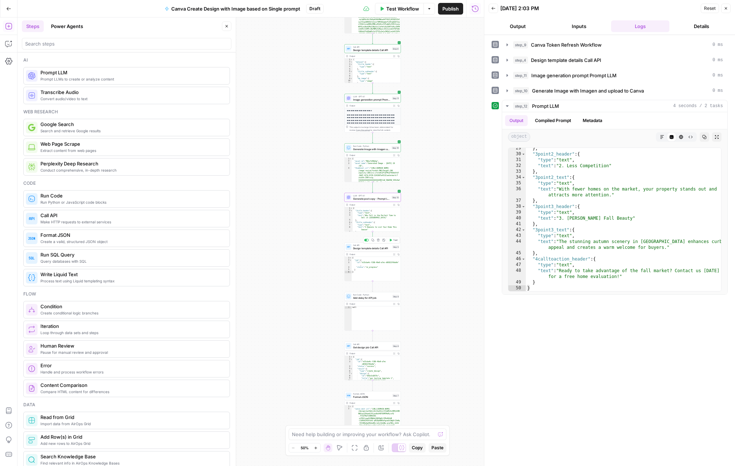
click at [361, 248] on span "Design template details Call API" at bounding box center [372, 248] width 38 height 4
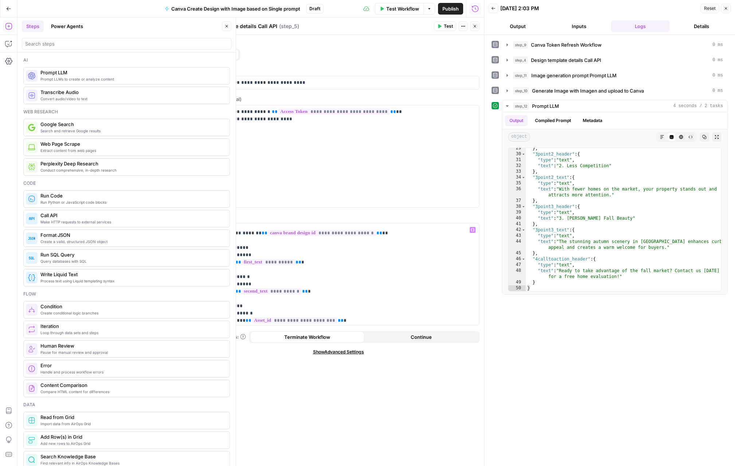
scroll to position [0, 0]
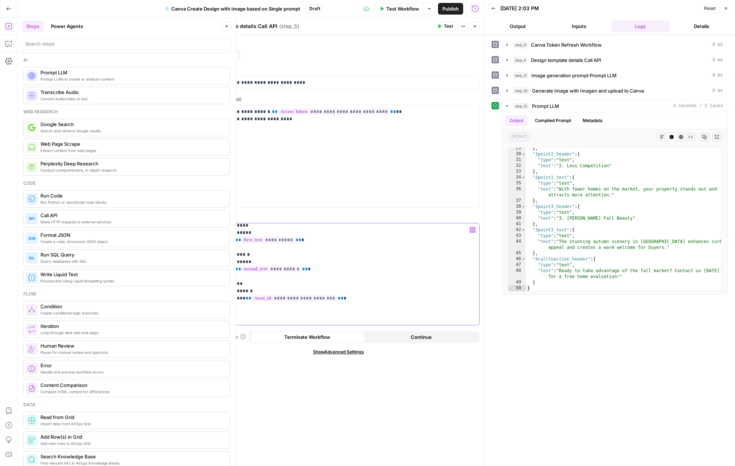
drag, startPoint x: 221, startPoint y: 242, endPoint x: 321, endPoint y: 328, distance: 131.8
click at [321, 328] on div "**********" at bounding box center [338, 250] width 291 height 431
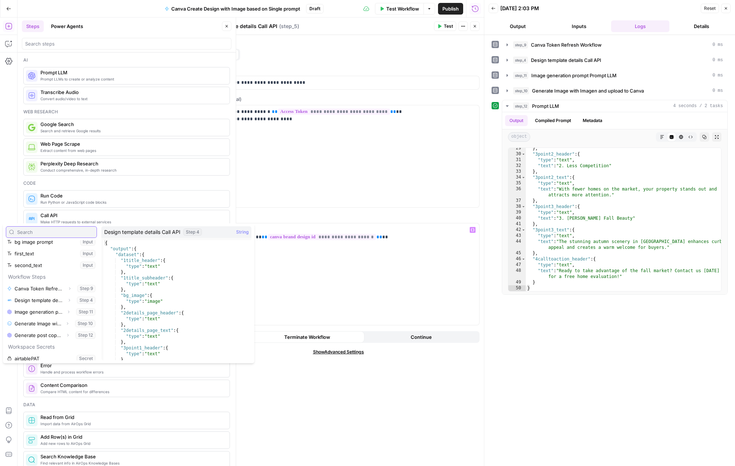
scroll to position [44, 0]
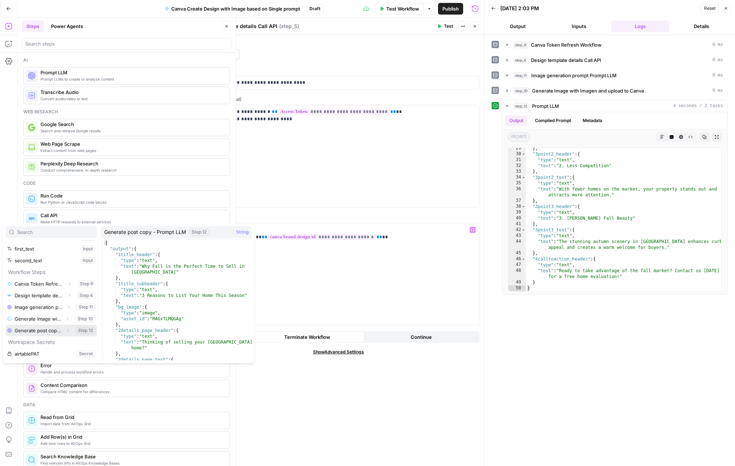
click at [65, 331] on button "Expand" at bounding box center [67, 330] width 9 height 9
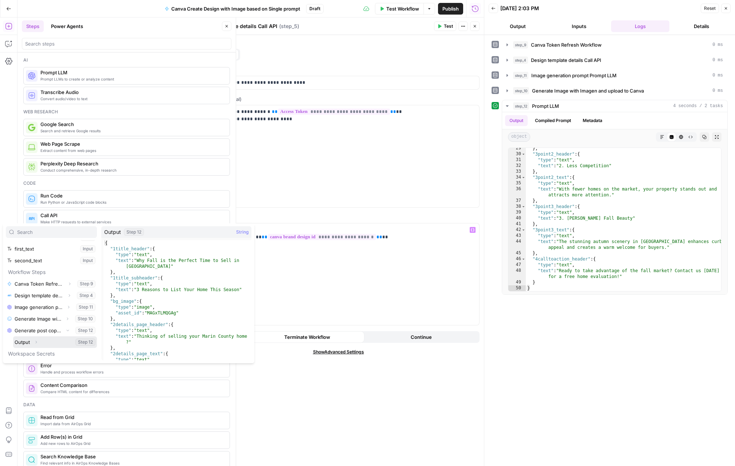
click at [31, 343] on button "Select variable Output" at bounding box center [55, 343] width 84 height 12
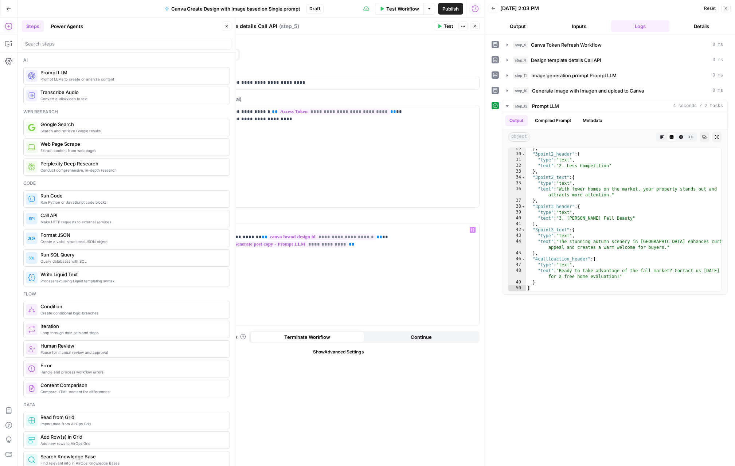
click at [448, 27] on span "Test" at bounding box center [448, 26] width 9 height 7
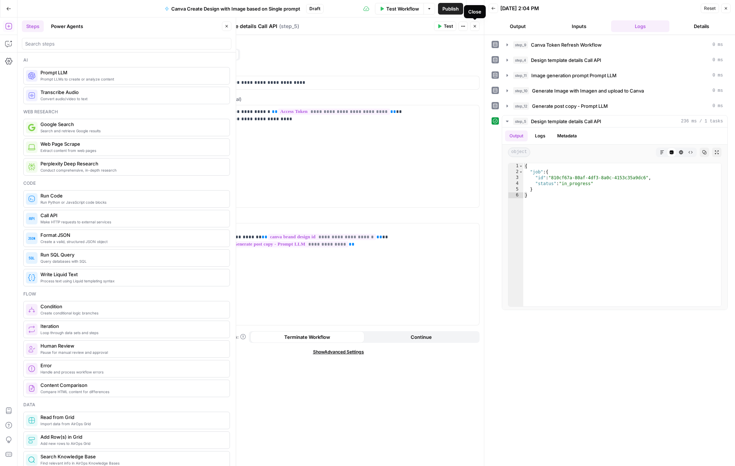
click at [478, 26] on button "Close" at bounding box center [474, 26] width 9 height 9
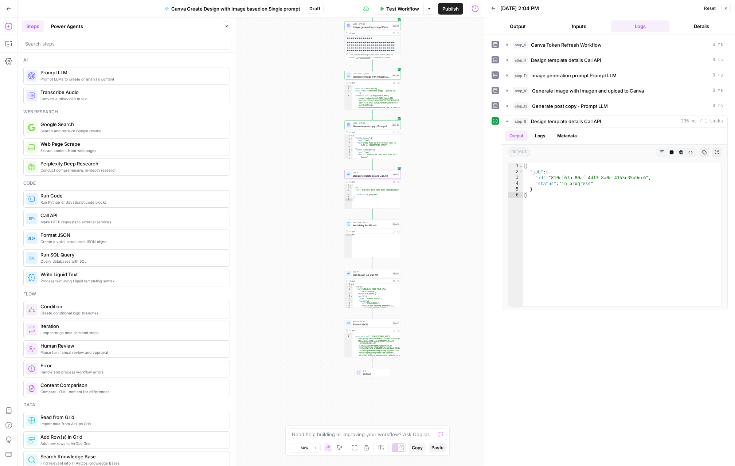
drag, startPoint x: 437, startPoint y: 303, endPoint x: 441, endPoint y: 209, distance: 93.8
click at [440, 211] on div "Workflow Set Inputs Inputs Run Code · Python Initial get token from authorizati…" at bounding box center [250, 241] width 467 height 449
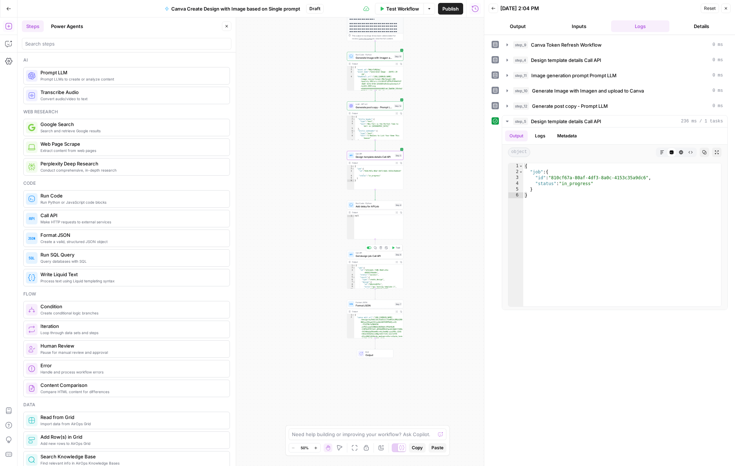
click at [398, 248] on span "Test" at bounding box center [398, 247] width 4 height 3
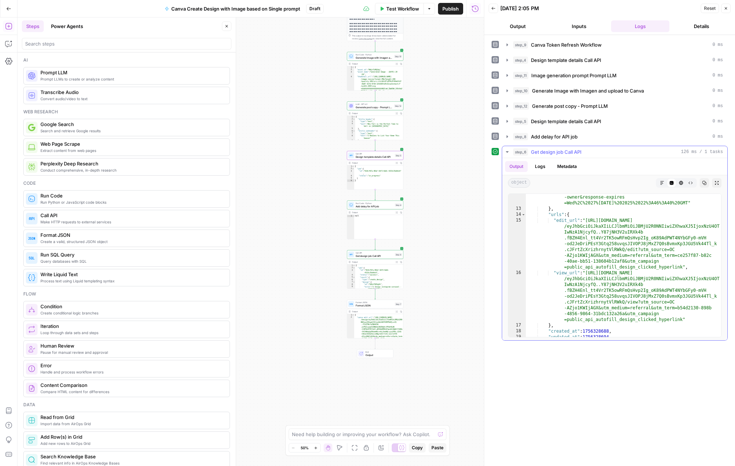
scroll to position [122, 0]
type textarea "**********"
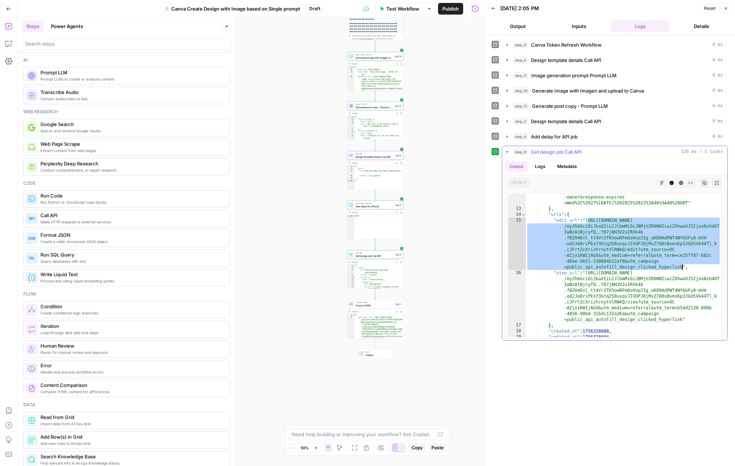
drag, startPoint x: 589, startPoint y: 221, endPoint x: 684, endPoint y: 266, distance: 105.2
click at [684, 266] on div ""url" : "[URL][DOMAIN_NAME] -a93d-13dcbf2f5499/0/0001-4549112046985026239.png?X…" at bounding box center [623, 251] width 195 height 207
click at [373, 108] on span "Generate post copy - Prompt LLM" at bounding box center [374, 108] width 37 height 4
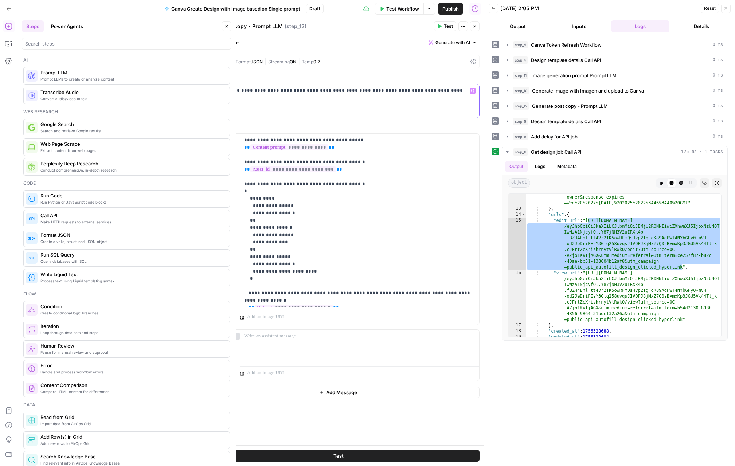
click at [454, 93] on p "**********" at bounding box center [338, 90] width 273 height 7
click at [453, 7] on span "Publish" at bounding box center [451, 8] width 16 height 7
click at [11, 8] on icon "button" at bounding box center [8, 8] width 5 height 5
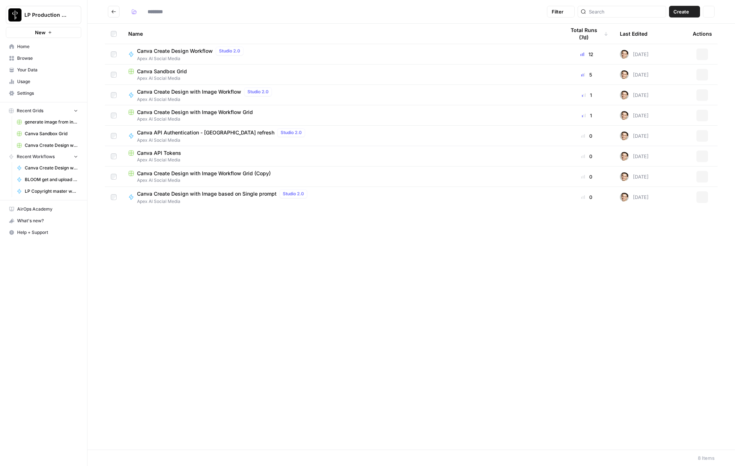
type input "**********"
click at [222, 192] on span "Canva Create Design with Image based on Single prompt" at bounding box center [207, 193] width 140 height 7
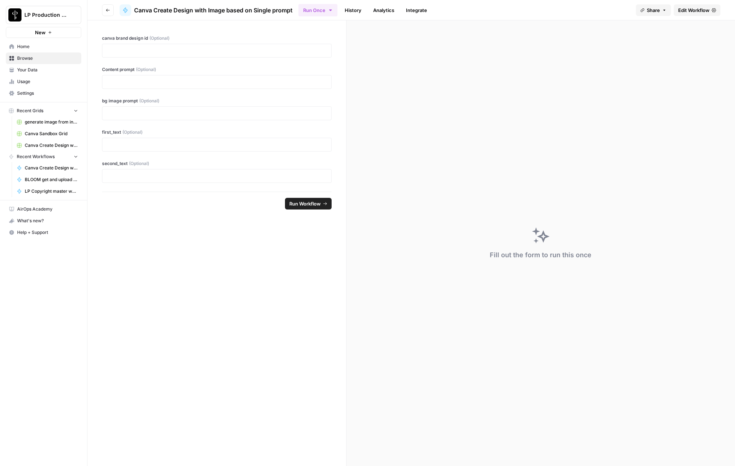
click at [689, 11] on span "Edit Workflow" at bounding box center [693, 10] width 31 height 7
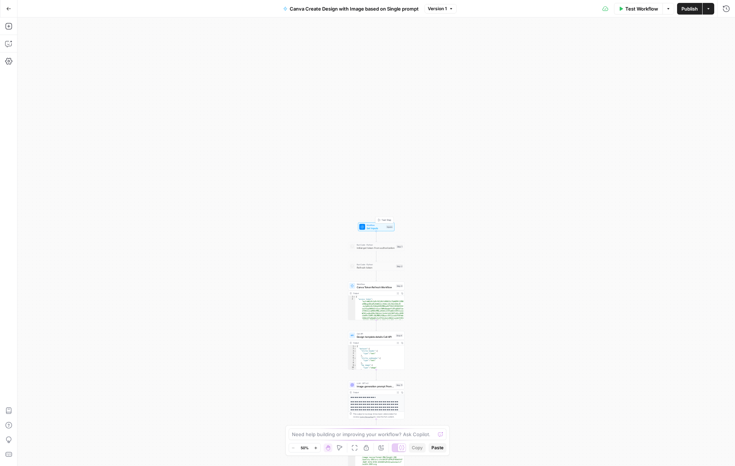
click at [375, 226] on span "Workflow" at bounding box center [376, 225] width 18 height 3
click at [726, 132] on icon "button" at bounding box center [725, 133] width 4 height 4
click at [724, 104] on icon "button" at bounding box center [725, 104] width 4 height 4
click at [687, 164] on form "canva brand design id (Optional) edit field Delete group Content prompt (Option…" at bounding box center [589, 250] width 291 height 431
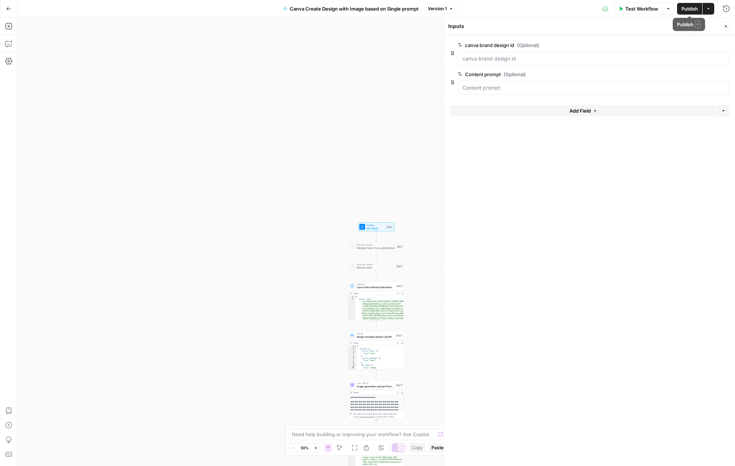
click at [695, 6] on span "Publish" at bounding box center [690, 8] width 16 height 7
click at [730, 27] on button "Close" at bounding box center [726, 26] width 9 height 9
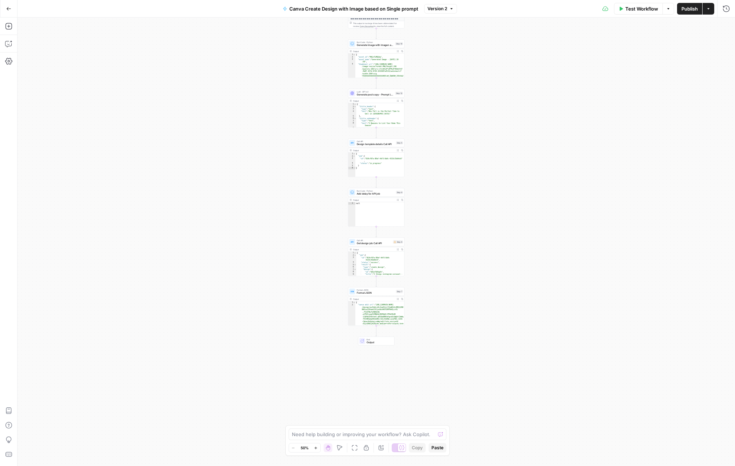
click at [693, 6] on span "Publish" at bounding box center [690, 8] width 16 height 7
click at [8, 8] on icon "button" at bounding box center [8, 8] width 5 height 5
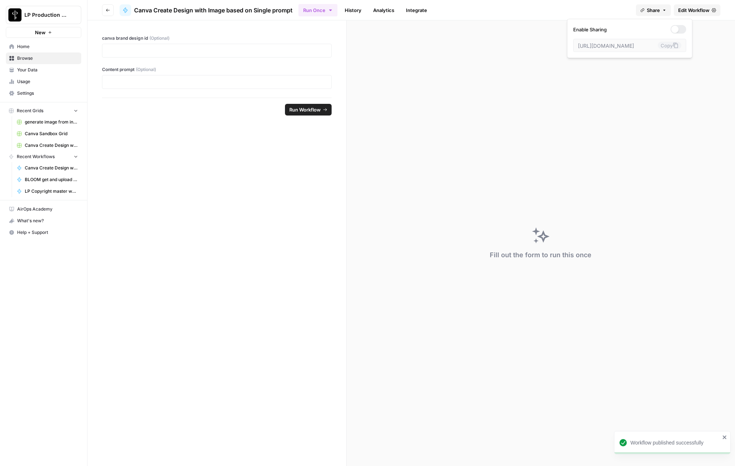
click at [664, 15] on button "Share" at bounding box center [653, 10] width 35 height 12
click at [671, 29] on div at bounding box center [679, 29] width 16 height 9
click at [673, 47] on icon at bounding box center [676, 46] width 6 height 6
